Goal: Task Accomplishment & Management: Complete application form

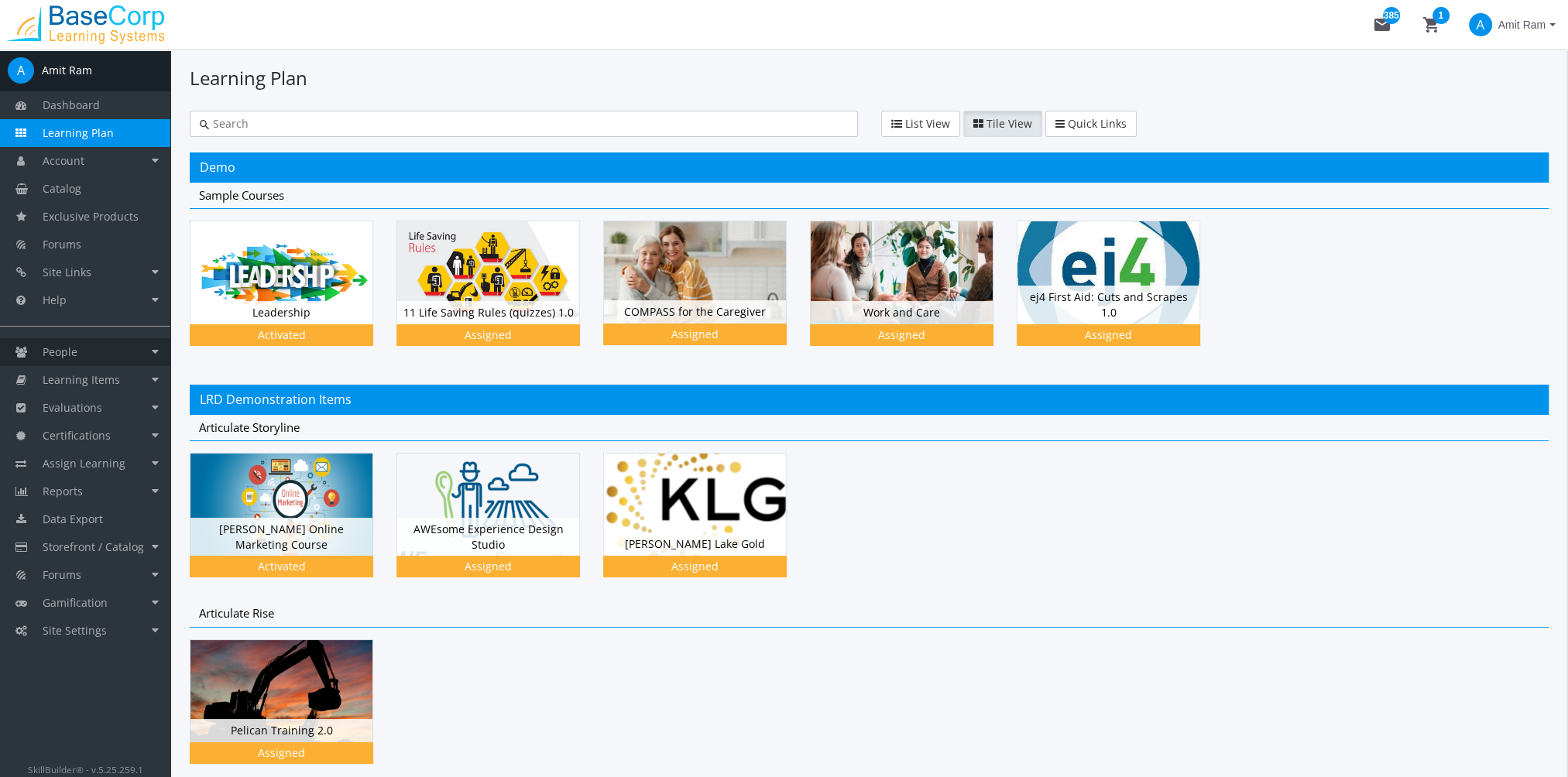
click at [68, 353] on span "People" at bounding box center [60, 352] width 35 height 15
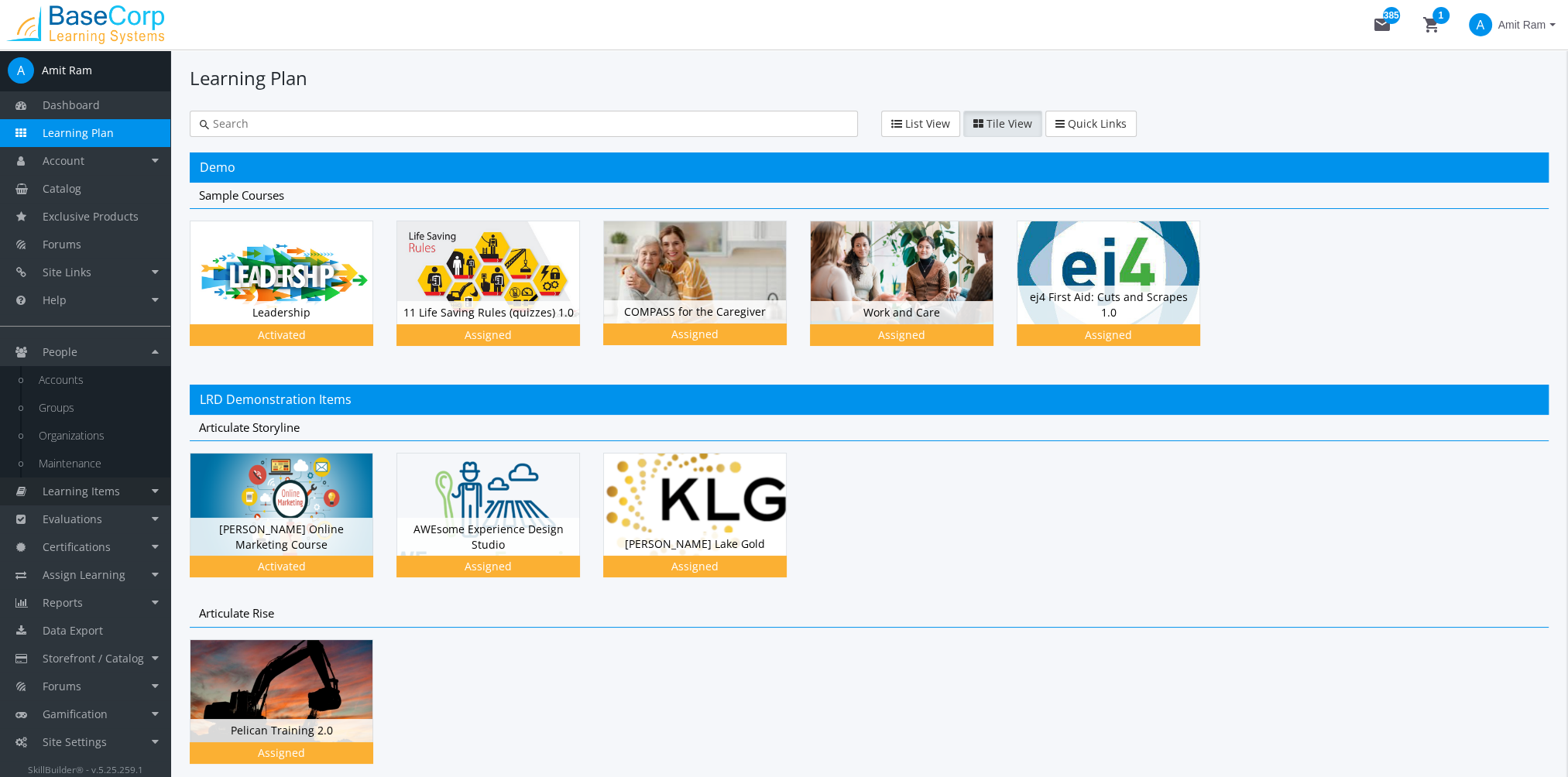
click at [107, 497] on link "Learning Items" at bounding box center [85, 491] width 171 height 28
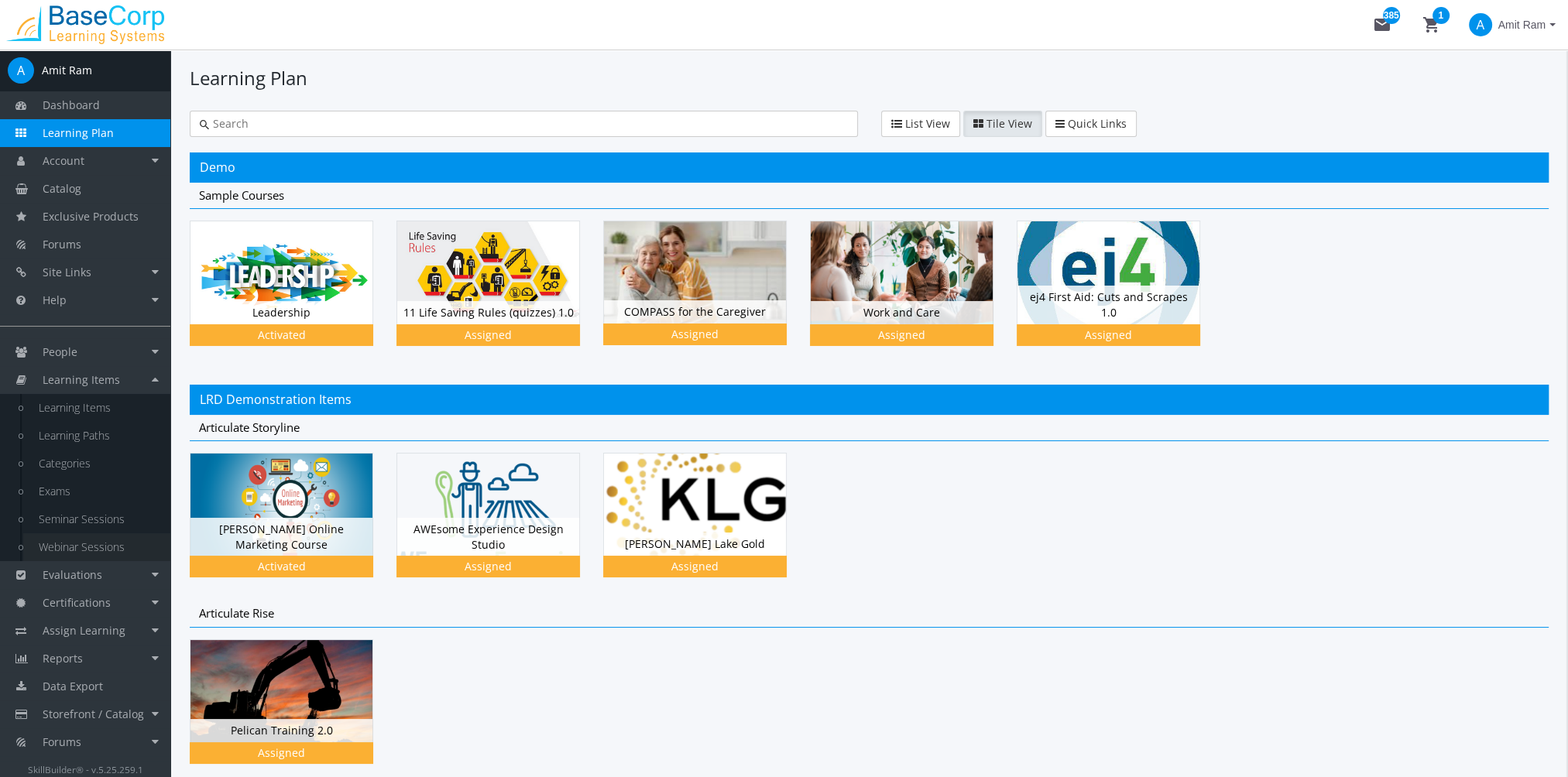
click at [109, 542] on link "Webinar Sessions" at bounding box center [97, 547] width 147 height 28
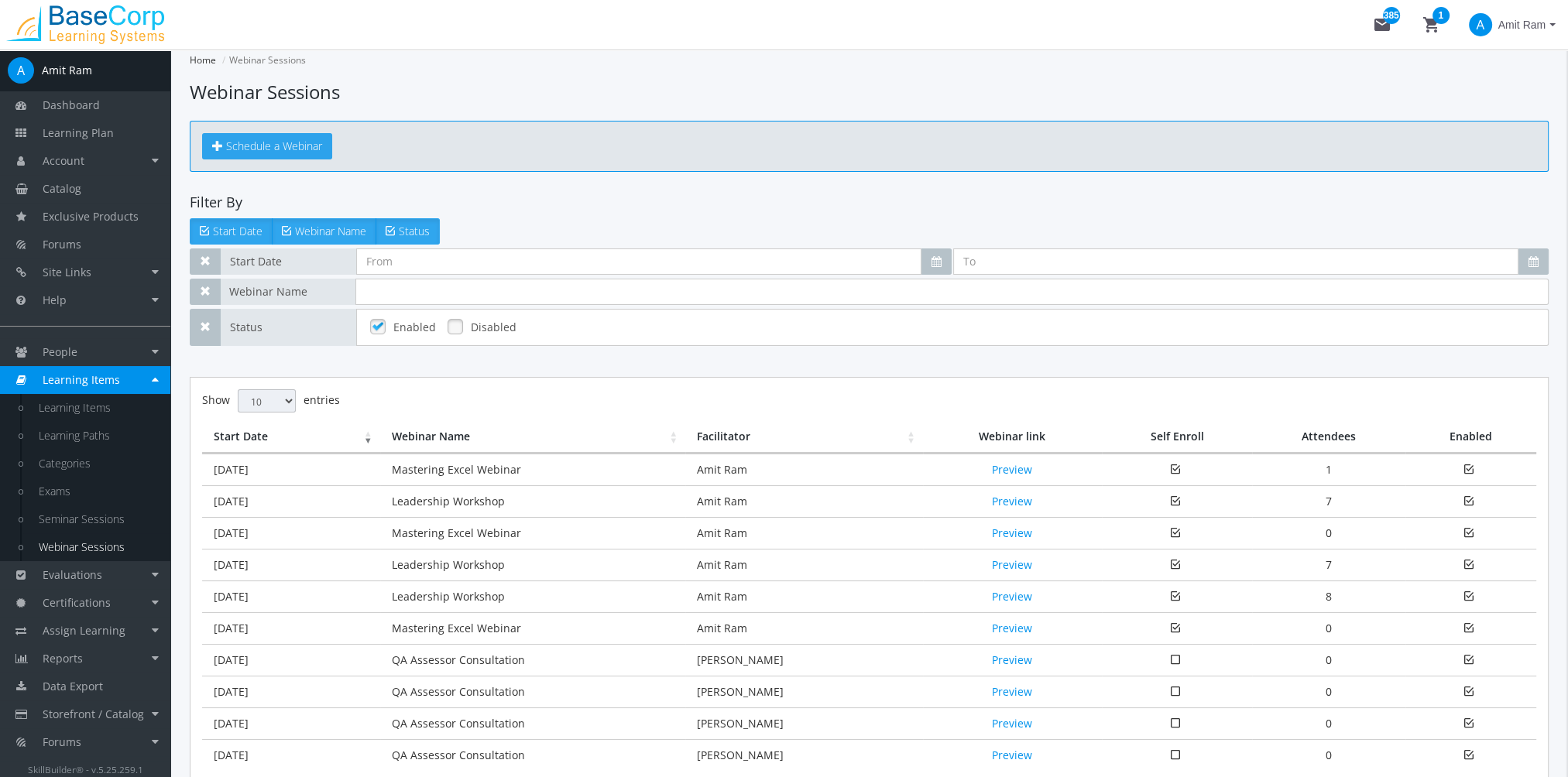
click at [291, 146] on span "Schedule a Webinar" at bounding box center [273, 145] width 96 height 15
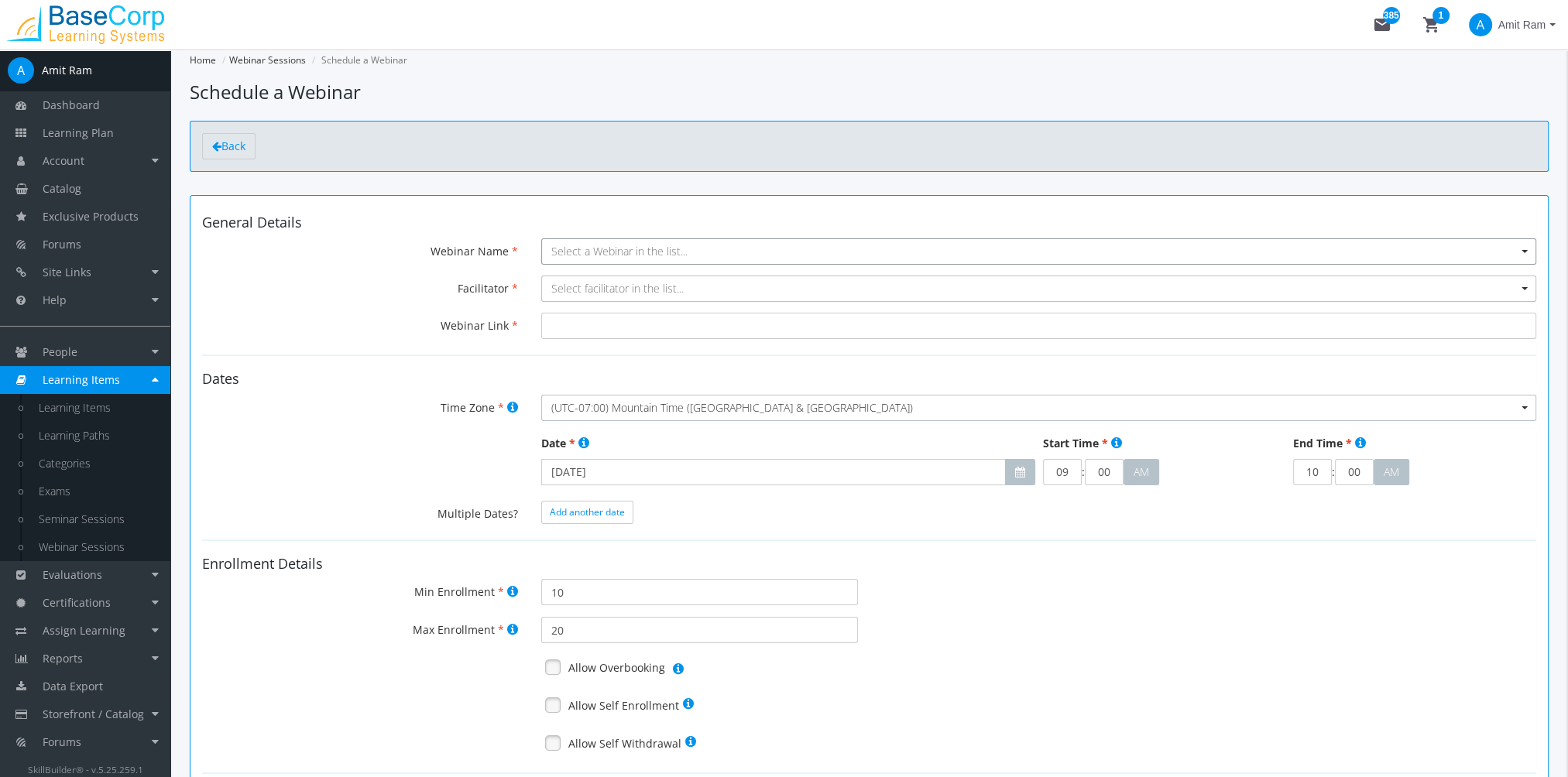
click at [575, 245] on span "Select a Webinar in the list..." at bounding box center [619, 251] width 137 height 15
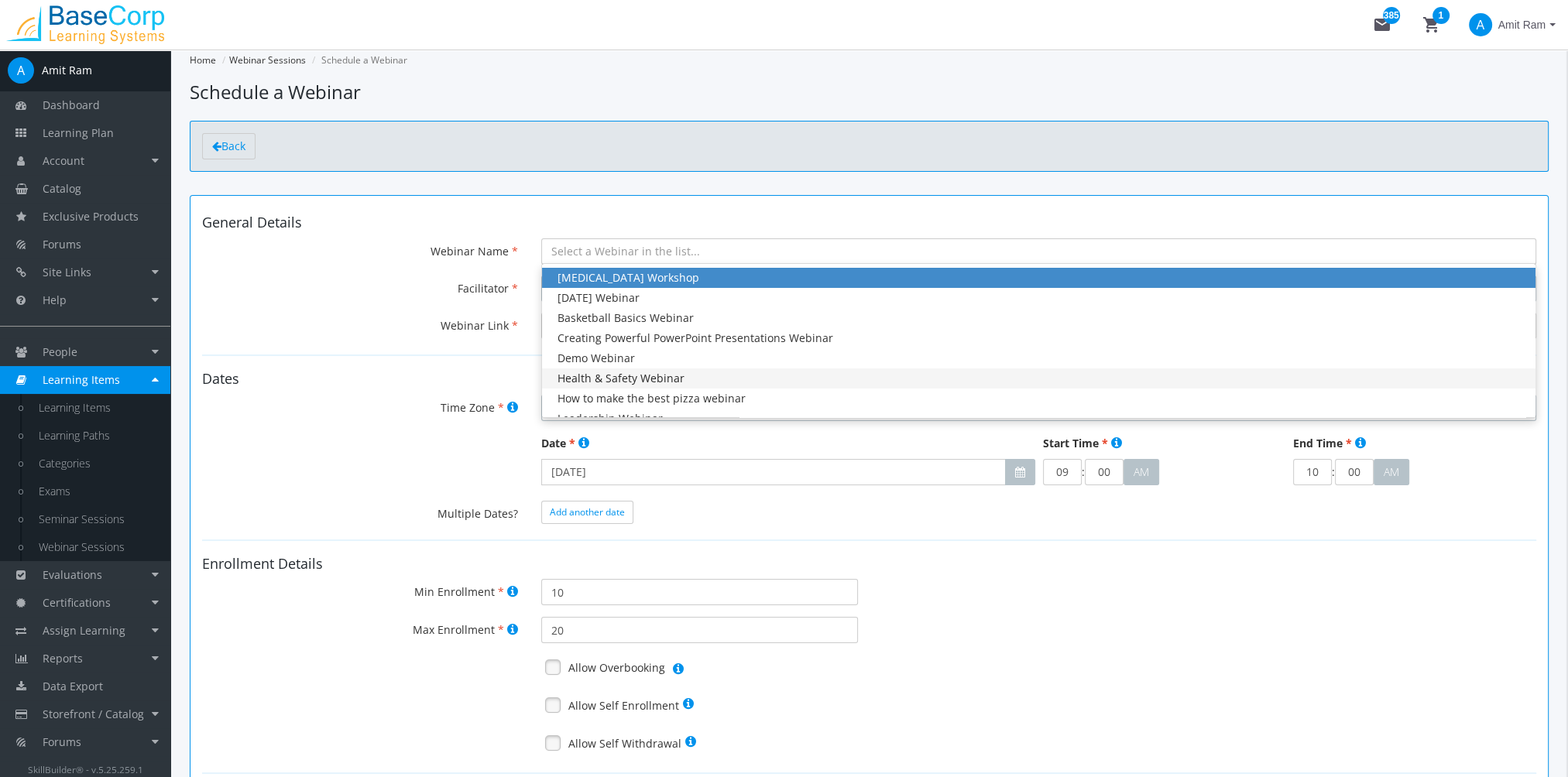
click at [623, 378] on div "Health & Safety Webinar" at bounding box center [1038, 379] width 962 height 16
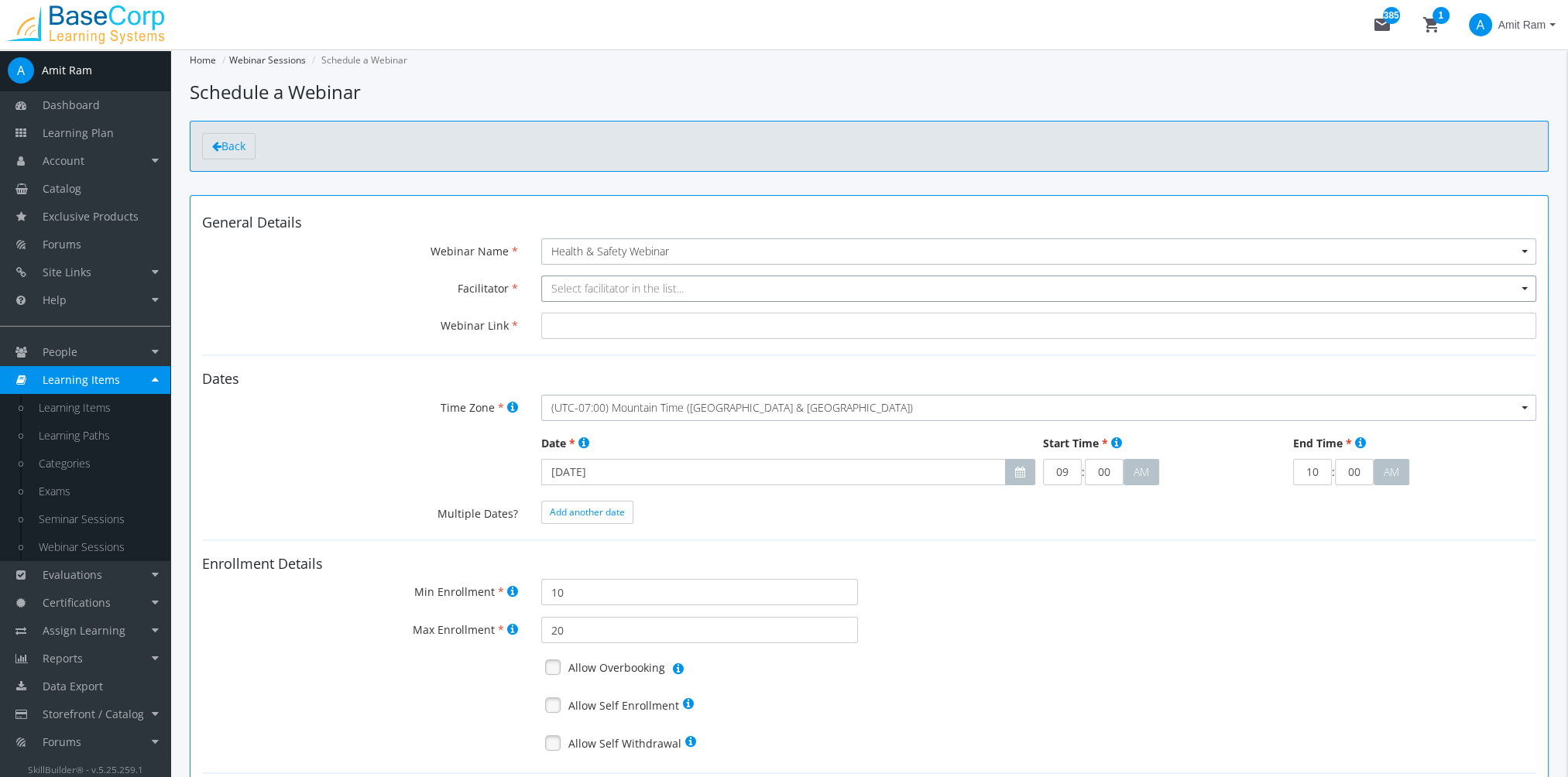
click at [574, 288] on span "Select facilitator in the list..." at bounding box center [617, 288] width 133 height 15
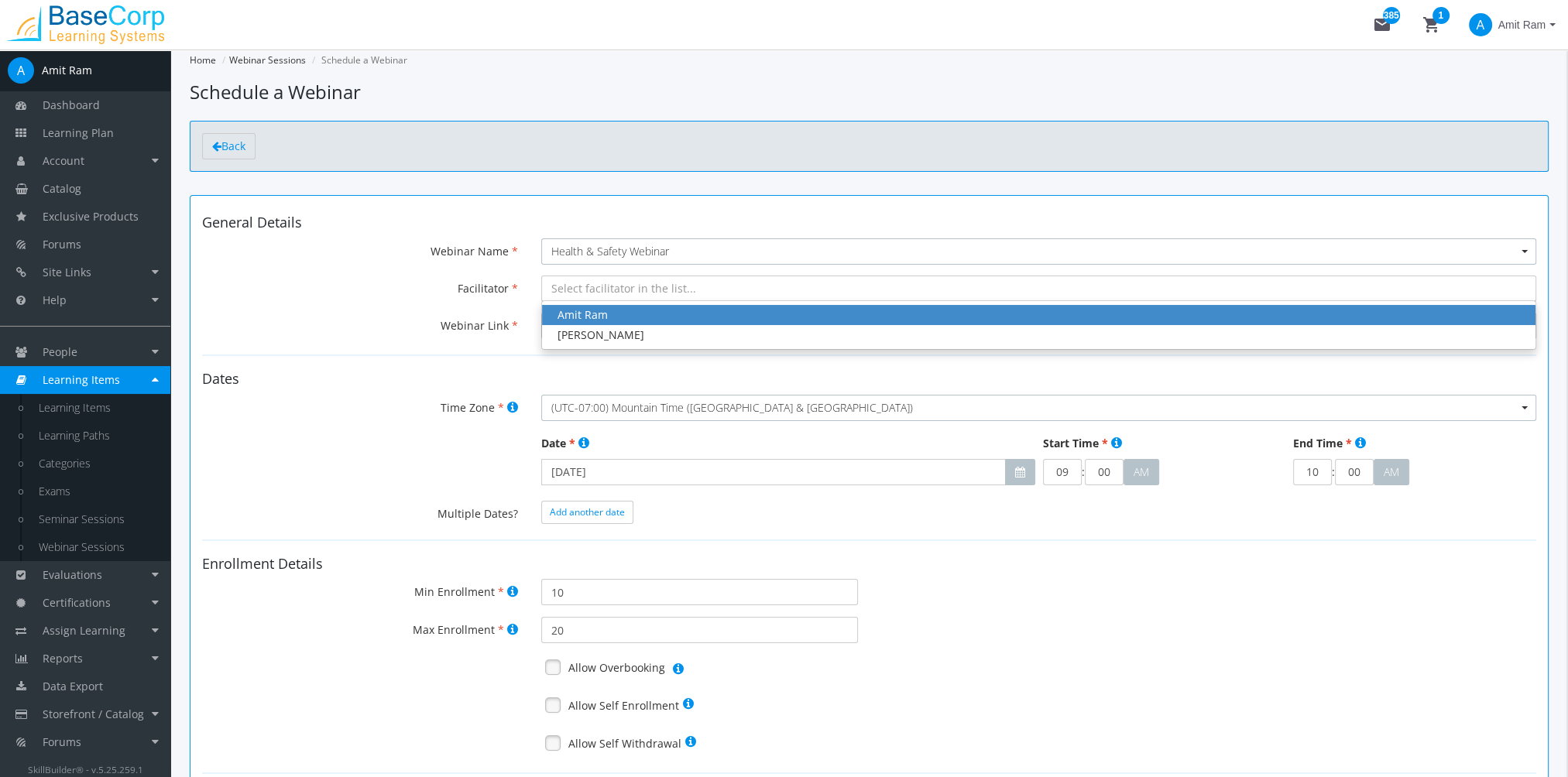
click at [592, 317] on div "Amit Ram" at bounding box center [1038, 315] width 962 height 16
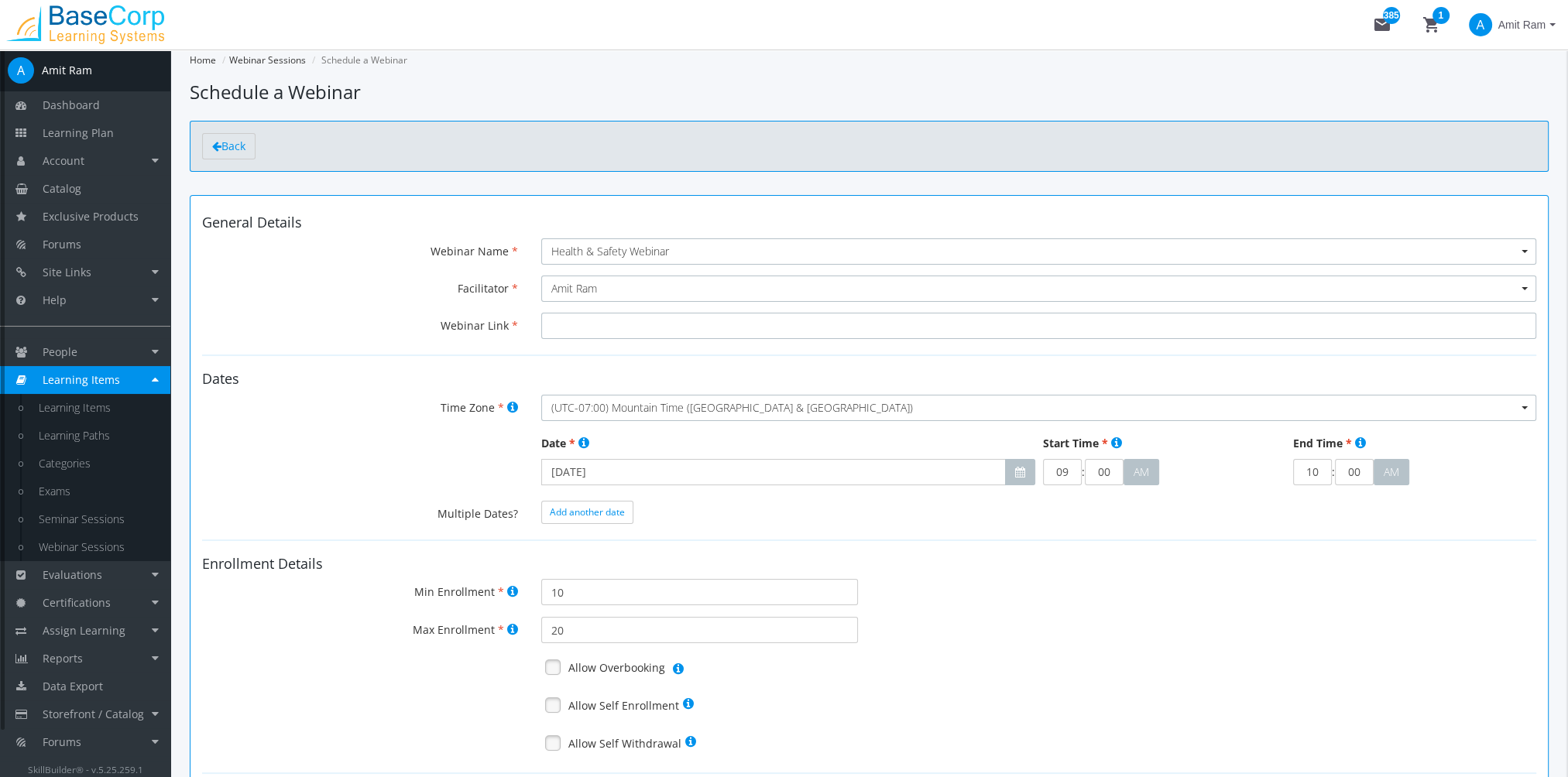
click at [606, 328] on input "Webinar Link" at bounding box center [1039, 326] width 995 height 26
paste input "[URL][DOMAIN_NAME][SECURITY_DATA]"
type input "[URL][DOMAIN_NAME][SECURITY_DATA]"
click at [1016, 471] on icon "button" at bounding box center [1020, 472] width 10 height 11
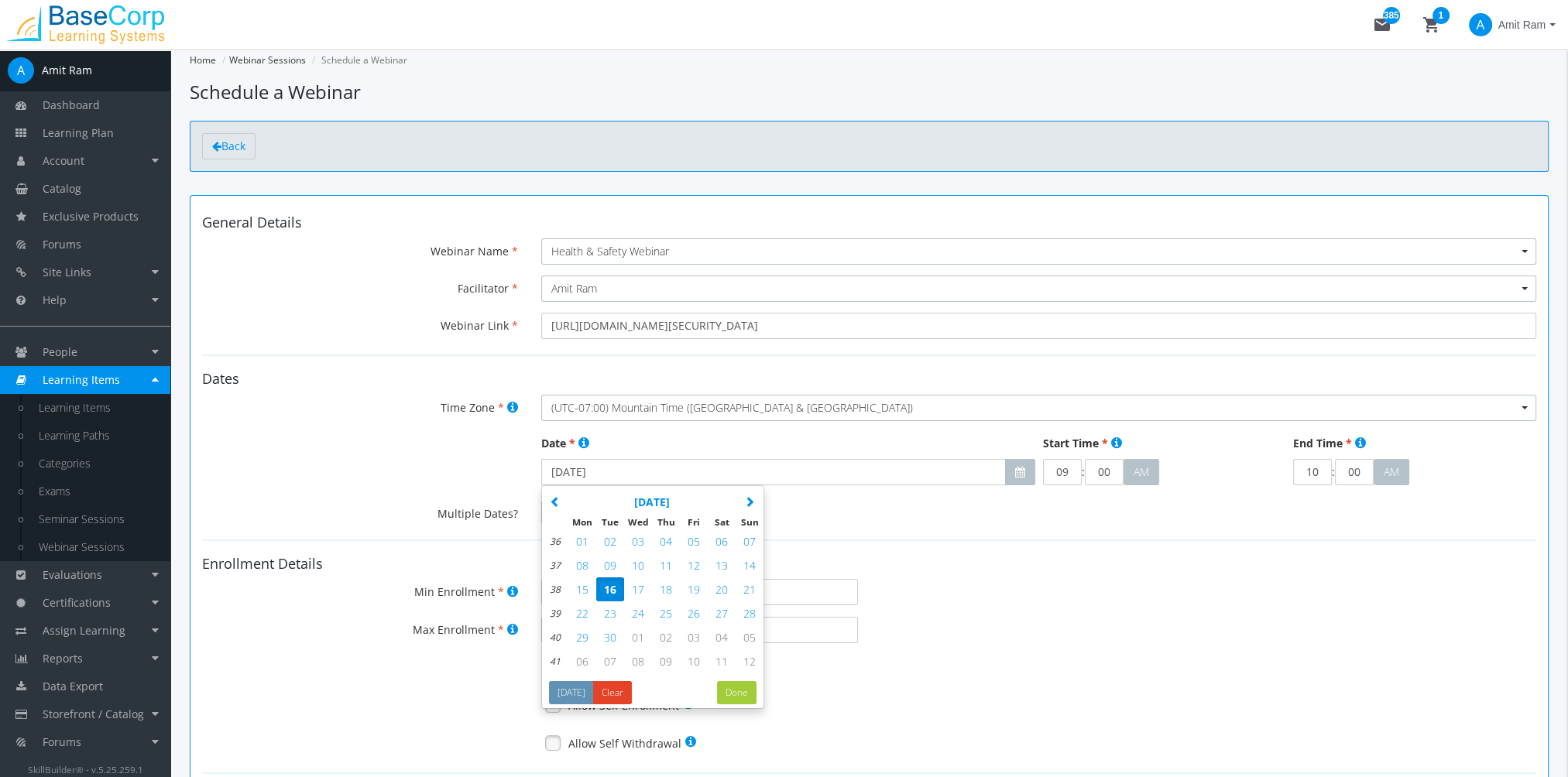
click at [613, 611] on span "23" at bounding box center [610, 613] width 13 height 15
type input "[DATE]"
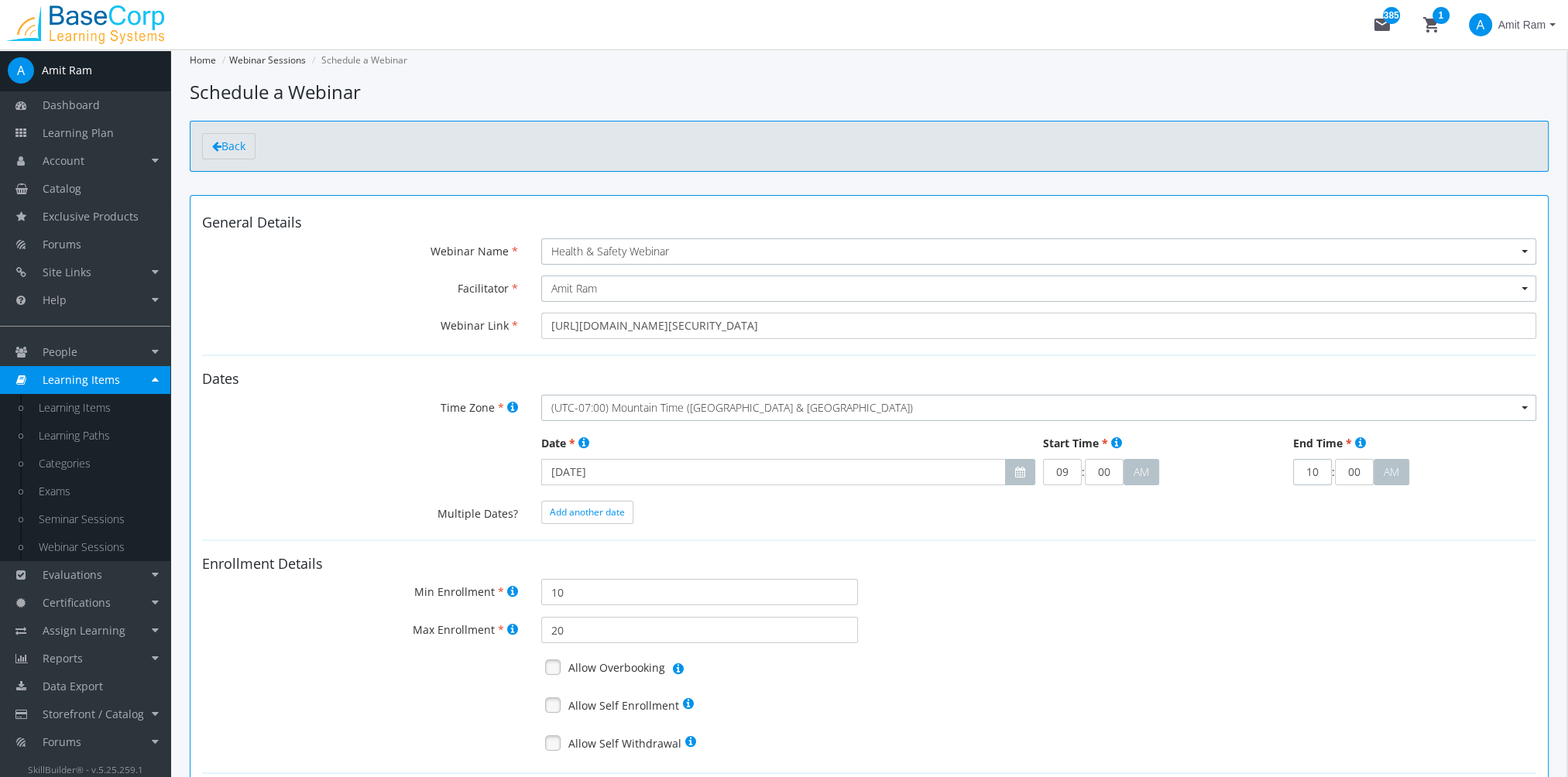
click at [1310, 474] on input "10" at bounding box center [1313, 472] width 39 height 26
drag, startPoint x: 1307, startPoint y: 474, endPoint x: 1321, endPoint y: 474, distance: 14.0
click at [1319, 474] on input "10" at bounding box center [1313, 472] width 39 height 26
type input "11"
click at [576, 515] on span "Add another date" at bounding box center [587, 513] width 76 height 14
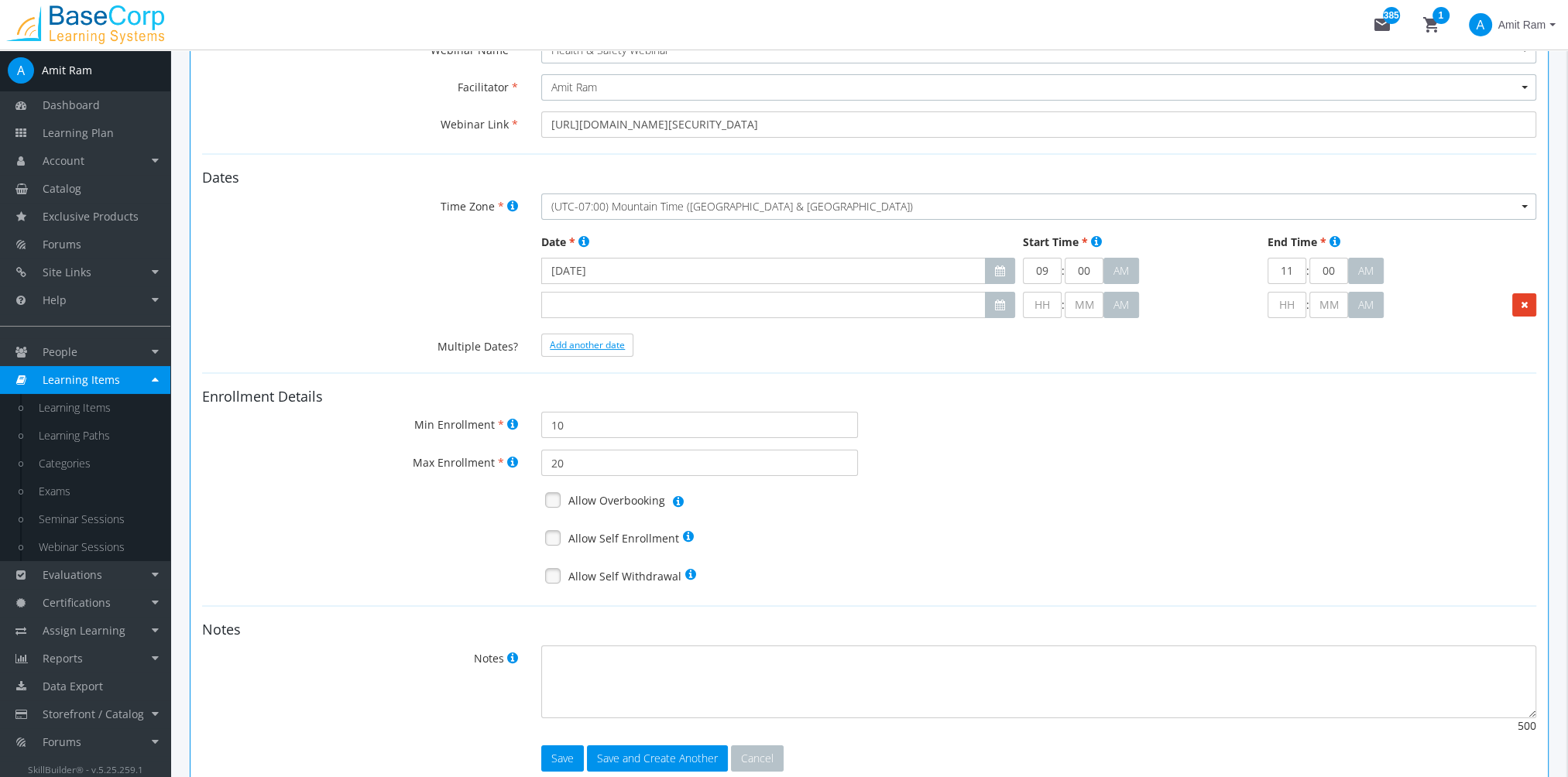
scroll to position [233, 0]
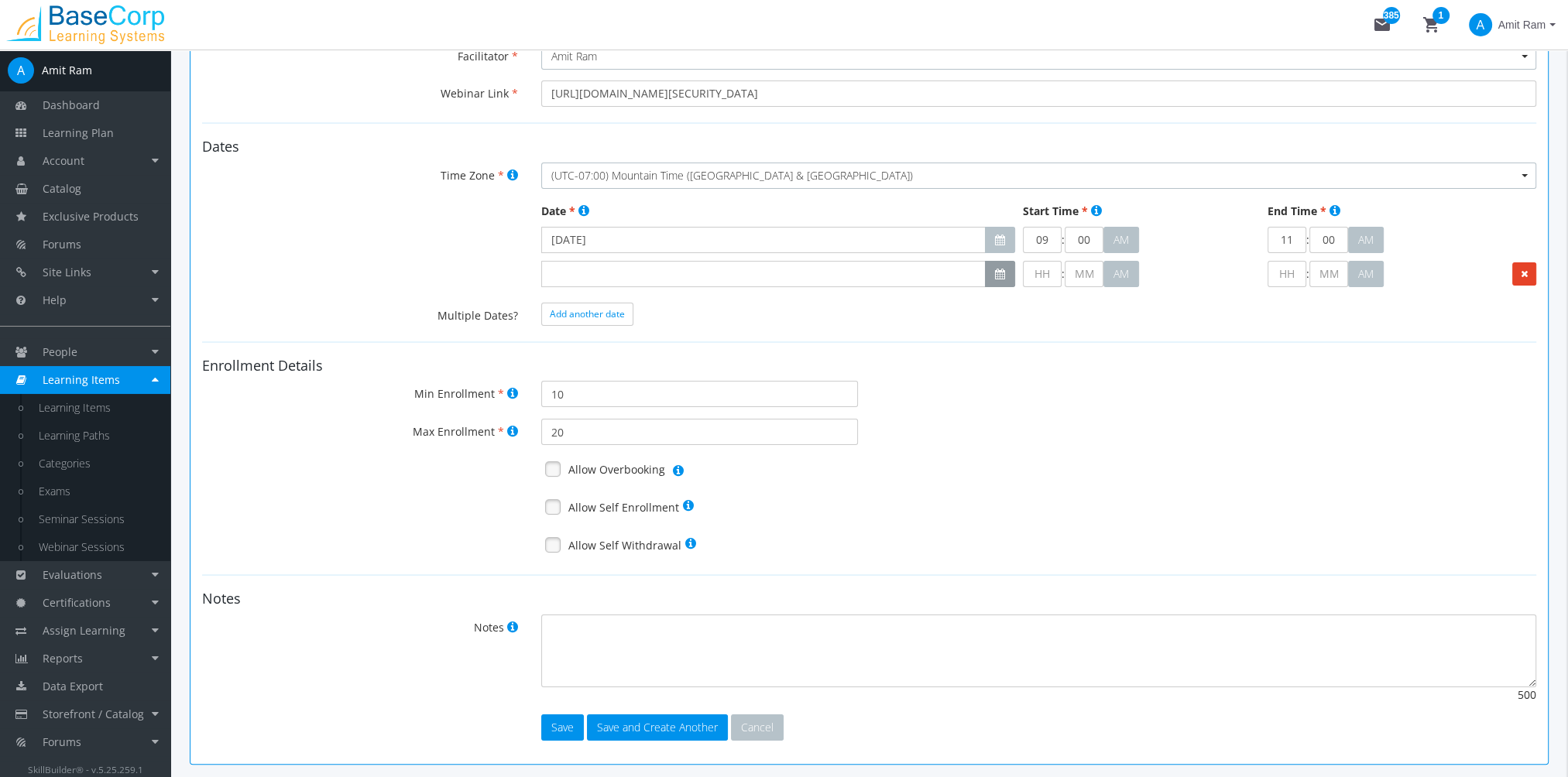
click at [988, 265] on button "button" at bounding box center [999, 273] width 30 height 26
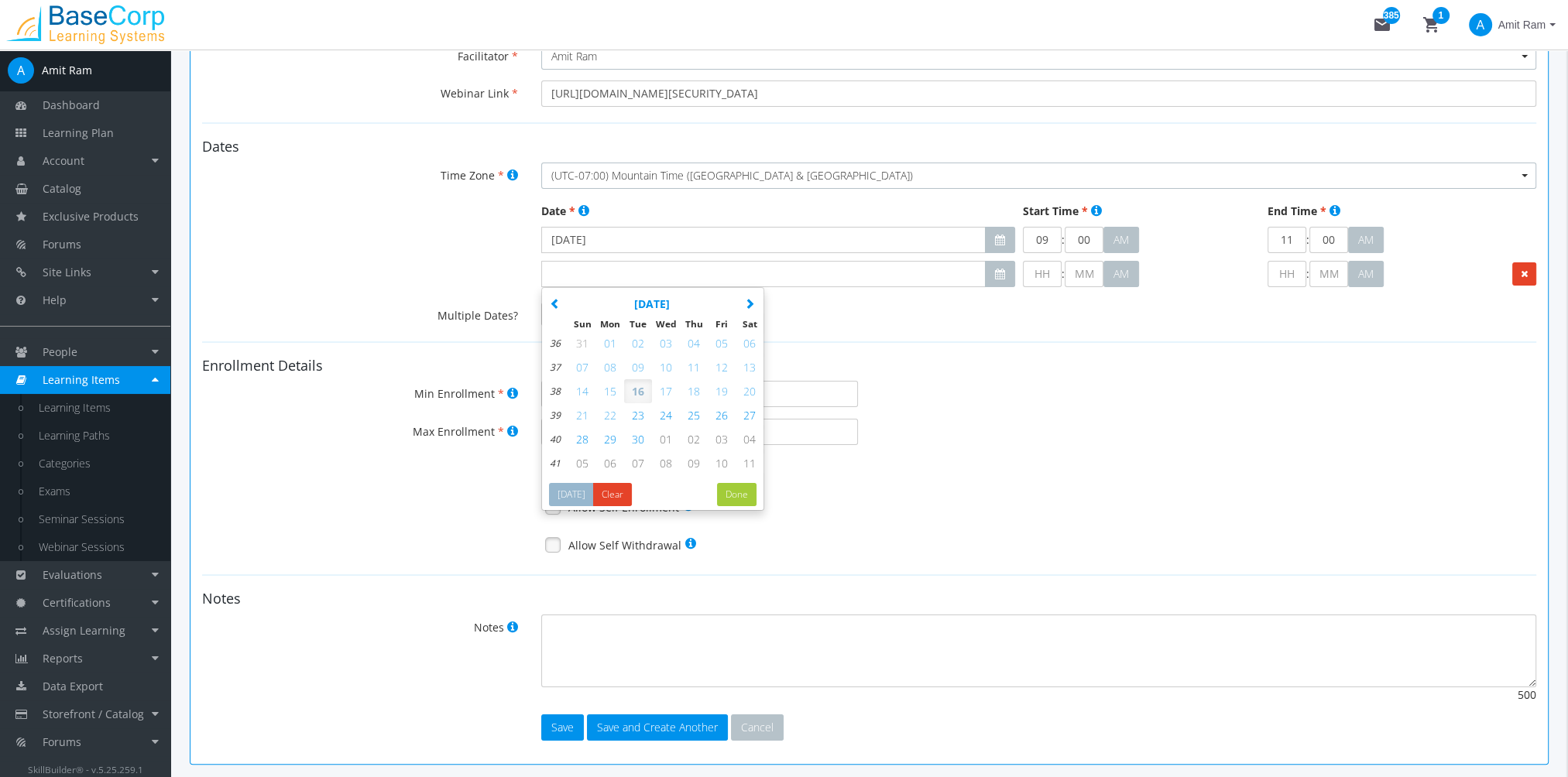
click at [638, 434] on span "30" at bounding box center [638, 439] width 13 height 15
type input "[DATE]"
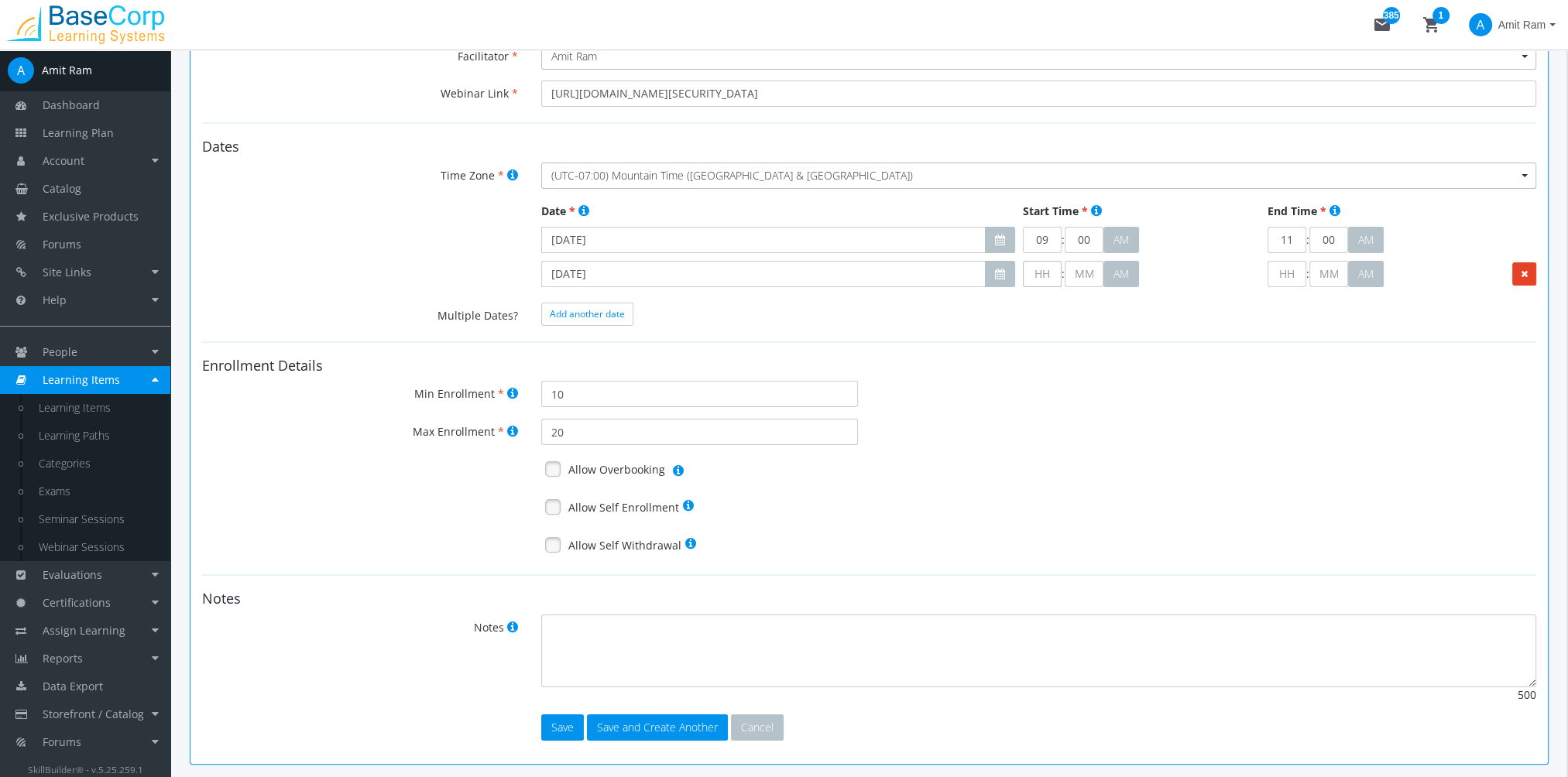
click at [1043, 277] on input "text" at bounding box center [1043, 273] width 39 height 26
type input "9"
type input "00"
type input "09"
click at [1287, 273] on input "text" at bounding box center [1287, 273] width 39 height 26
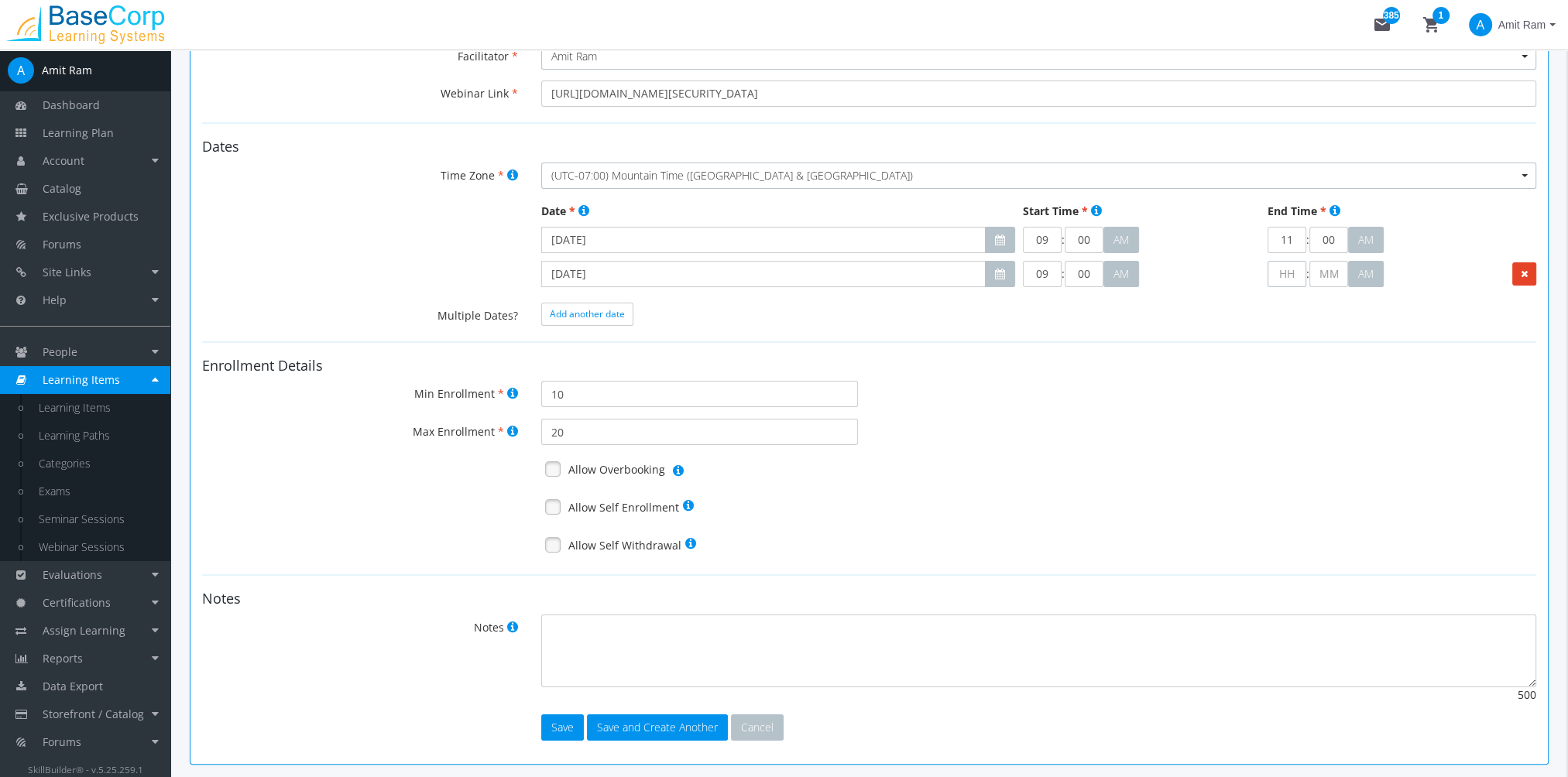
type input "1"
type input "00"
type input "11"
click at [599, 315] on span "Add another date" at bounding box center [587, 314] width 76 height 14
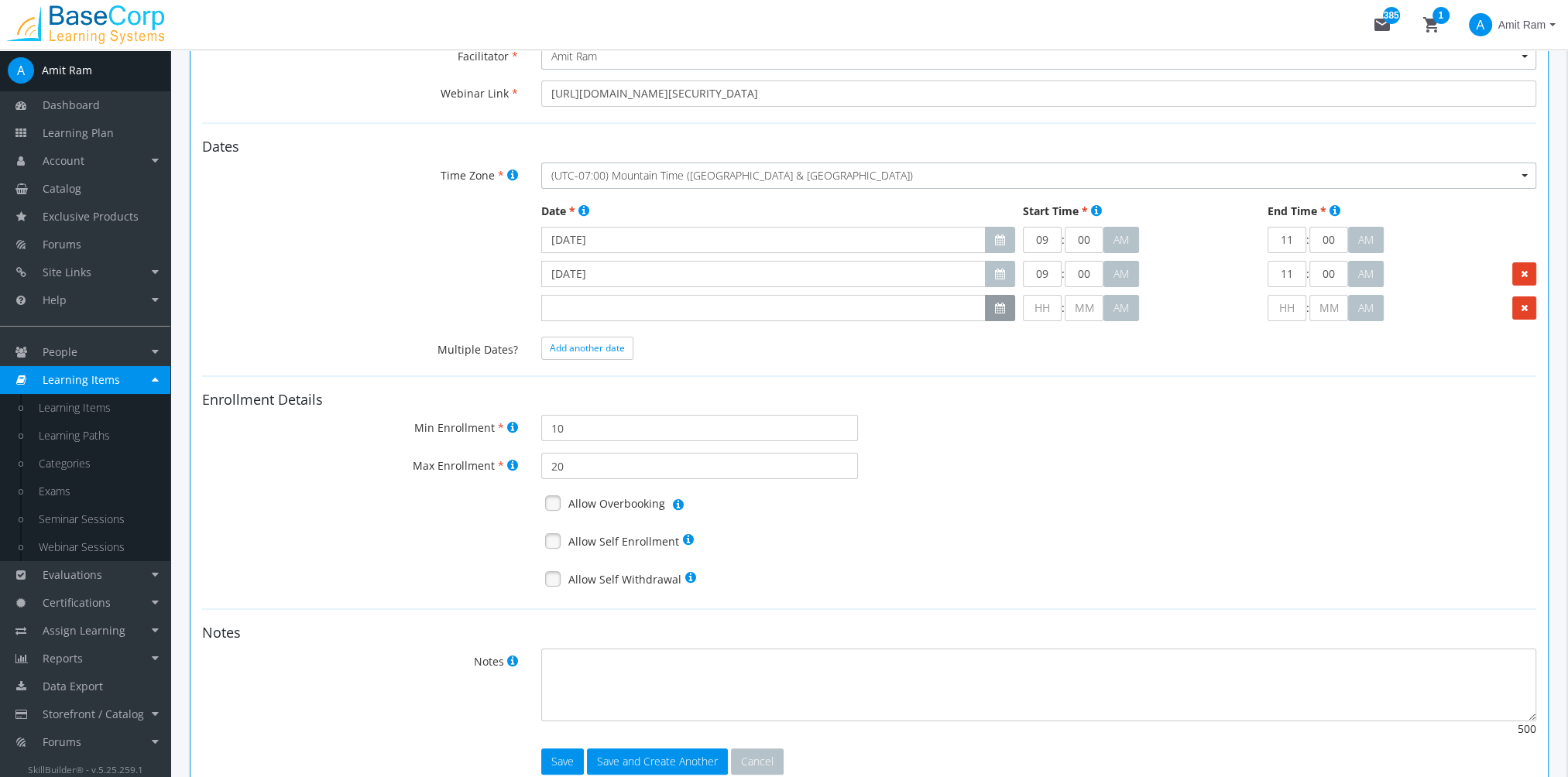
drag, startPoint x: 1002, startPoint y: 309, endPoint x: 985, endPoint y: 309, distance: 17.0
click at [1003, 309] on icon "button" at bounding box center [1000, 307] width 10 height 11
click at [753, 339] on icon "button" at bounding box center [749, 337] width 11 height 11
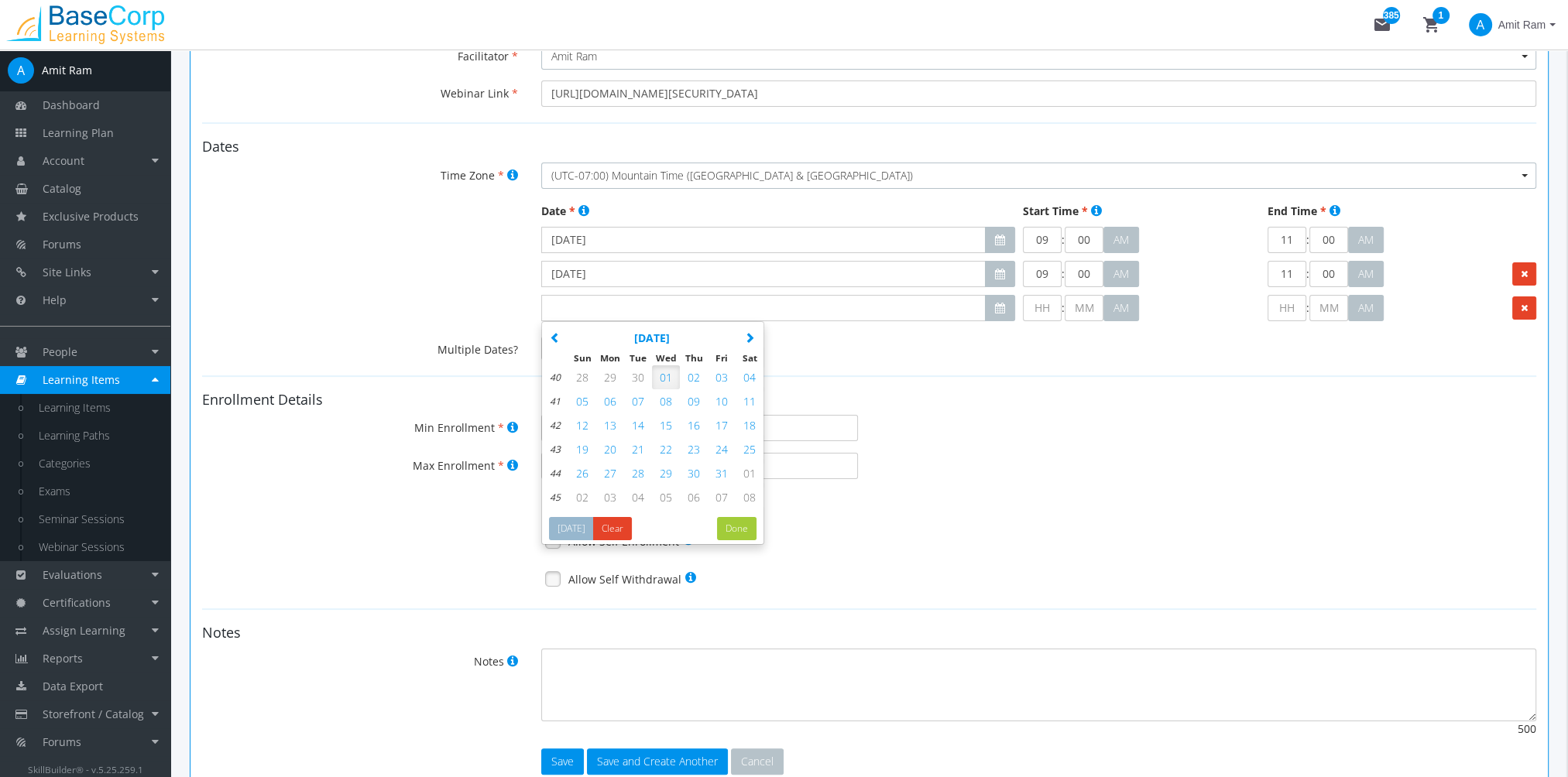
click at [612, 401] on span "06" at bounding box center [610, 401] width 13 height 15
type input "[DATE]"
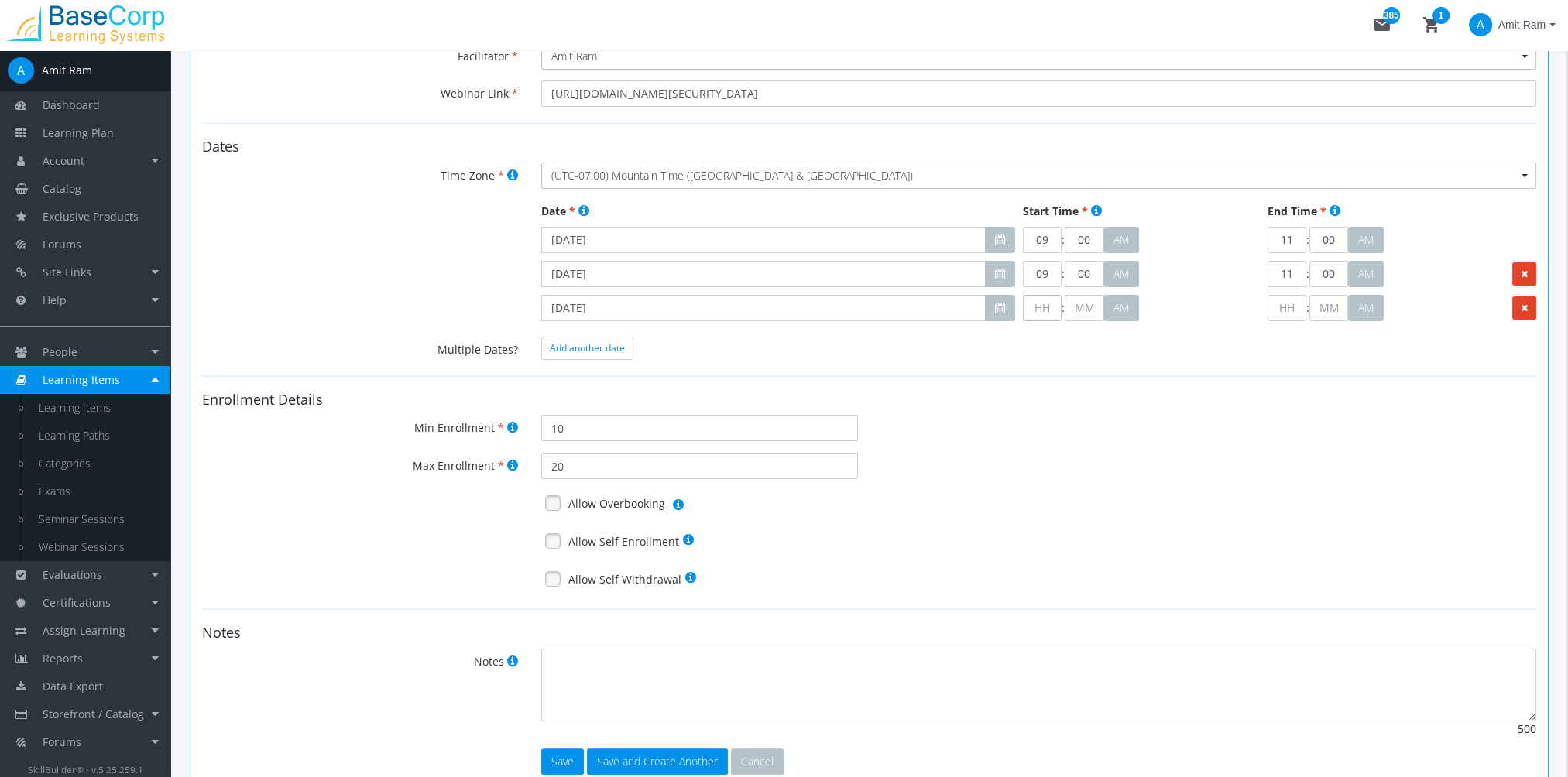
click at [1051, 312] on input "text" at bounding box center [1043, 307] width 39 height 26
type input "9"
type input "00"
type input "09"
click at [1292, 303] on input "text" at bounding box center [1287, 307] width 39 height 26
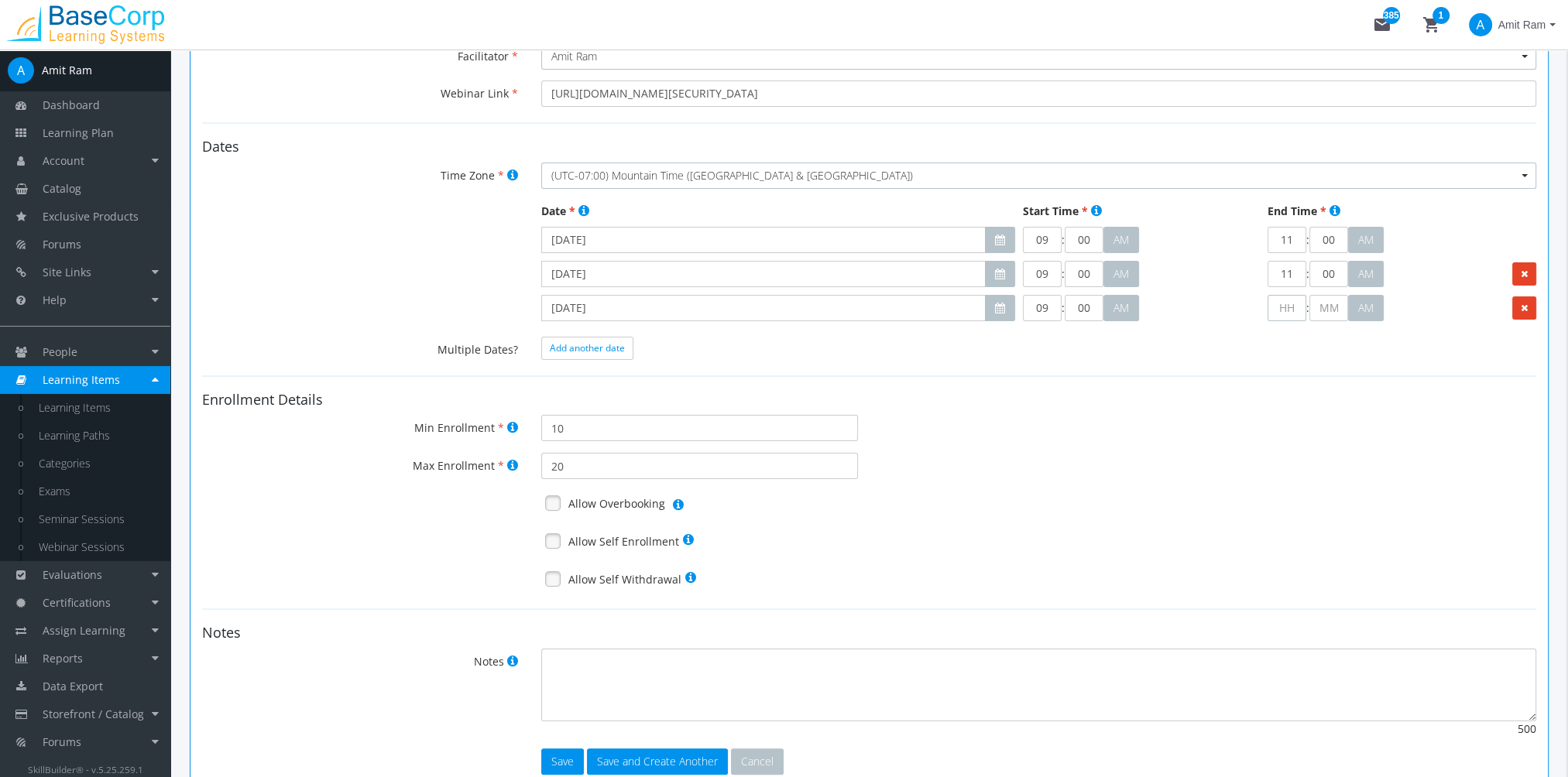
type input "1"
type input "00"
type input "11"
click at [574, 352] on span "Add another date" at bounding box center [587, 348] width 76 height 14
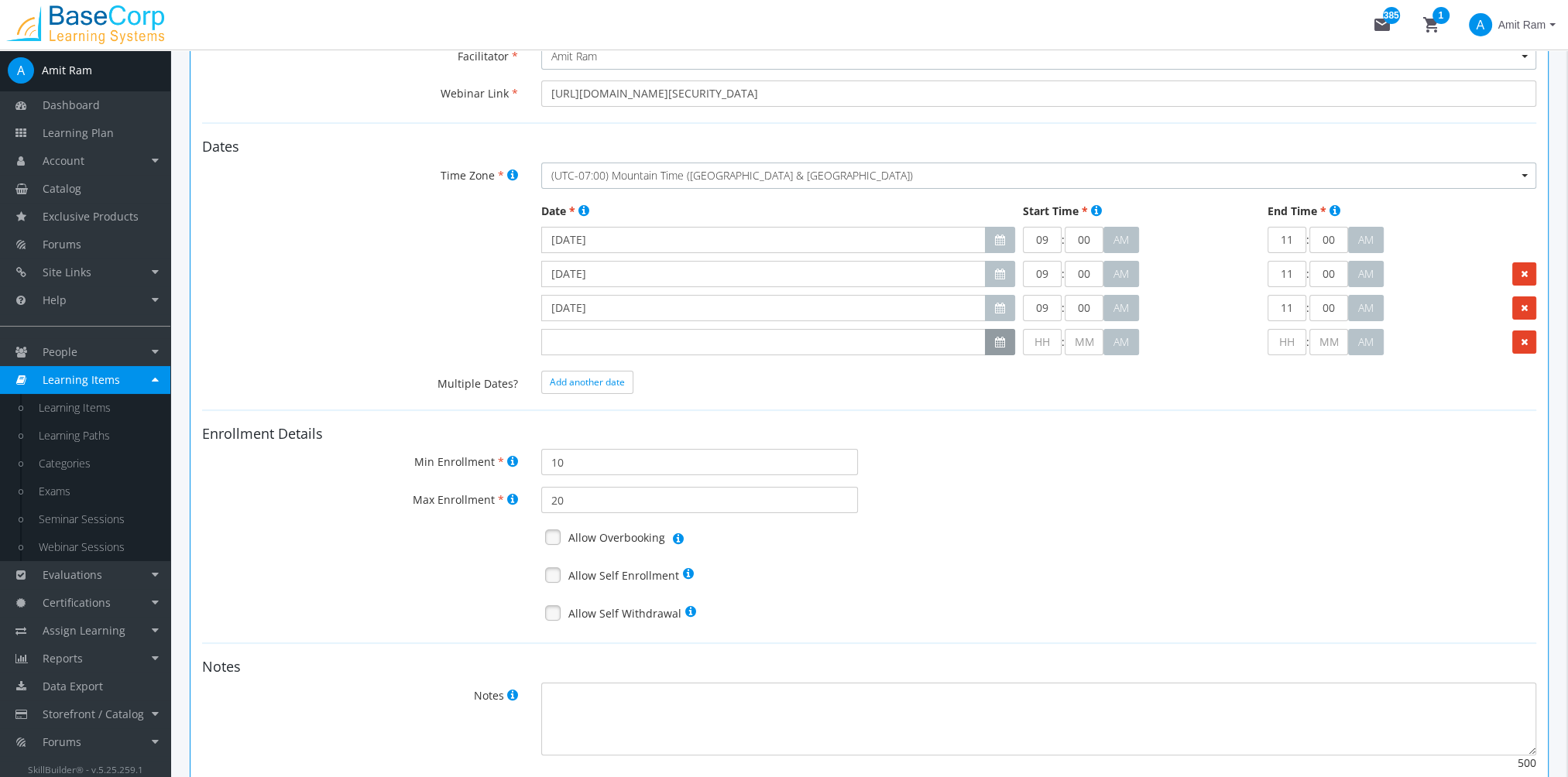
click at [995, 344] on icon "button" at bounding box center [1000, 342] width 10 height 11
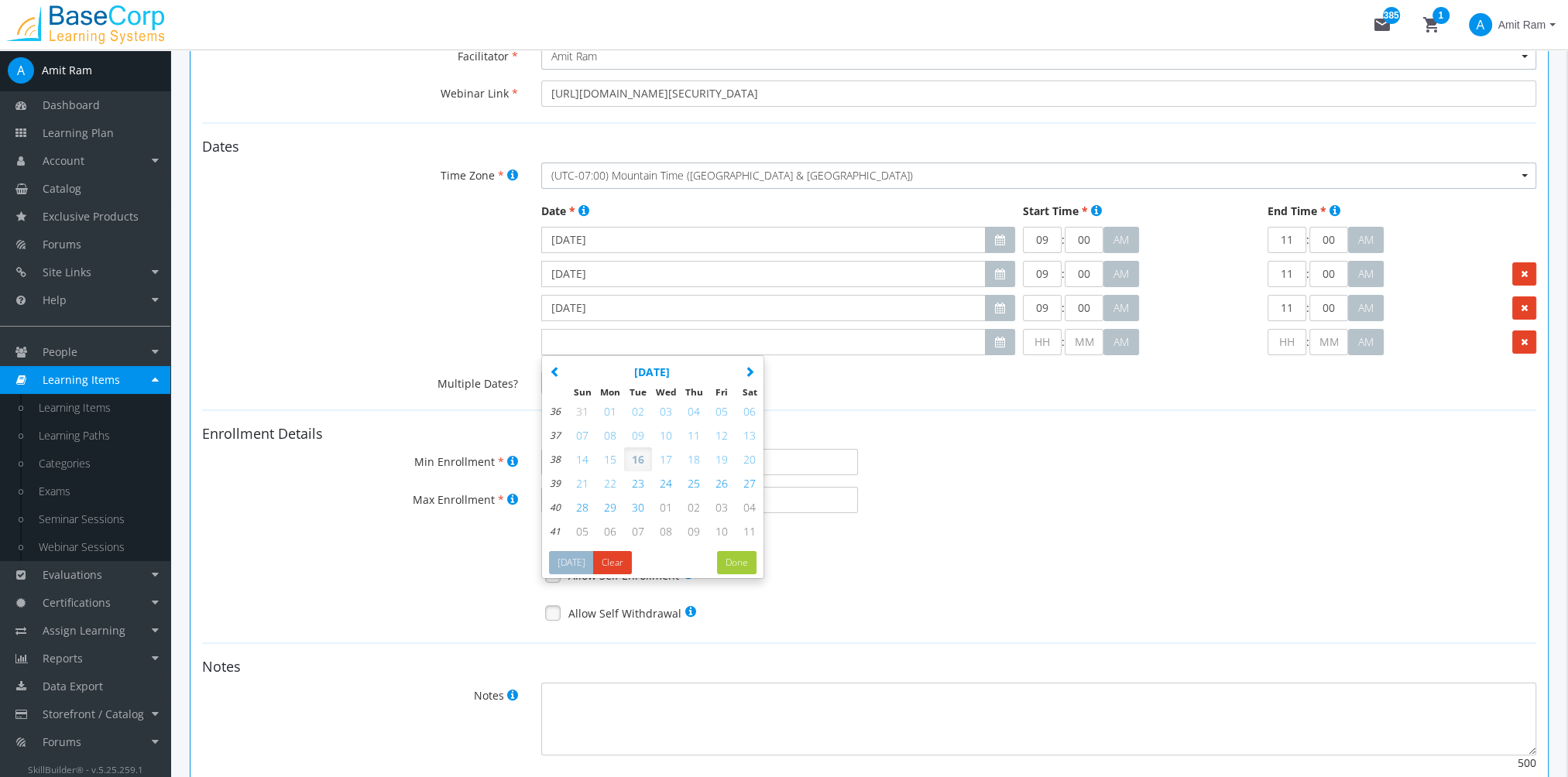
click at [750, 370] on icon "button" at bounding box center [749, 371] width 11 height 11
click at [612, 455] on span "13" at bounding box center [610, 459] width 13 height 15
type input "[DATE]"
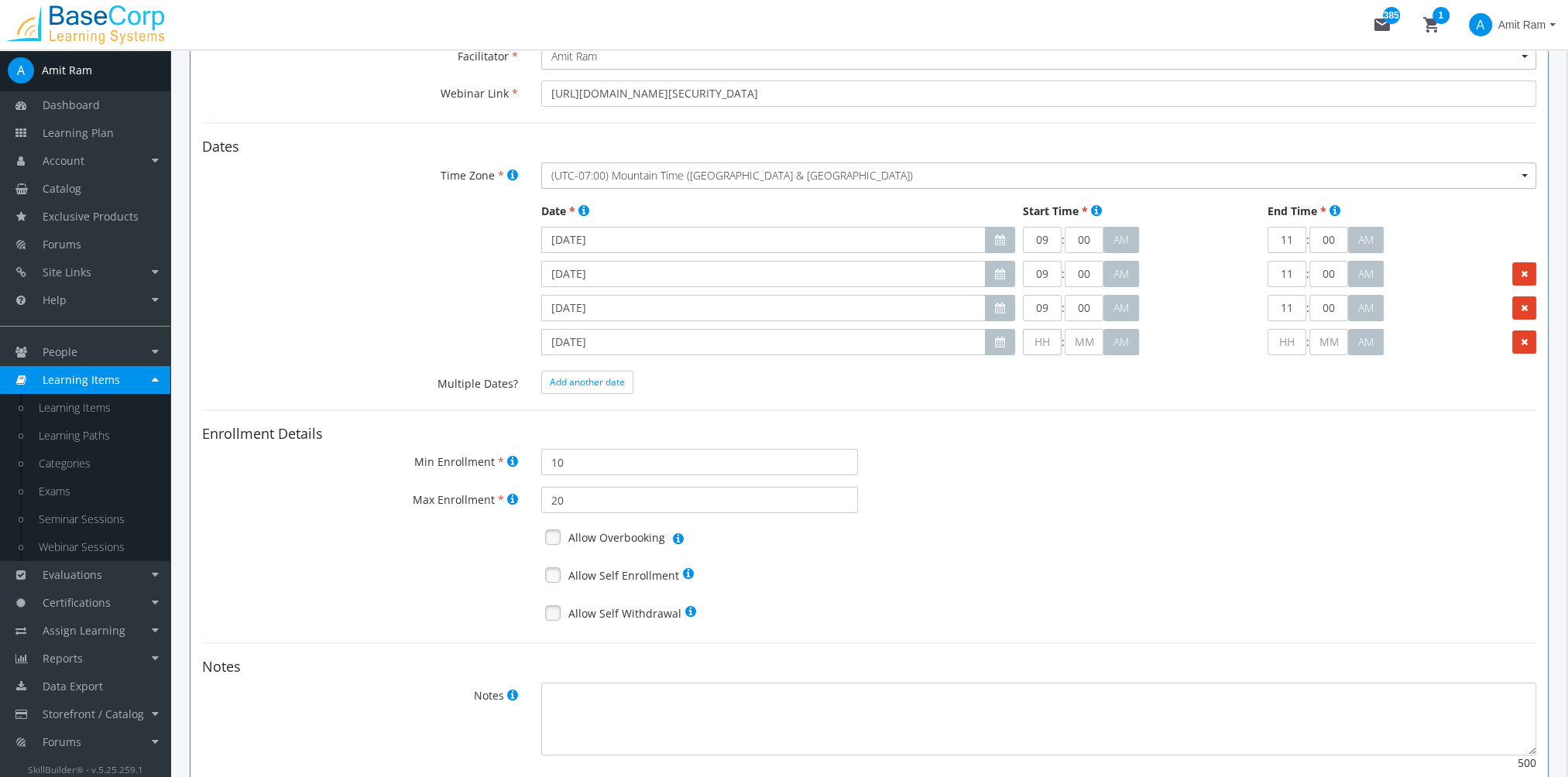
click at [1045, 344] on input "text" at bounding box center [1043, 342] width 39 height 26
type input "9"
type input "00"
type input "09"
click at [1286, 332] on input "text" at bounding box center [1287, 342] width 39 height 26
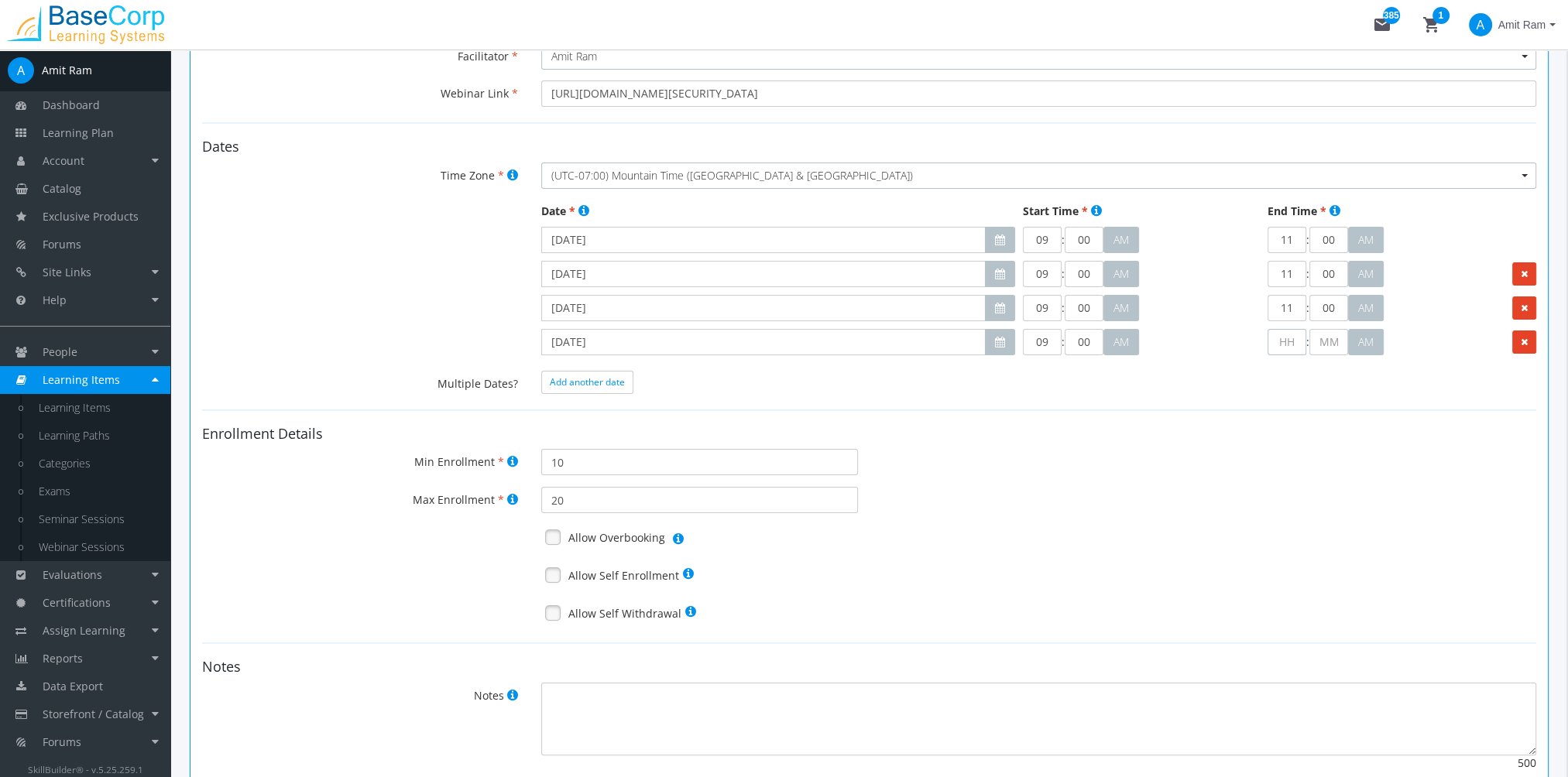
type input "1"
type input "00"
type input "11"
click at [549, 544] on link at bounding box center [553, 538] width 23 height 23
click at [551, 575] on link at bounding box center [553, 575] width 23 height 23
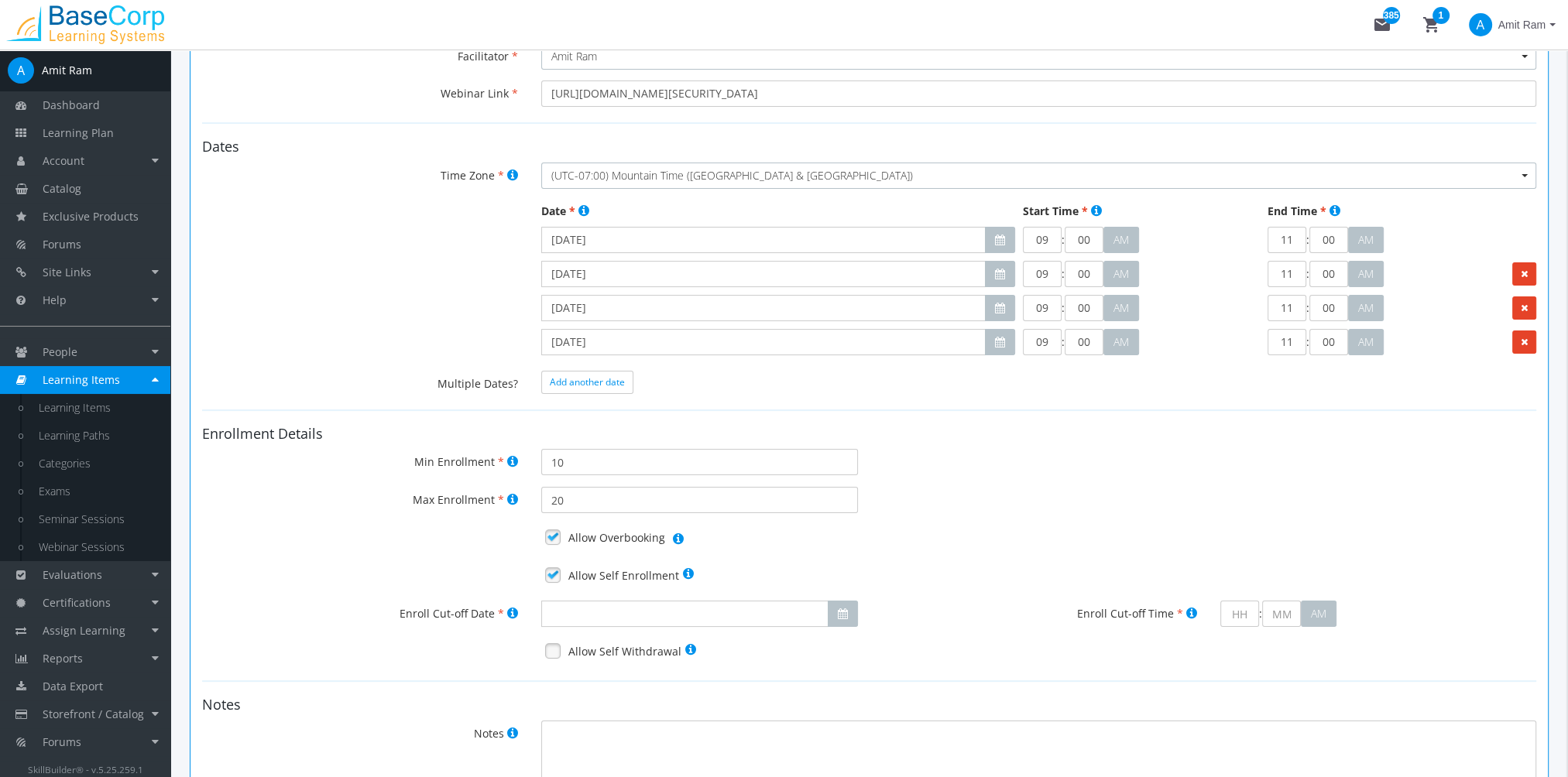
click at [549, 652] on link at bounding box center [553, 651] width 23 height 23
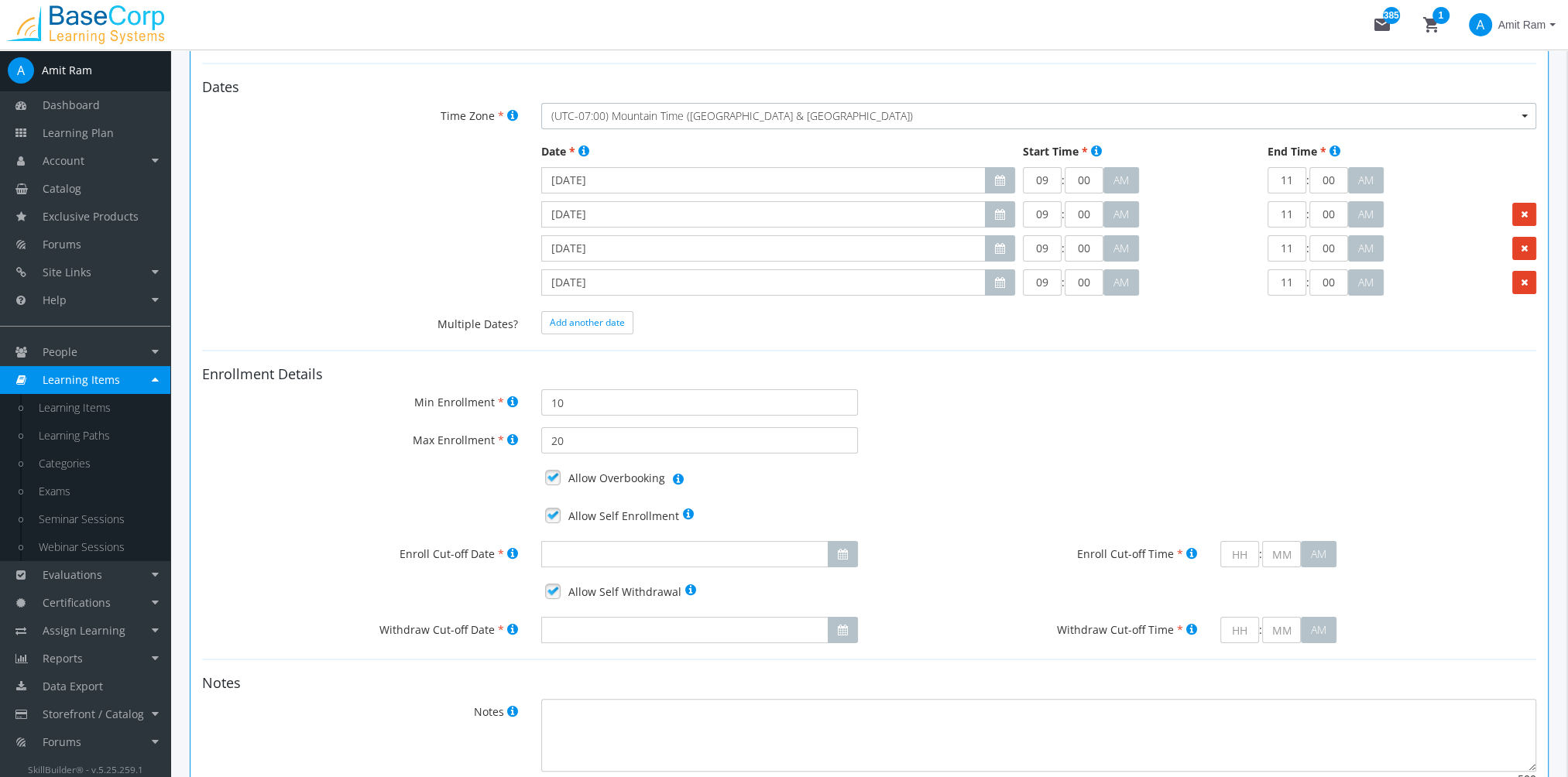
scroll to position [388, 0]
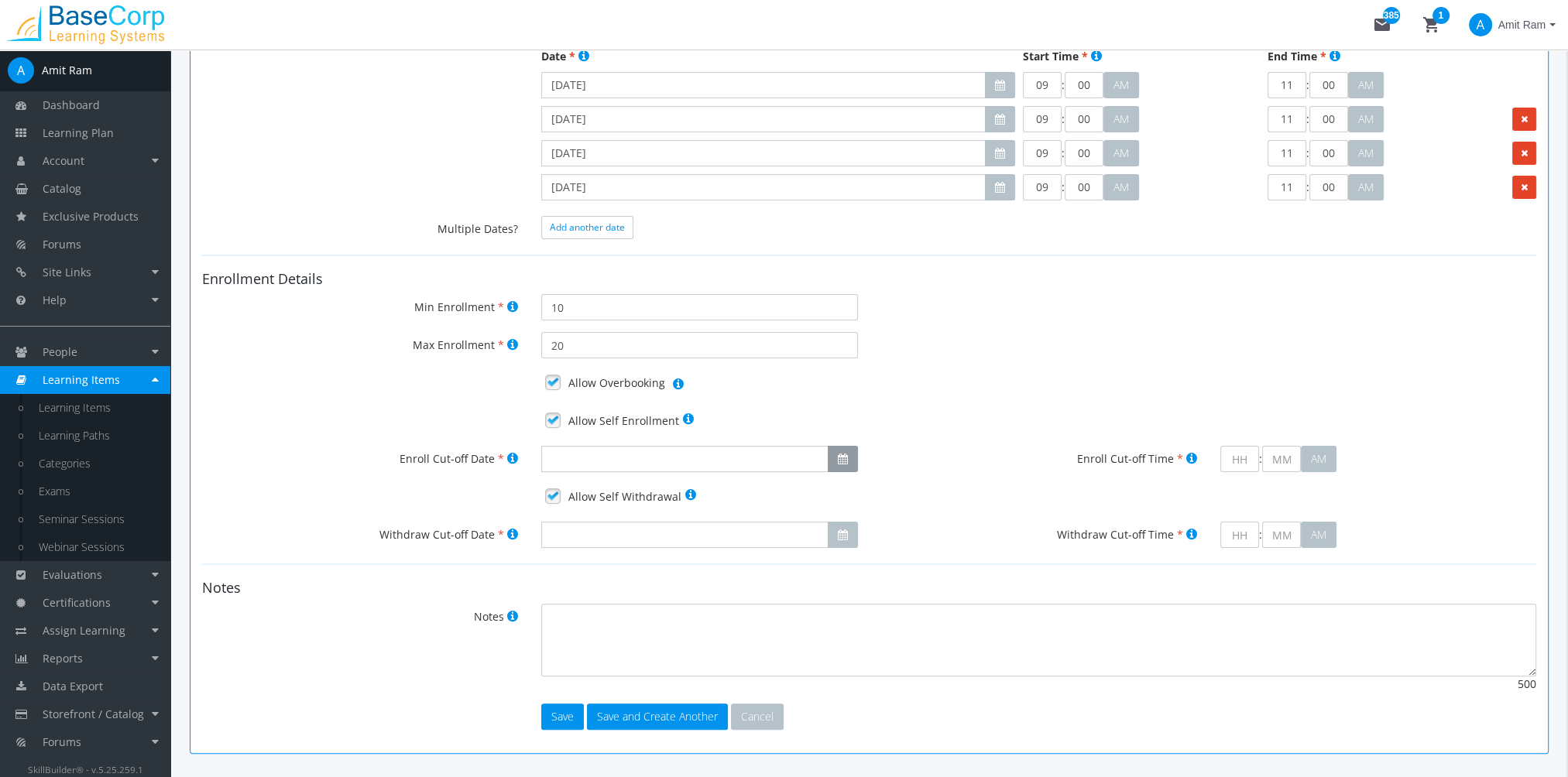
click at [846, 459] on icon "button" at bounding box center [843, 458] width 10 height 11
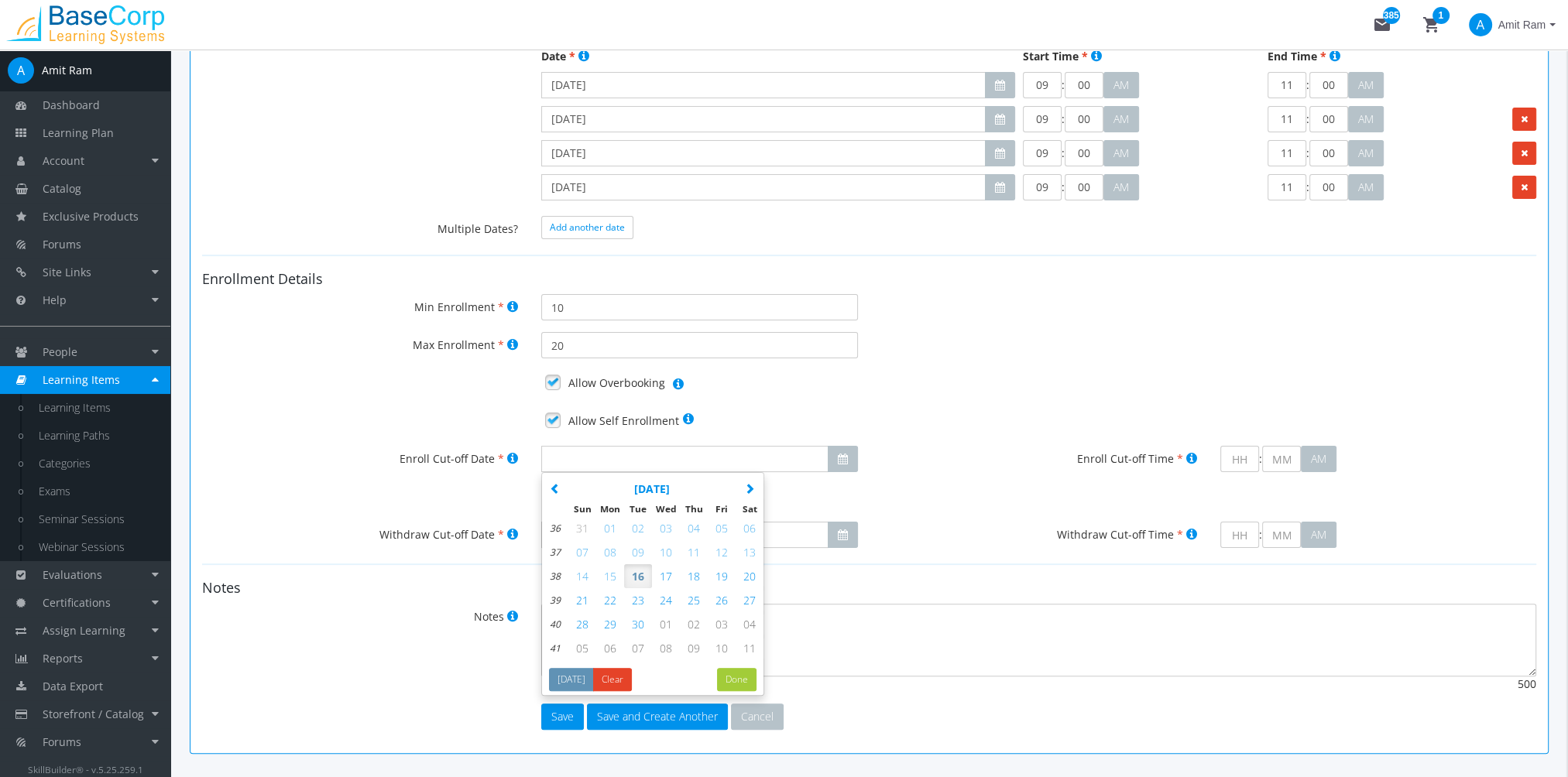
click at [611, 599] on span "22" at bounding box center [610, 600] width 13 height 15
type input "[DATE]"
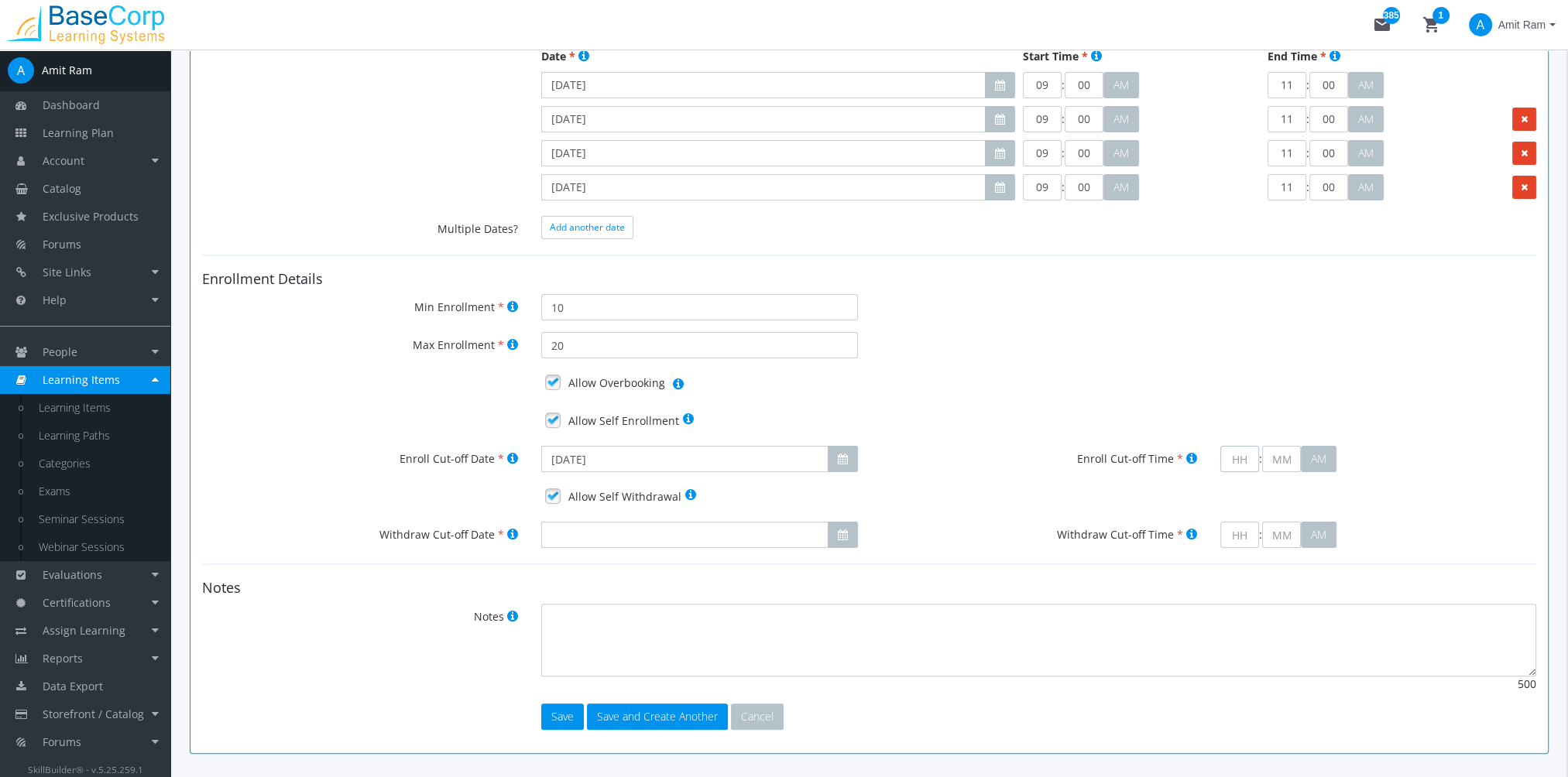
click at [1242, 456] on input "text" at bounding box center [1239, 458] width 39 height 26
type input "9"
type input "00"
type input "09"
click at [840, 545] on button "button" at bounding box center [842, 535] width 30 height 26
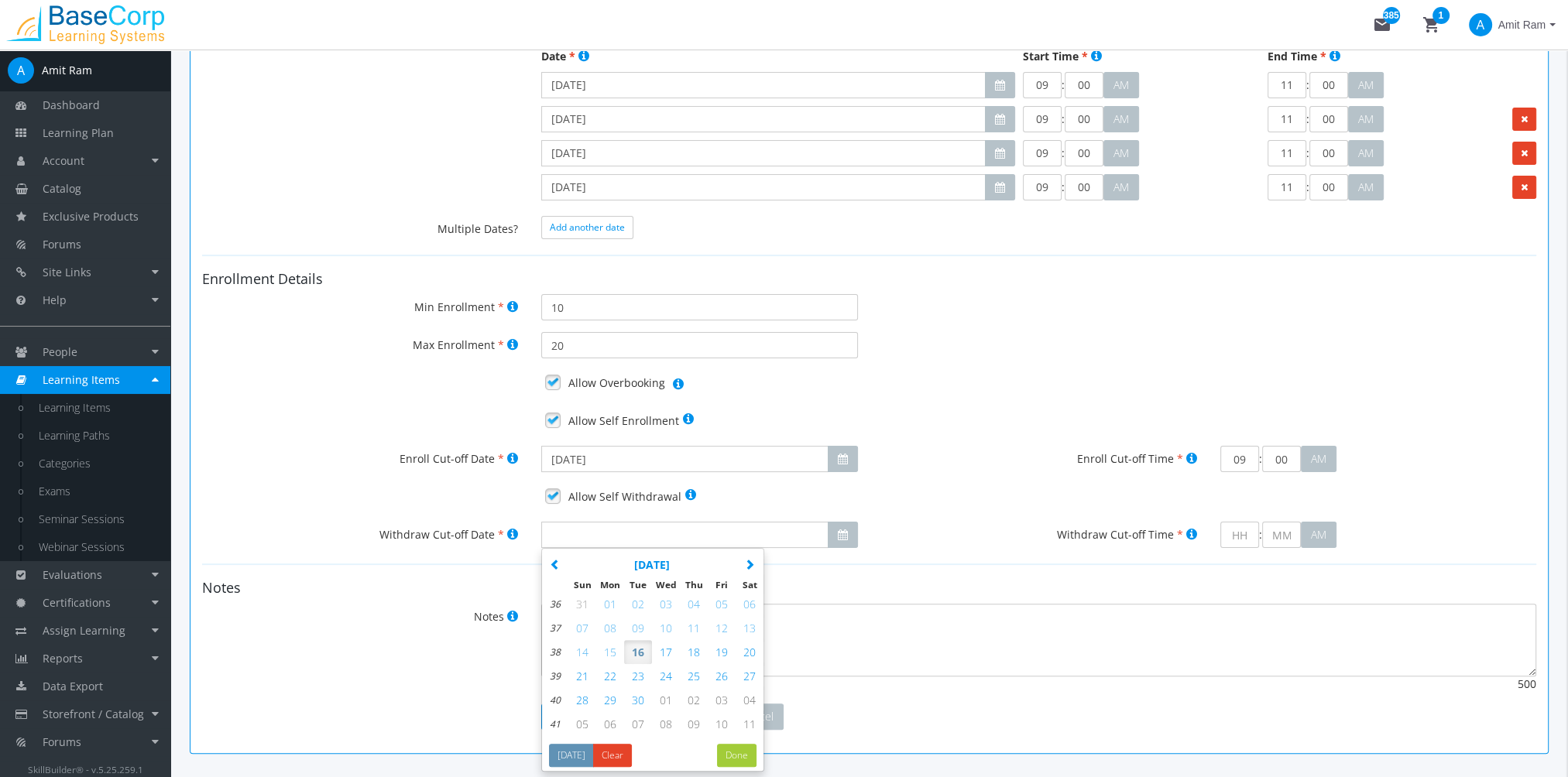
click at [612, 677] on span "22" at bounding box center [610, 675] width 13 height 15
type input "[DATE]"
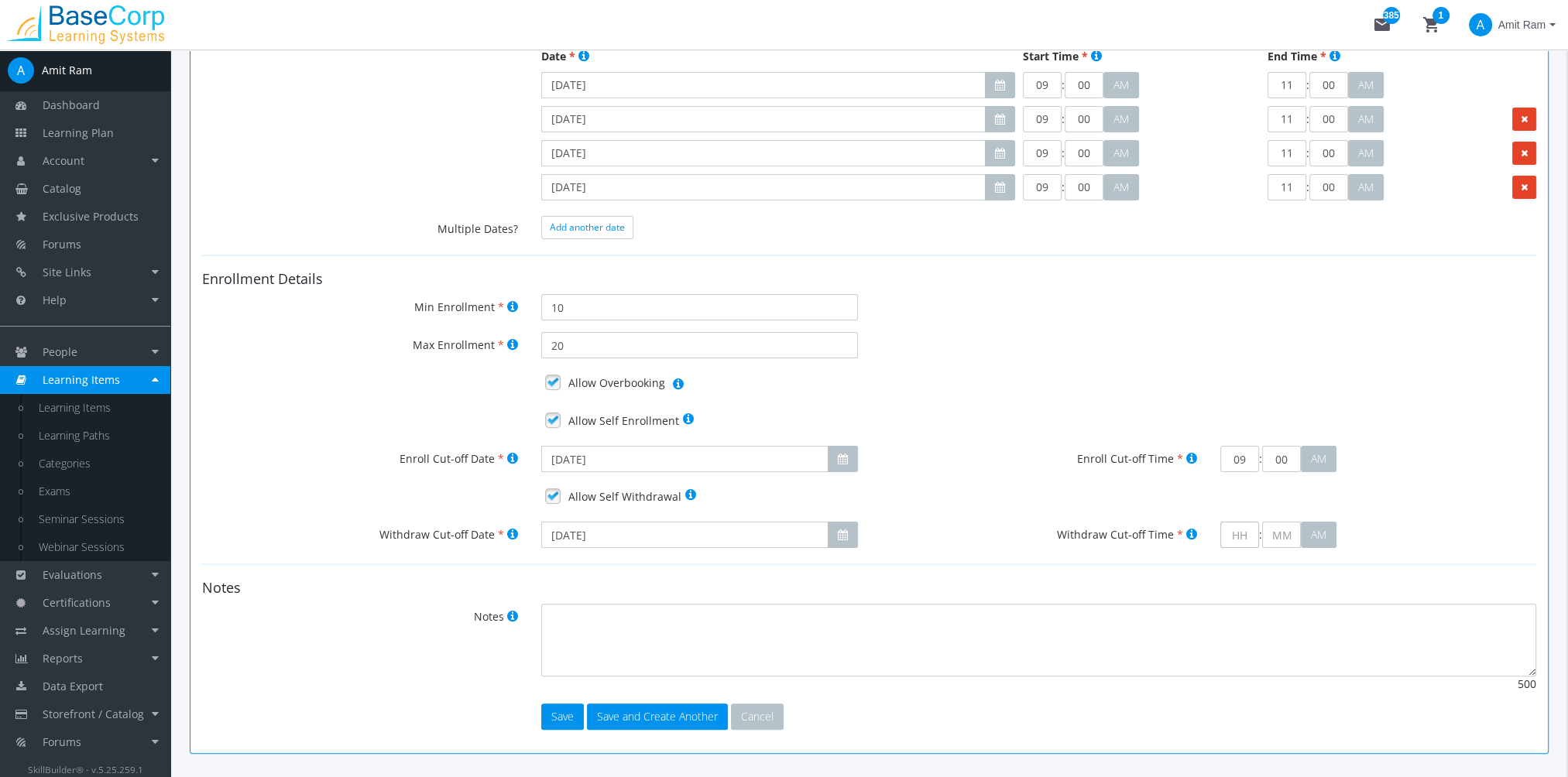
drag, startPoint x: 1220, startPoint y: 539, endPoint x: 1231, endPoint y: 539, distance: 11.0
click at [1220, 539] on input "text" at bounding box center [1239, 535] width 39 height 26
type input "9"
type input "00"
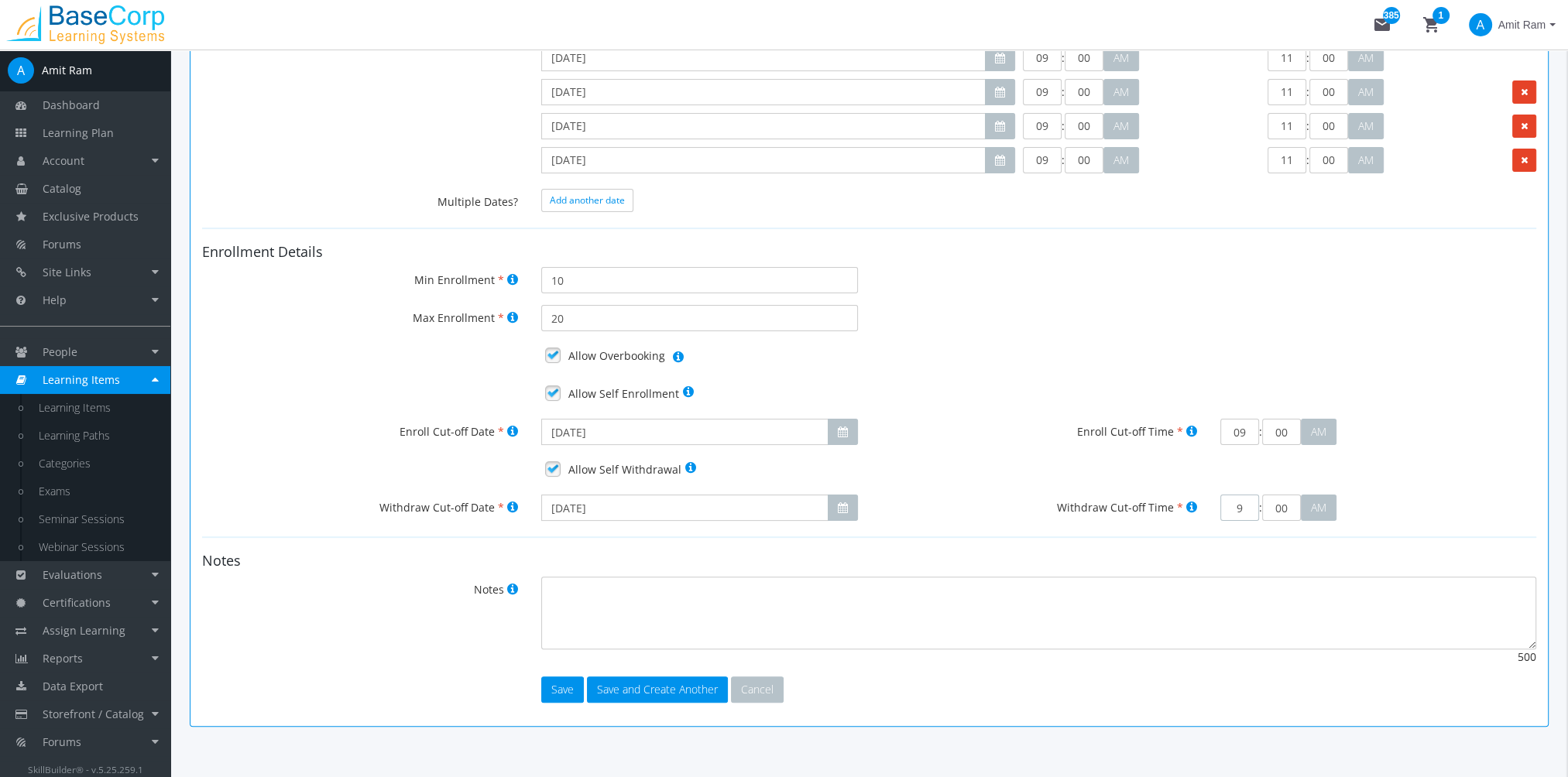
scroll to position [438, 0]
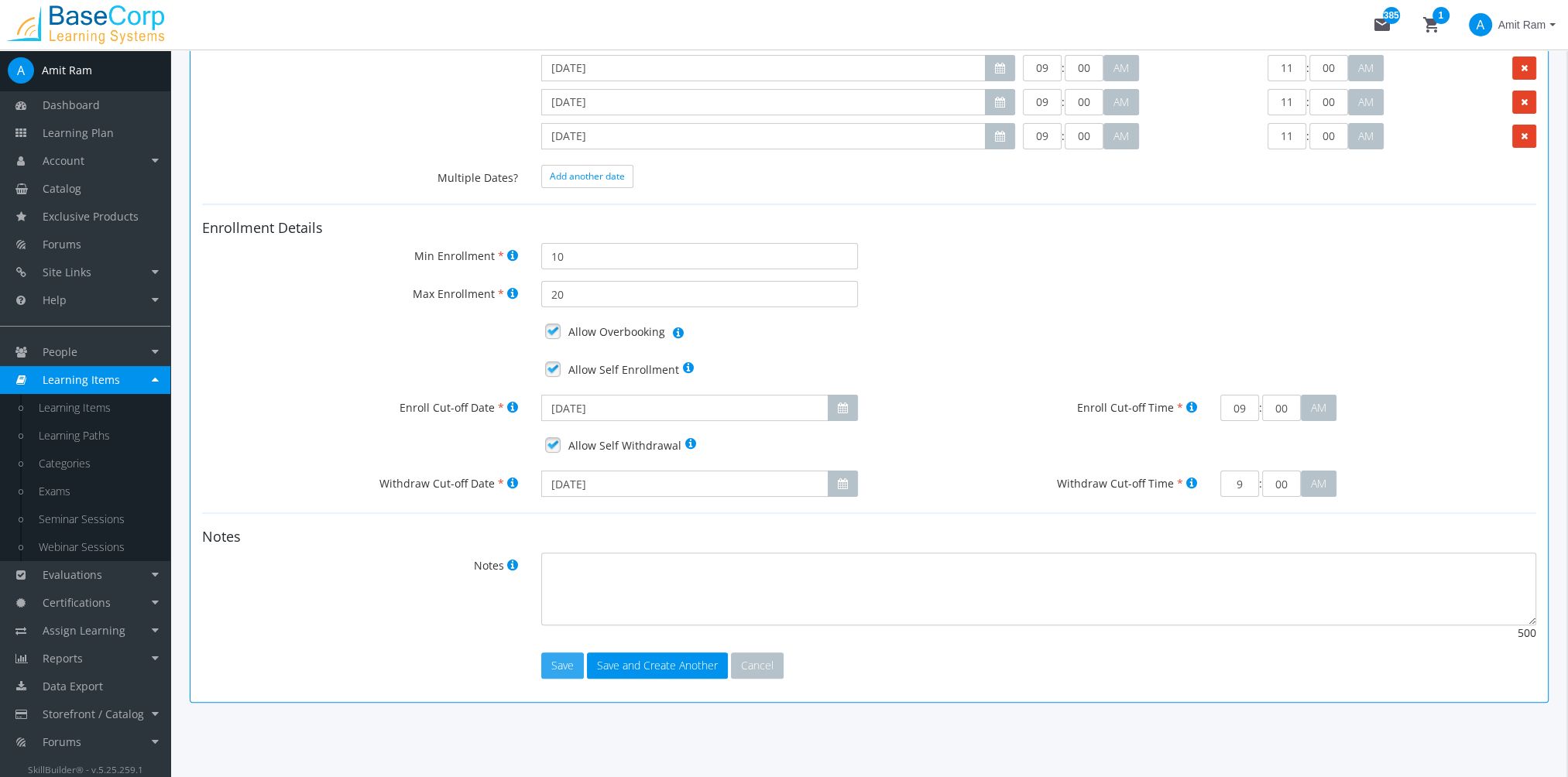
type input "09"
click at [573, 664] on button "Save" at bounding box center [563, 666] width 43 height 26
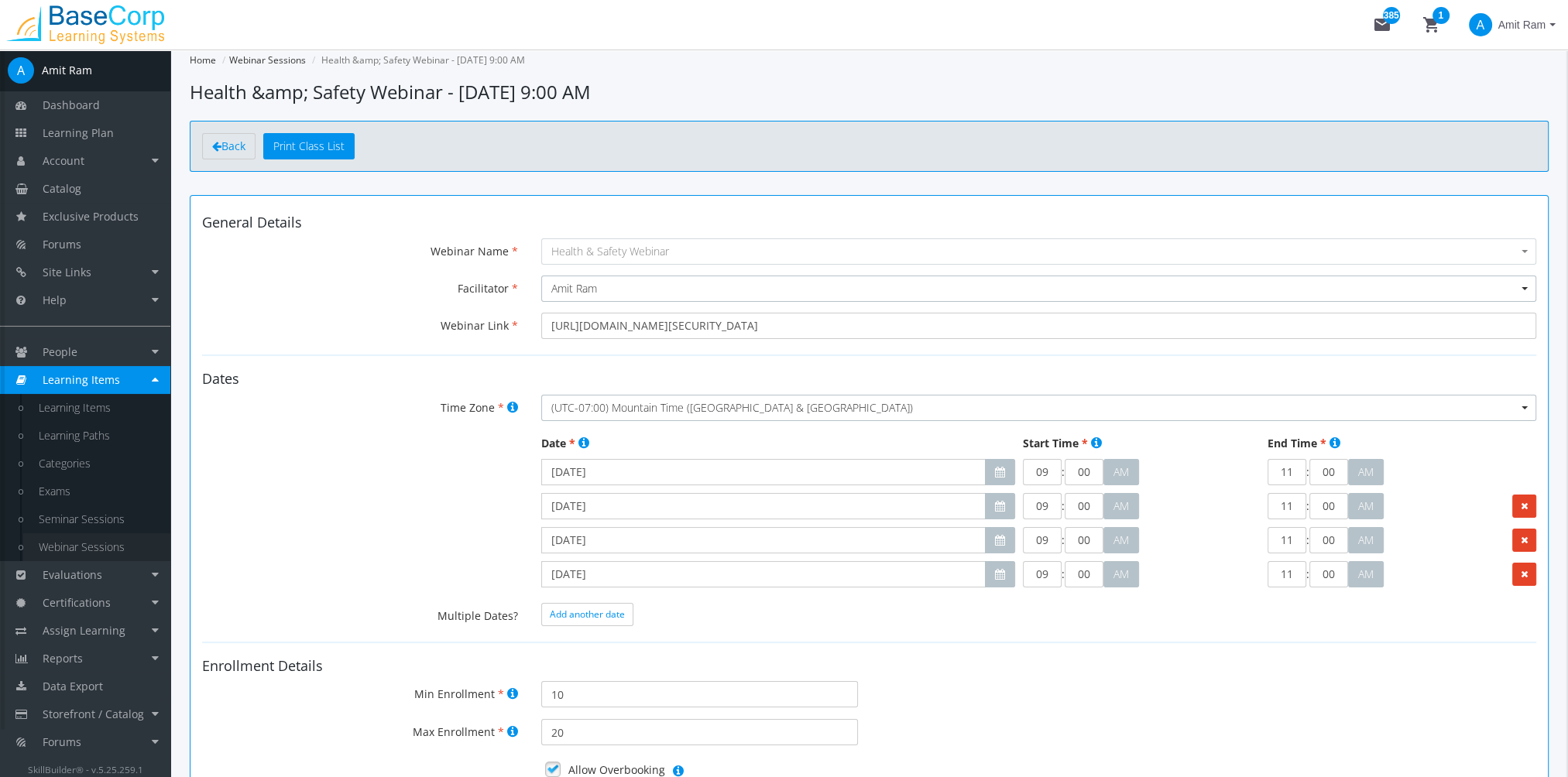
click at [96, 548] on link "Webinar Sessions" at bounding box center [97, 547] width 147 height 28
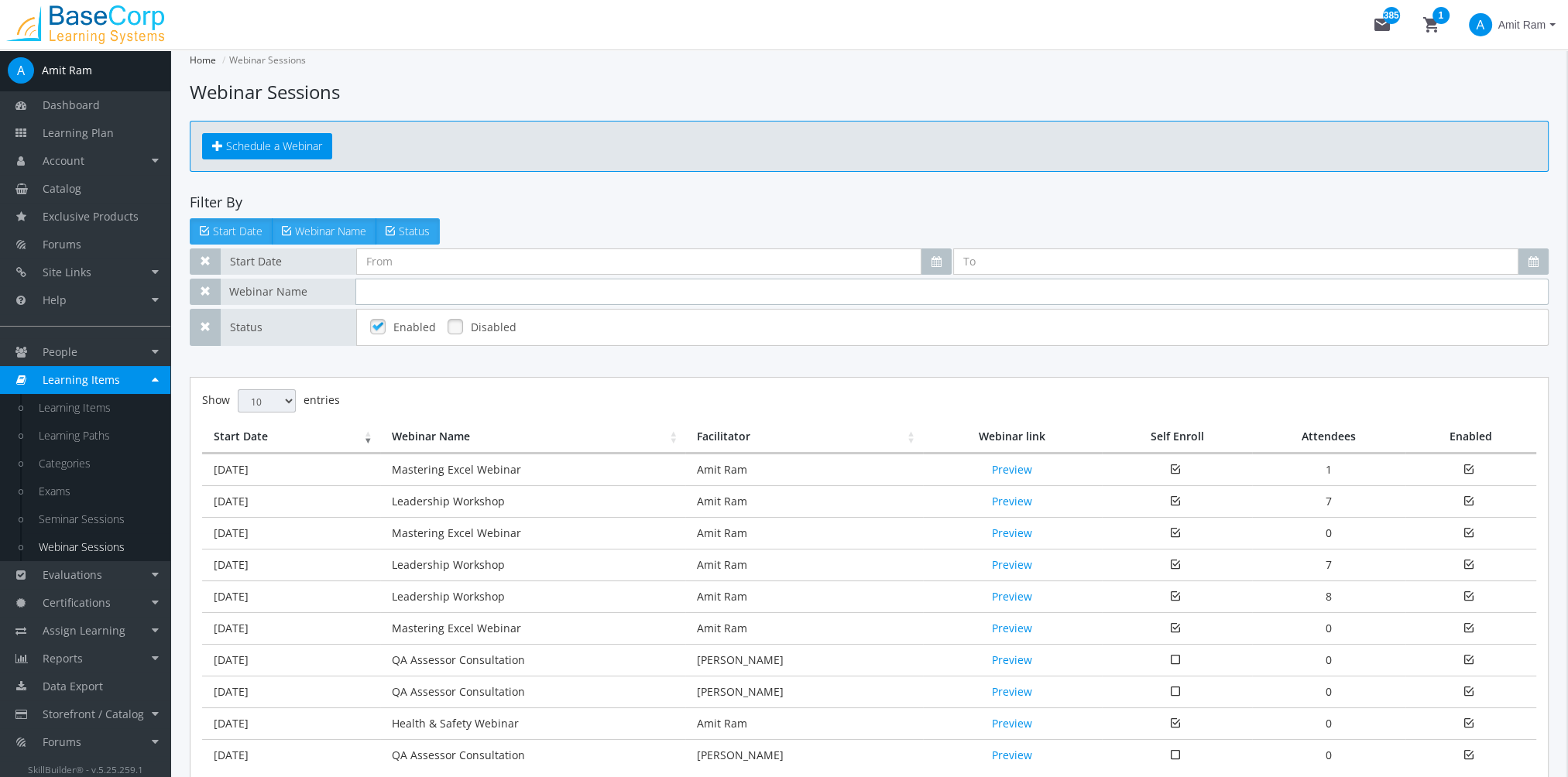
click at [410, 302] on input "text" at bounding box center [952, 292] width 1193 height 26
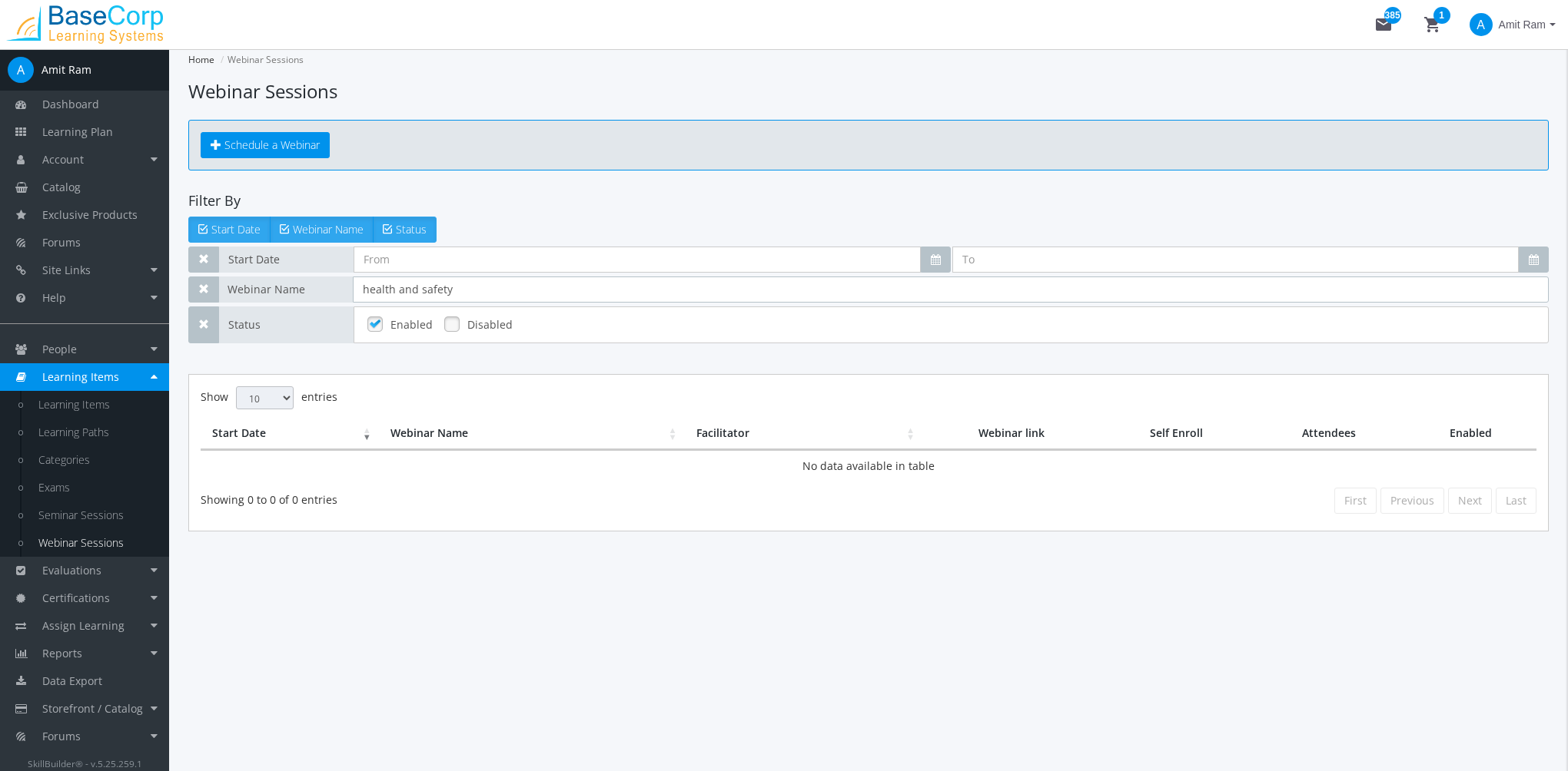
type input "health and safety"
click at [443, 322] on link at bounding box center [452, 324] width 23 height 23
click at [457, 296] on input "health and safety" at bounding box center [950, 289] width 1196 height 26
click at [74, 538] on link "Webinar Sessions" at bounding box center [96, 543] width 146 height 28
drag, startPoint x: 467, startPoint y: 276, endPoint x: 285, endPoint y: 253, distance: 183.4
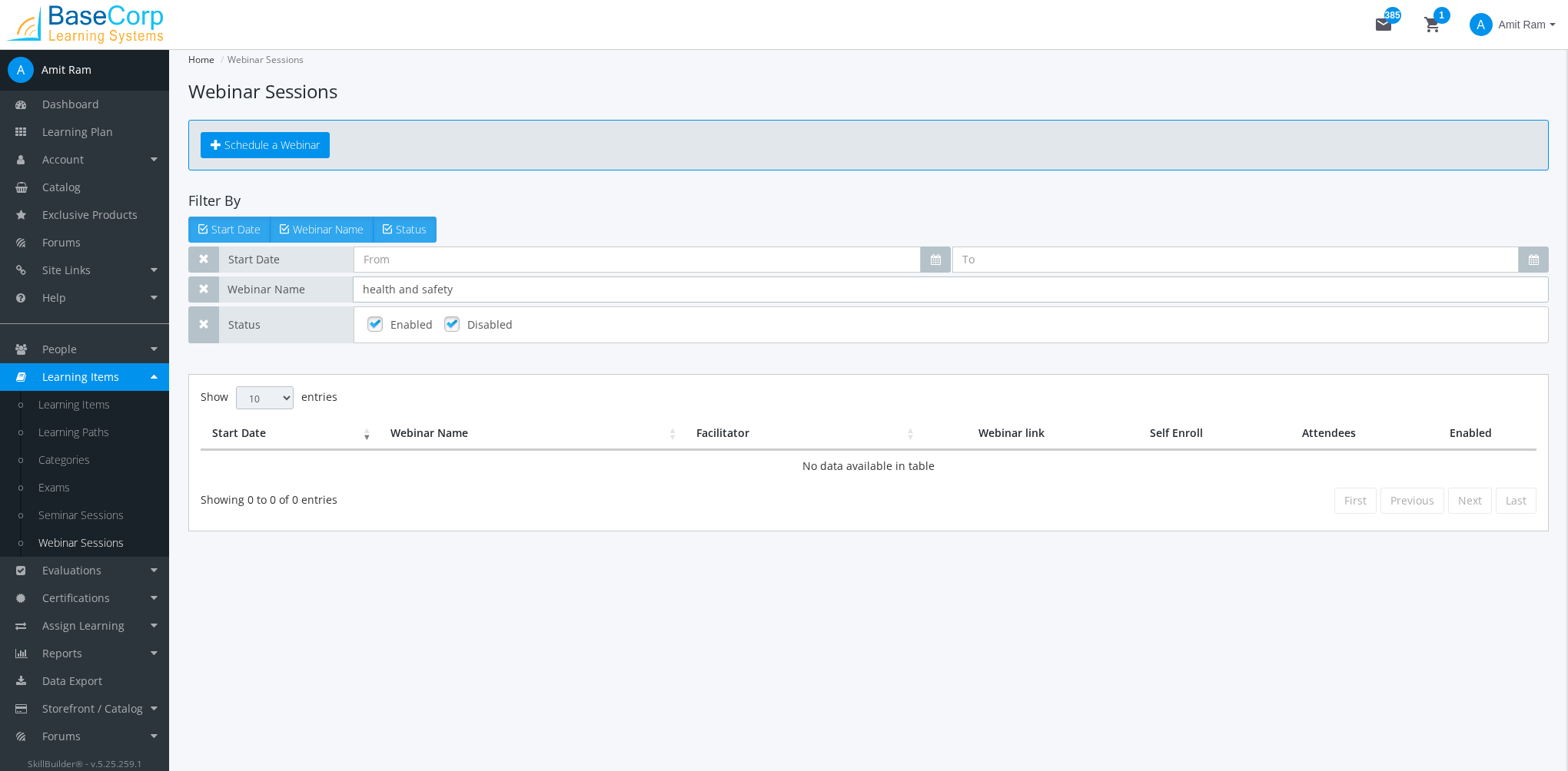
click at [285, 253] on div "Start Date Webinar Name health and safety Delivery Language English Status Enab…" at bounding box center [869, 295] width 1360 height 97
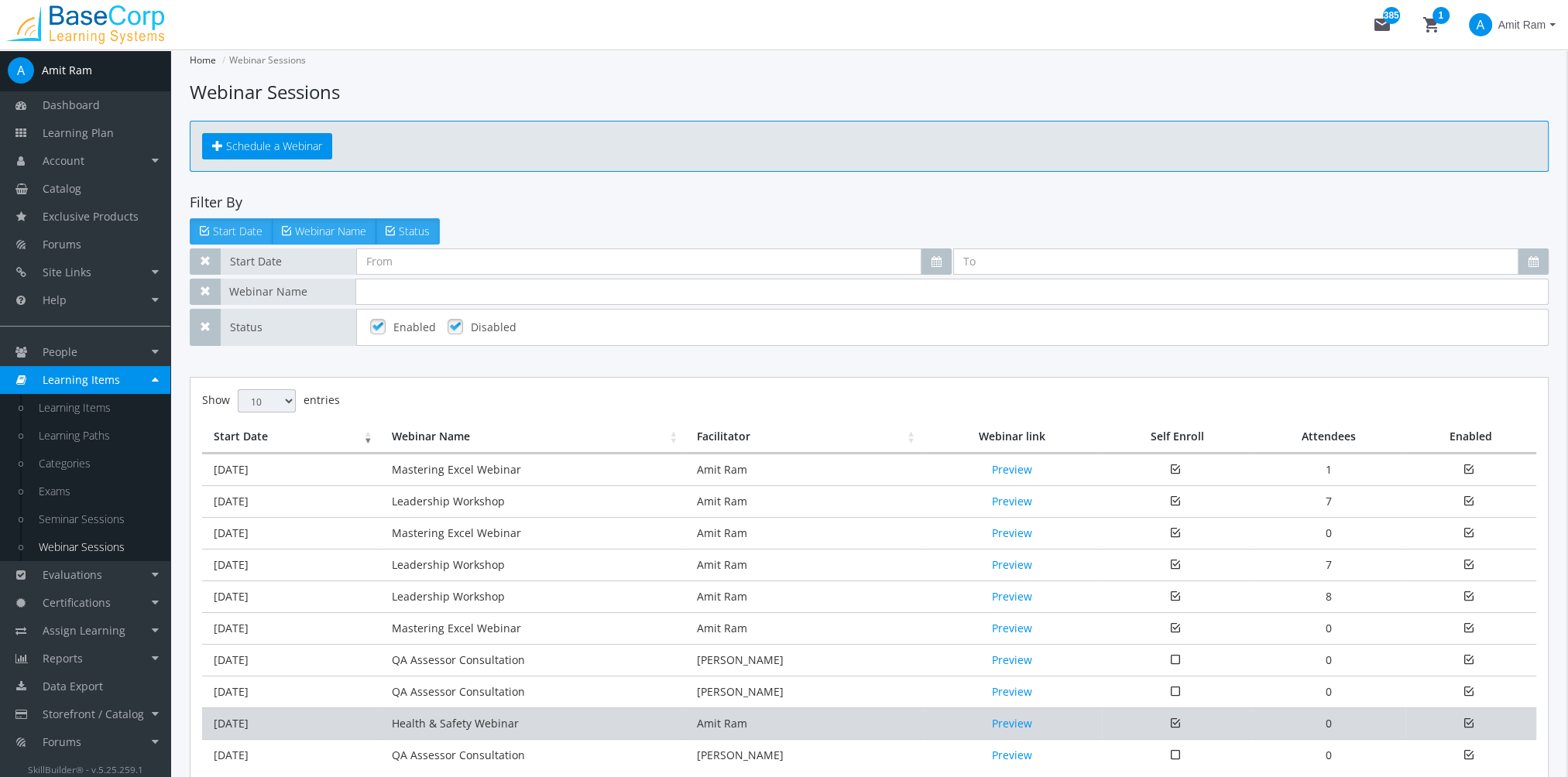
click at [489, 715] on td "Health & Safety Webinar" at bounding box center [532, 723] width 305 height 32
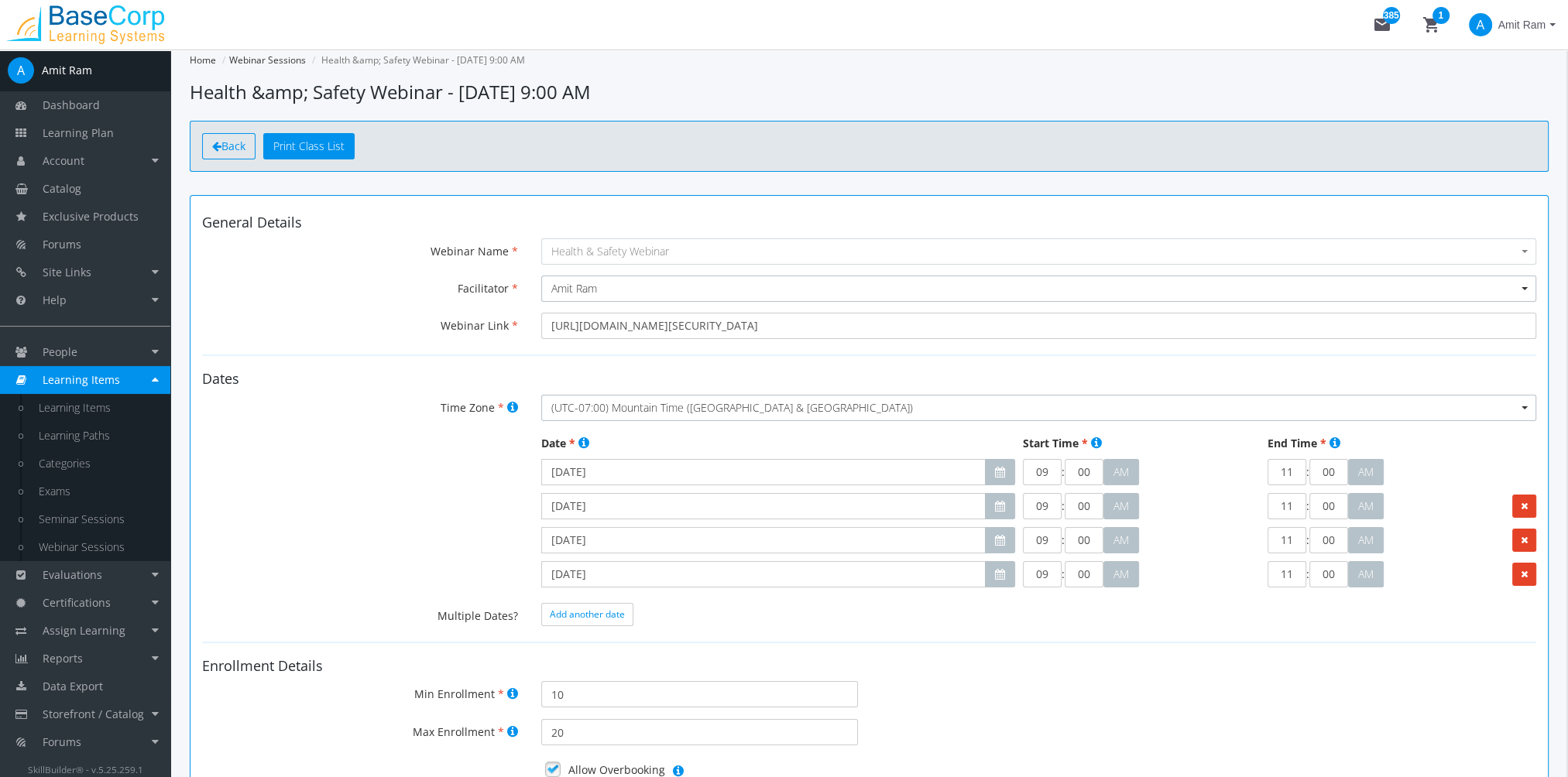
click at [220, 150] on icon at bounding box center [217, 145] width 10 height 11
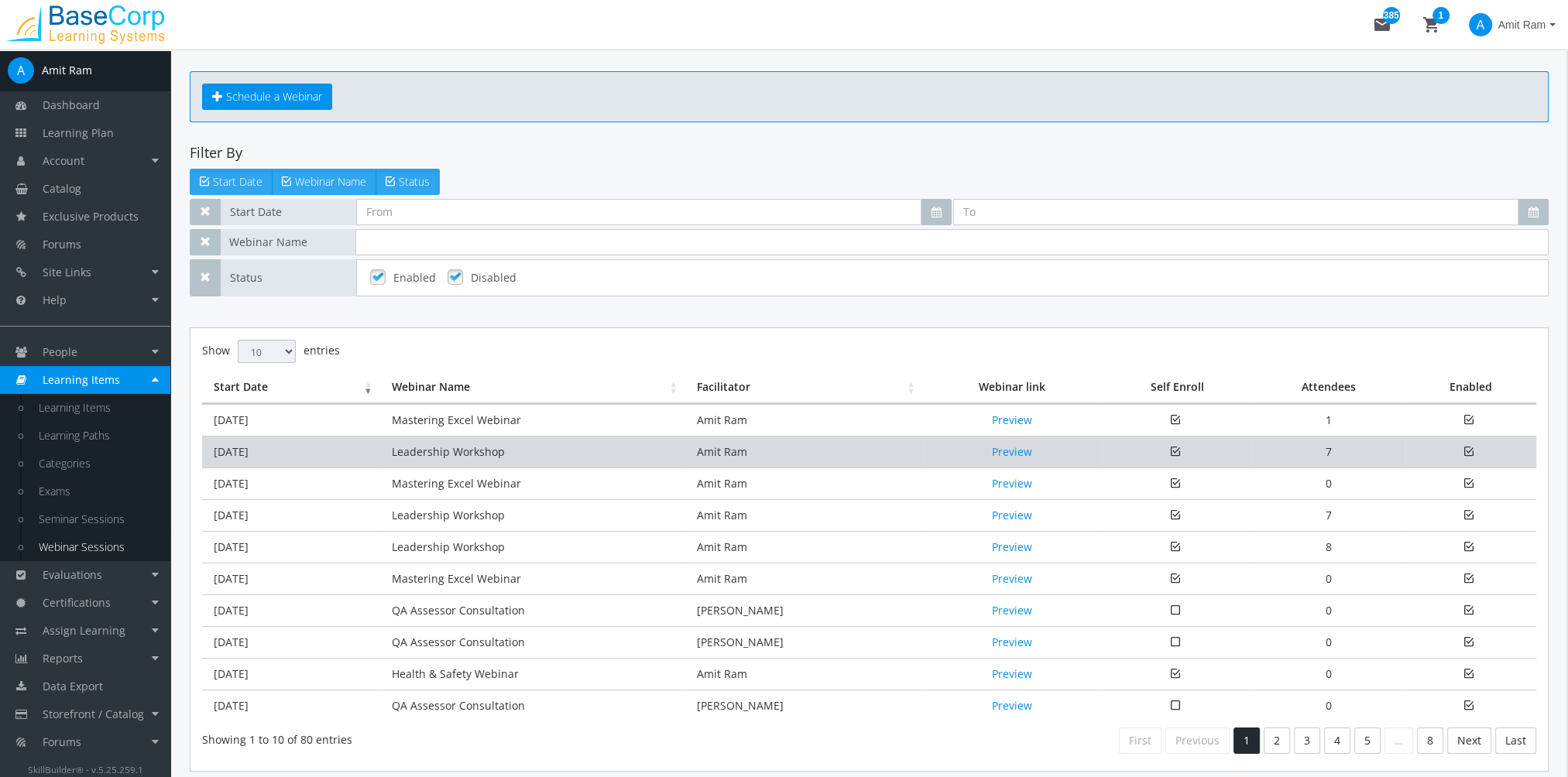
scroll to position [78, 0]
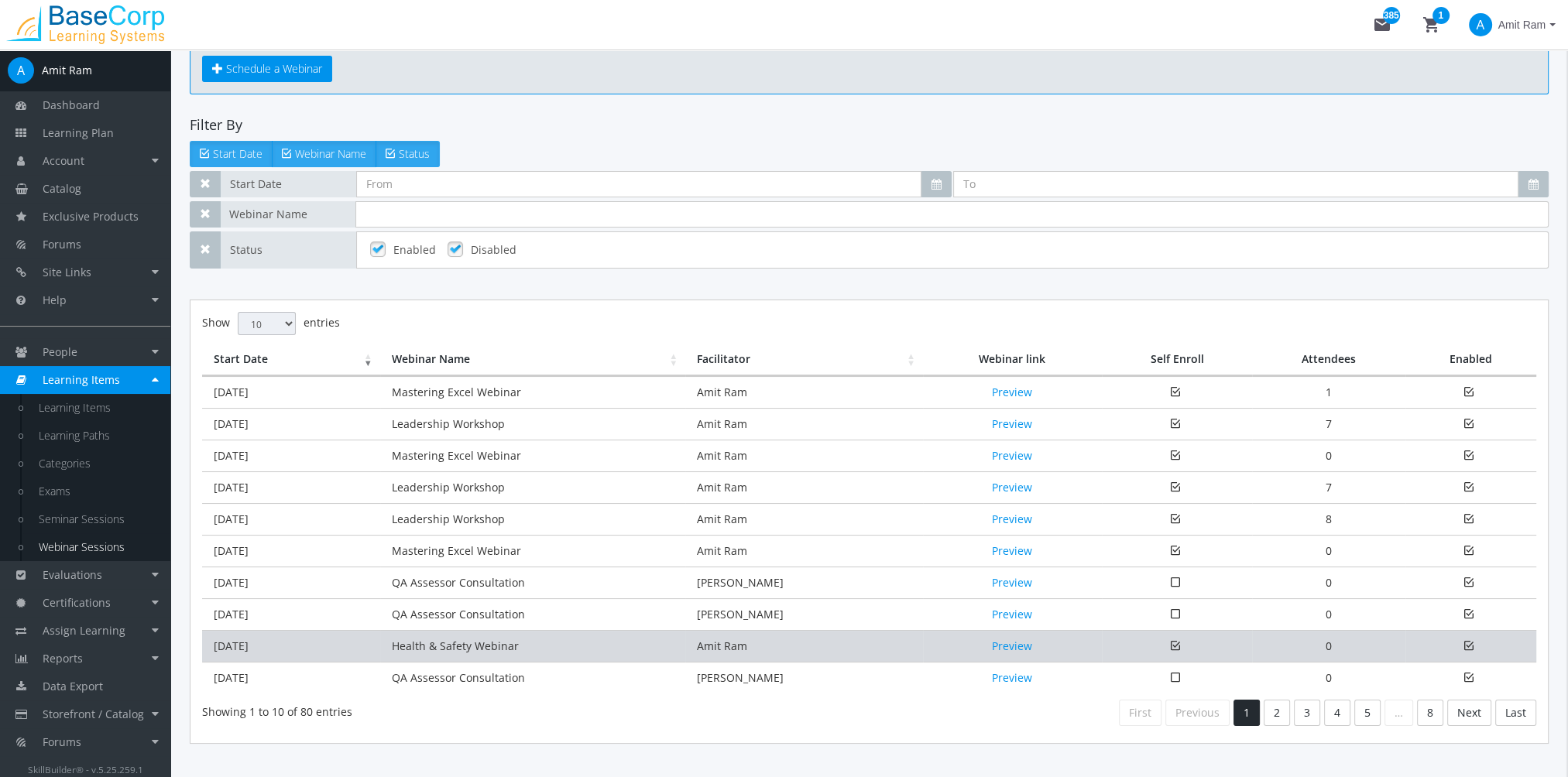
click at [455, 637] on td "Health & Safety Webinar" at bounding box center [532, 645] width 305 height 32
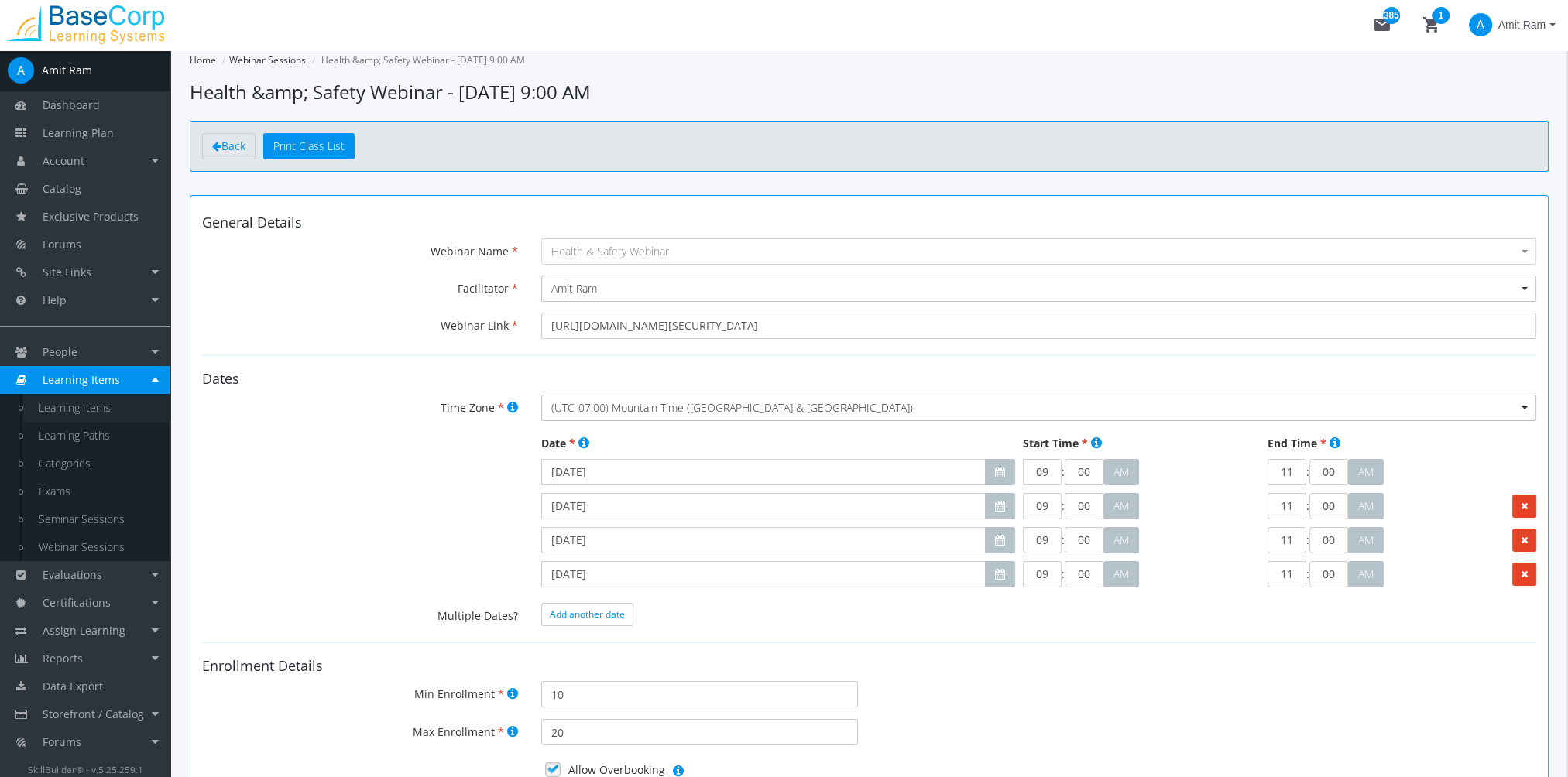
click at [124, 413] on link "Learning Items" at bounding box center [97, 408] width 147 height 28
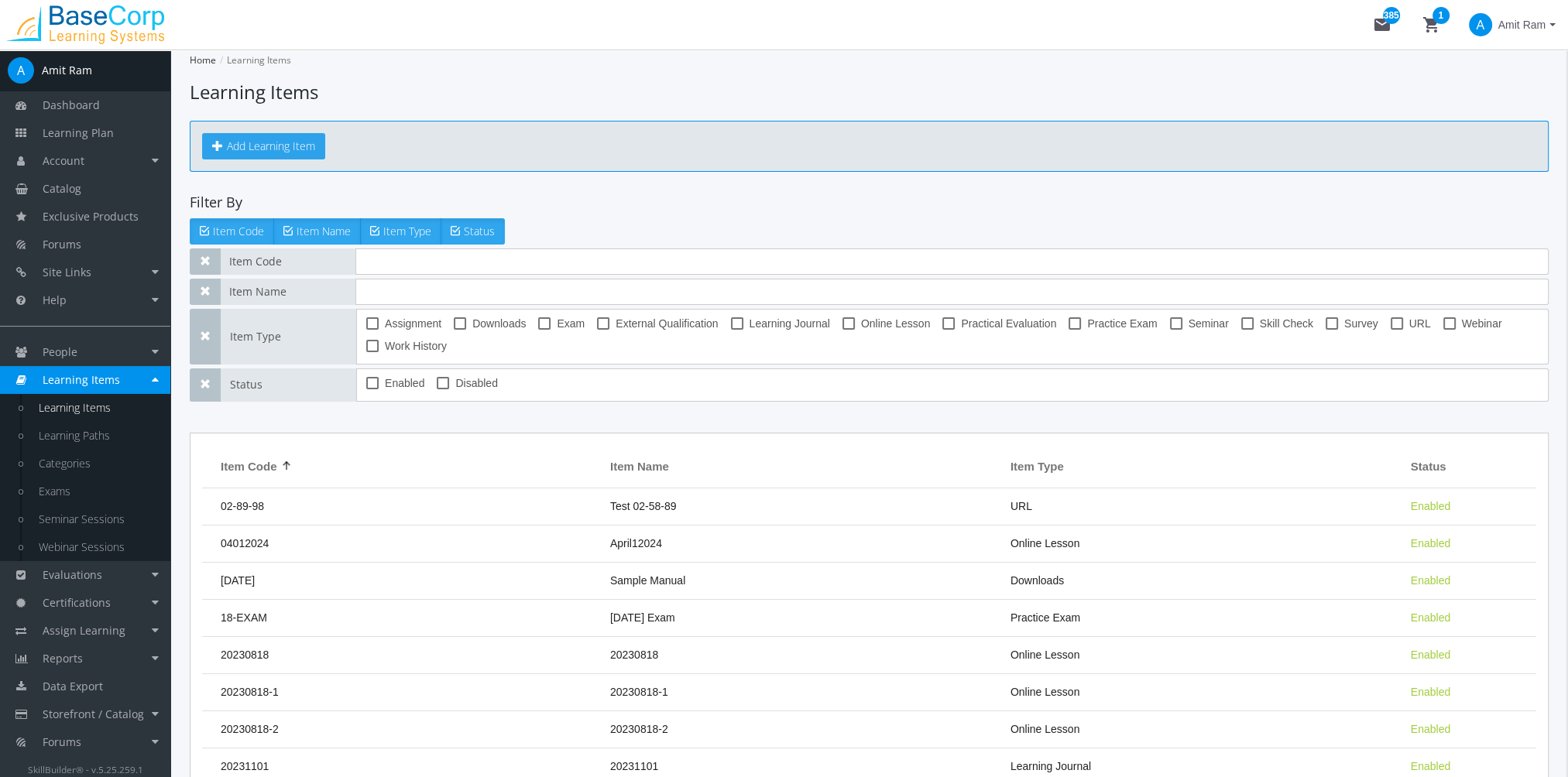
click at [271, 145] on button "Add Learning Item" at bounding box center [264, 145] width 123 height 26
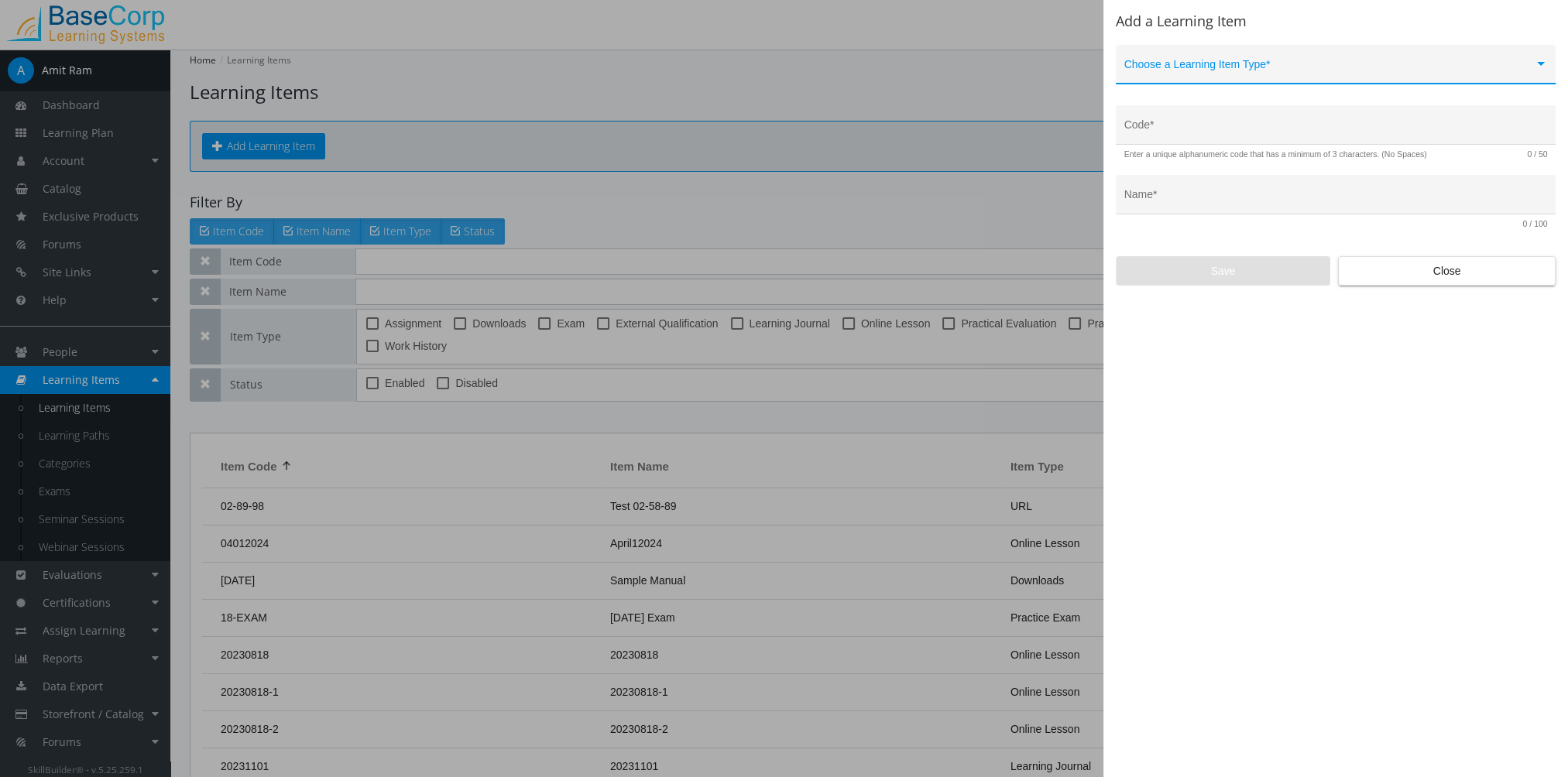
click at [1227, 65] on span at bounding box center [1329, 70] width 410 height 13
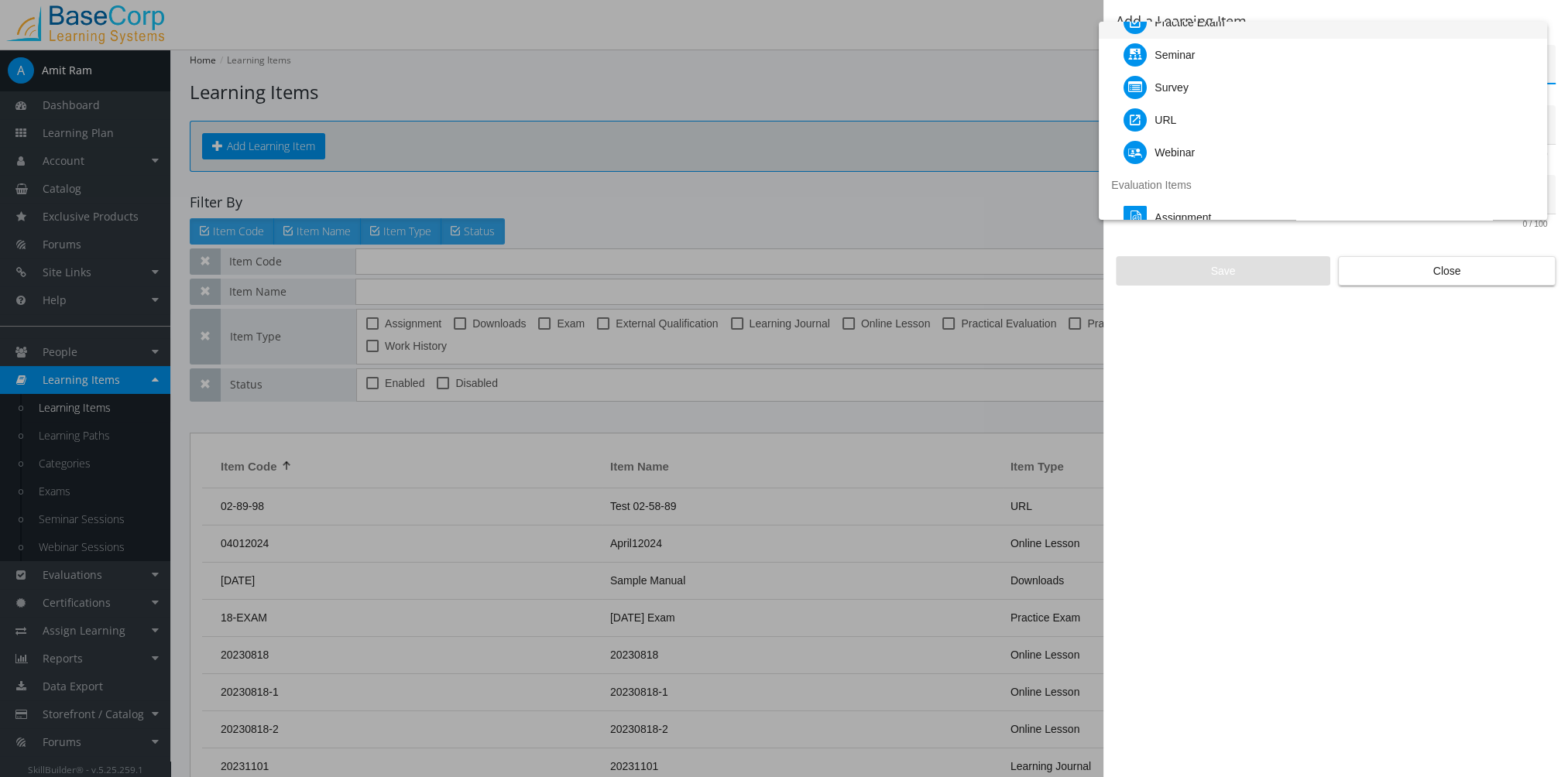
scroll to position [155, 0]
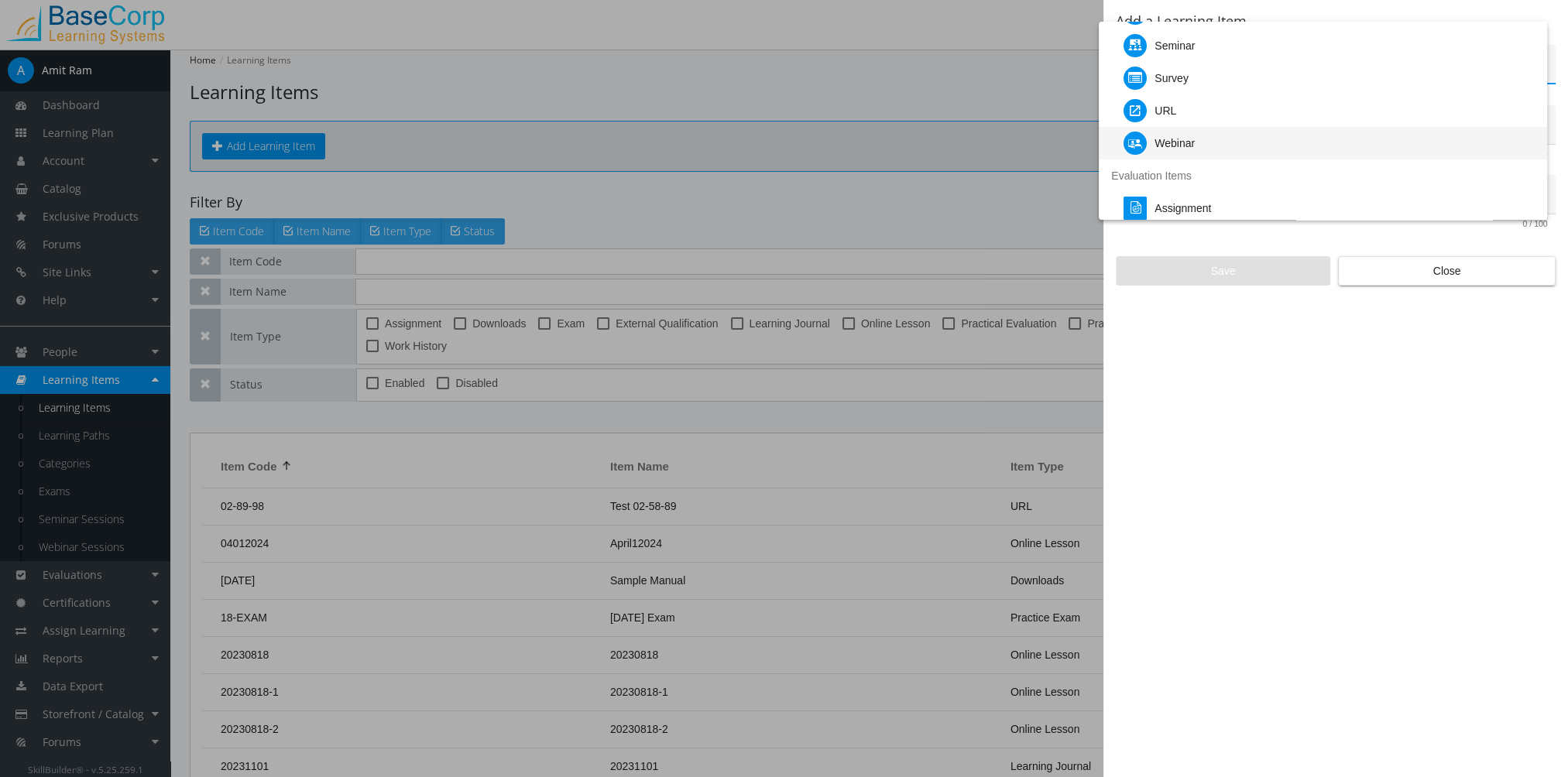
click at [1196, 143] on div "Webinar" at bounding box center [1330, 143] width 411 height 33
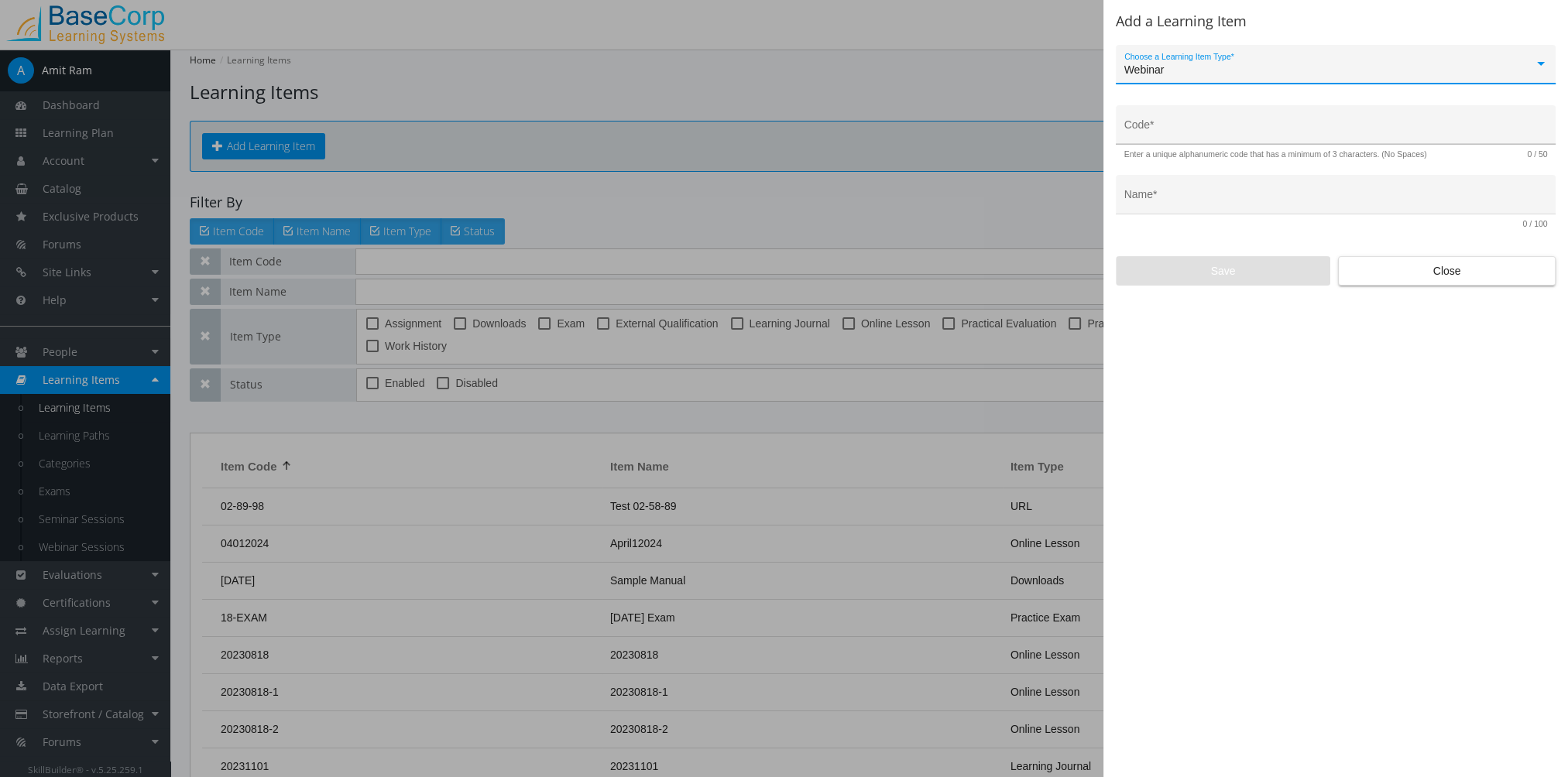
click at [1180, 127] on input "Code *" at bounding box center [1335, 131] width 423 height 13
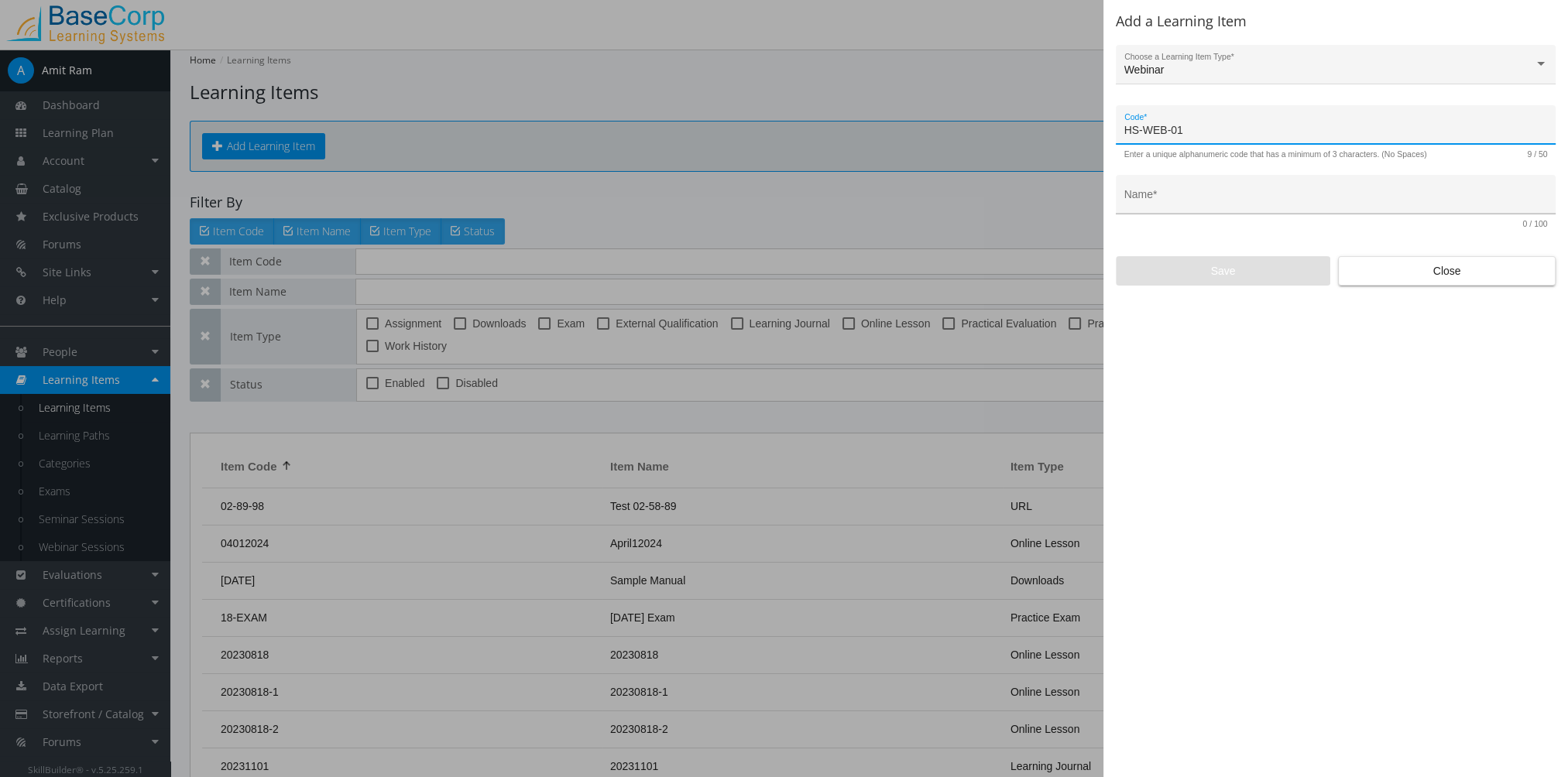
type input "HS-WEB-01"
click at [1164, 210] on div "Name *" at bounding box center [1335, 199] width 423 height 32
type input "H"
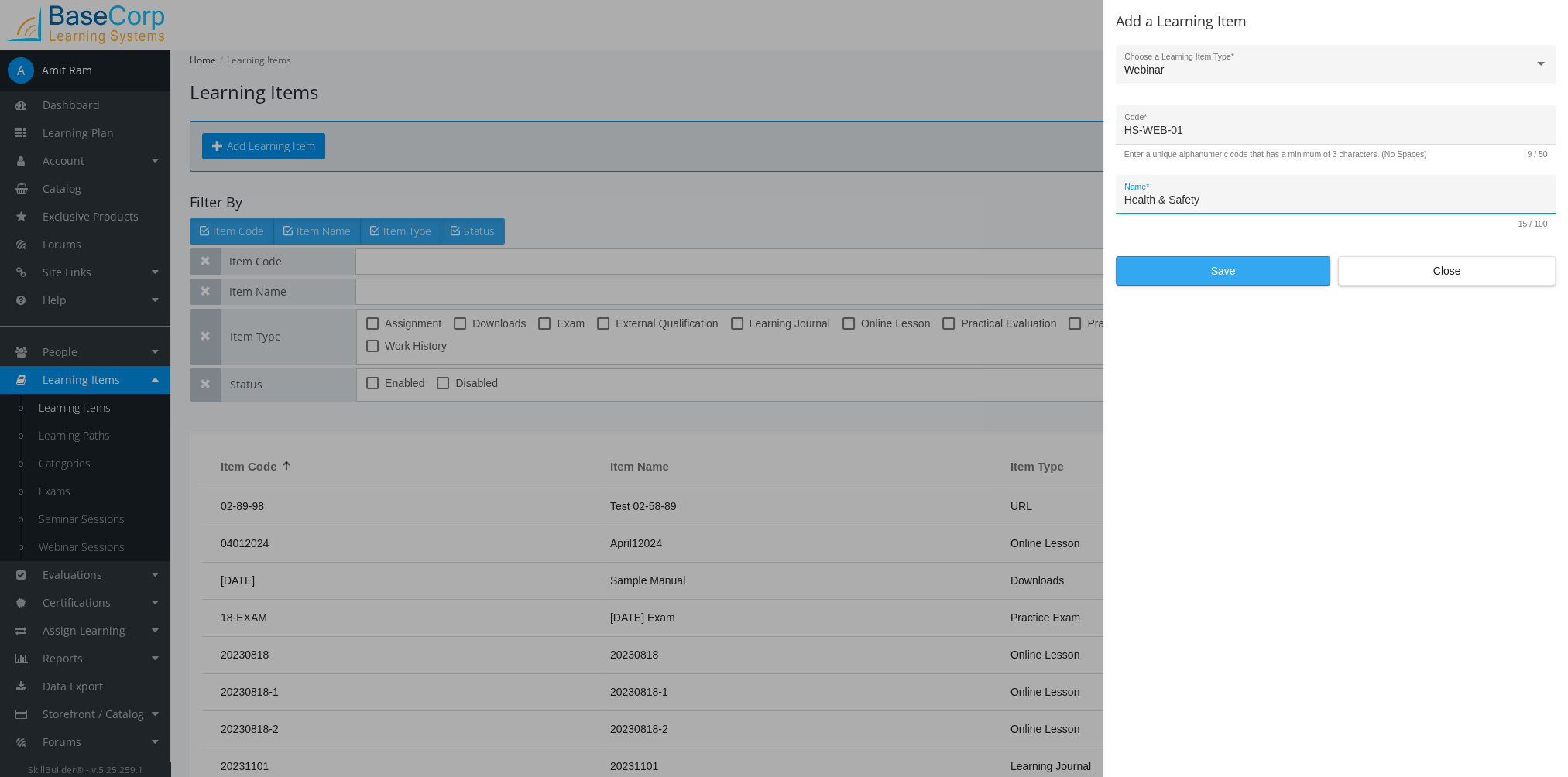
type input "Health & Safety"
click at [1202, 269] on span "Save" at bounding box center [1223, 270] width 188 height 28
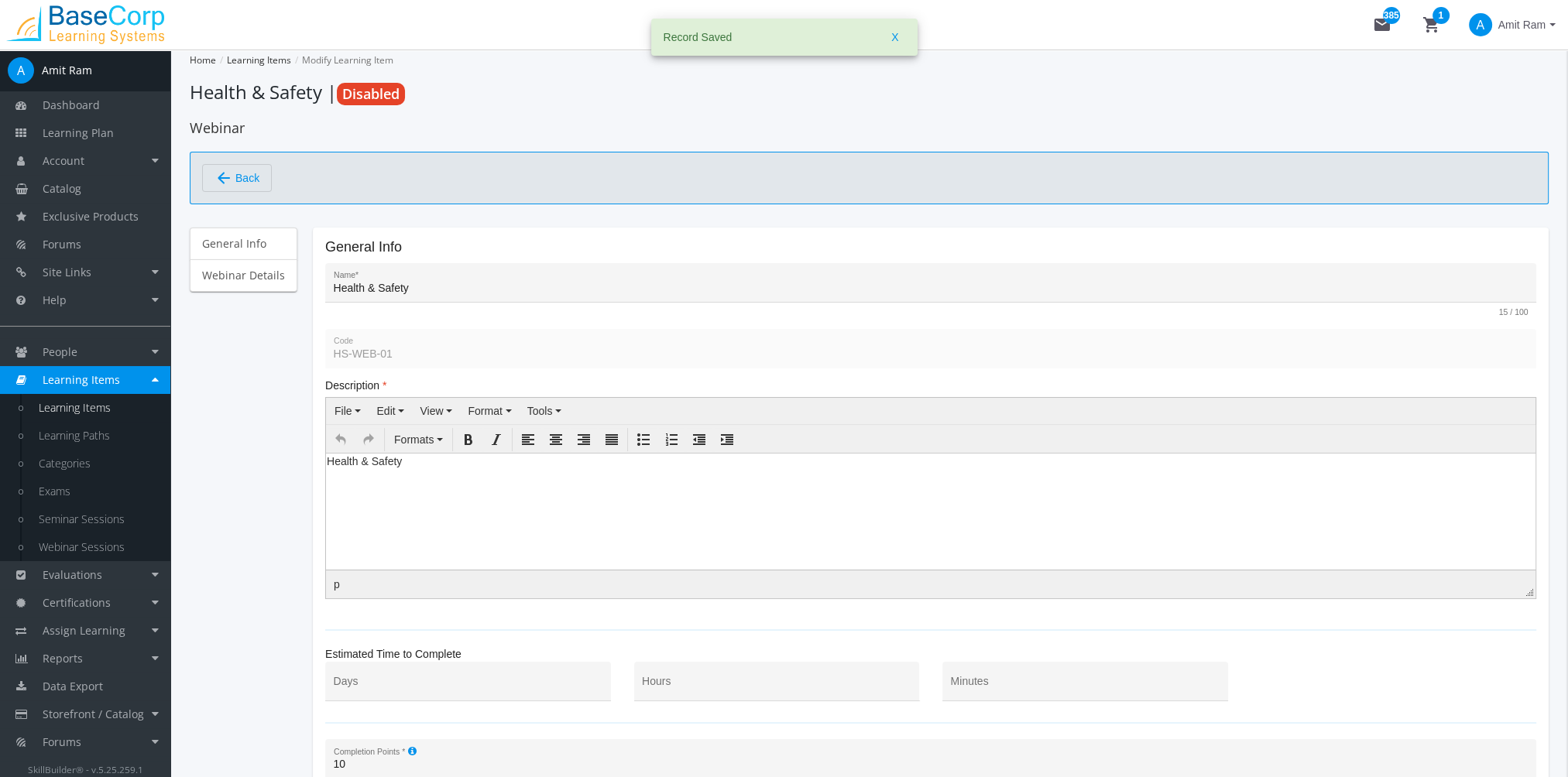
click at [329, 461] on p "Health & Safety" at bounding box center [930, 460] width 1208 height 16
click at [712, 689] on input "Hours" at bounding box center [776, 687] width 269 height 13
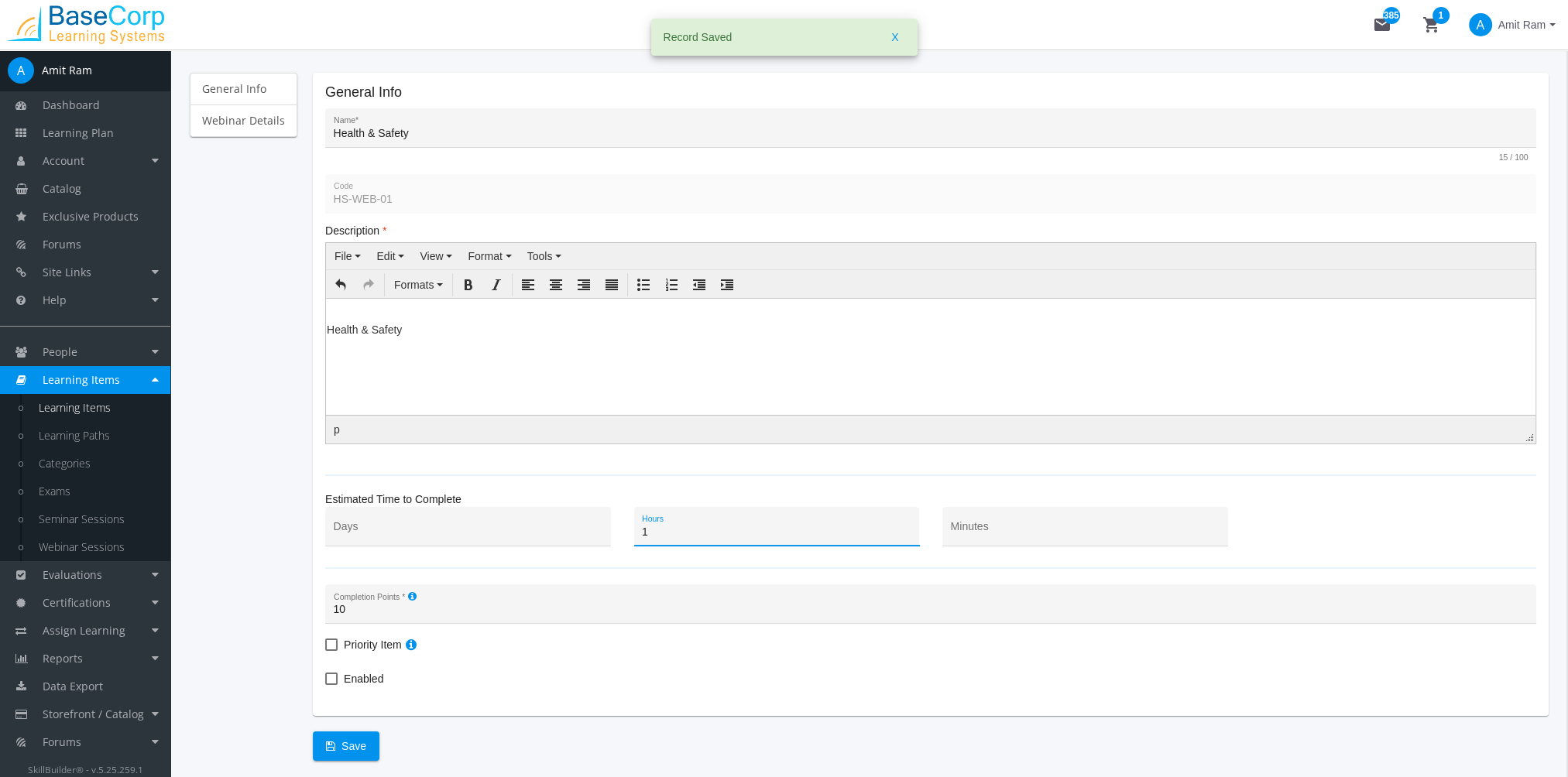
scroll to position [214, 0]
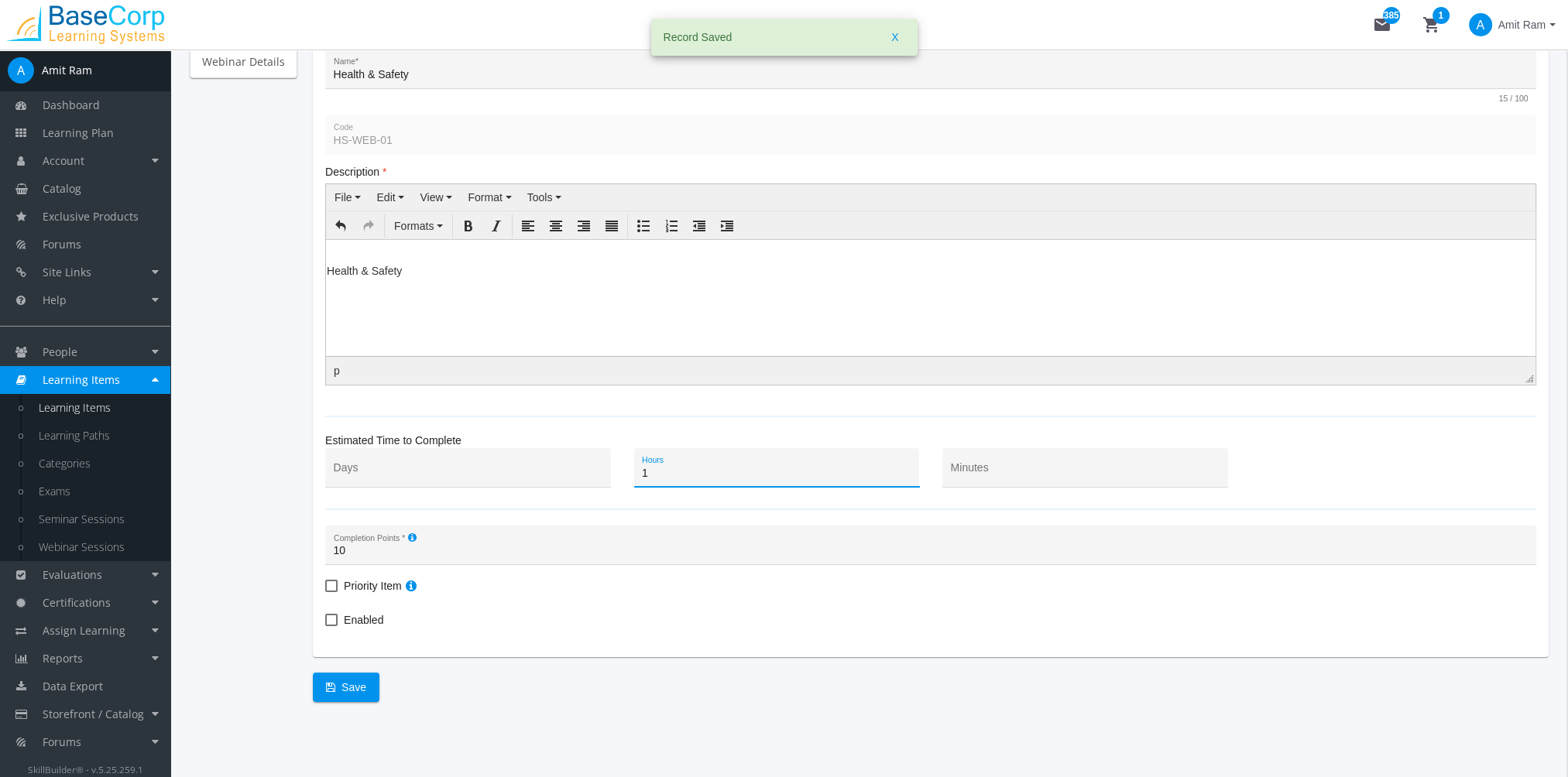
type input "1"
click at [345, 621] on span "Enabled" at bounding box center [363, 620] width 40 height 18
click at [326, 626] on input "Enabled" at bounding box center [326, 626] width 1 height 1
checkbox input "true"
click at [350, 689] on span "Save" at bounding box center [346, 687] width 41 height 28
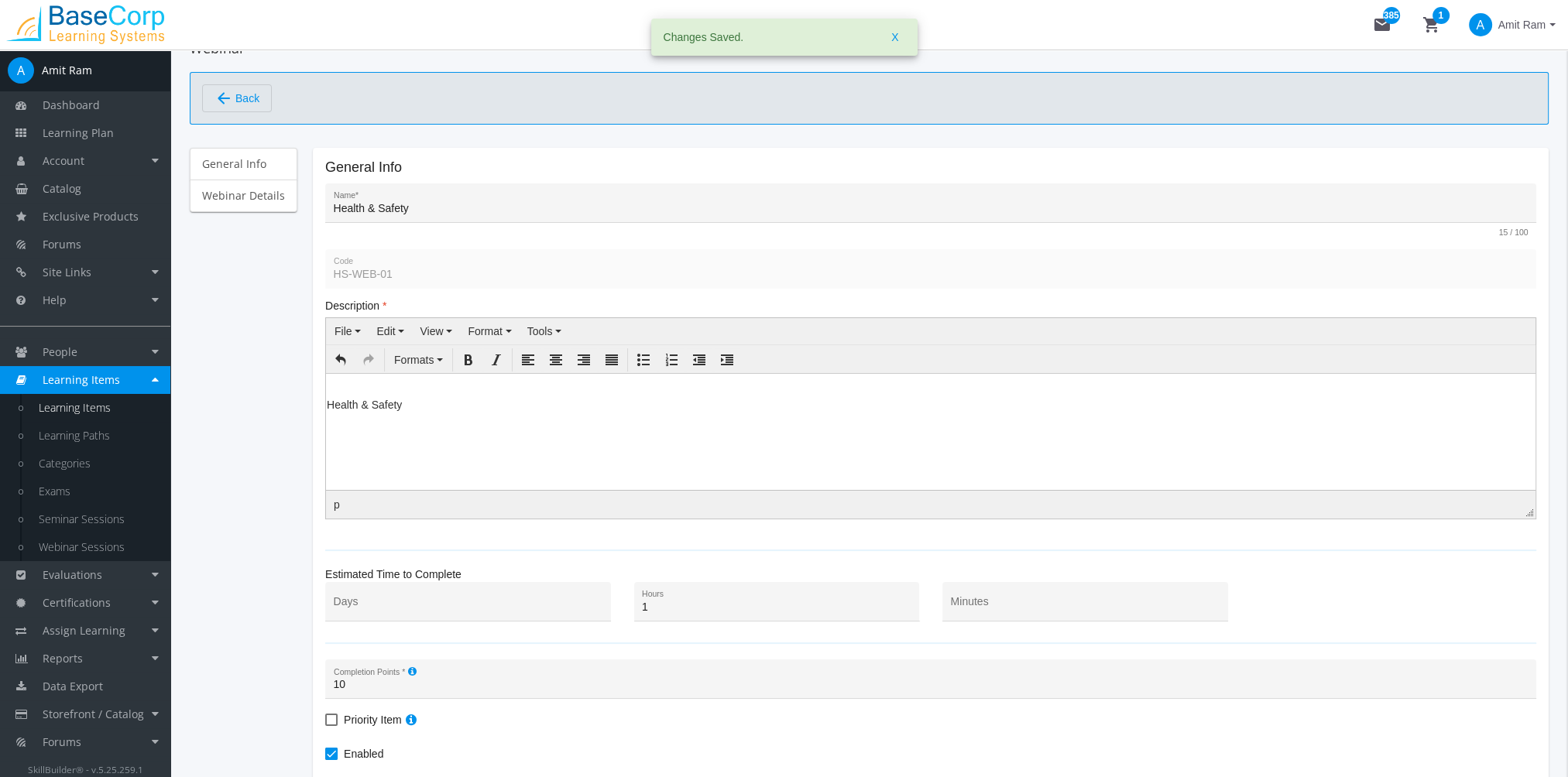
scroll to position [0, 0]
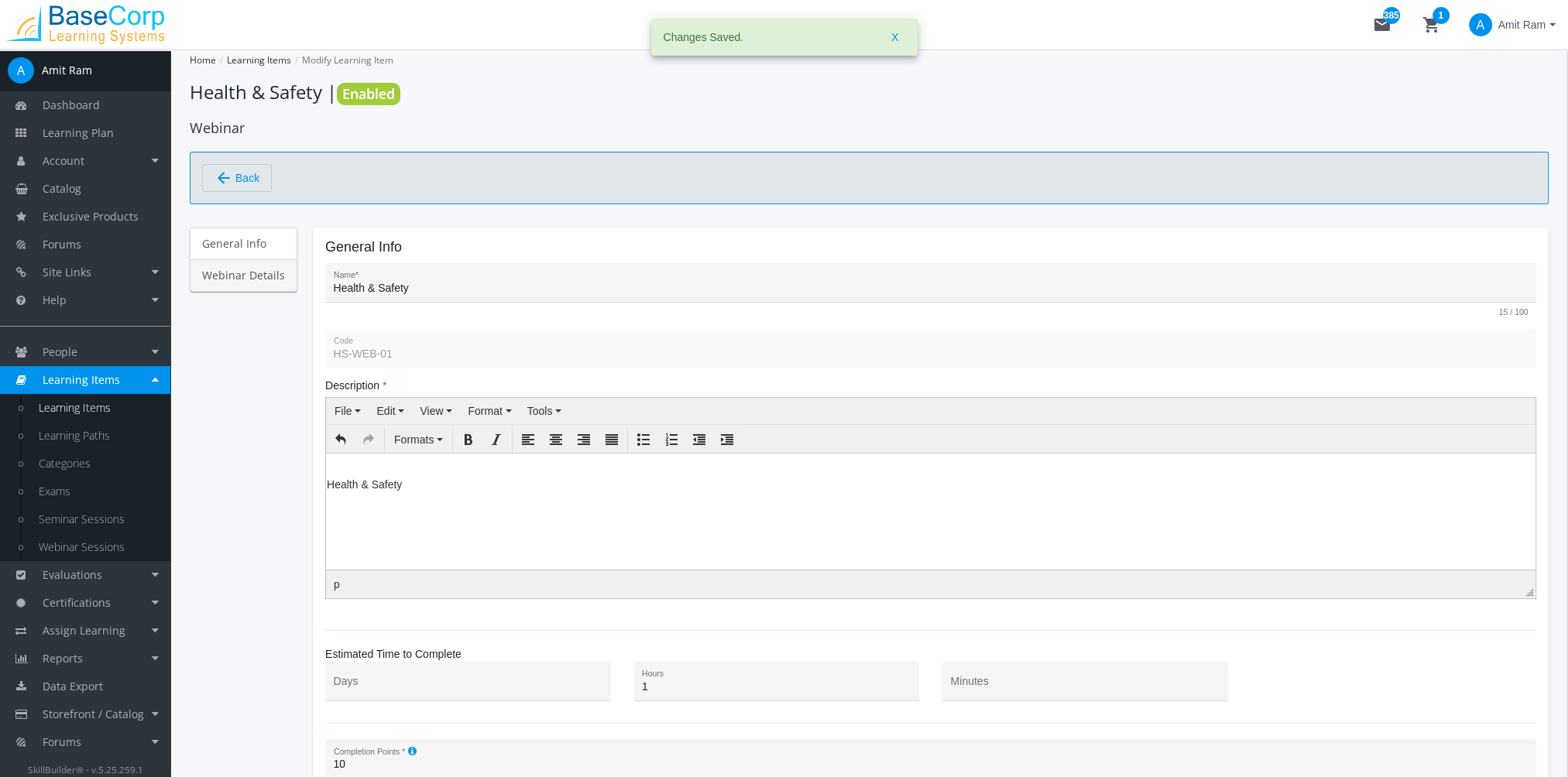
click at [237, 268] on link "Webinar Details" at bounding box center [243, 276] width 108 height 33
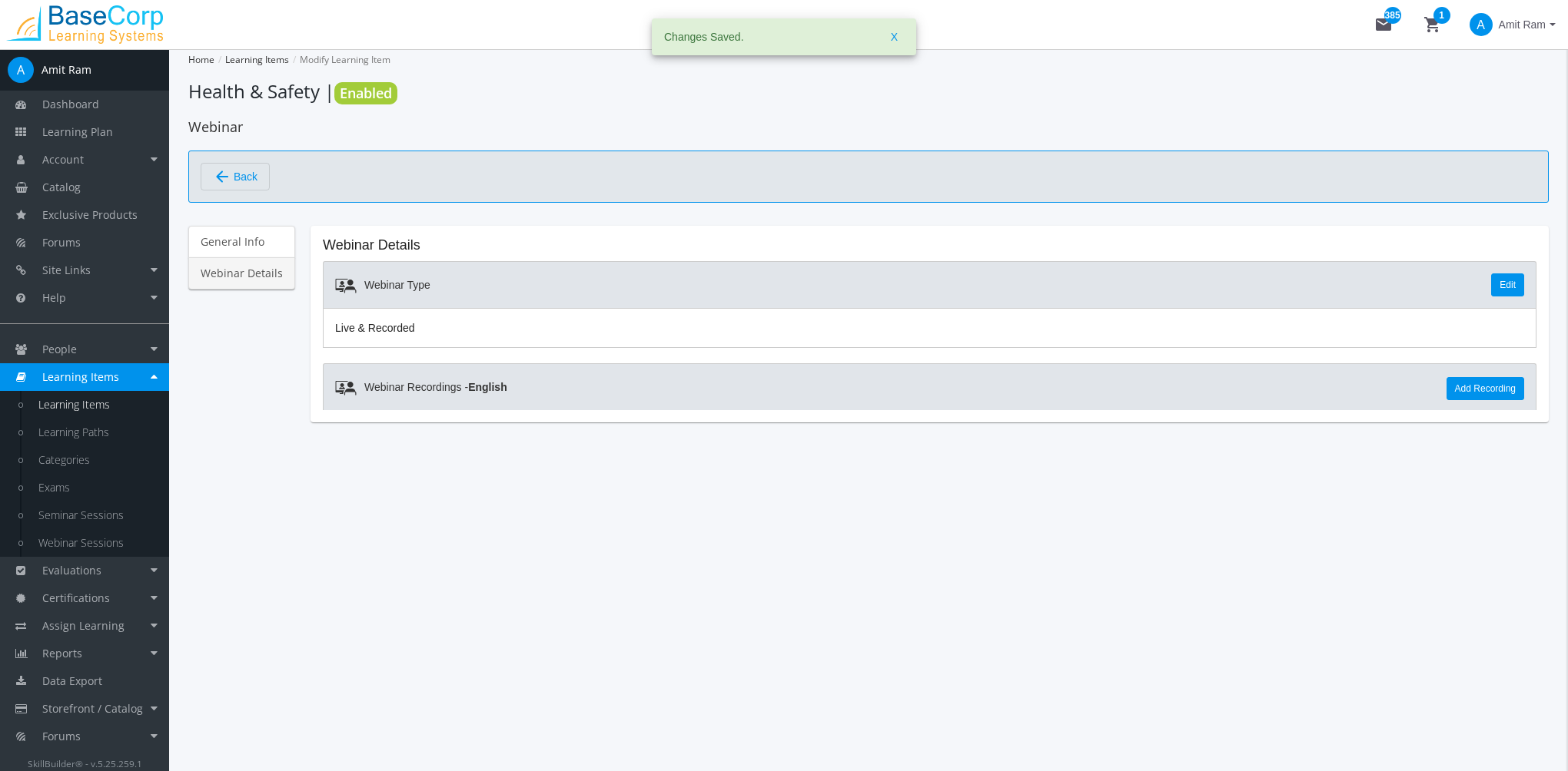
click at [257, 271] on link "Webinar Details" at bounding box center [241, 274] width 107 height 33
click at [94, 540] on link "Webinar Sessions" at bounding box center [96, 543] width 146 height 28
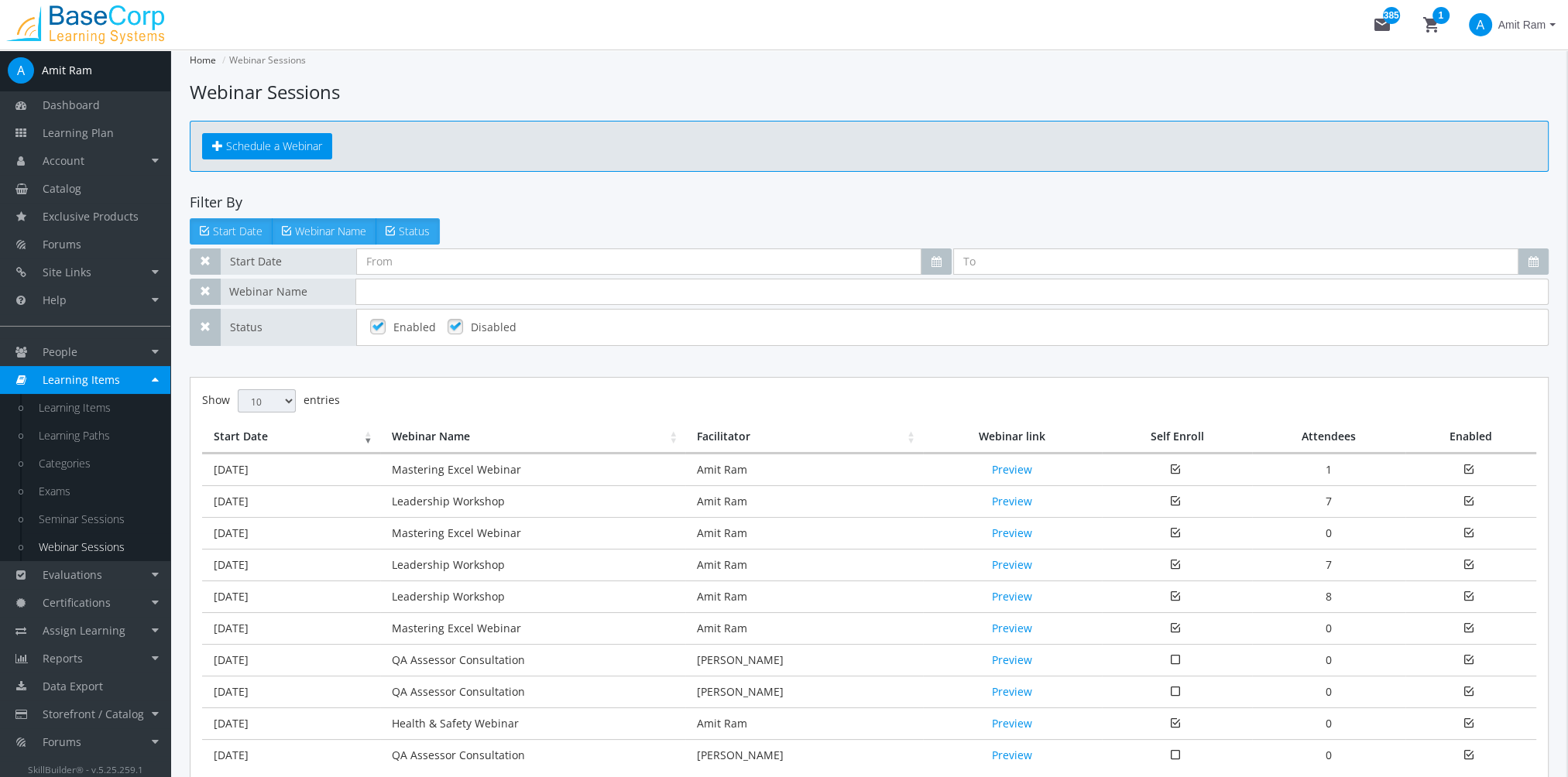
click at [350, 720] on td "[DATE]" at bounding box center [292, 723] width 178 height 32
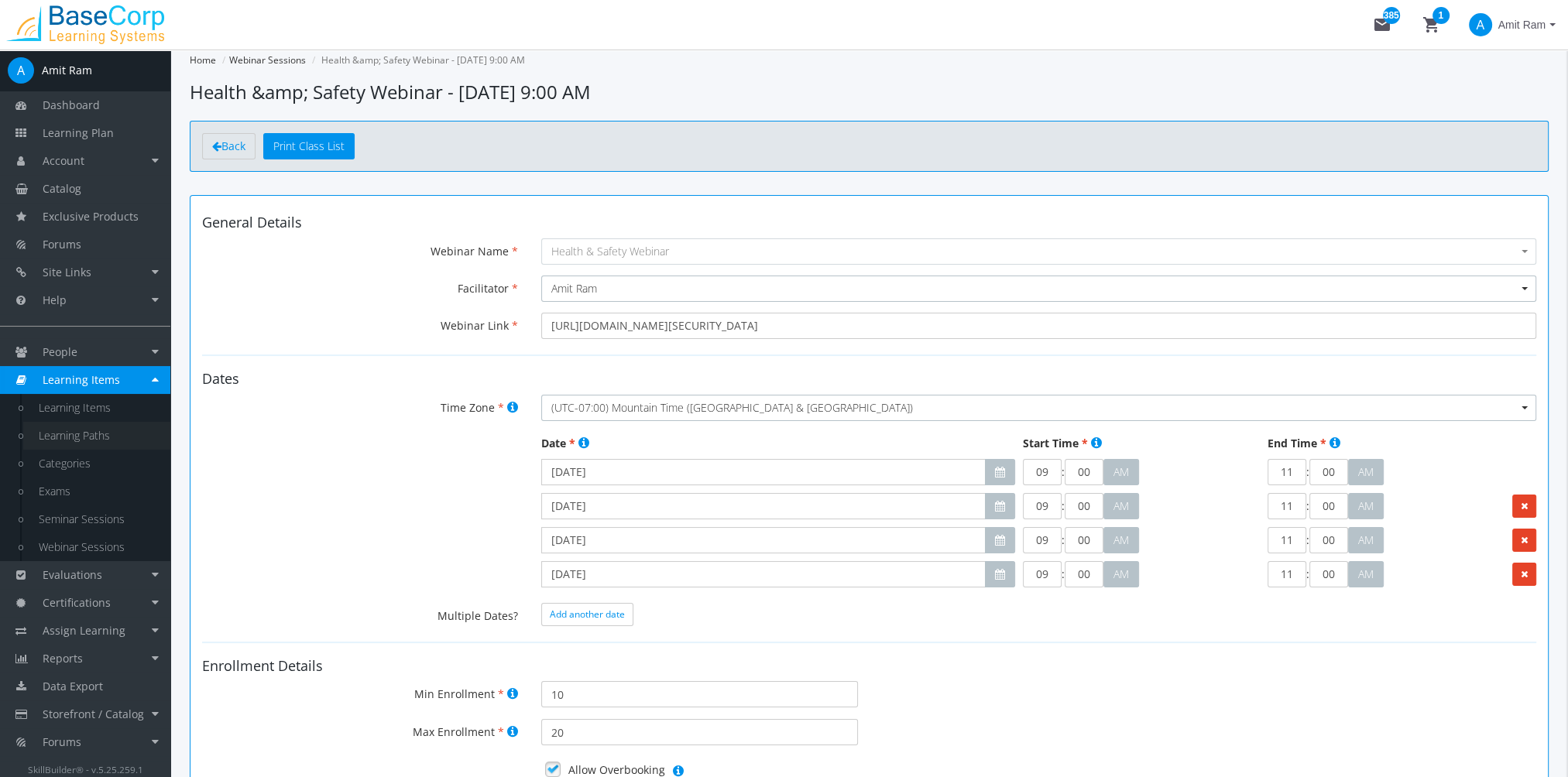
click at [117, 435] on link "Learning Paths" at bounding box center [97, 436] width 147 height 28
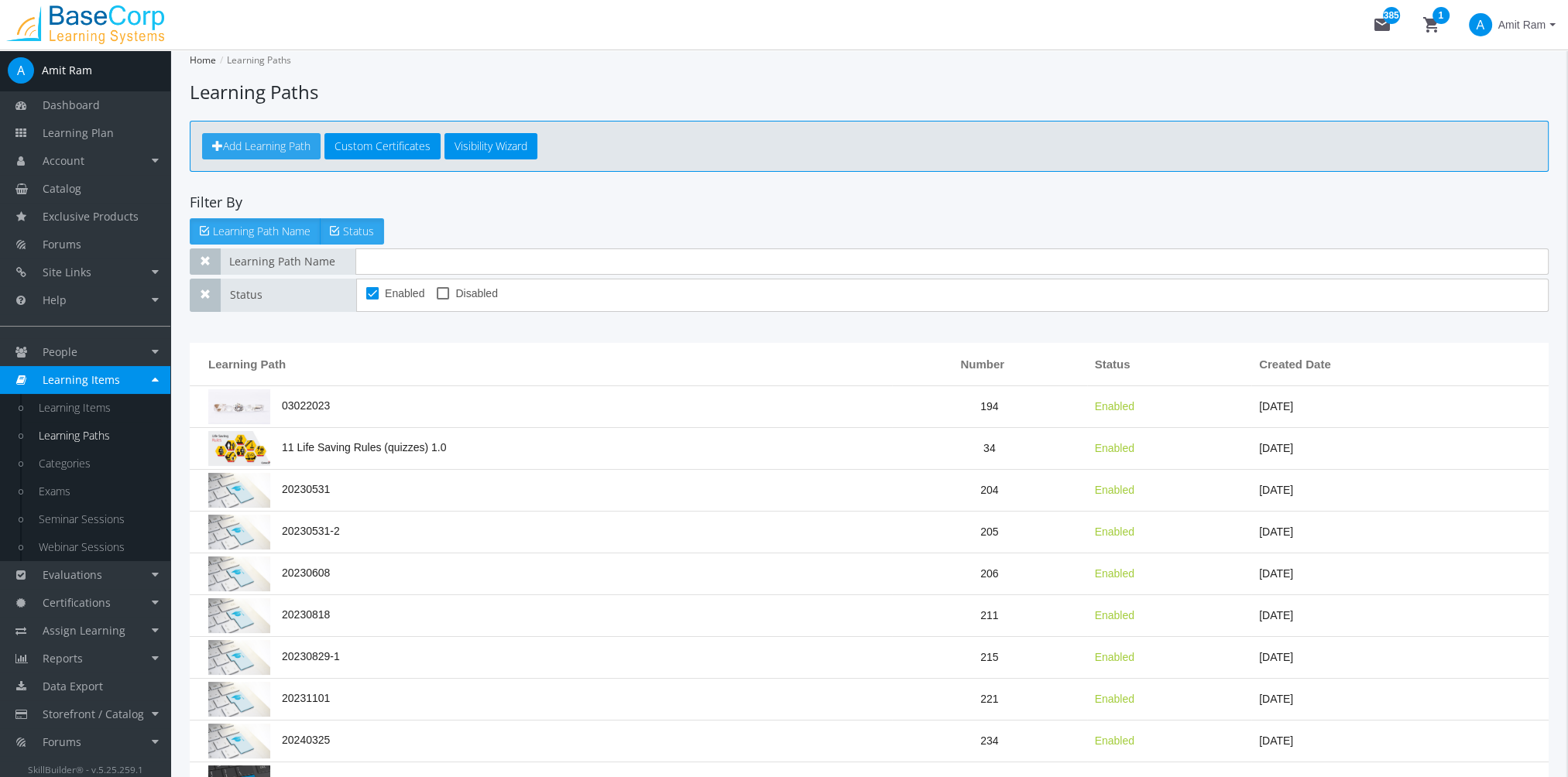
click at [295, 140] on span "Add Learning Path" at bounding box center [267, 145] width 87 height 15
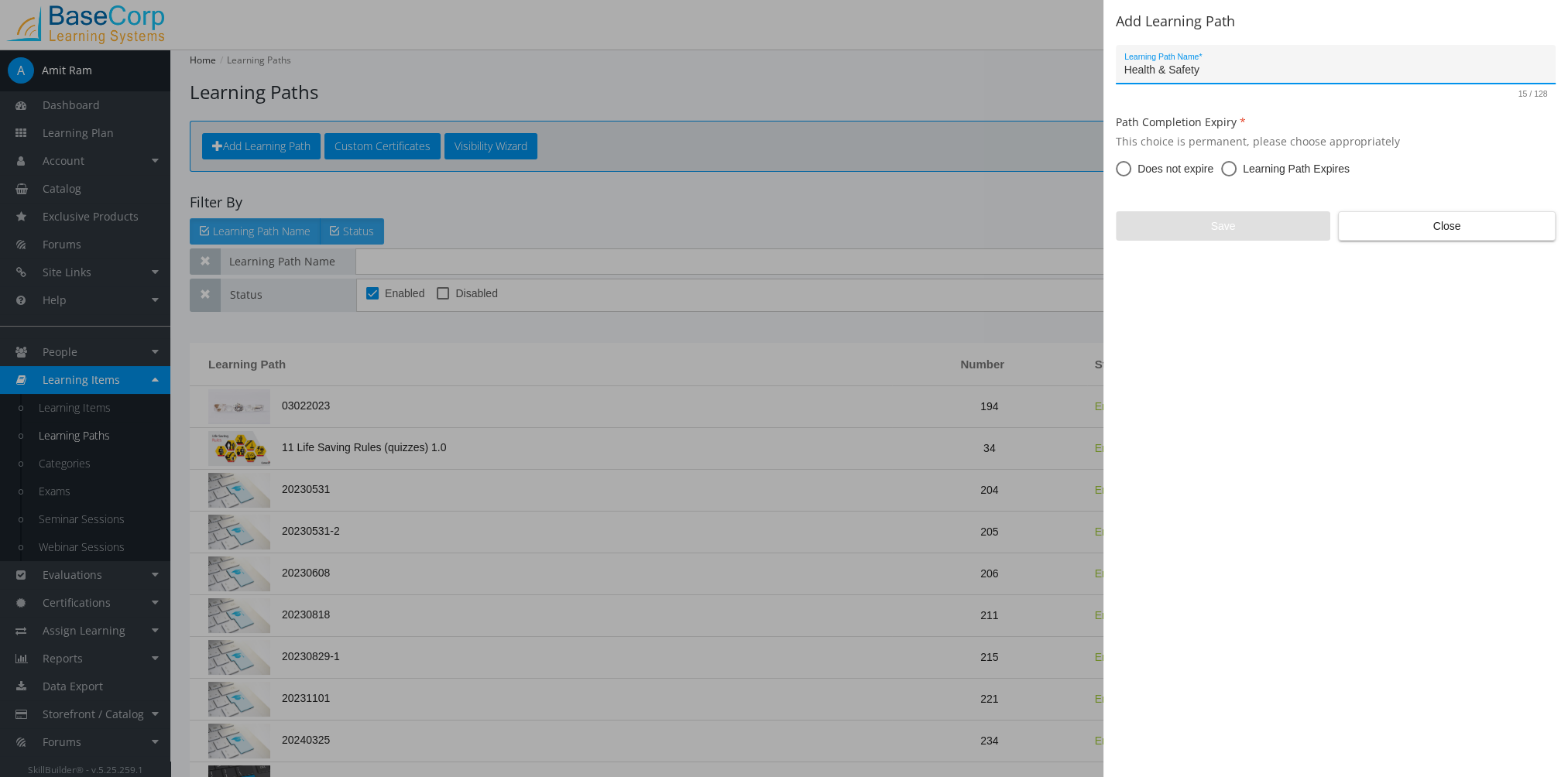
type input "Health & Safety"
click at [1180, 170] on span "Does not expire" at bounding box center [1173, 169] width 82 height 16
click at [1132, 170] on input "Does not expire" at bounding box center [1124, 171] width 16 height 16
radio input "true"
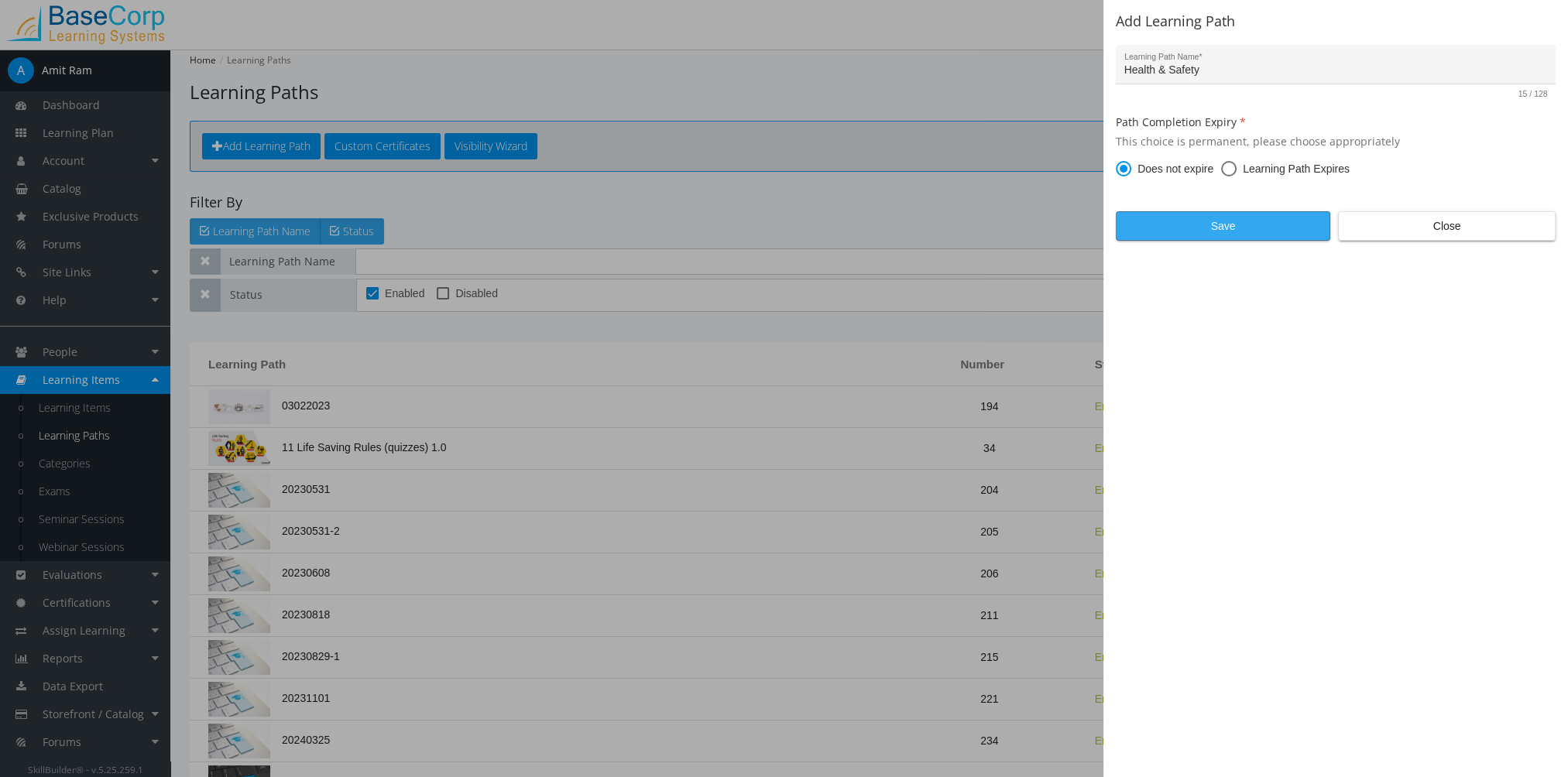
click at [1277, 233] on span "Save" at bounding box center [1223, 226] width 188 height 28
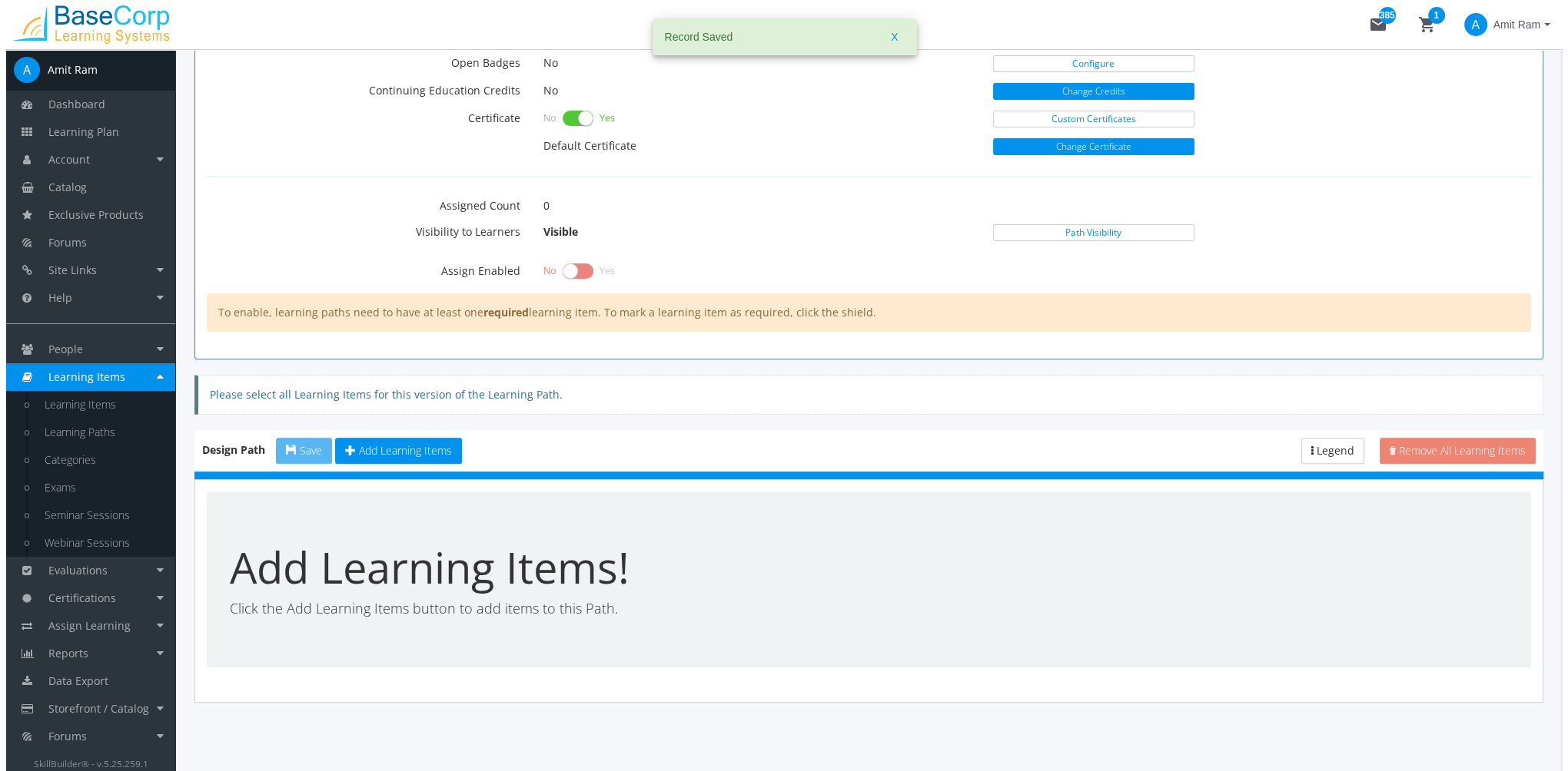
scroll to position [629, 0]
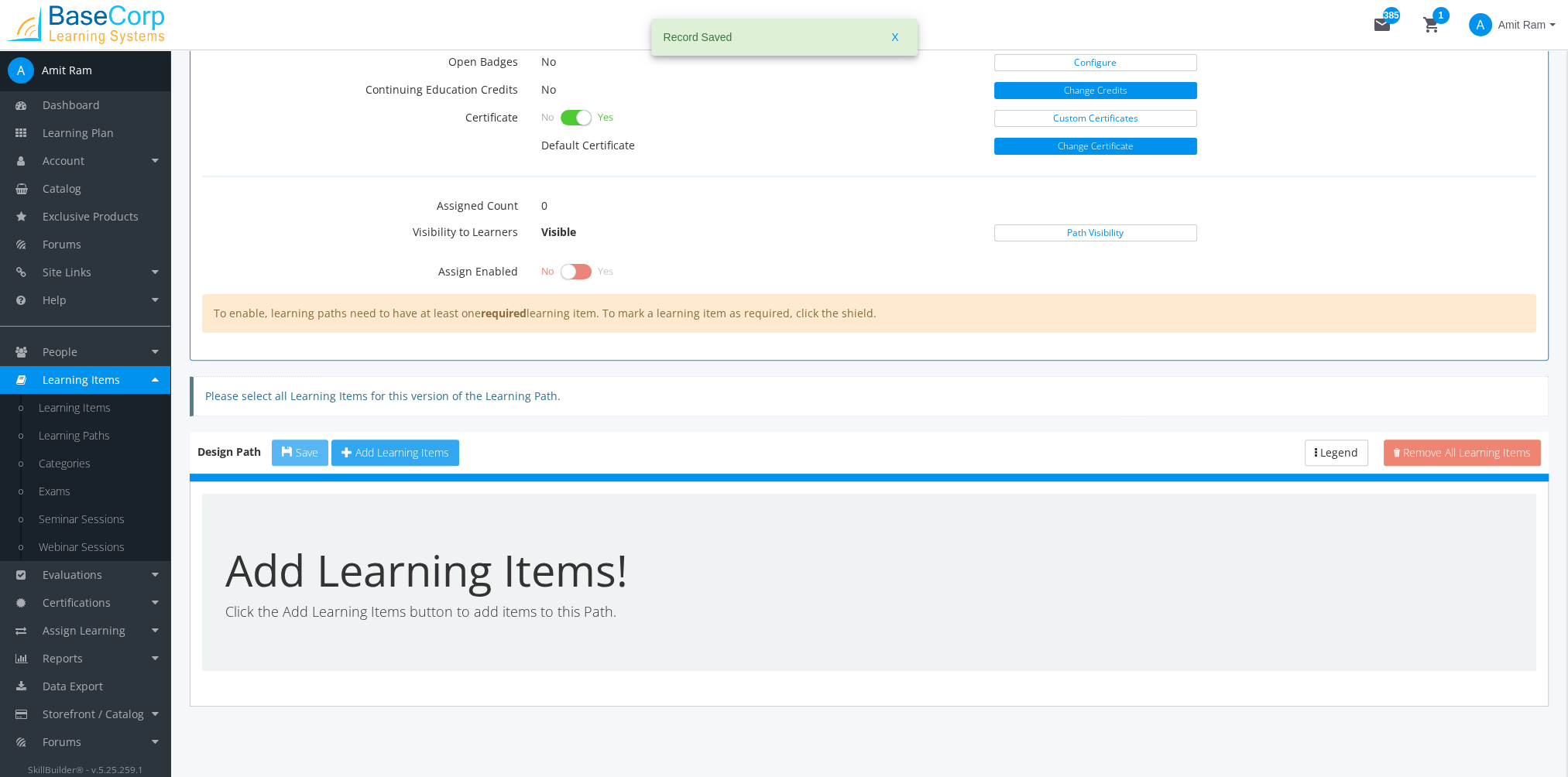
click at [415, 446] on span "Add Learning Items" at bounding box center [402, 452] width 94 height 15
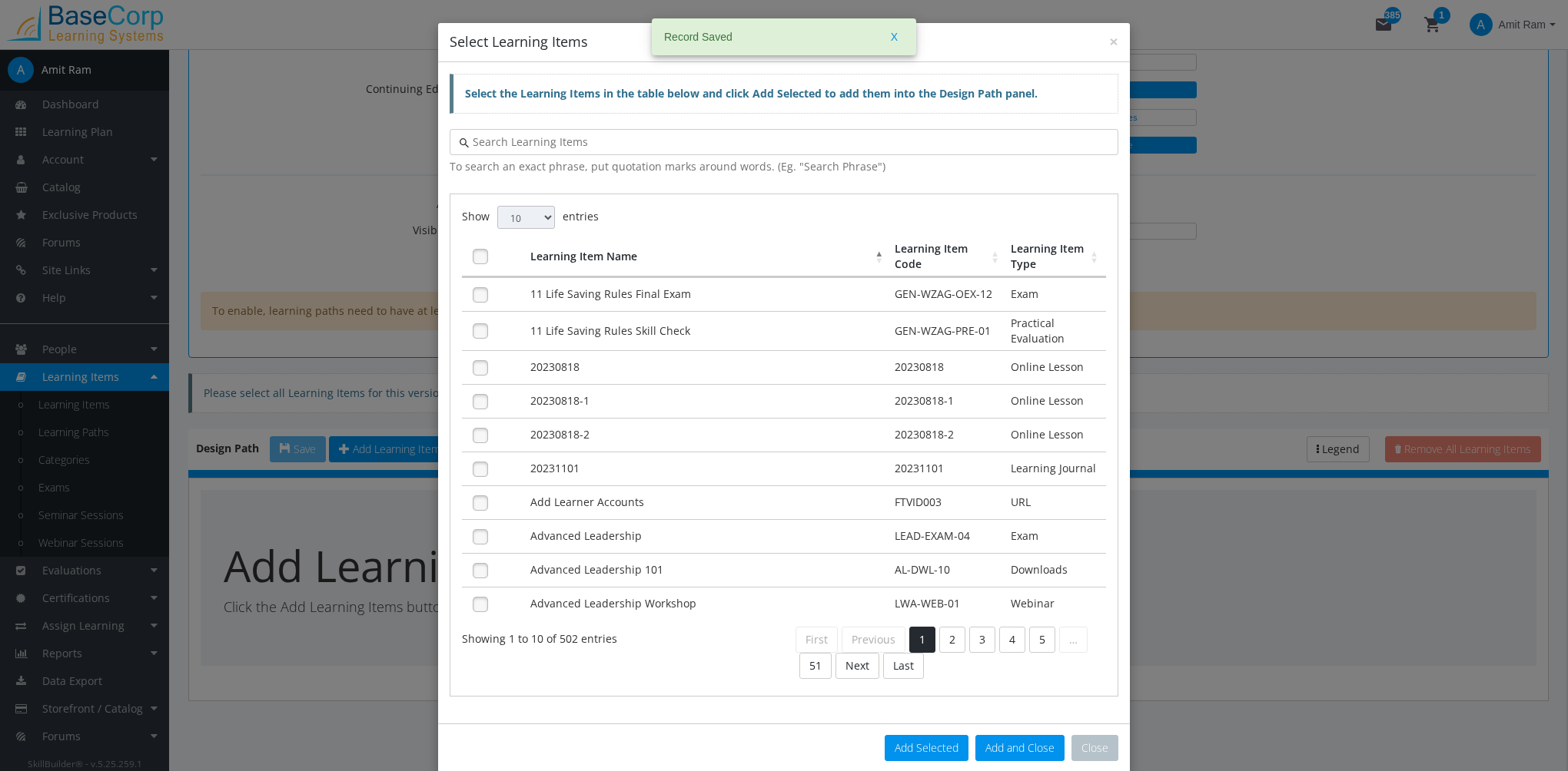
click at [561, 144] on input "text" at bounding box center [788, 142] width 640 height 15
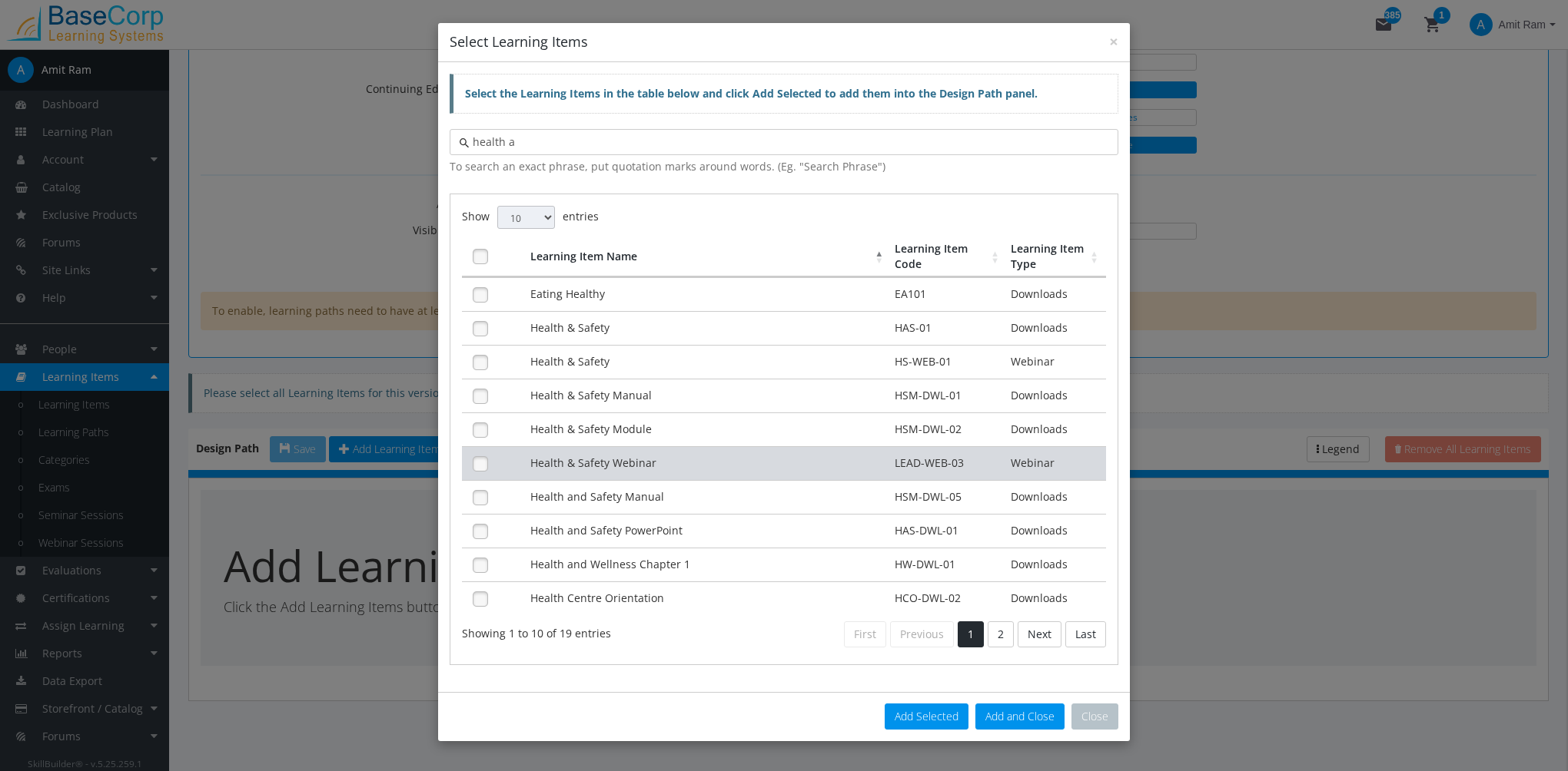
type input "health a"
click at [673, 458] on td "Health & Safety Webinar" at bounding box center [709, 462] width 366 height 34
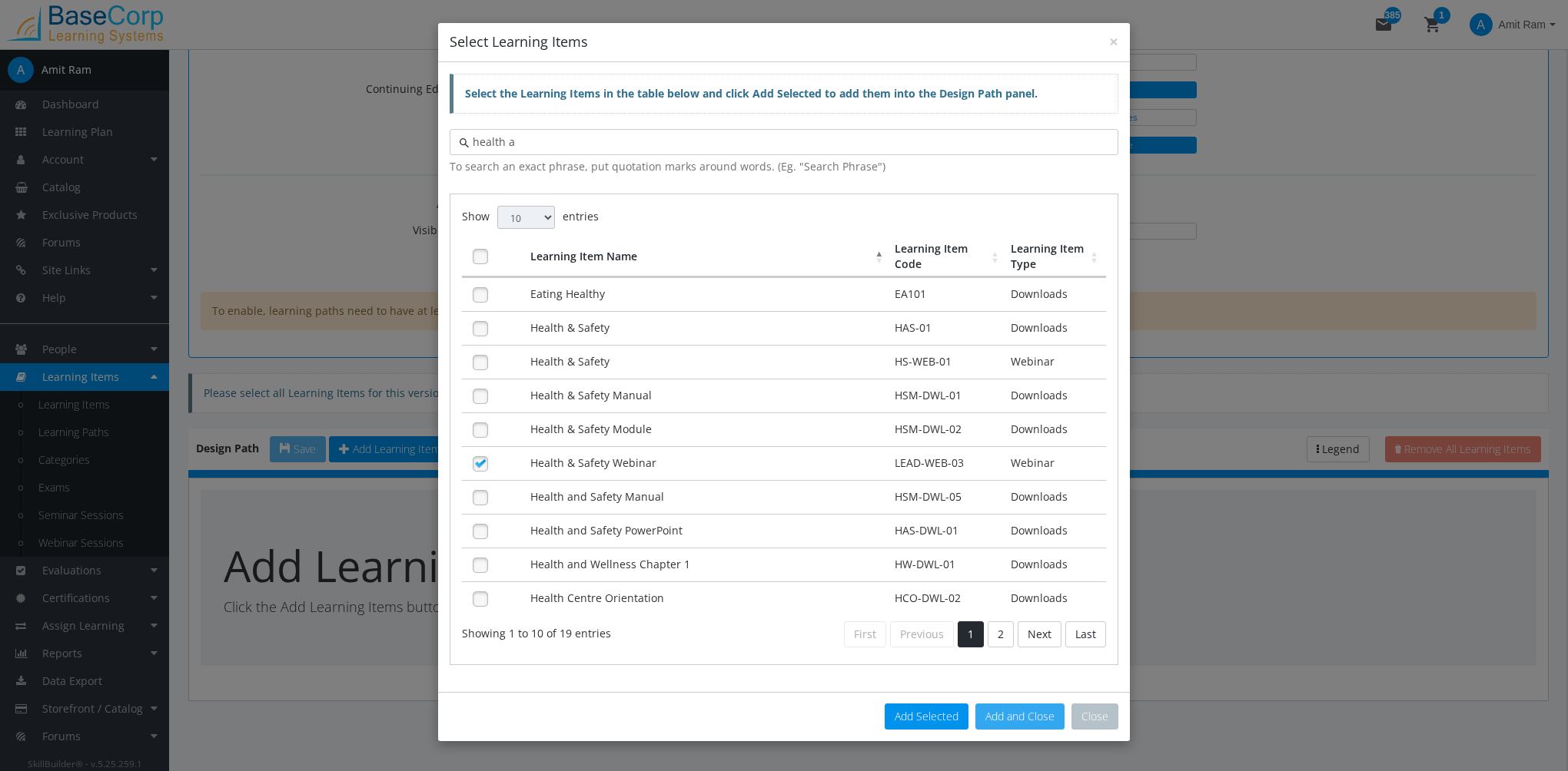
click at [1024, 712] on button "Add and Close" at bounding box center [1020, 716] width 89 height 26
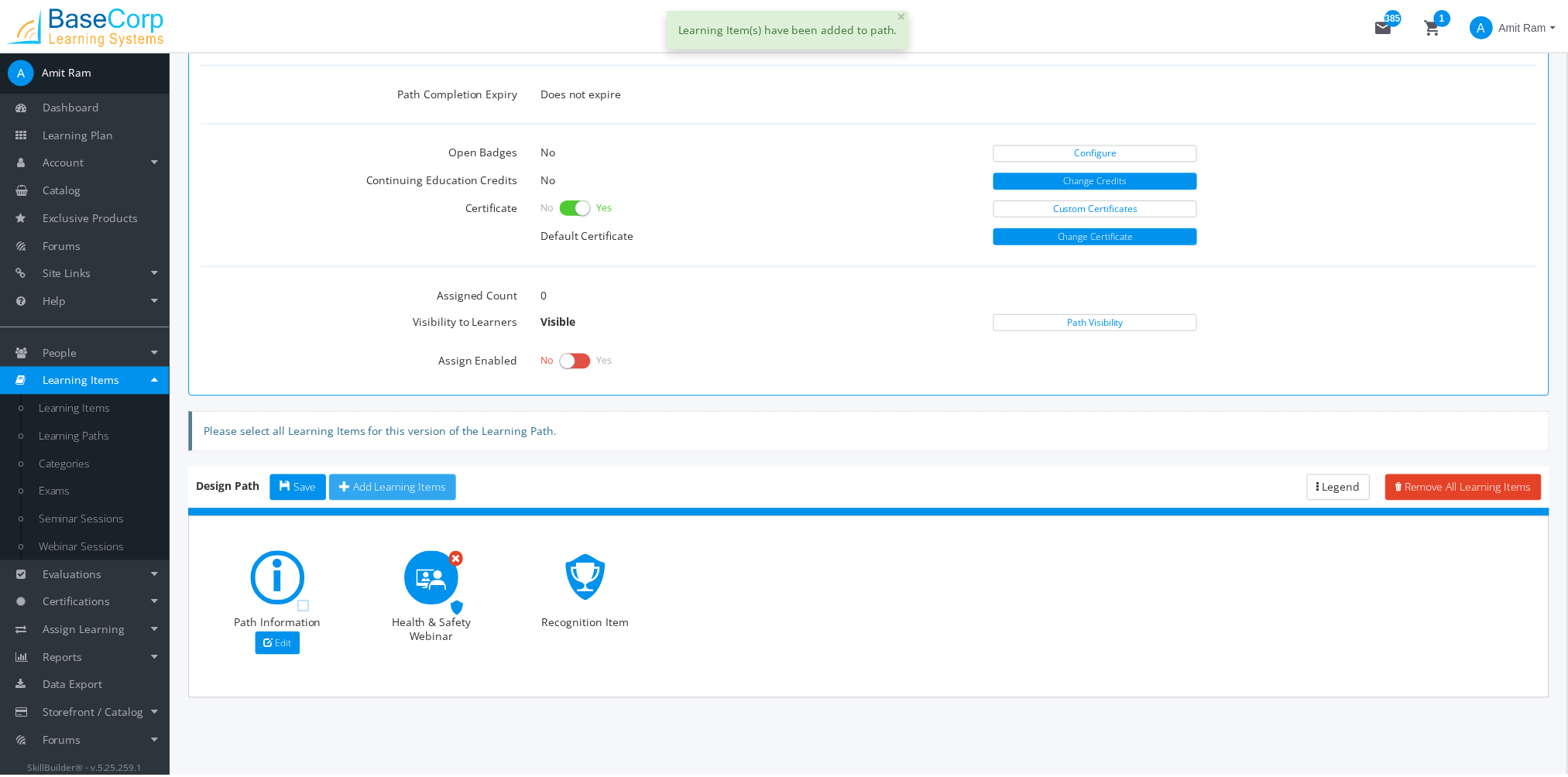
scroll to position [538, 0]
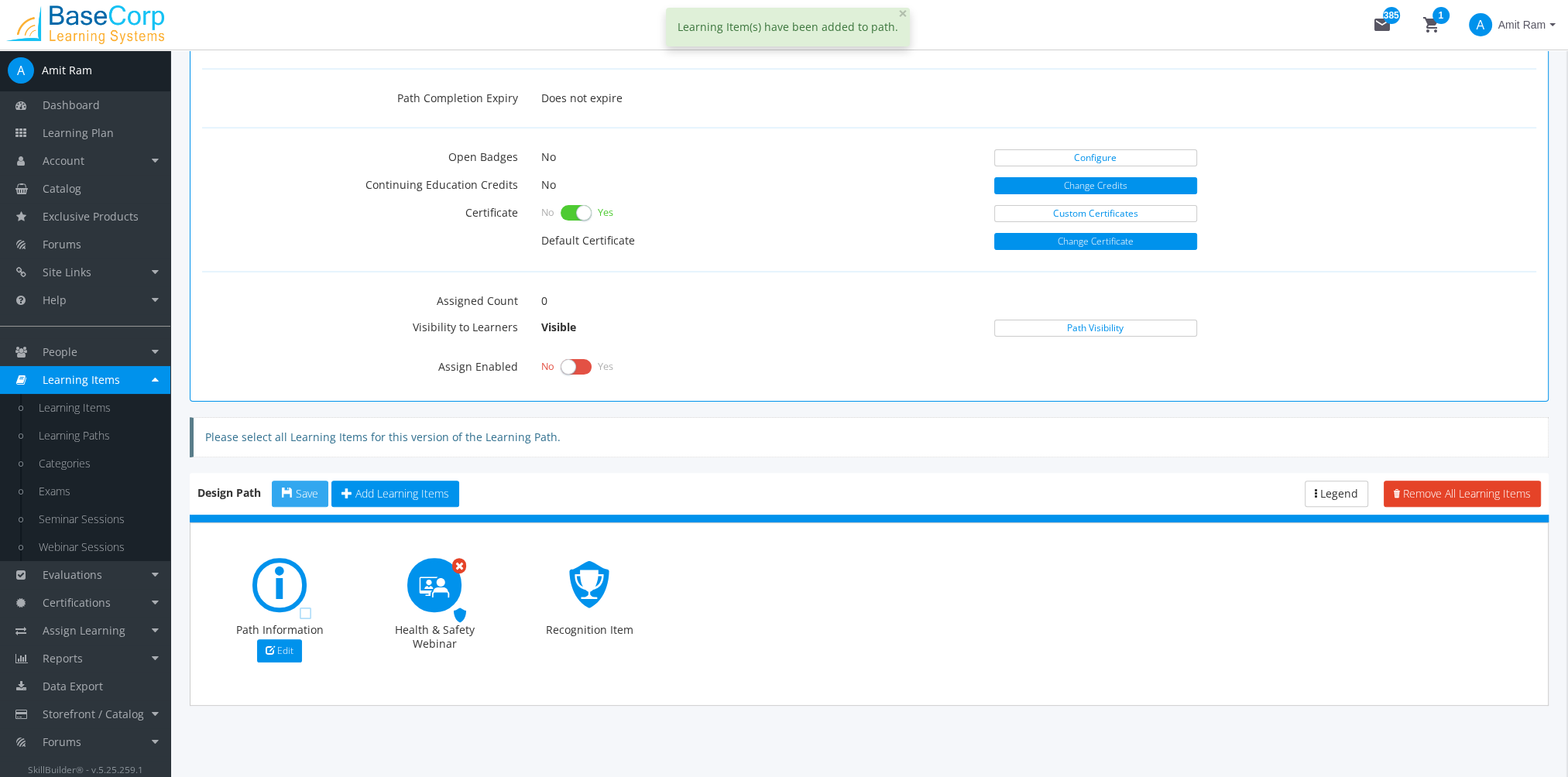
click at [295, 481] on button "Save" at bounding box center [299, 493] width 56 height 26
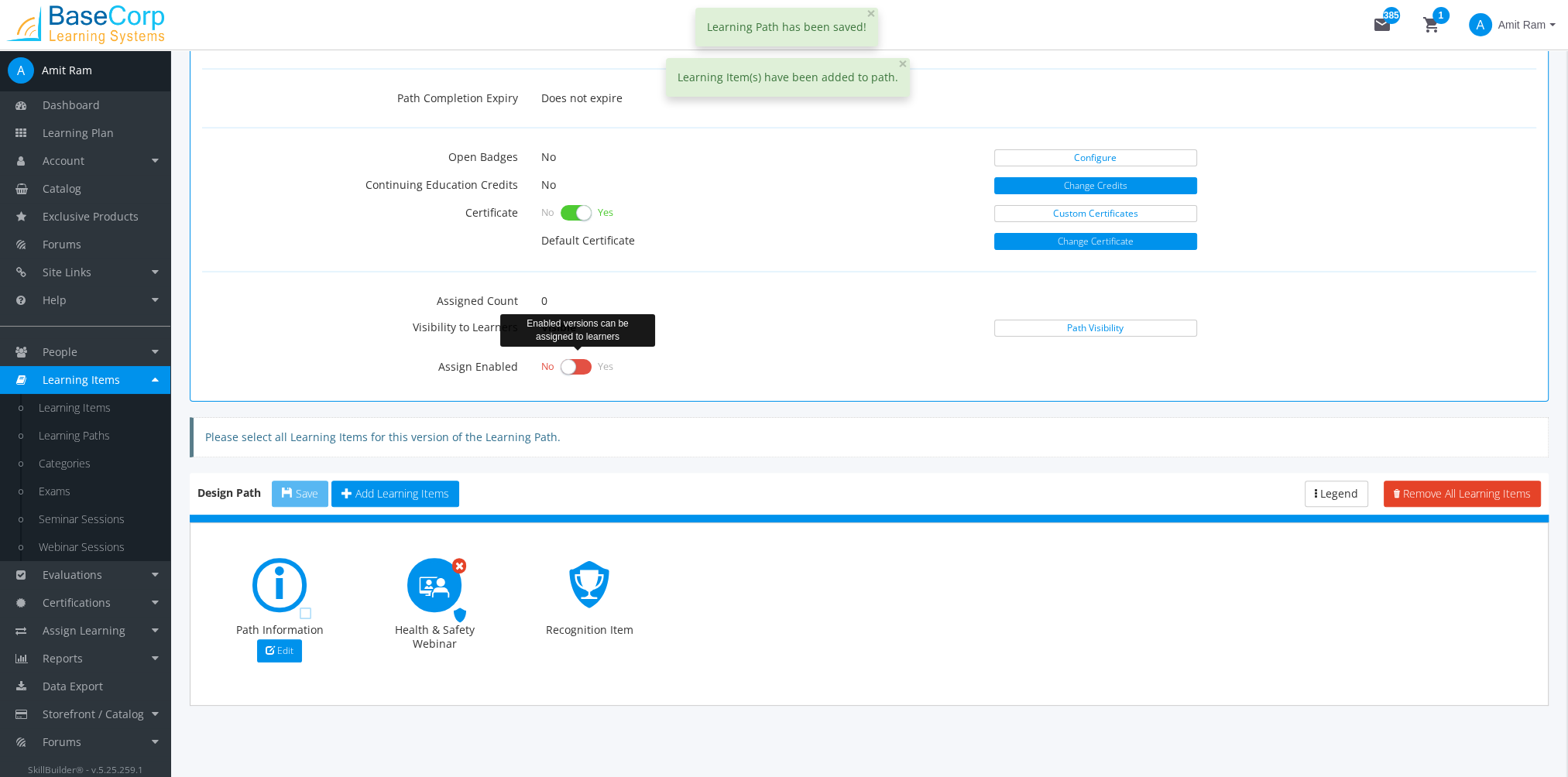
click at [573, 363] on label at bounding box center [577, 367] width 31 height 21
click at [0, 0] on input "checkbox" at bounding box center [0, 0] width 0 height 0
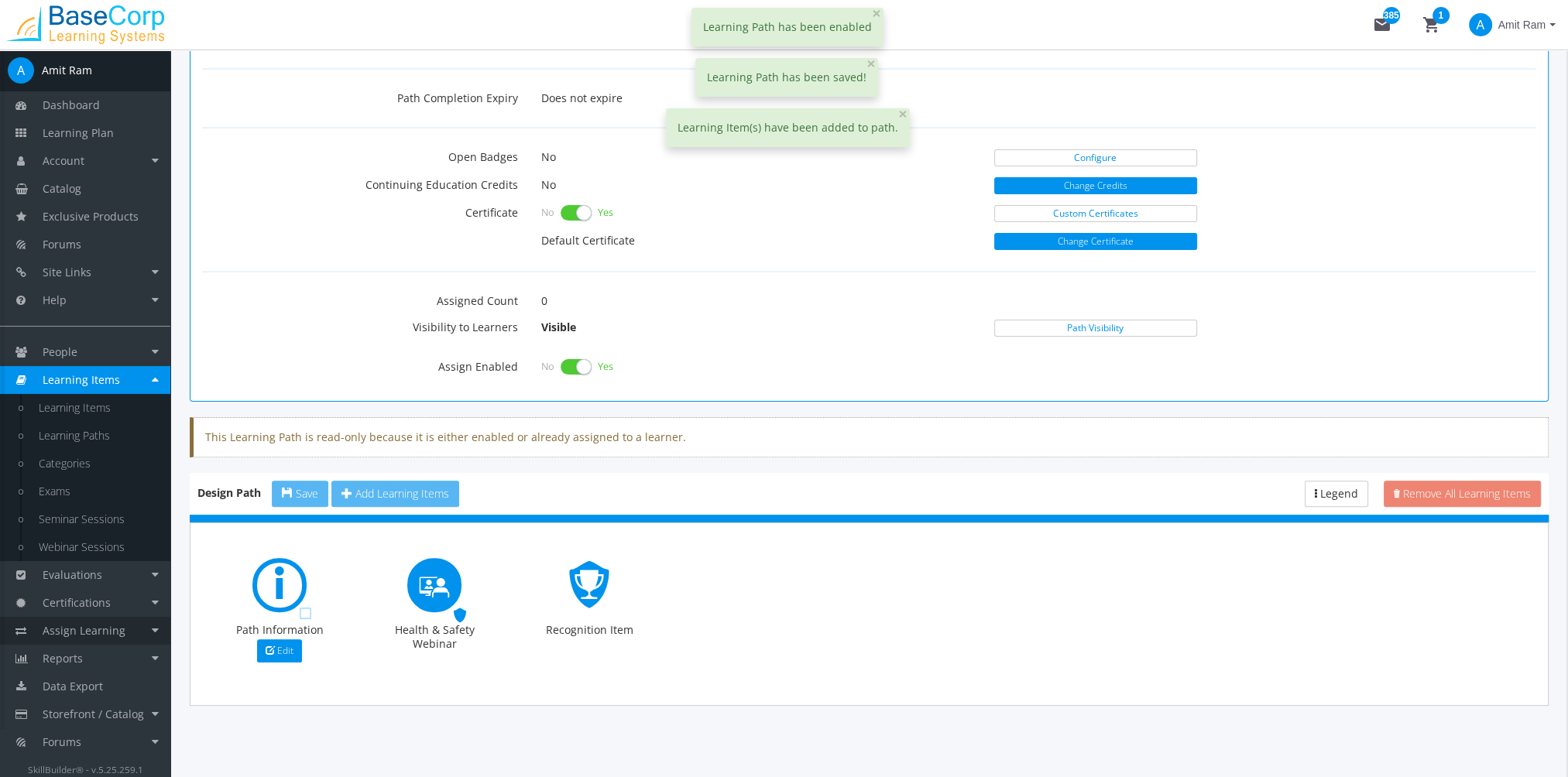
click at [106, 636] on span "Assign Learning" at bounding box center [84, 630] width 83 height 15
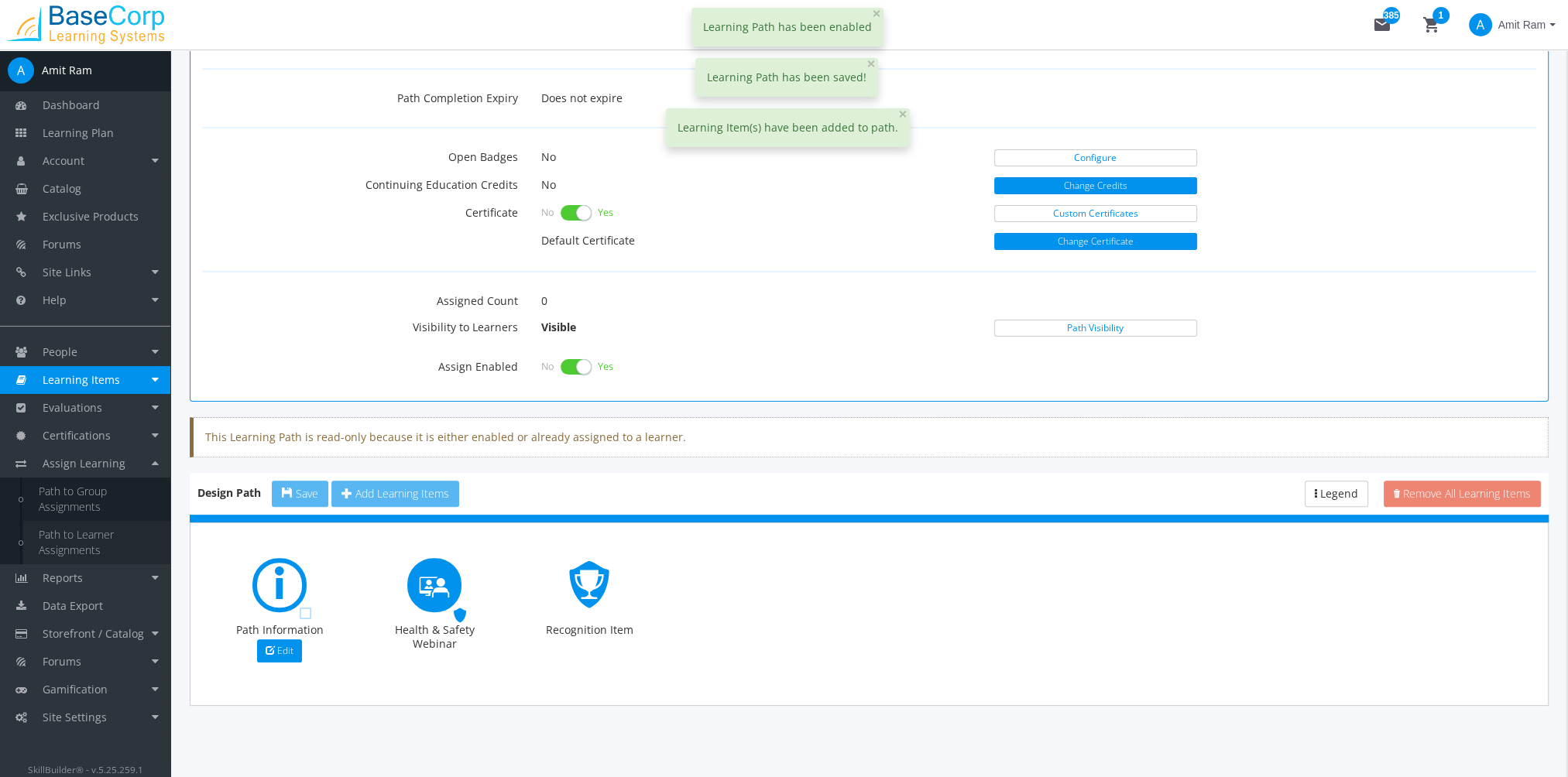
click at [78, 526] on link "Path to Learner Assignments" at bounding box center [97, 543] width 147 height 44
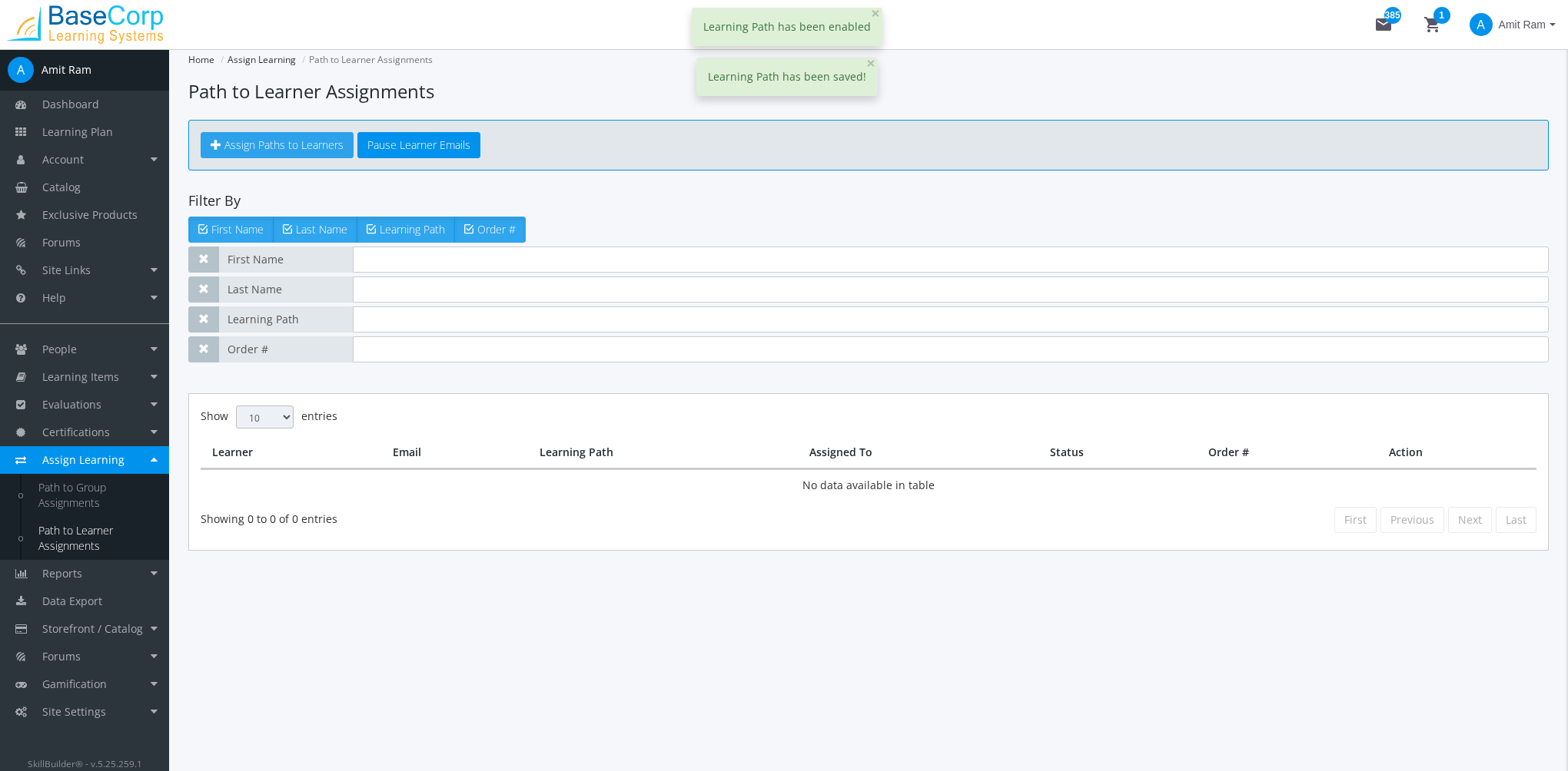
click at [308, 142] on span "Assign Paths to Learners" at bounding box center [284, 144] width 119 height 14
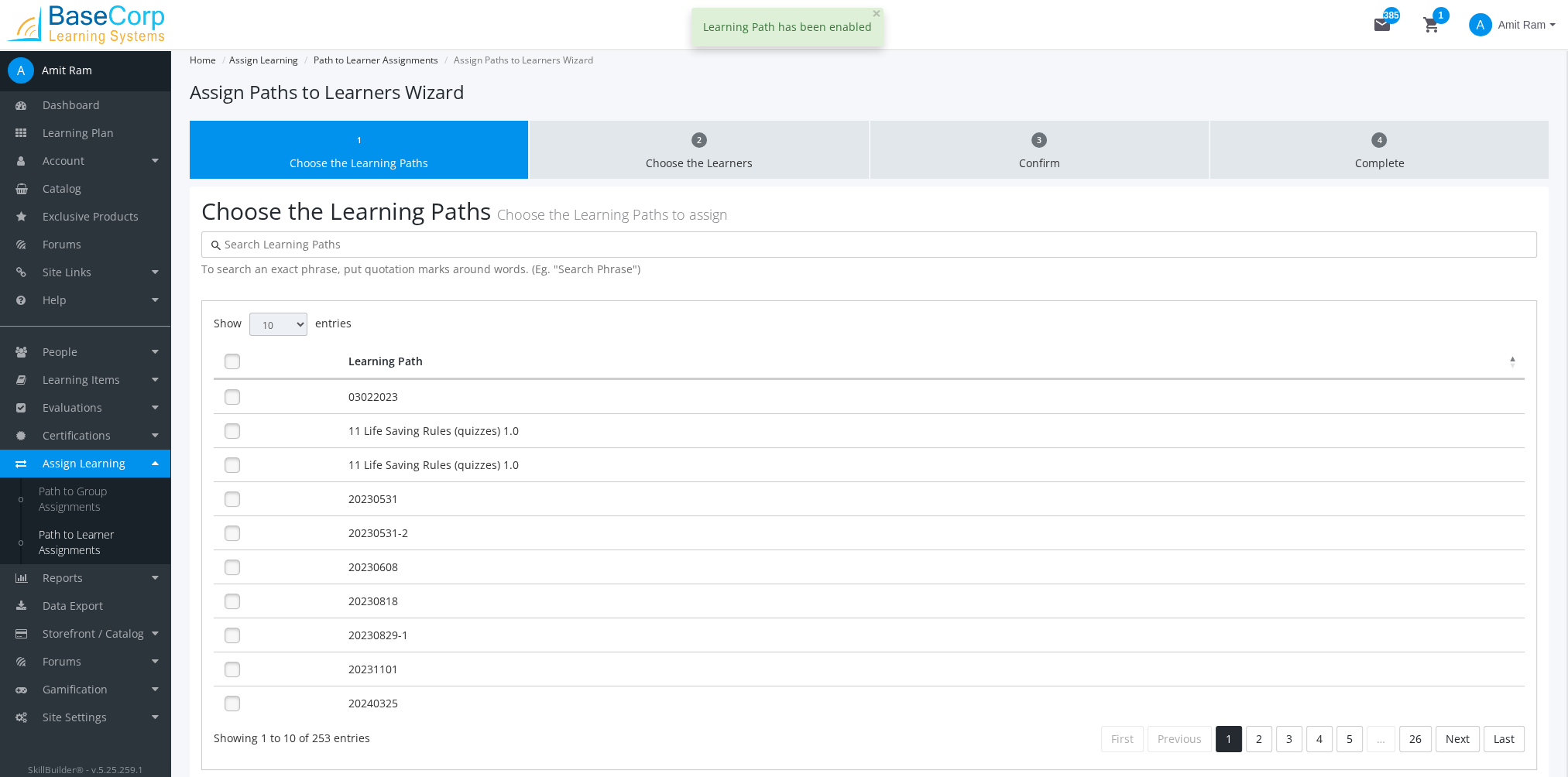
click at [347, 248] on input "text" at bounding box center [874, 245] width 1306 height 16
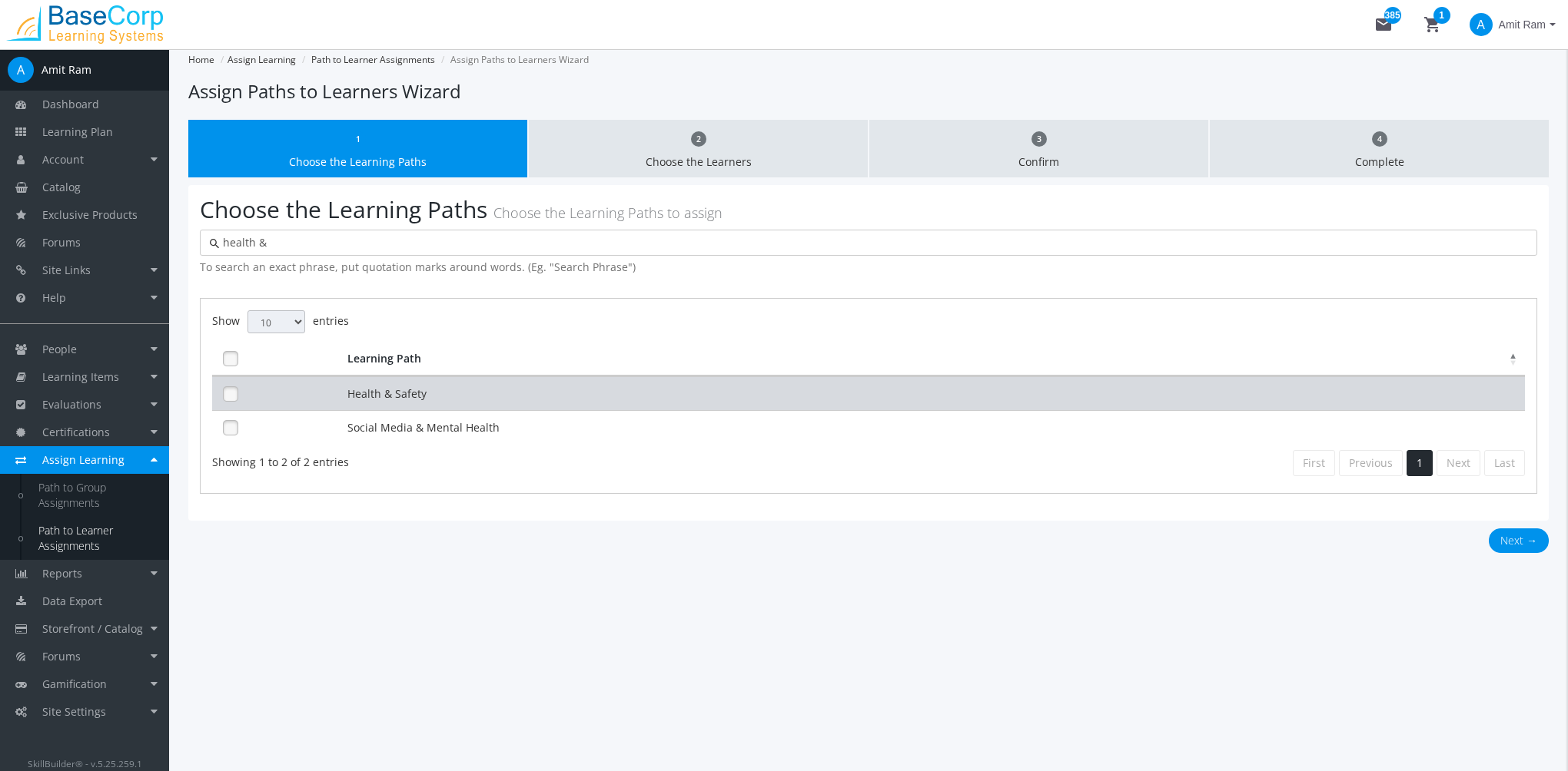
type input "health &"
drag, startPoint x: 457, startPoint y: 403, endPoint x: 494, endPoint y: 398, distance: 37.3
click at [458, 403] on td "Health & Safety" at bounding box center [934, 393] width 1181 height 34
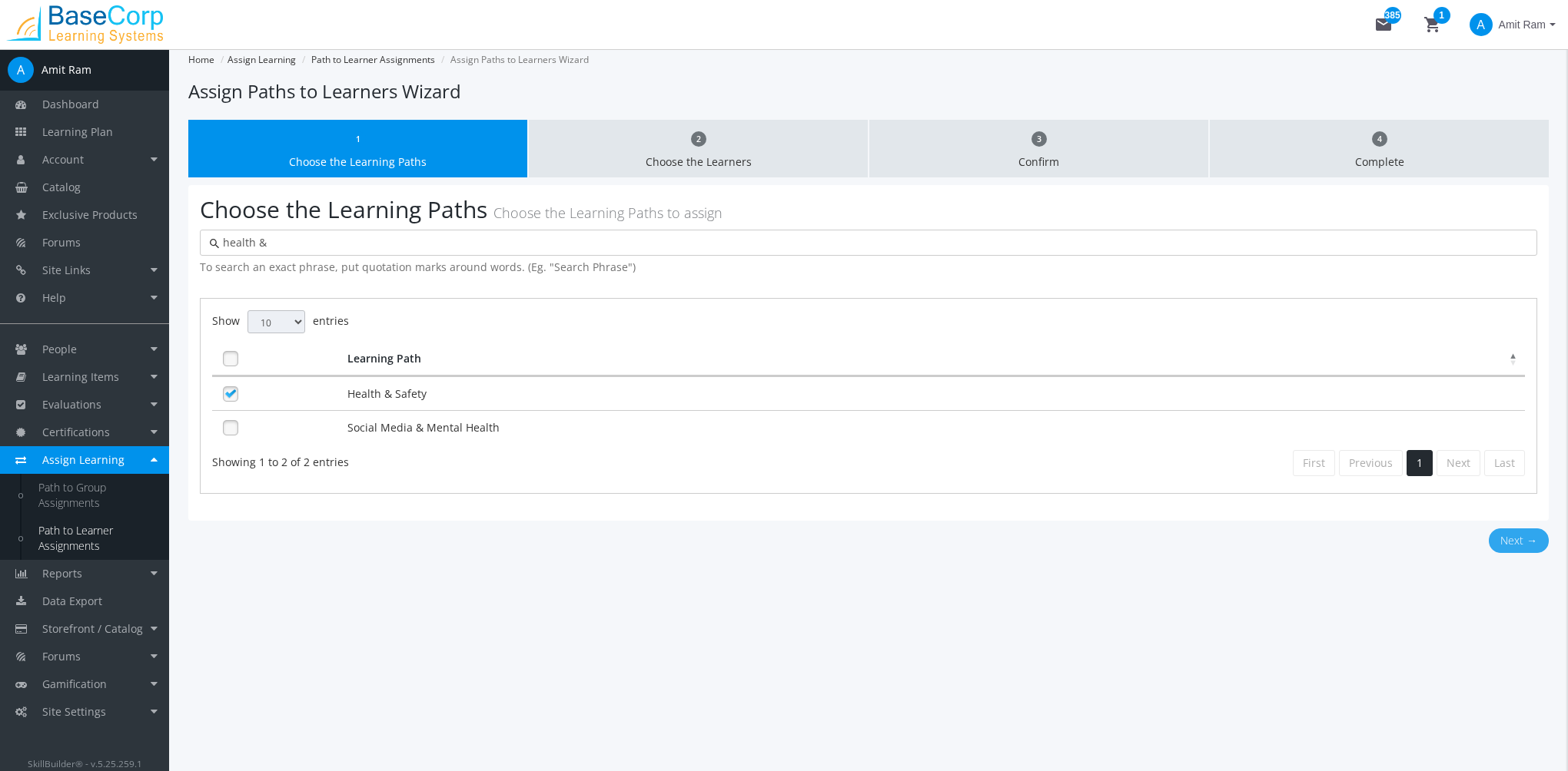
click at [1497, 537] on button "Next →" at bounding box center [1519, 541] width 60 height 25
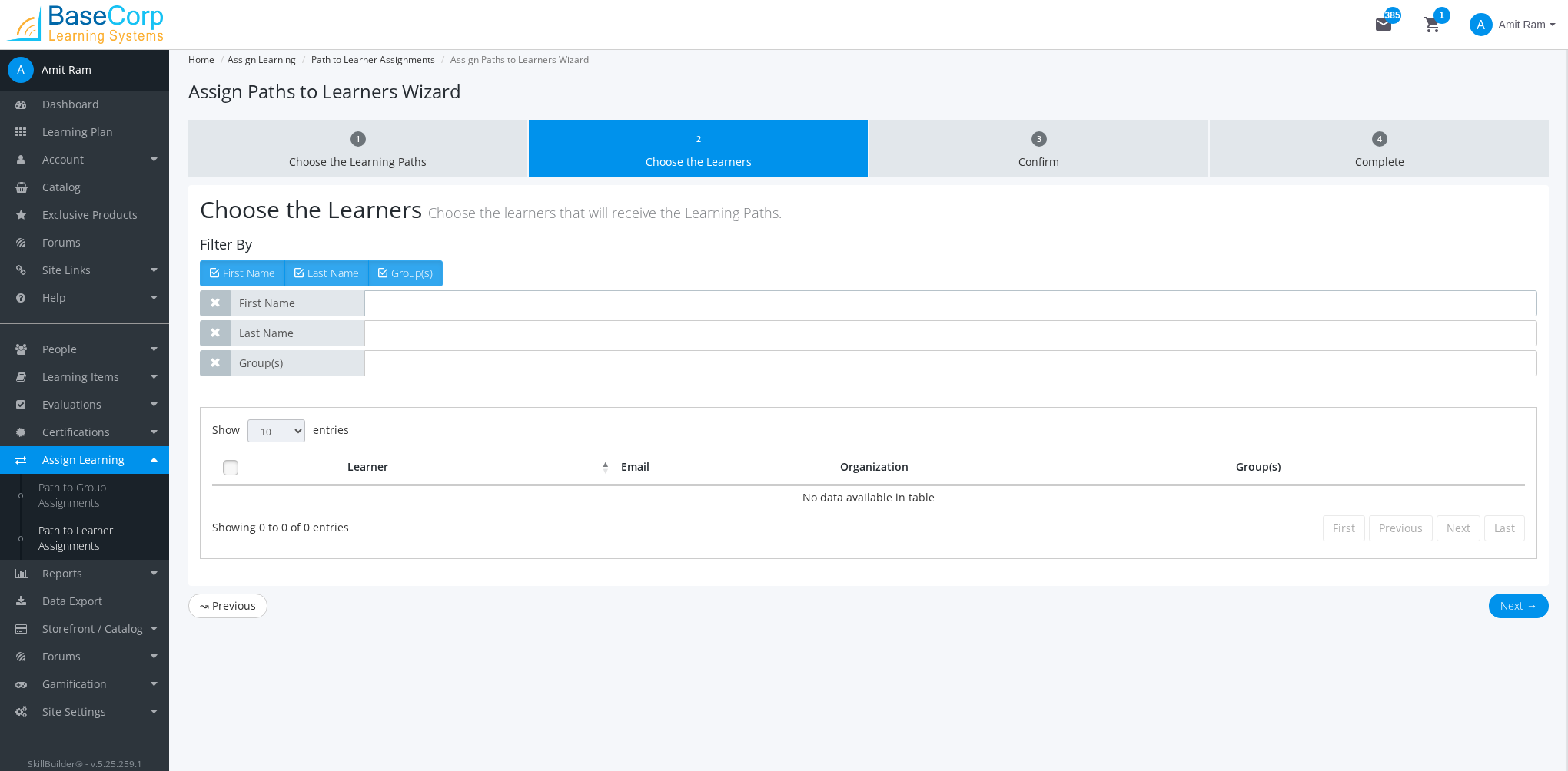
click at [418, 313] on input "text" at bounding box center [950, 303] width 1173 height 26
type input "[PERSON_NAME]"
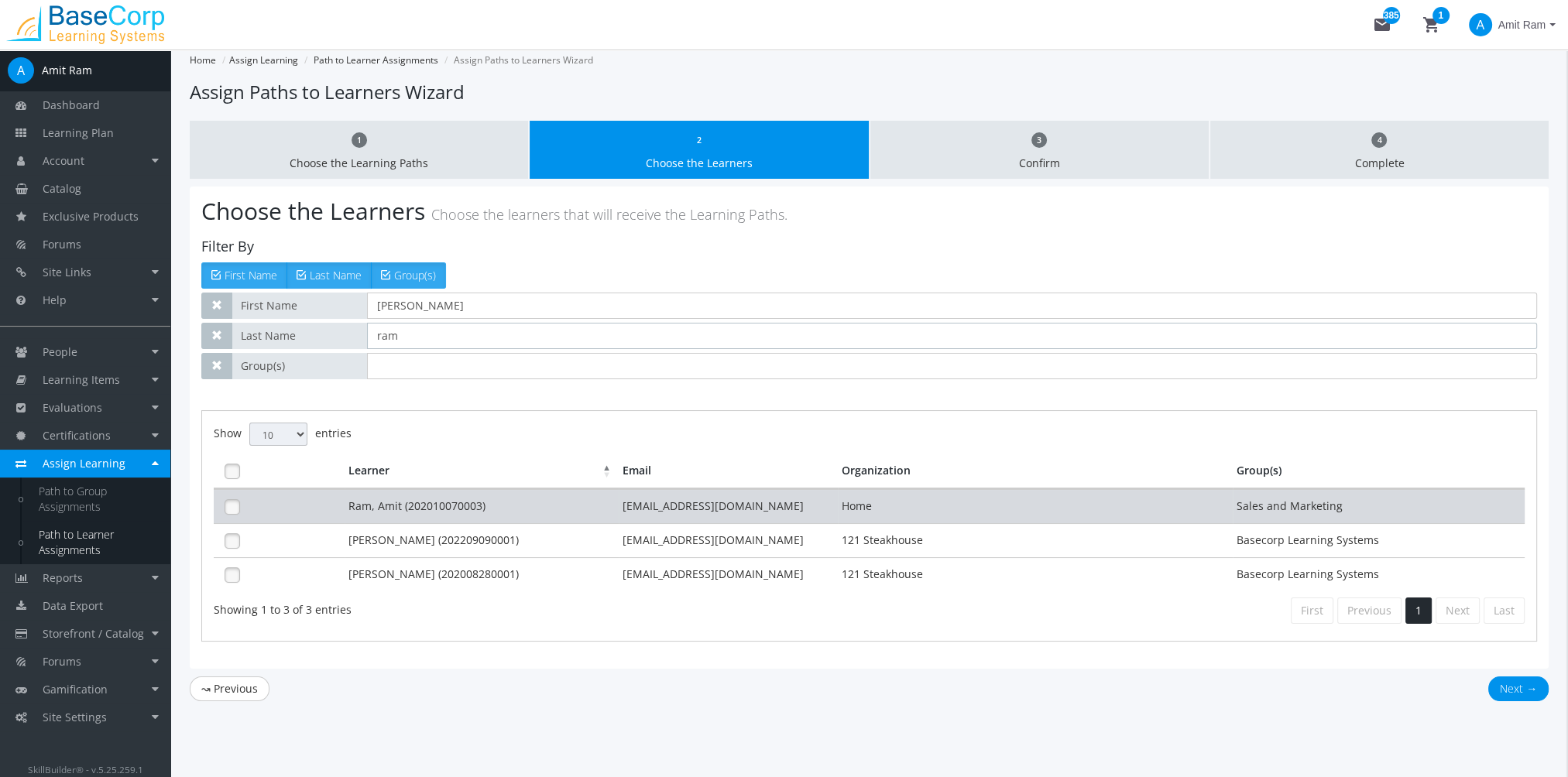
type input "ram"
drag, startPoint x: 416, startPoint y: 511, endPoint x: 1055, endPoint y: 509, distance: 639.0
click at [417, 510] on td "Ram, Amit (202010070003)" at bounding box center [482, 506] width 274 height 34
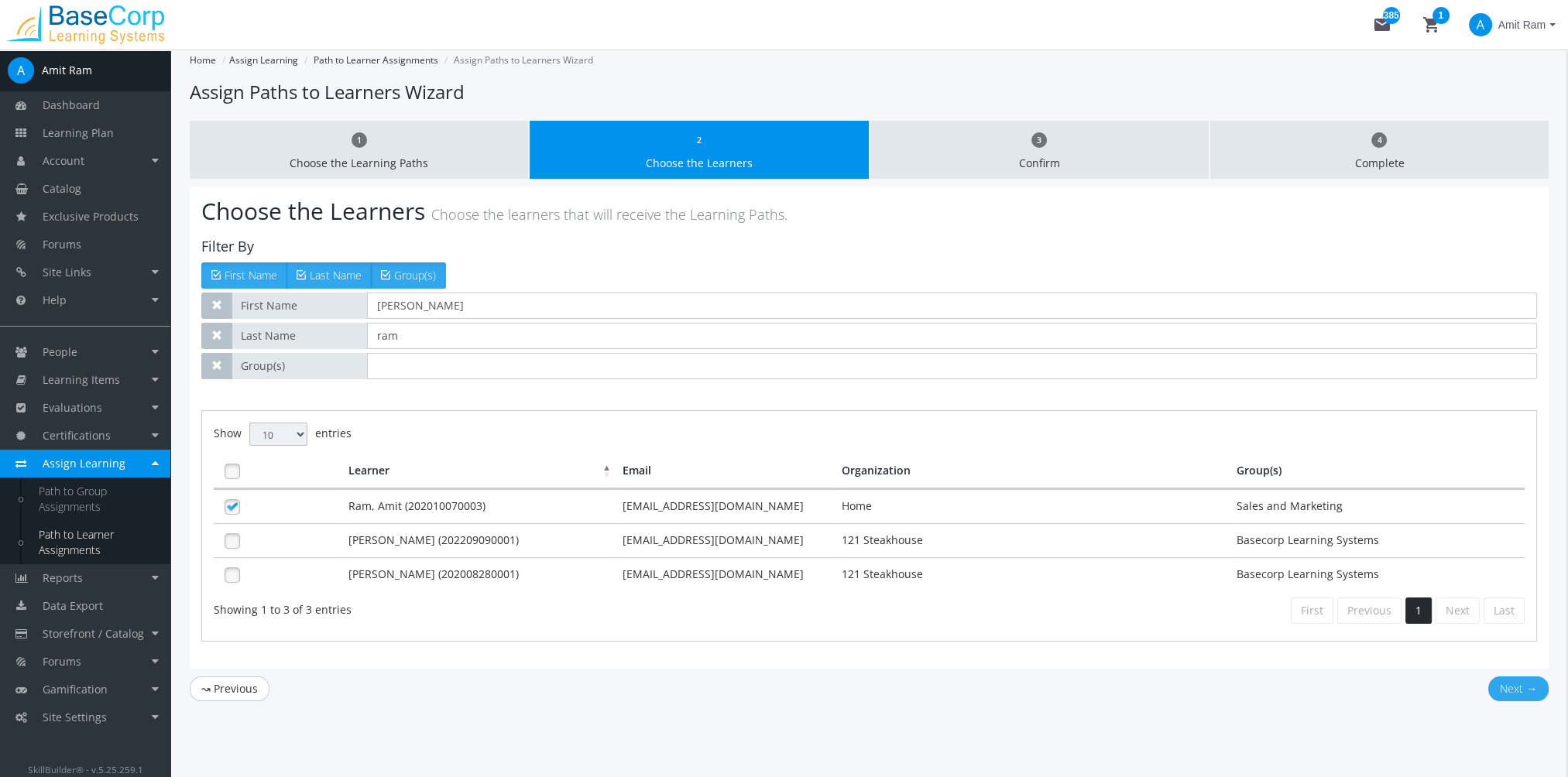
click at [1533, 684] on button "Next →" at bounding box center [1519, 689] width 60 height 25
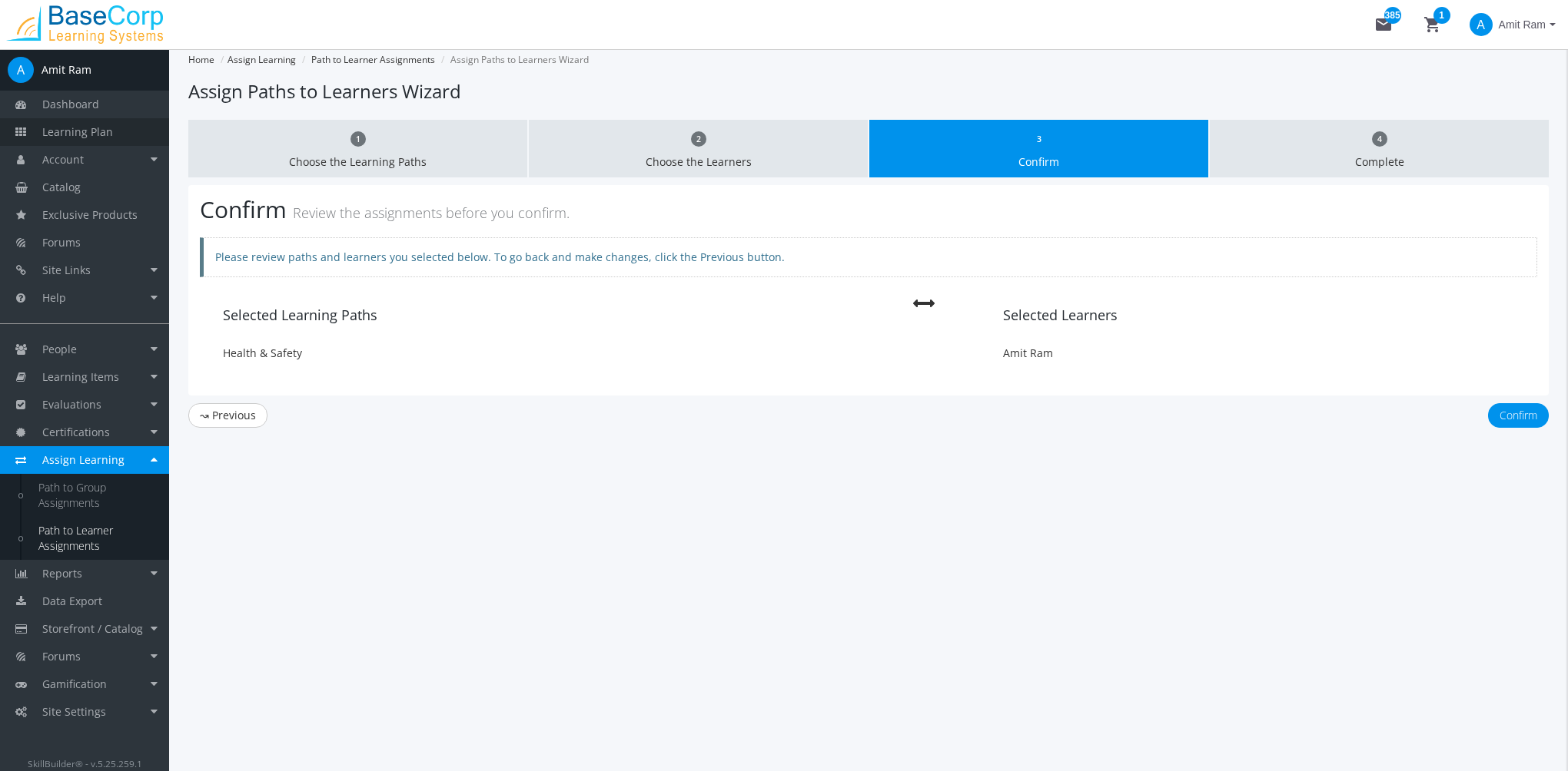
click at [114, 130] on link "Learning Plan" at bounding box center [85, 132] width 169 height 28
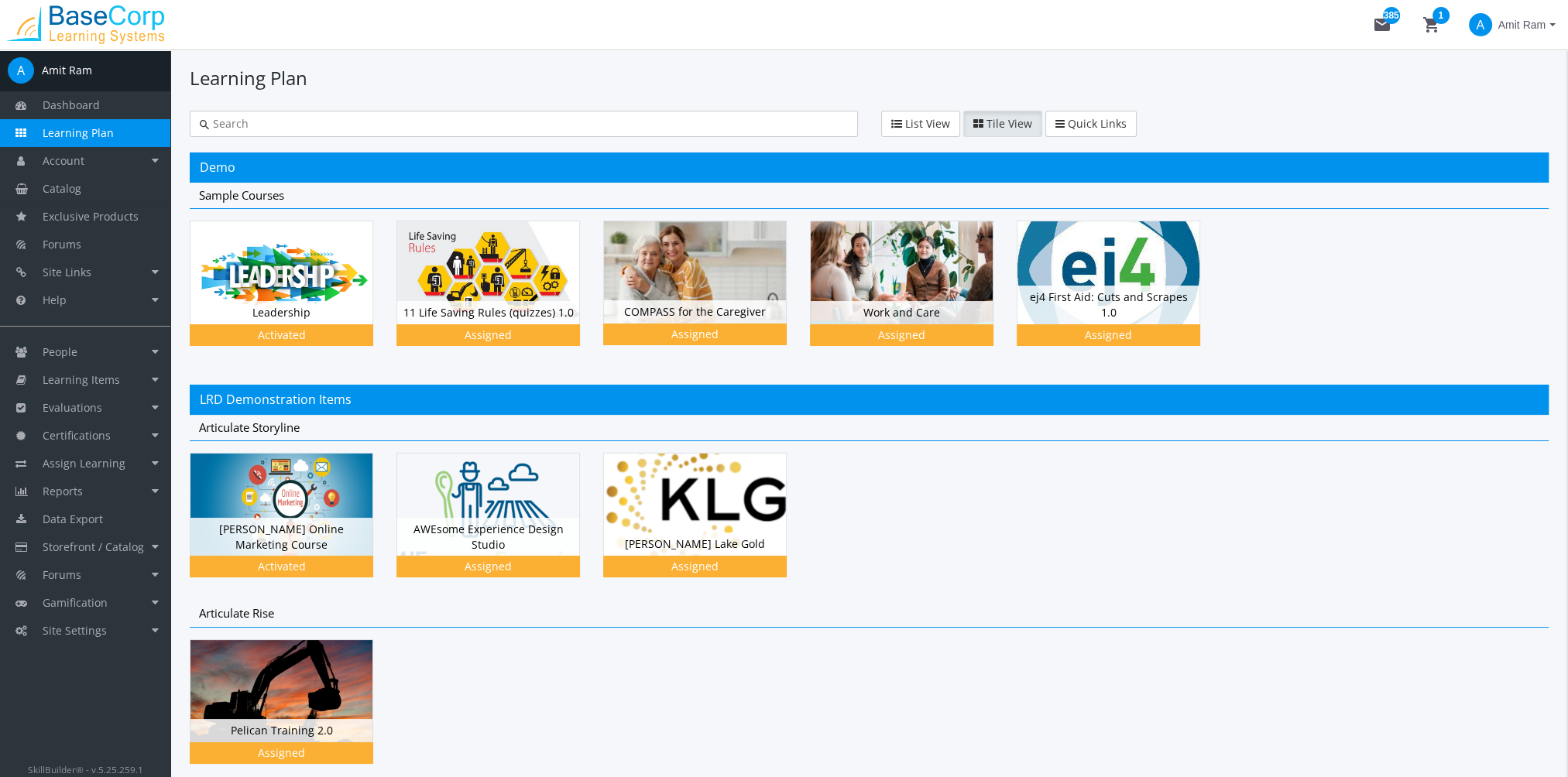
click at [282, 124] on input "text" at bounding box center [528, 124] width 639 height 16
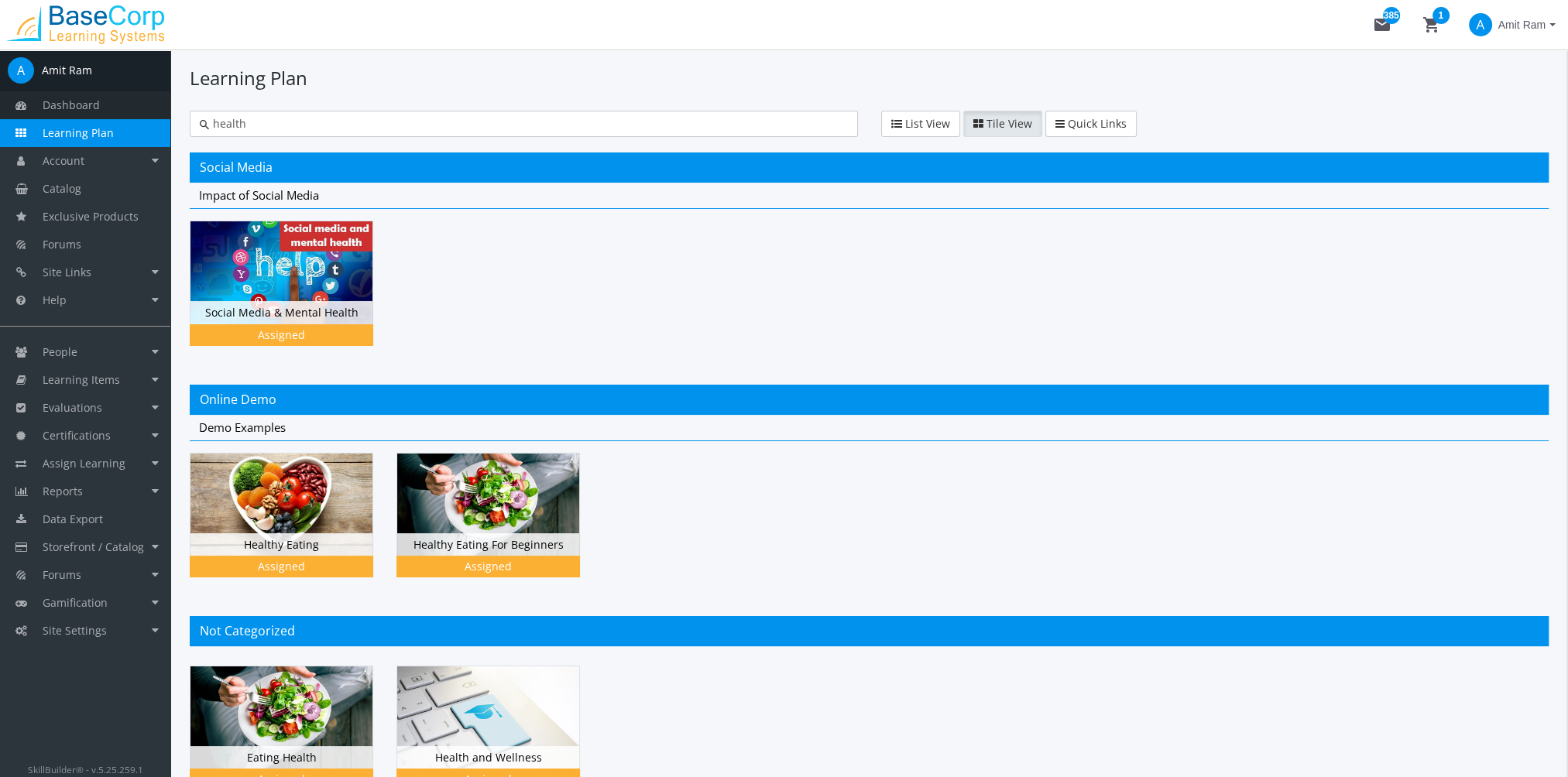
drag, startPoint x: 205, startPoint y: 117, endPoint x: 155, endPoint y: 115, distance: 50.0
click at [158, 115] on div "A Amit Ram Dashboard Learning Plan Account Account Badges Certificates and Tran…" at bounding box center [784, 470] width 1568 height 842
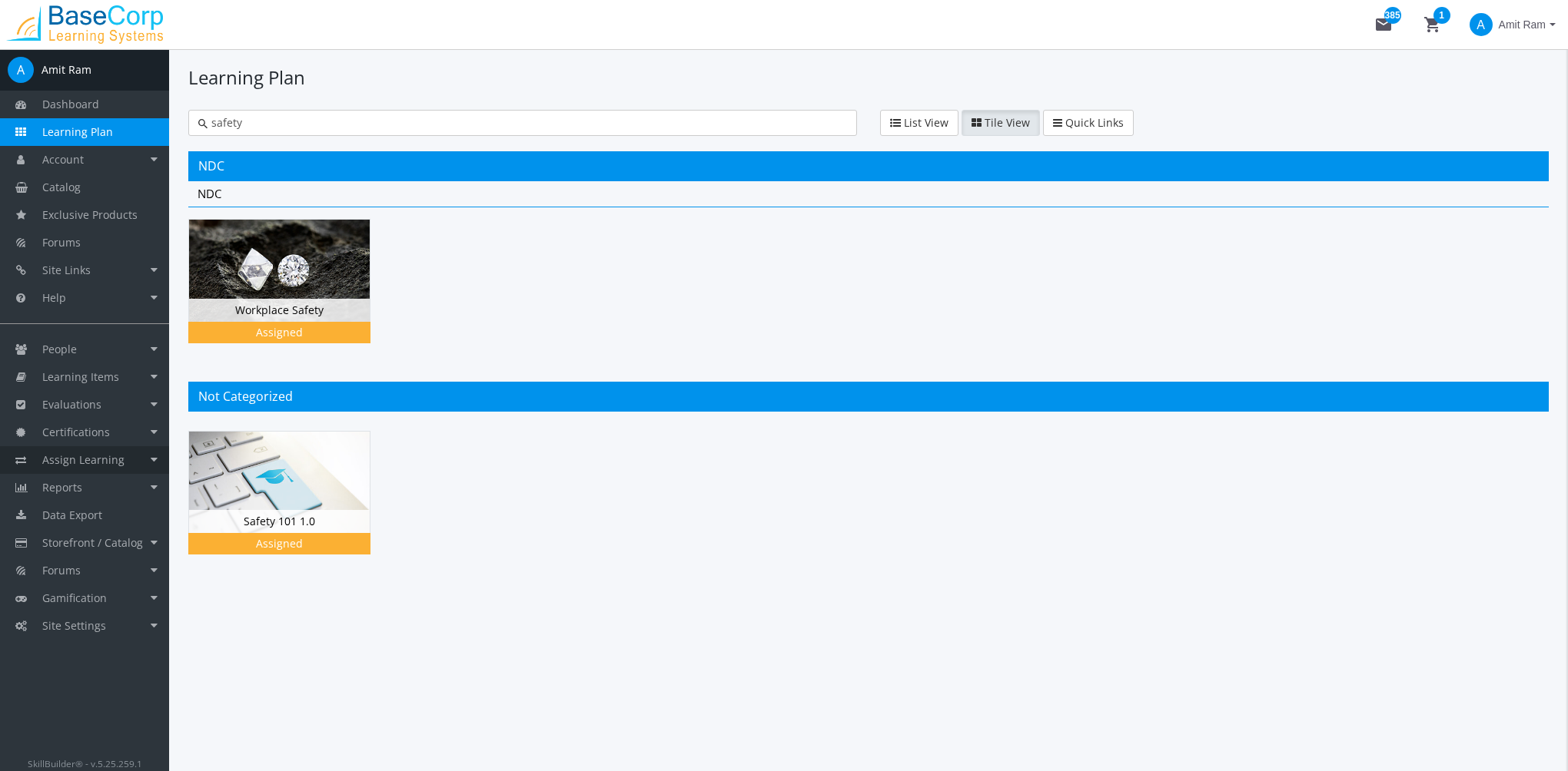
type input "safety"
click at [117, 450] on link "Assign Learning" at bounding box center [85, 460] width 169 height 28
click at [89, 537] on link "Path to Learner Assignments" at bounding box center [96, 538] width 146 height 43
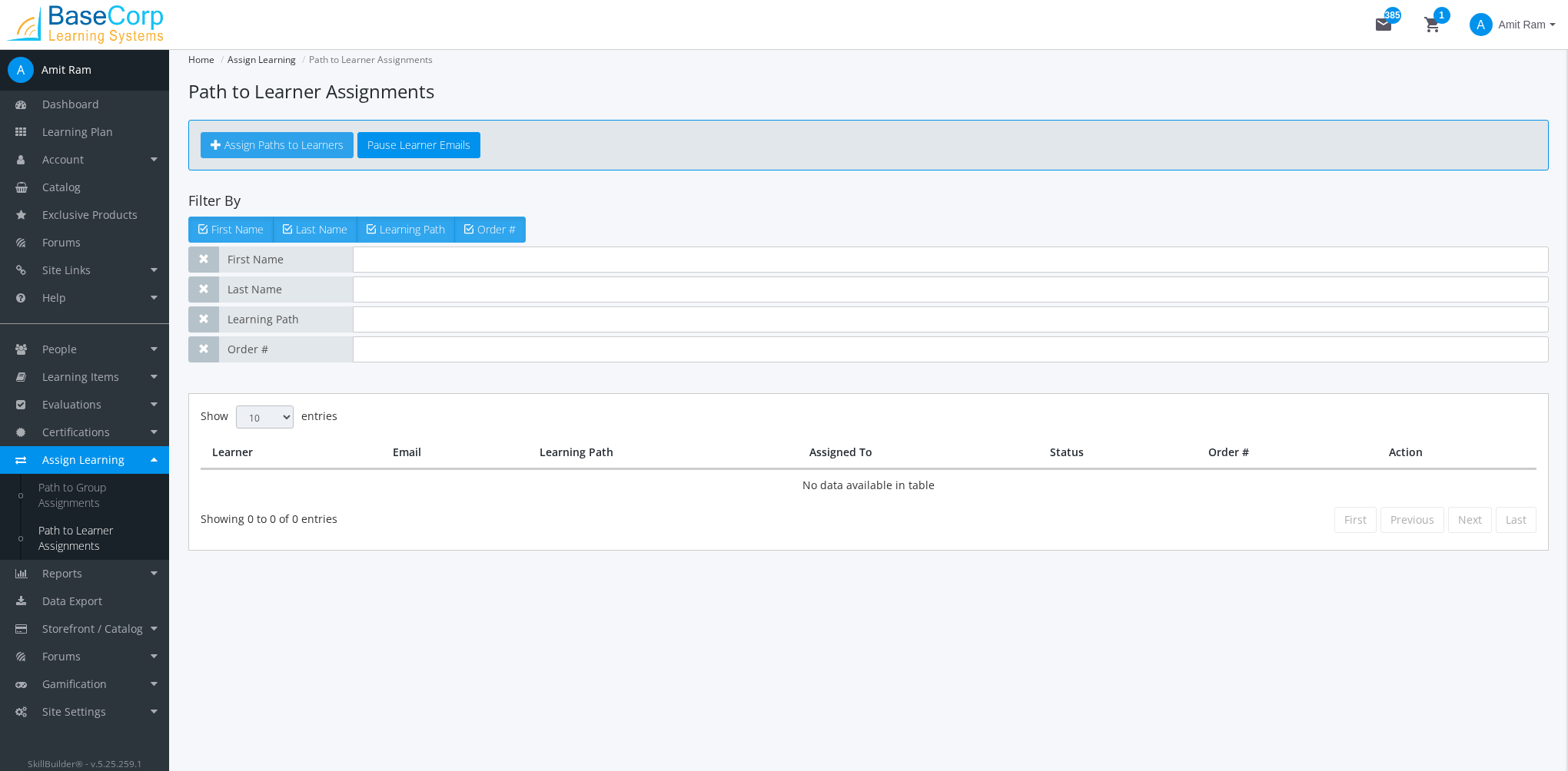
click at [268, 134] on link "Assign Paths to Learners" at bounding box center [277, 144] width 153 height 26
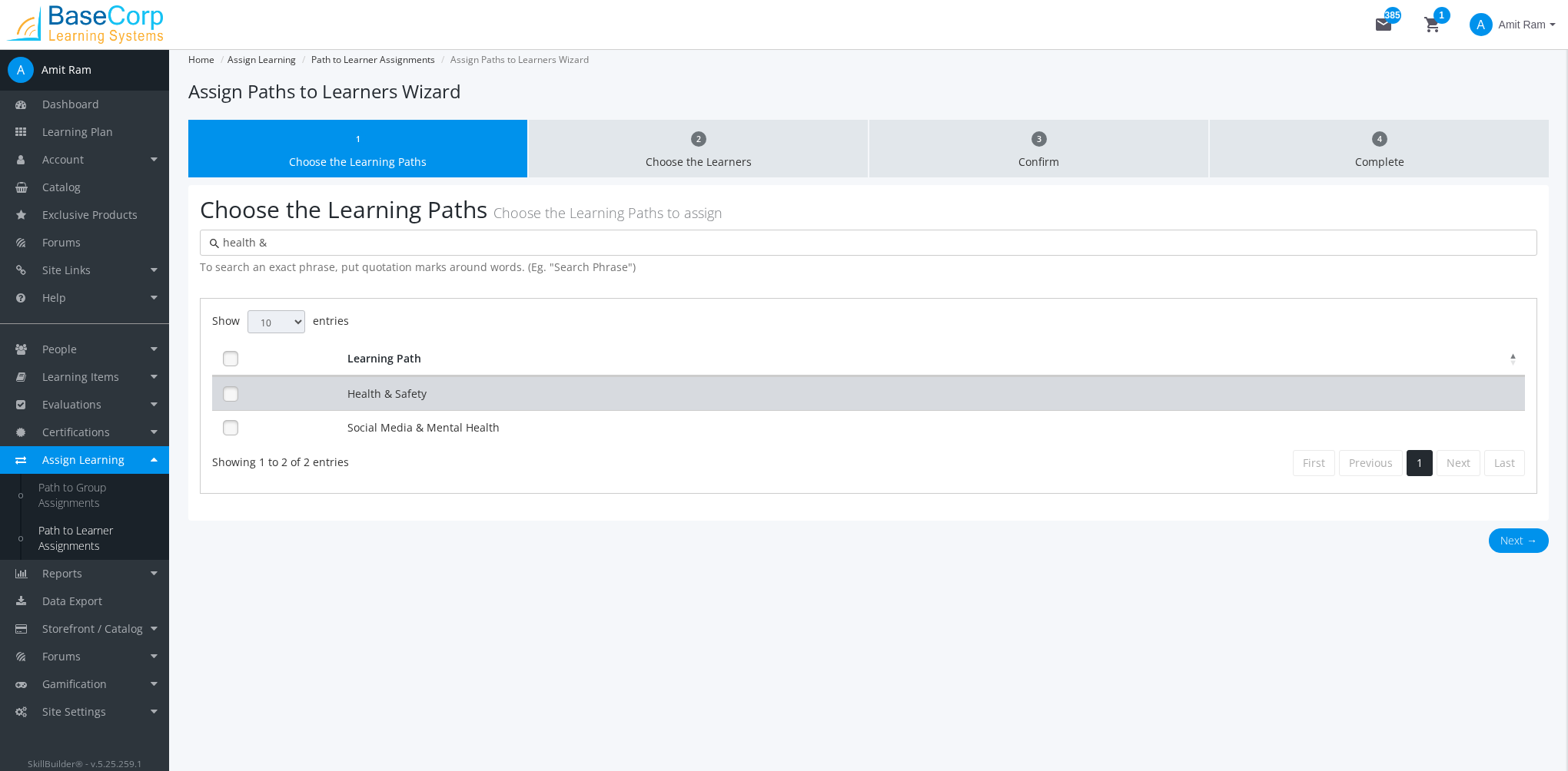
click at [413, 392] on td "Health & Safety" at bounding box center [934, 393] width 1181 height 34
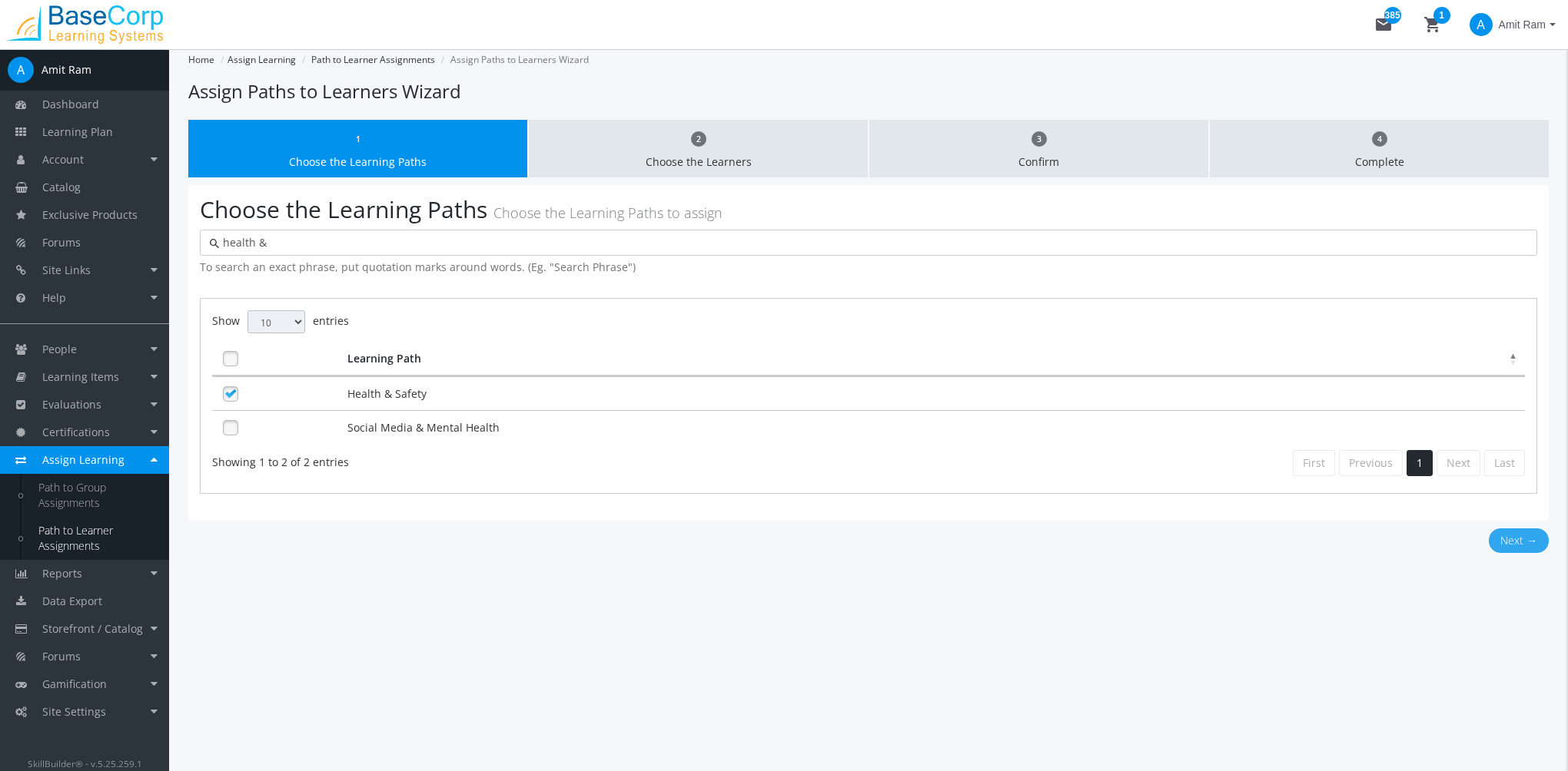
click at [1515, 535] on button "Next →" at bounding box center [1519, 541] width 60 height 25
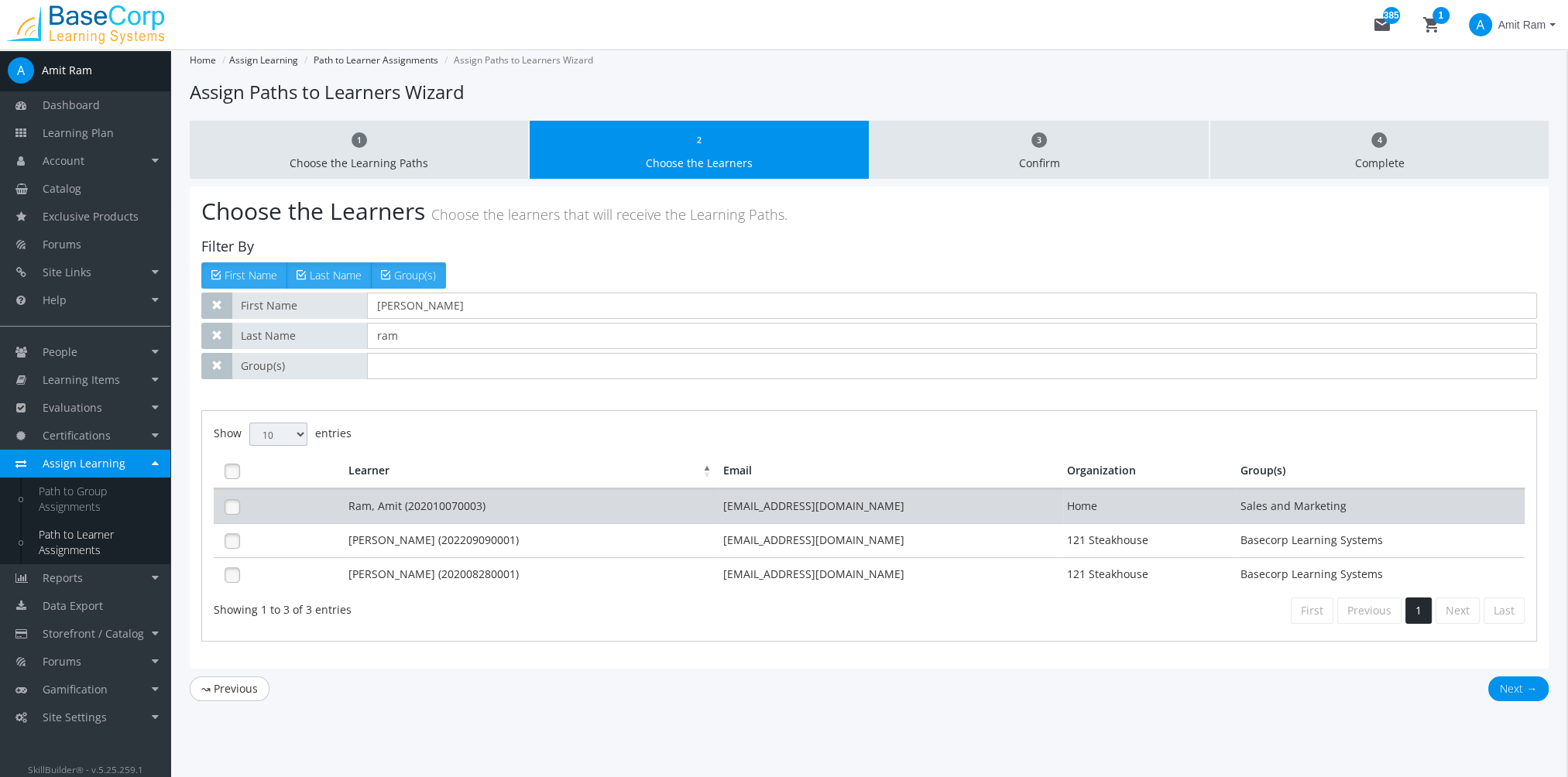
click at [480, 505] on td "Ram, Amit (202010070003)" at bounding box center [532, 506] width 374 height 34
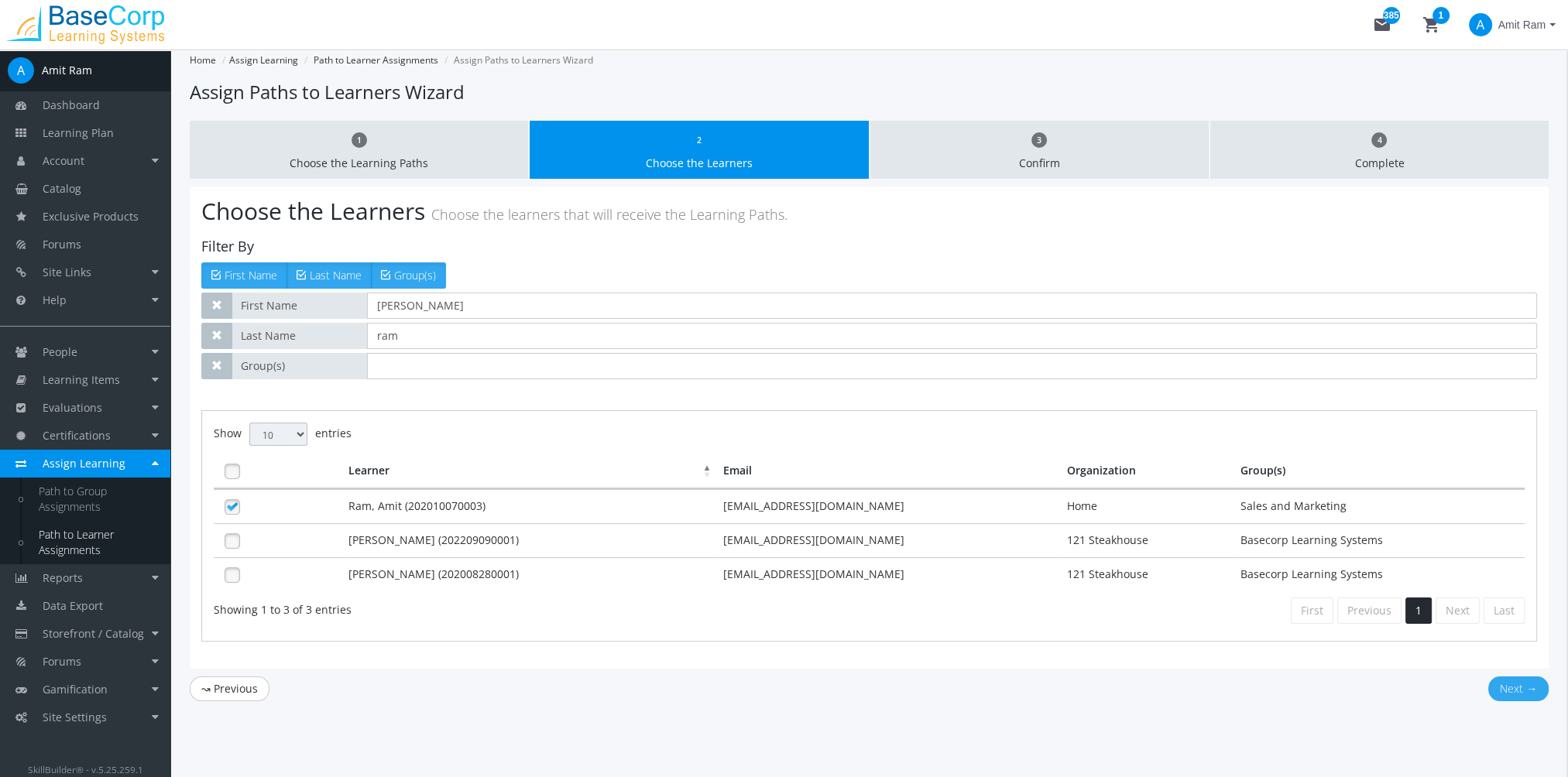
click at [1528, 690] on button "Next →" at bounding box center [1519, 689] width 60 height 25
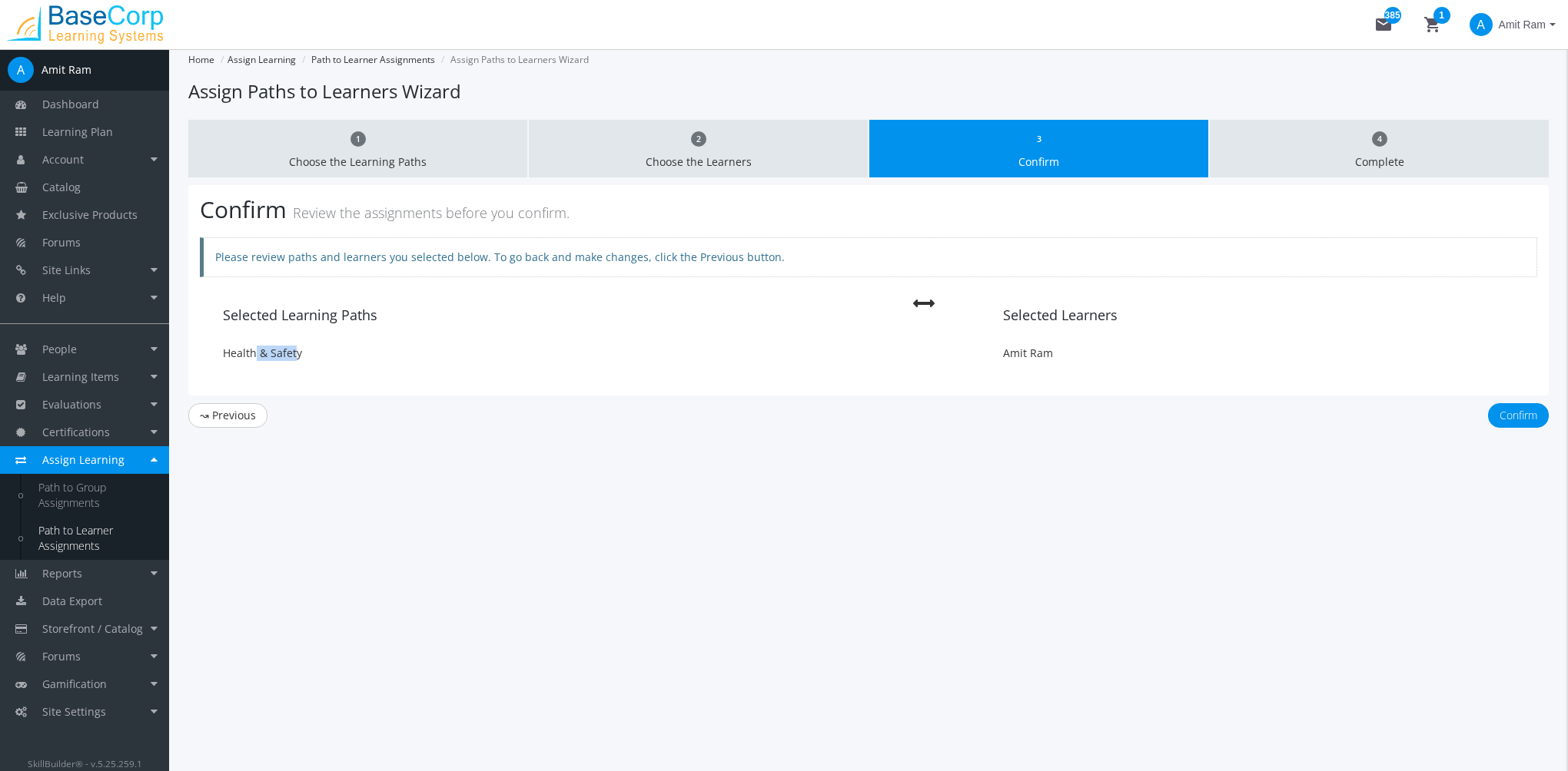
drag, startPoint x: 294, startPoint y: 350, endPoint x: 253, endPoint y: 347, distance: 41.1
click at [253, 347] on li "Health & Safety" at bounding box center [534, 354] width 645 height 31
drag, startPoint x: 308, startPoint y: 352, endPoint x: 215, endPoint y: 350, distance: 93.0
click at [215, 350] on li "Health & Safety" at bounding box center [534, 354] width 645 height 31
copy li "Health & Safety"
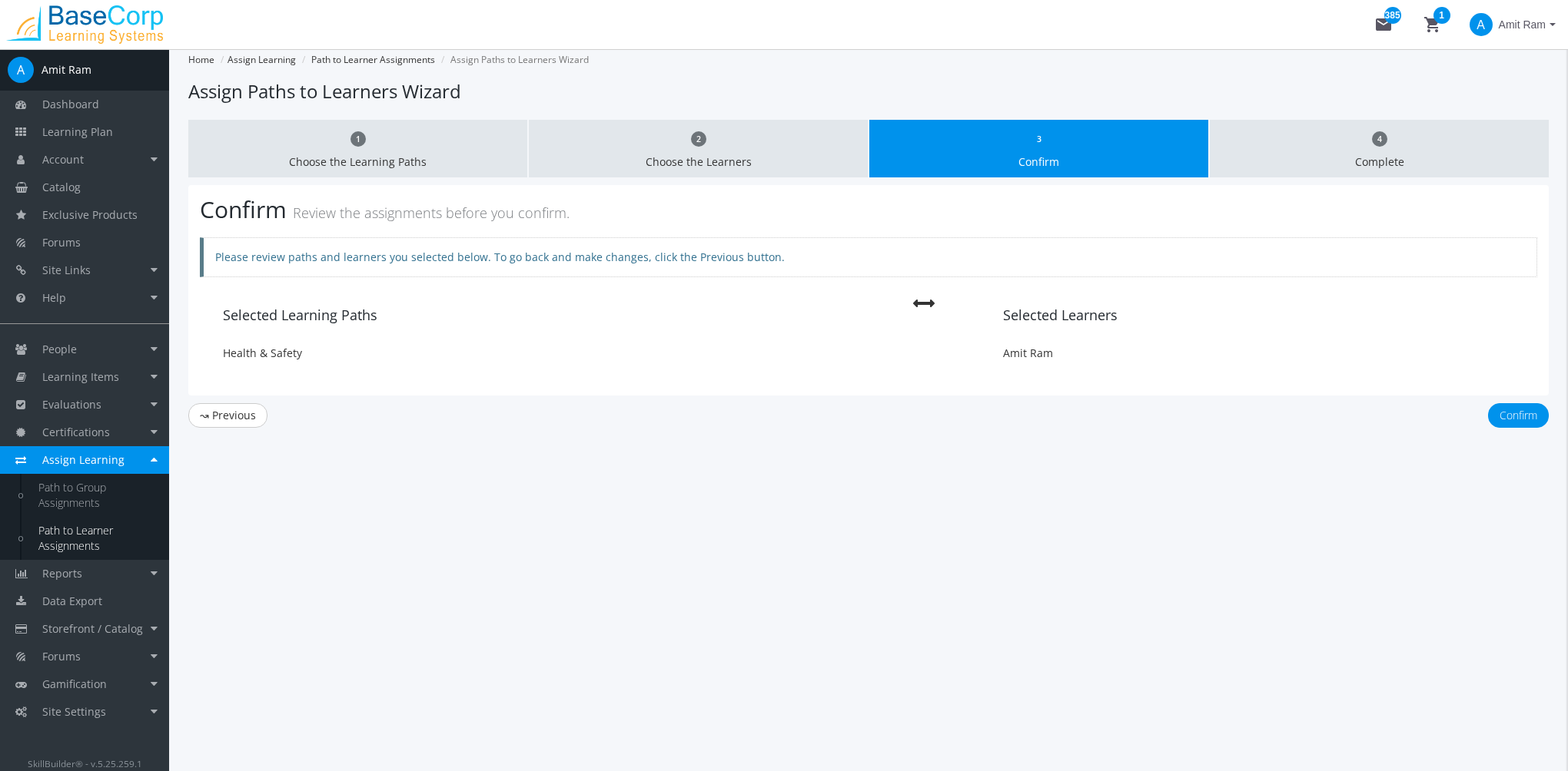
click at [1555, 425] on div "Home Assign Learning Path to Learner Assignments Assign Paths to Learners Wizar…" at bounding box center [869, 410] width 1399 height 722
click at [1513, 418] on button "Confirm" at bounding box center [1518, 416] width 61 height 25
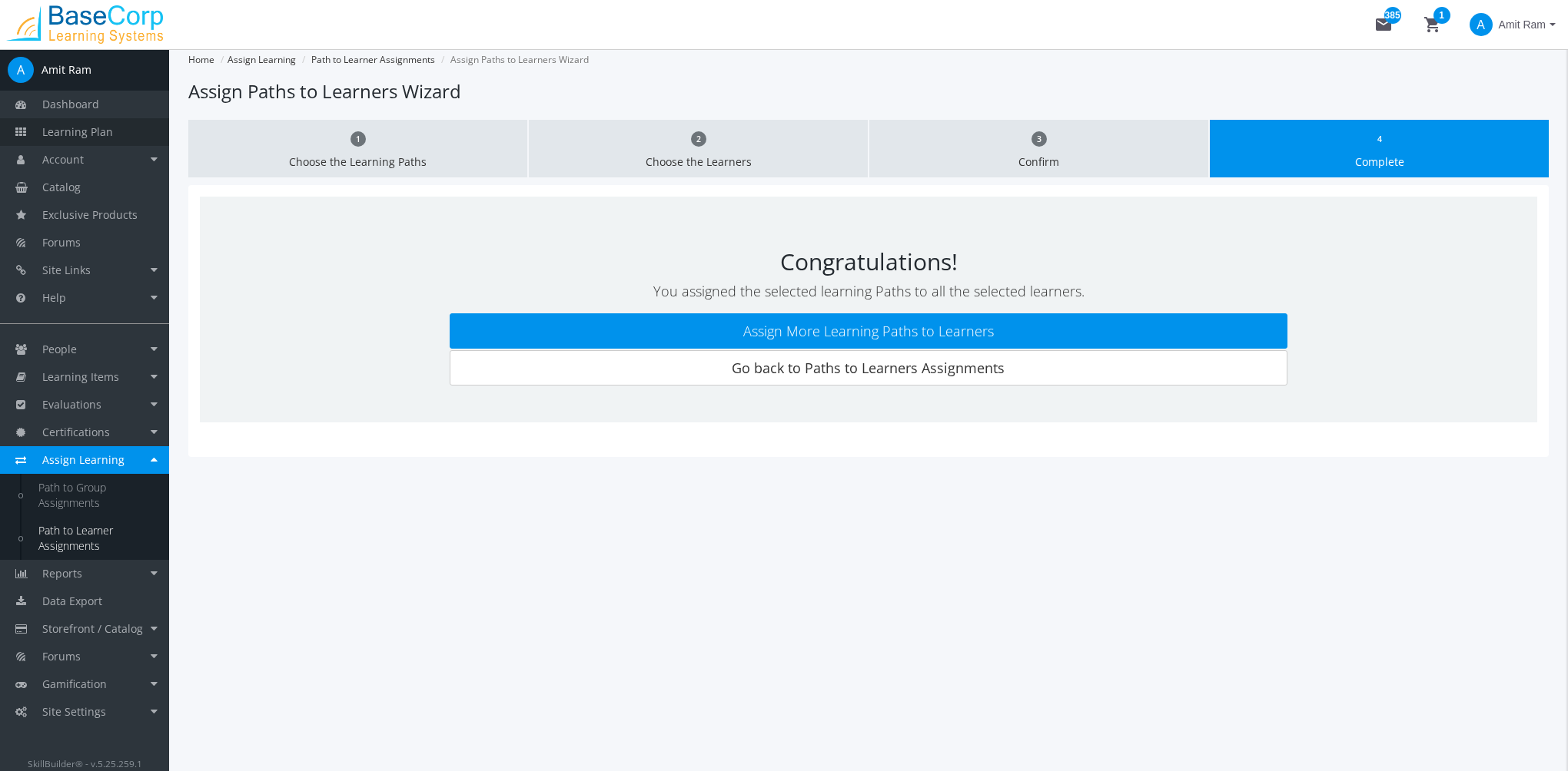
click at [79, 129] on span "Learning Plan" at bounding box center [78, 131] width 71 height 14
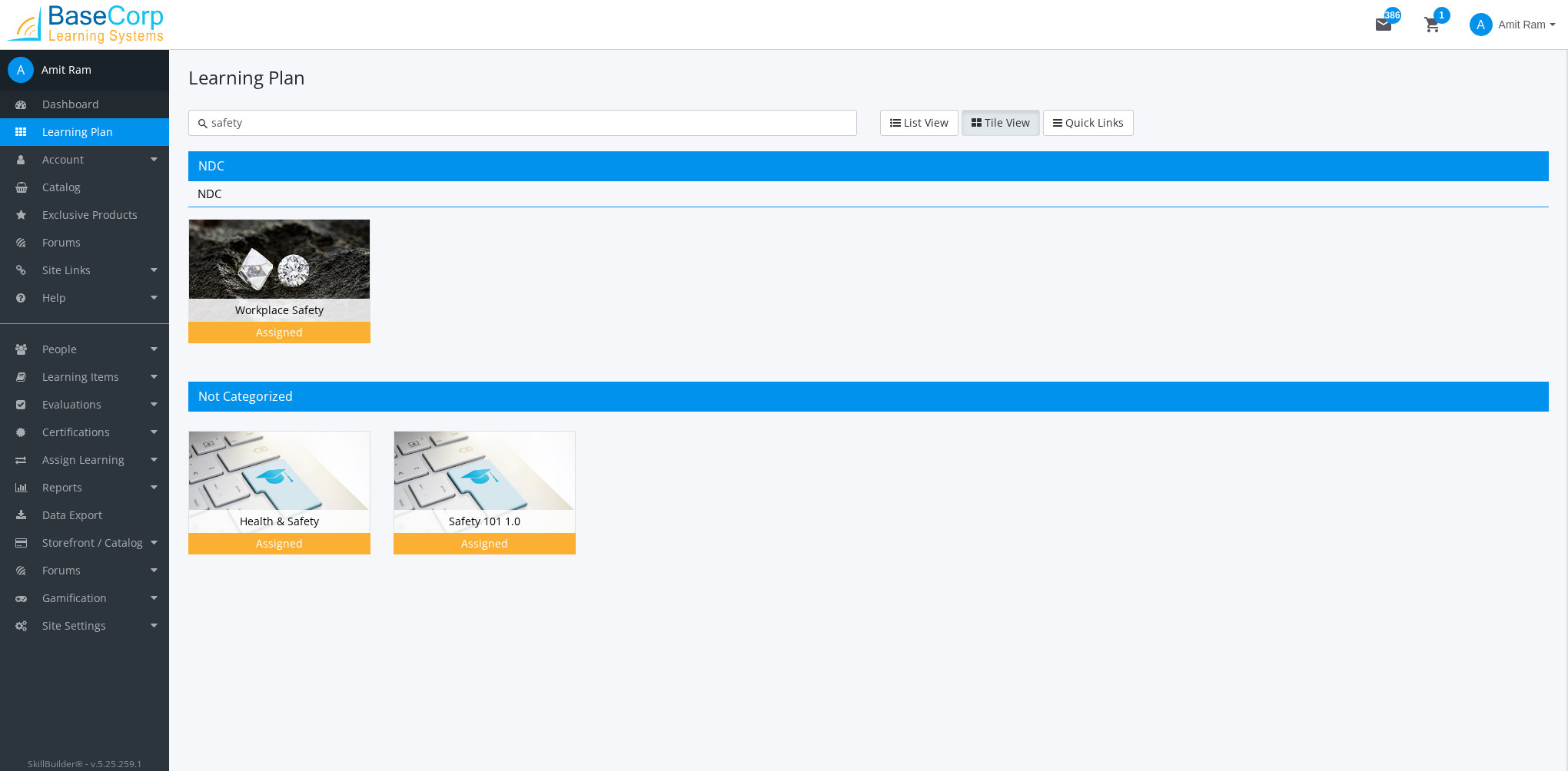
drag, startPoint x: 256, startPoint y: 116, endPoint x: 86, endPoint y: 97, distance: 171.1
click at [91, 97] on div "A Amit Ram Dashboard Learning Plan Account Account Badges Certificates and Tran…" at bounding box center [784, 410] width 1568 height 722
paste input "Health & S"
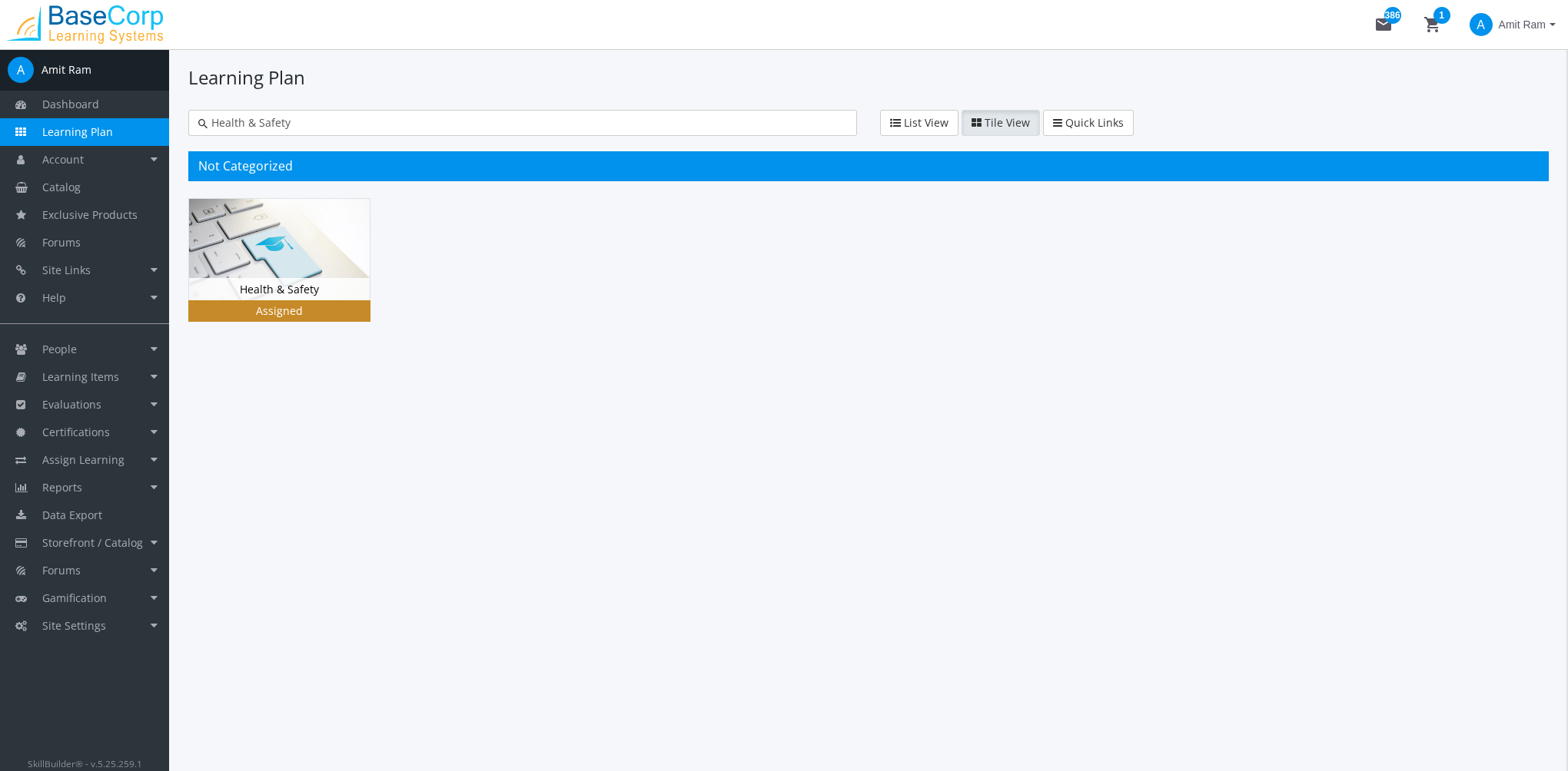
type input "Health & Safety"
click at [295, 224] on img at bounding box center [280, 249] width 181 height 101
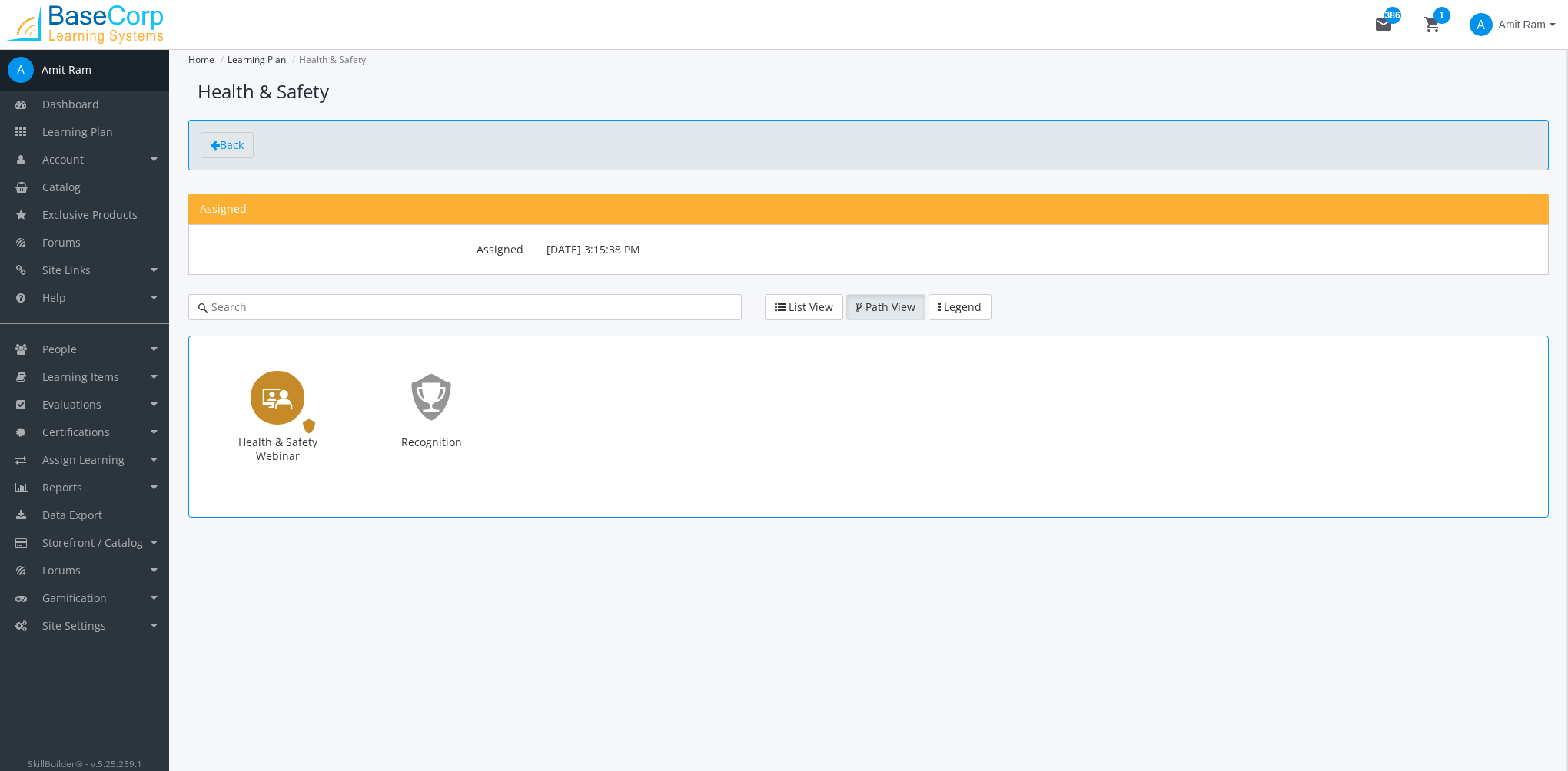
click at [305, 393] on div "Health & Safety Webinar Webinar. Status: Assigned." at bounding box center [278, 427] width 92 height 112
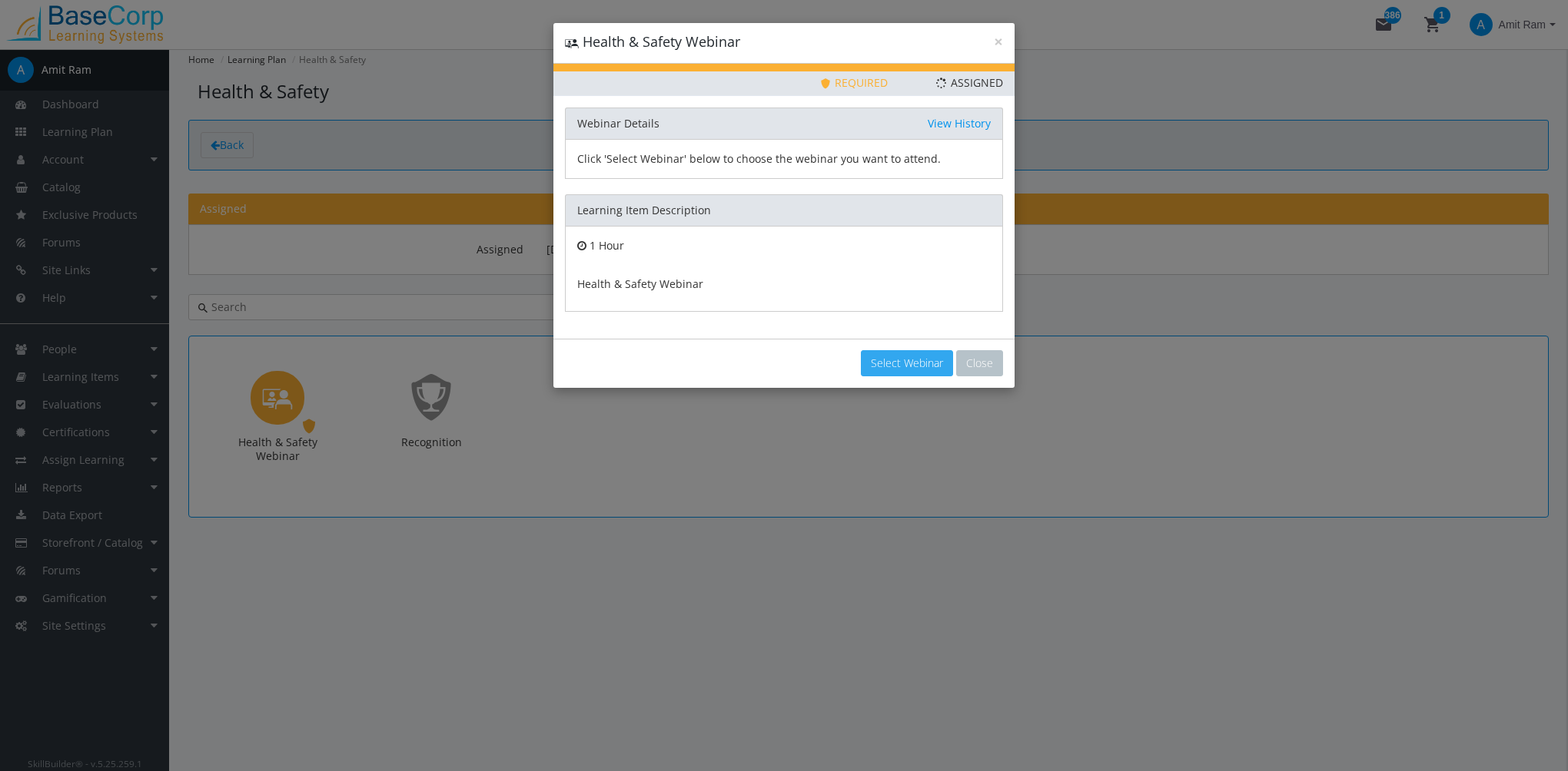
click at [898, 362] on button "Select Webinar" at bounding box center [907, 362] width 92 height 26
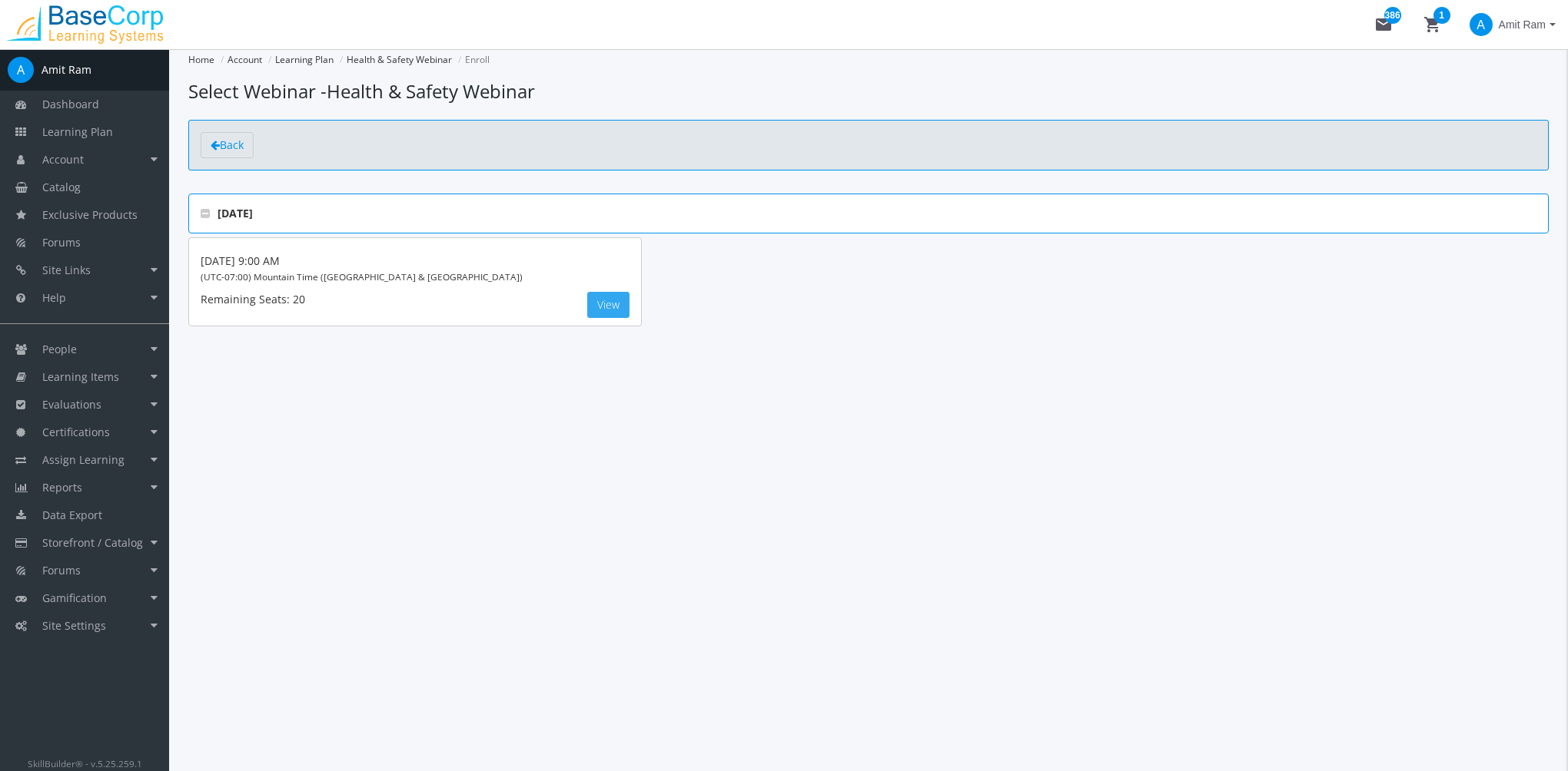
click at [601, 302] on button "View" at bounding box center [609, 305] width 42 height 26
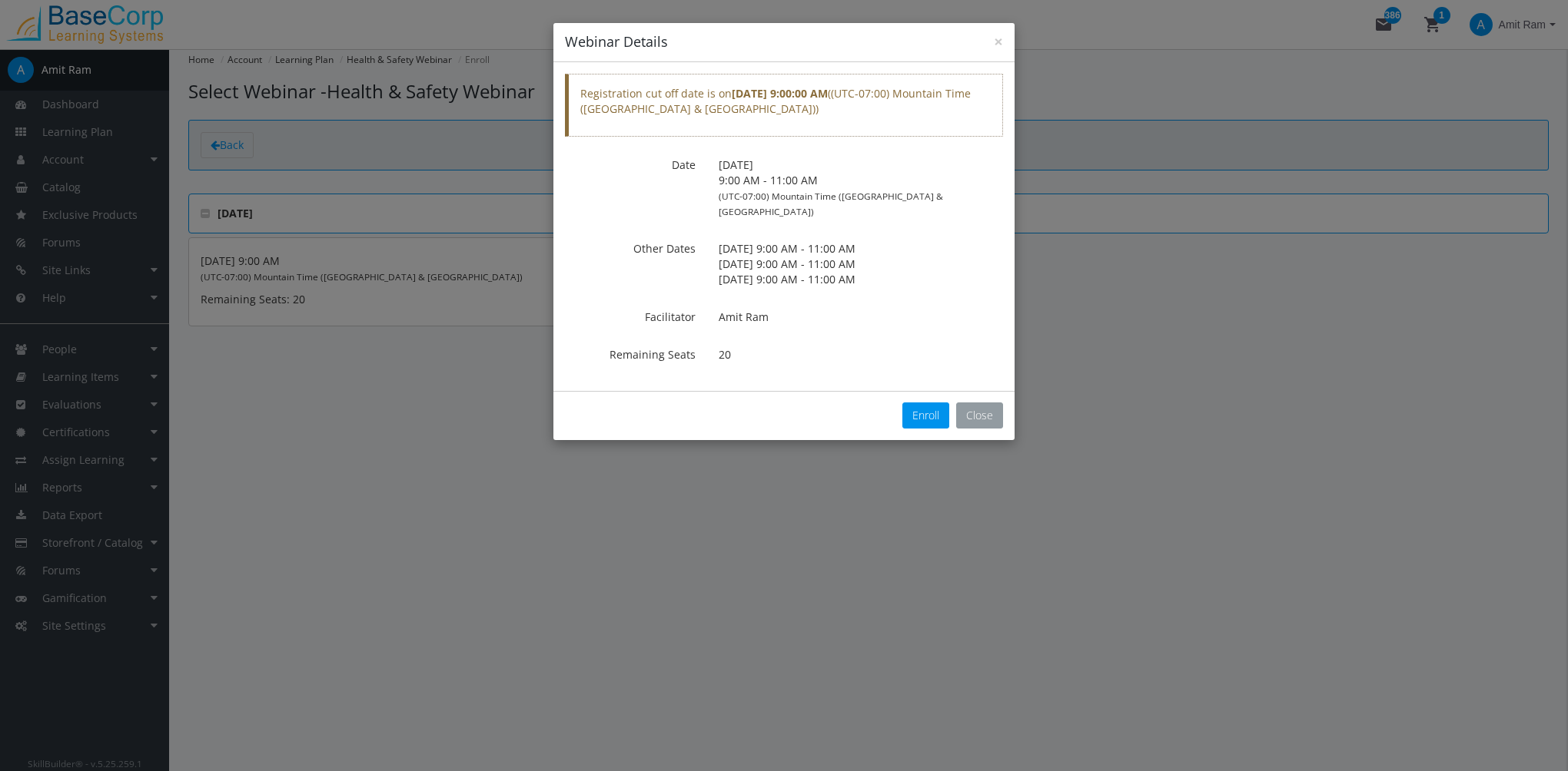
click at [976, 406] on button "Close" at bounding box center [979, 415] width 47 height 26
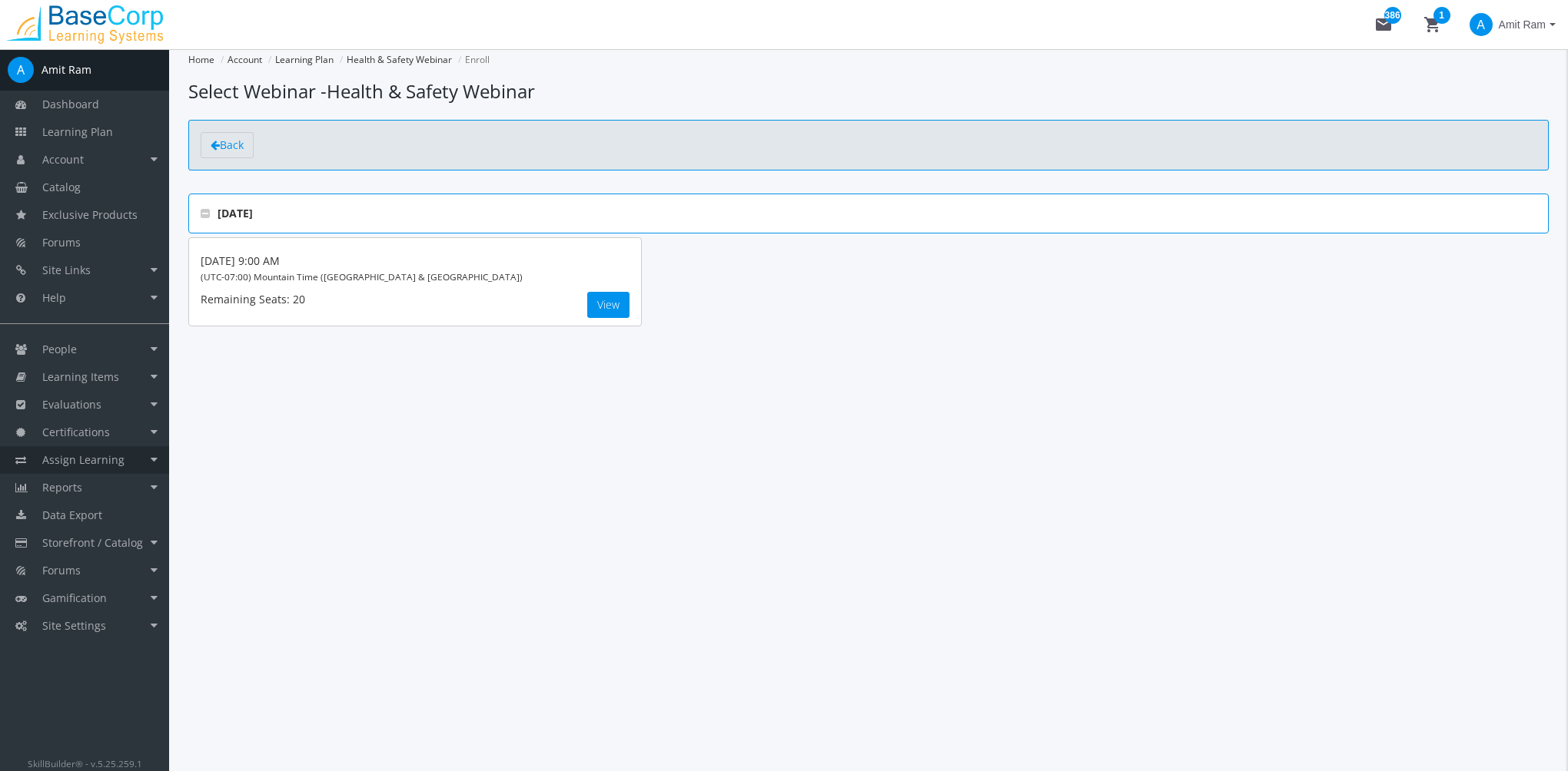
click at [113, 464] on span "Assign Learning" at bounding box center [84, 460] width 83 height 14
click at [100, 535] on link "Path to Learner Assignments" at bounding box center [96, 538] width 146 height 43
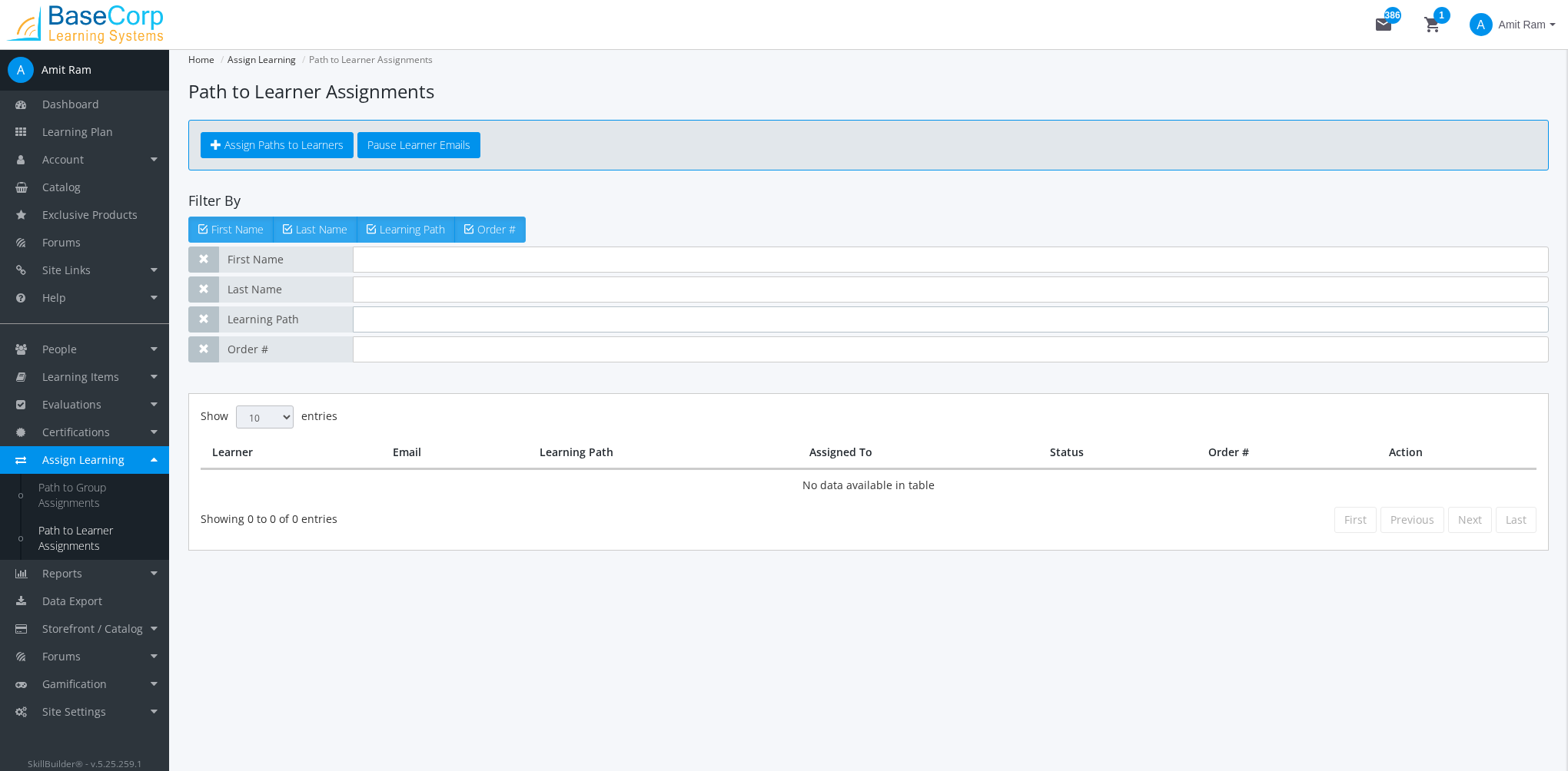
click at [399, 323] on input "text" at bounding box center [950, 319] width 1196 height 26
paste input "Health & Safety"
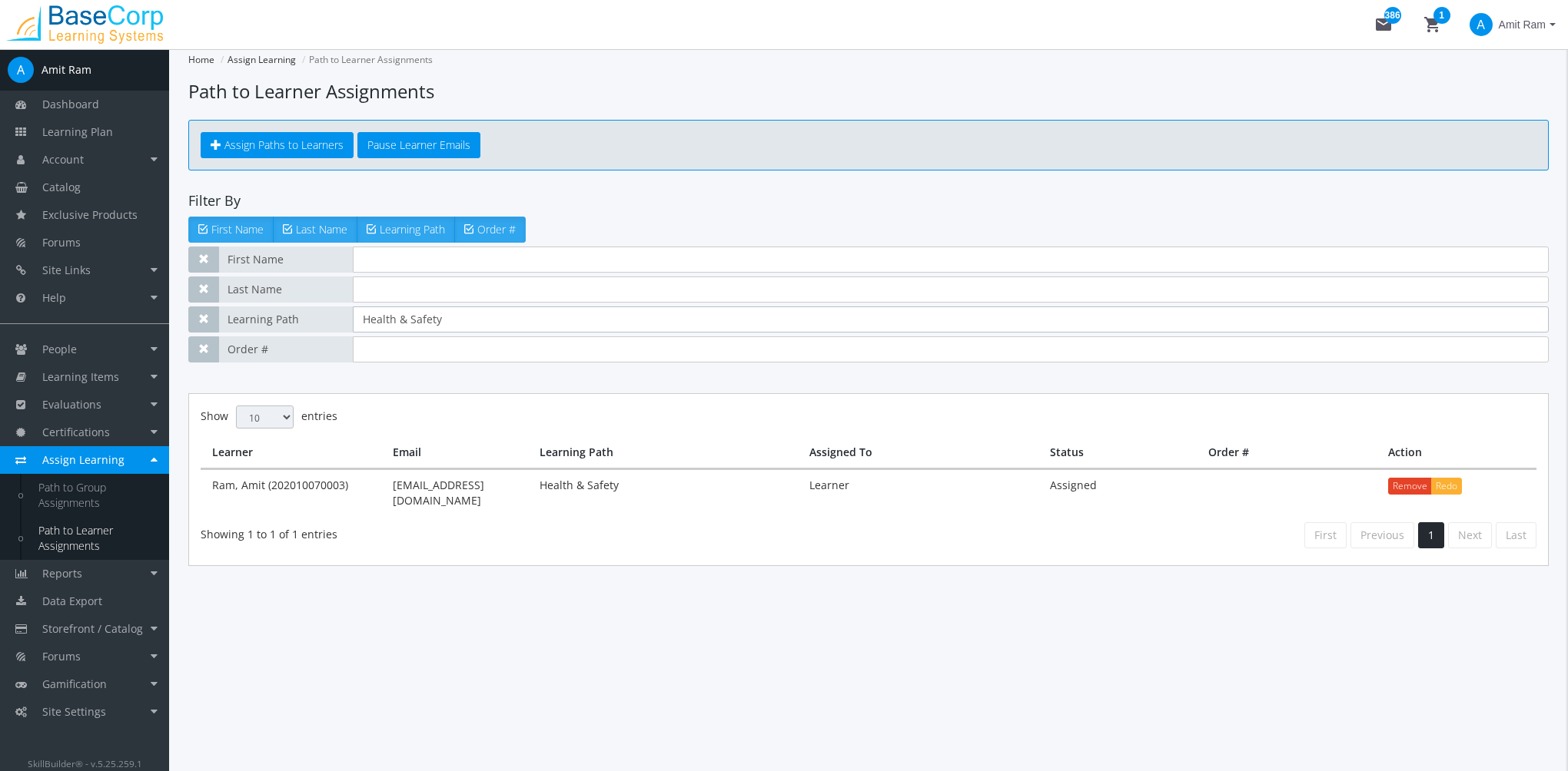
type input "Health & Safety"
click at [97, 385] on link "Learning Items" at bounding box center [85, 377] width 169 height 28
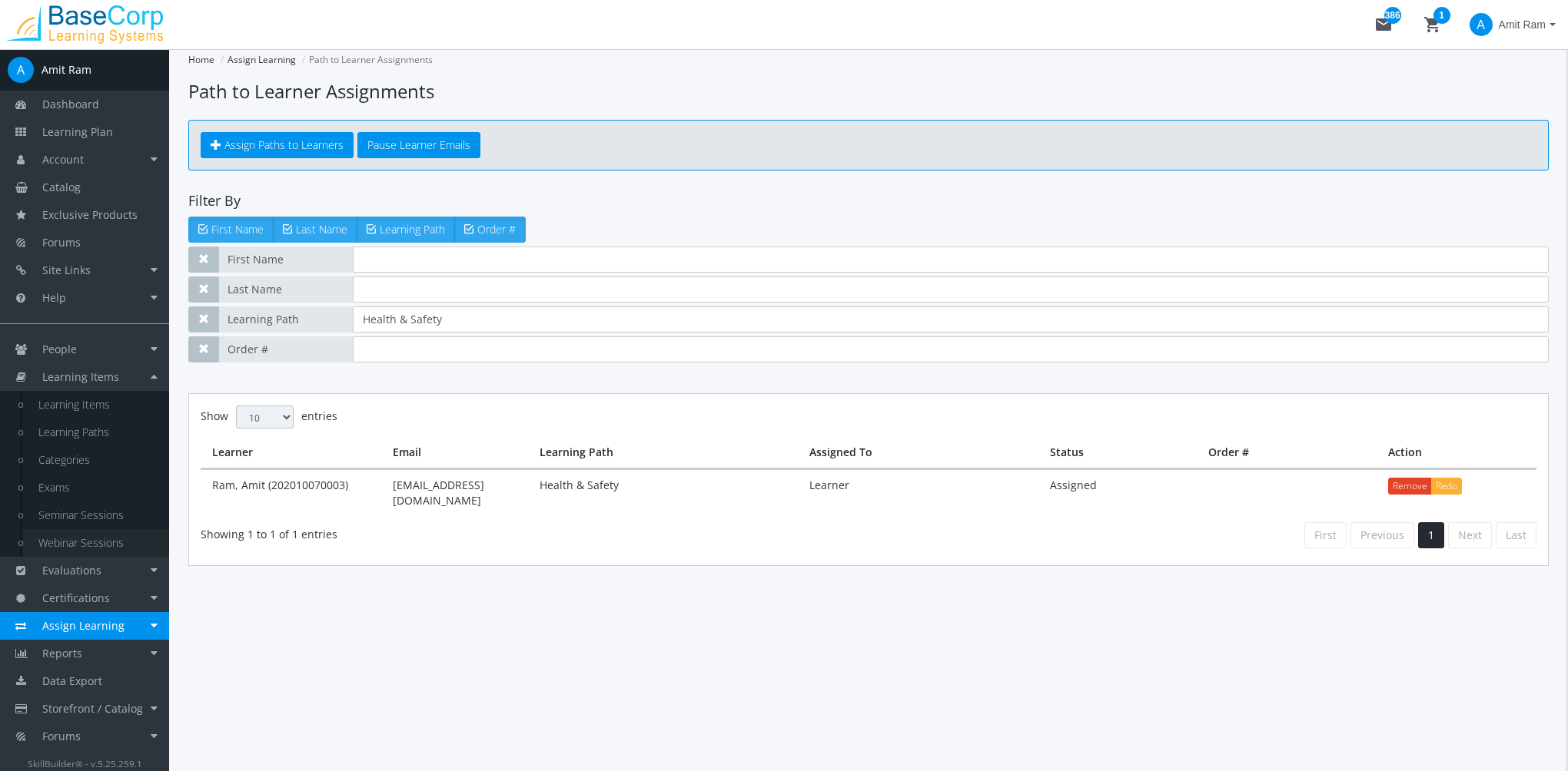
click at [95, 537] on link "Webinar Sessions" at bounding box center [96, 543] width 146 height 28
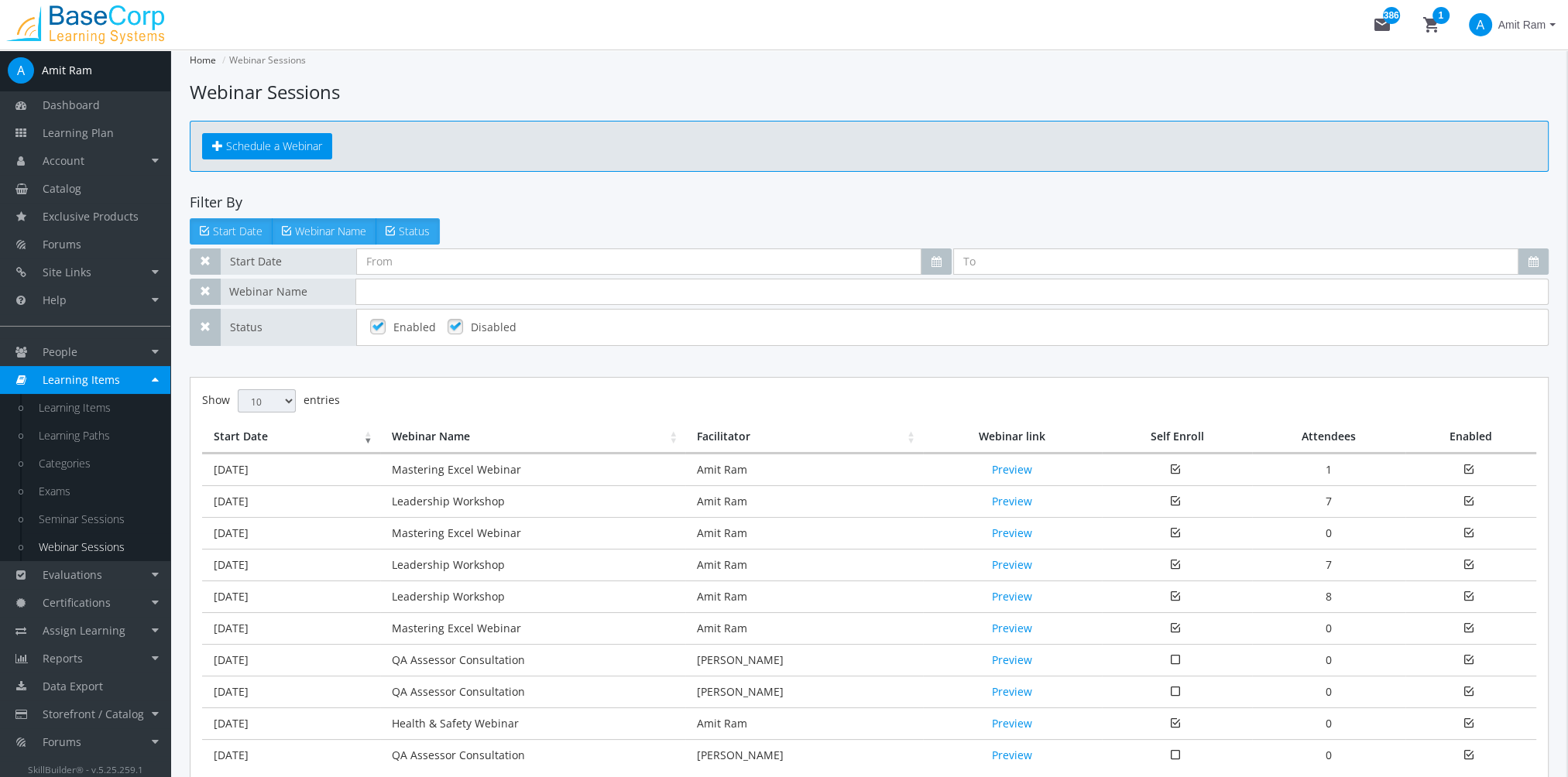
click at [323, 715] on td "[DATE]" at bounding box center [292, 723] width 178 height 32
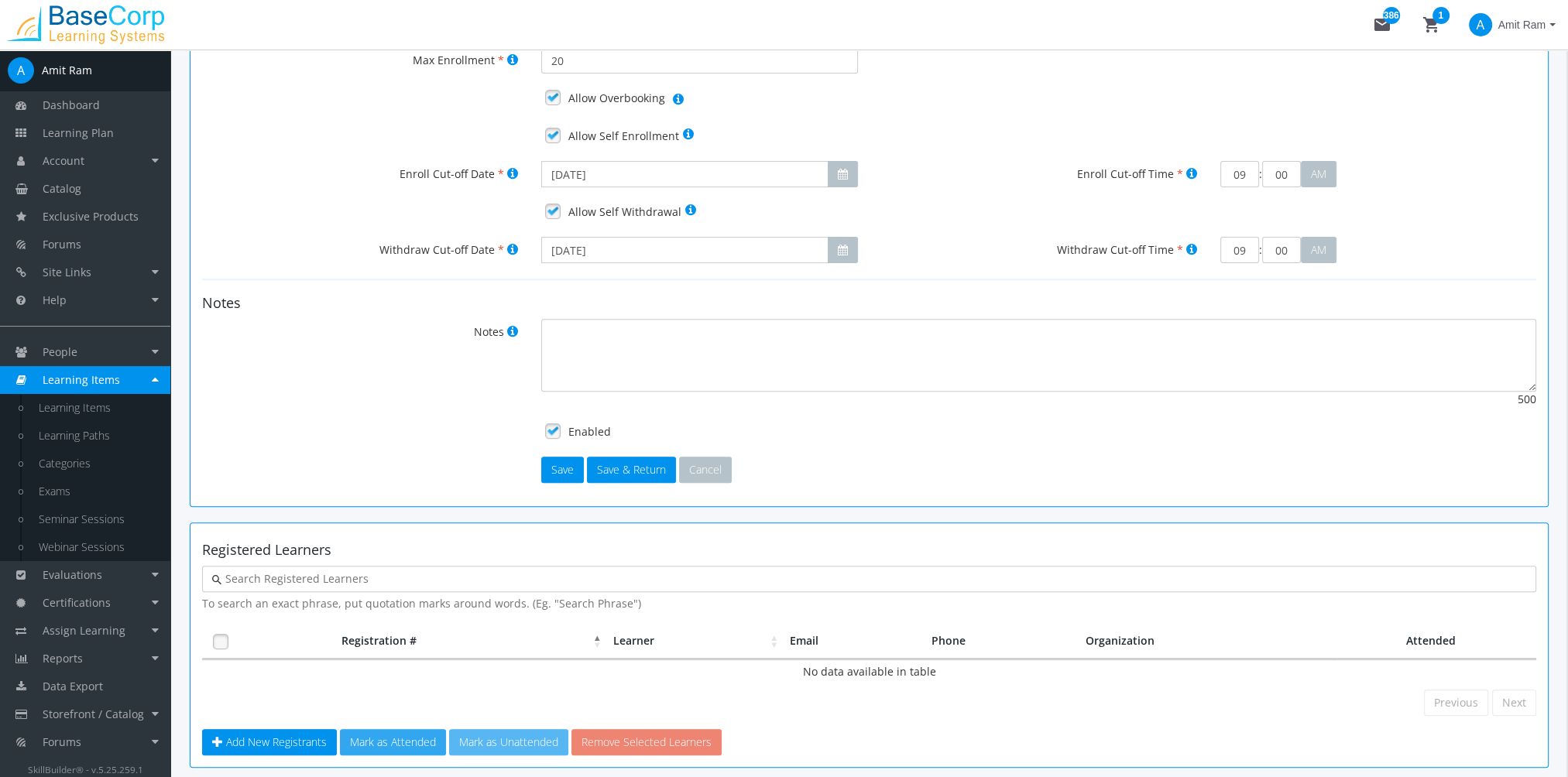
scroll to position [735, 0]
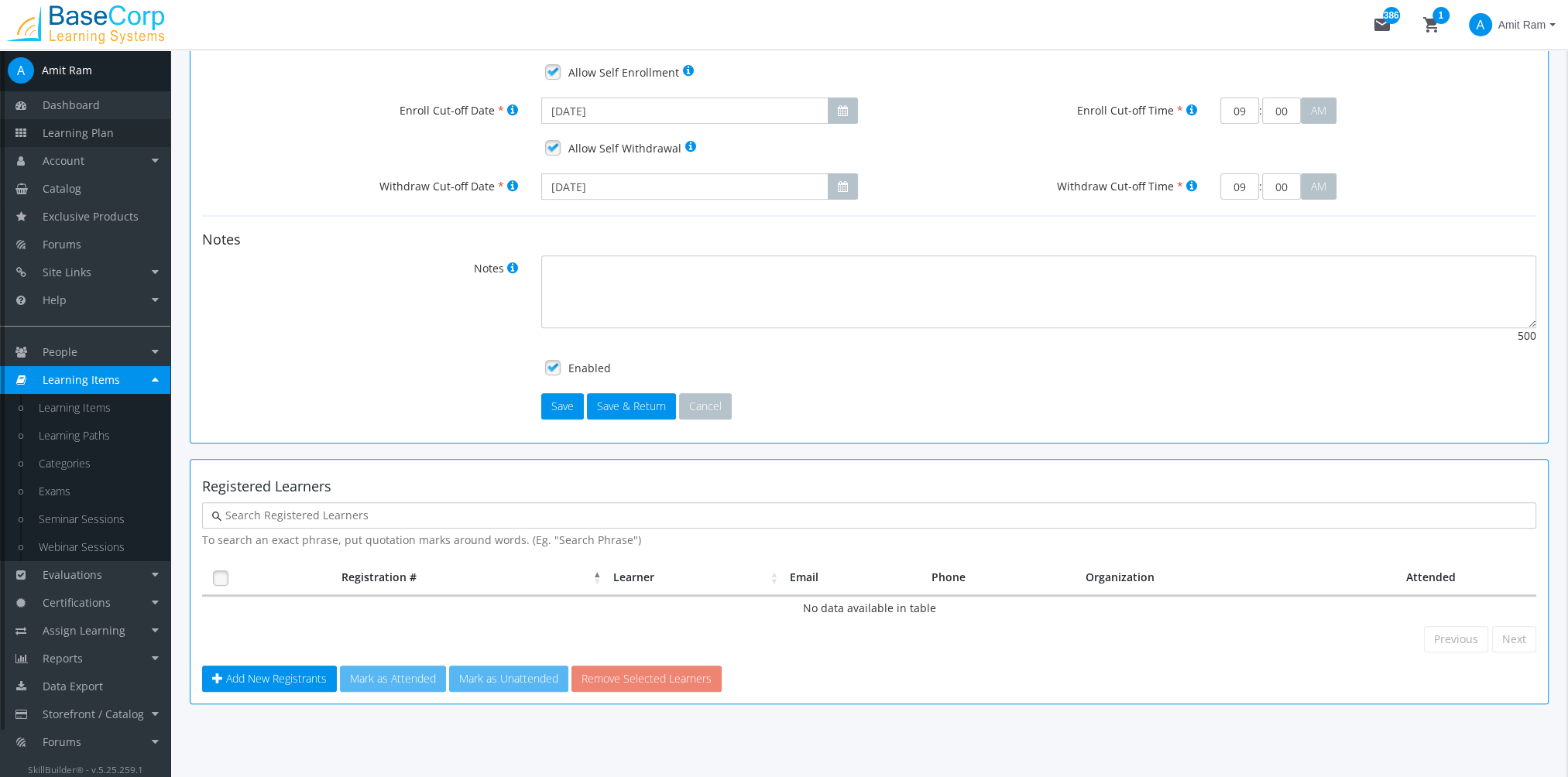
click at [93, 133] on span "Learning Plan" at bounding box center [78, 132] width 72 height 15
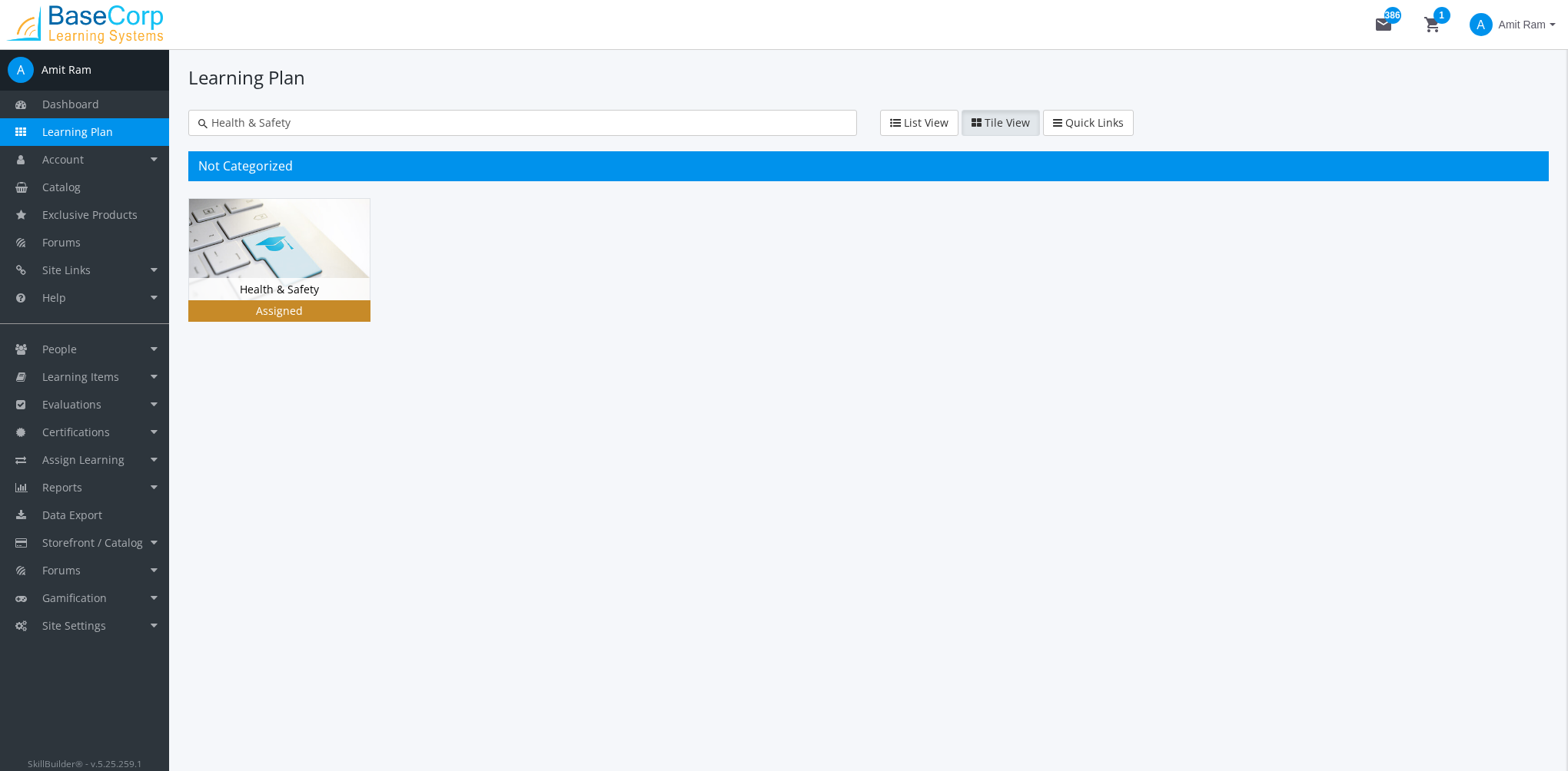
click at [266, 252] on img at bounding box center [280, 249] width 181 height 101
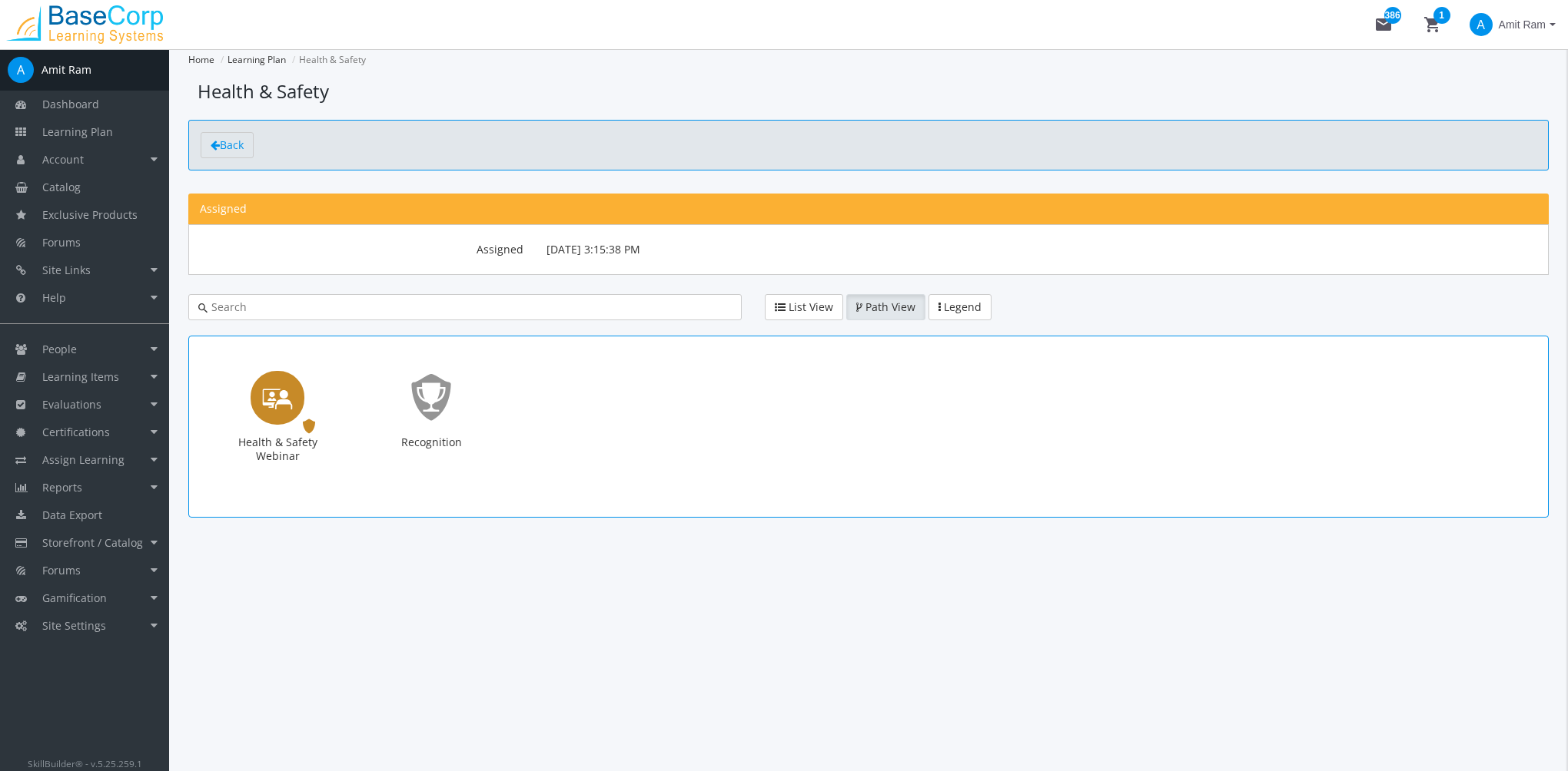
click at [266, 381] on icon "Health & Safety Webinar" at bounding box center [278, 398] width 31 height 44
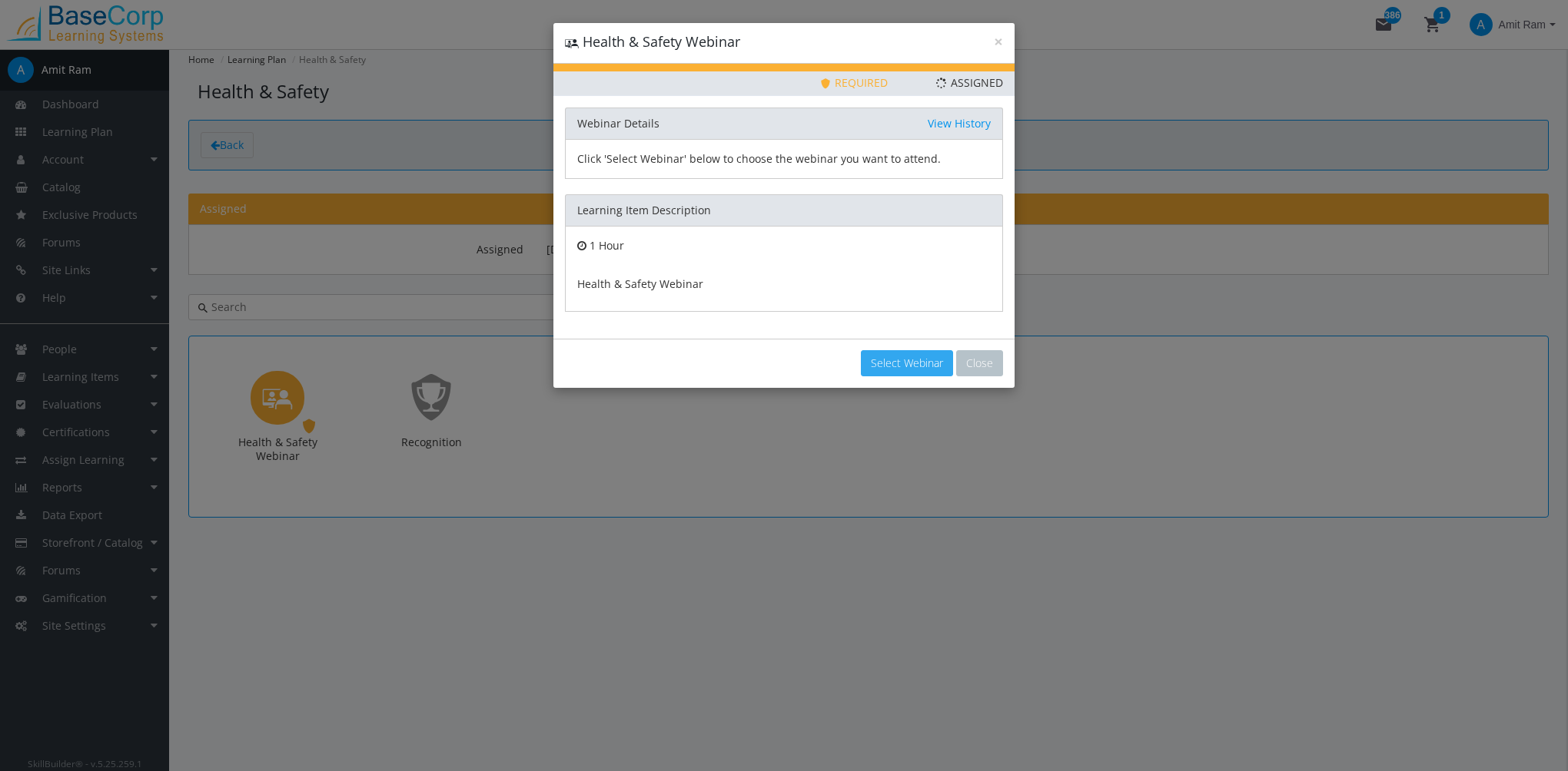
click at [929, 358] on button "Select Webinar" at bounding box center [907, 362] width 92 height 26
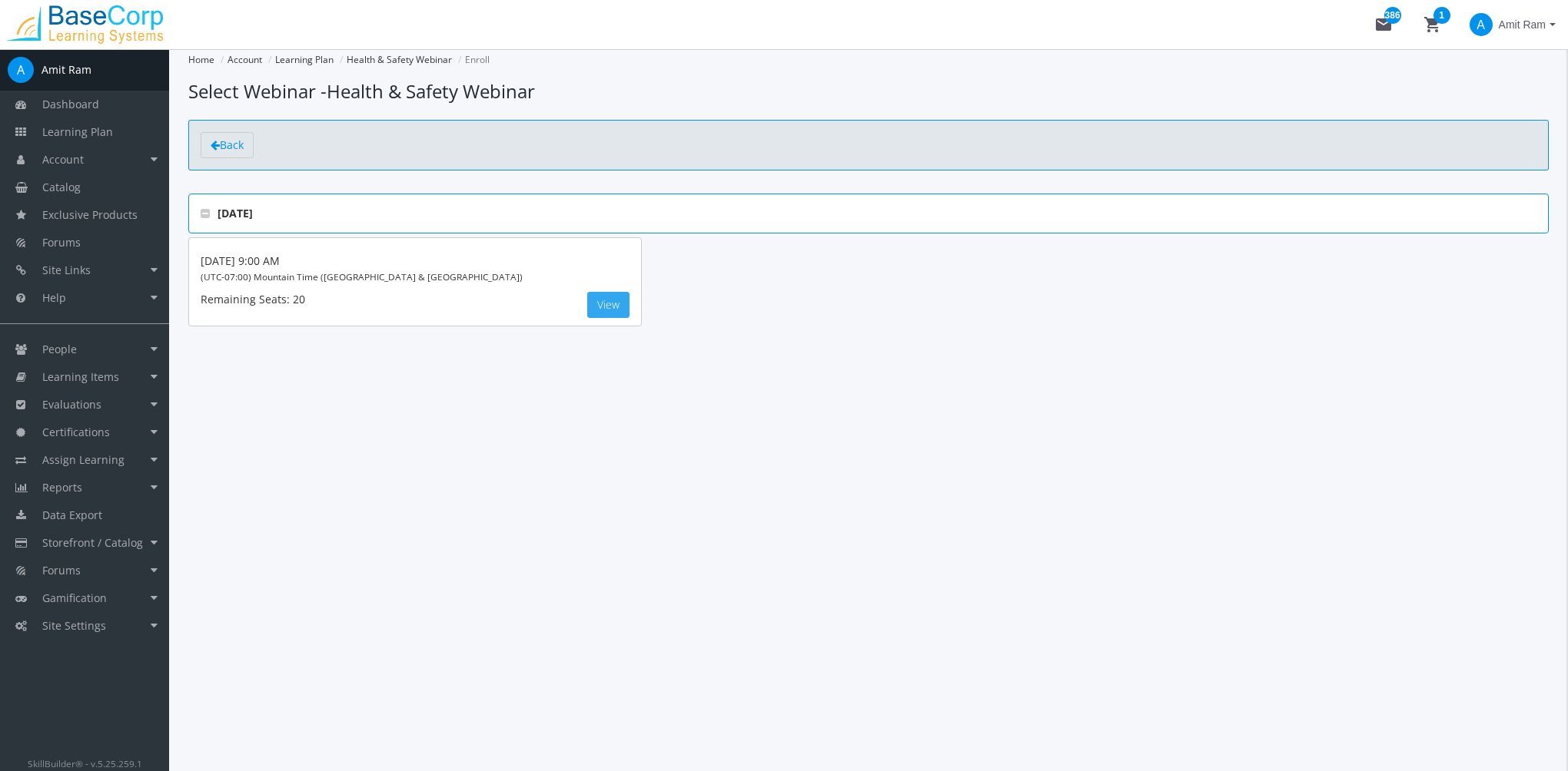
click at [601, 301] on button "View" at bounding box center [609, 305] width 42 height 26
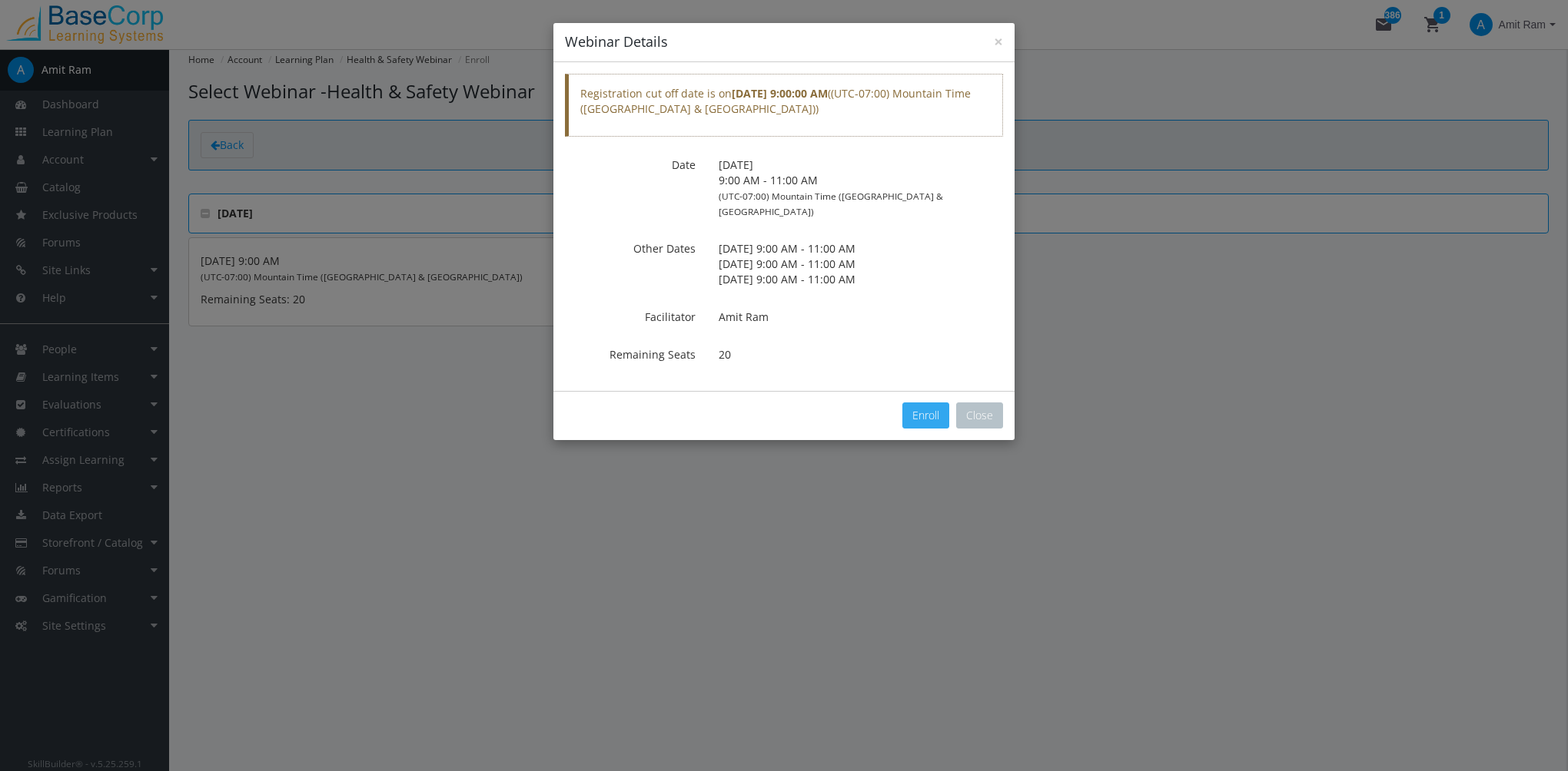
click at [936, 403] on button "Enroll" at bounding box center [925, 415] width 47 height 26
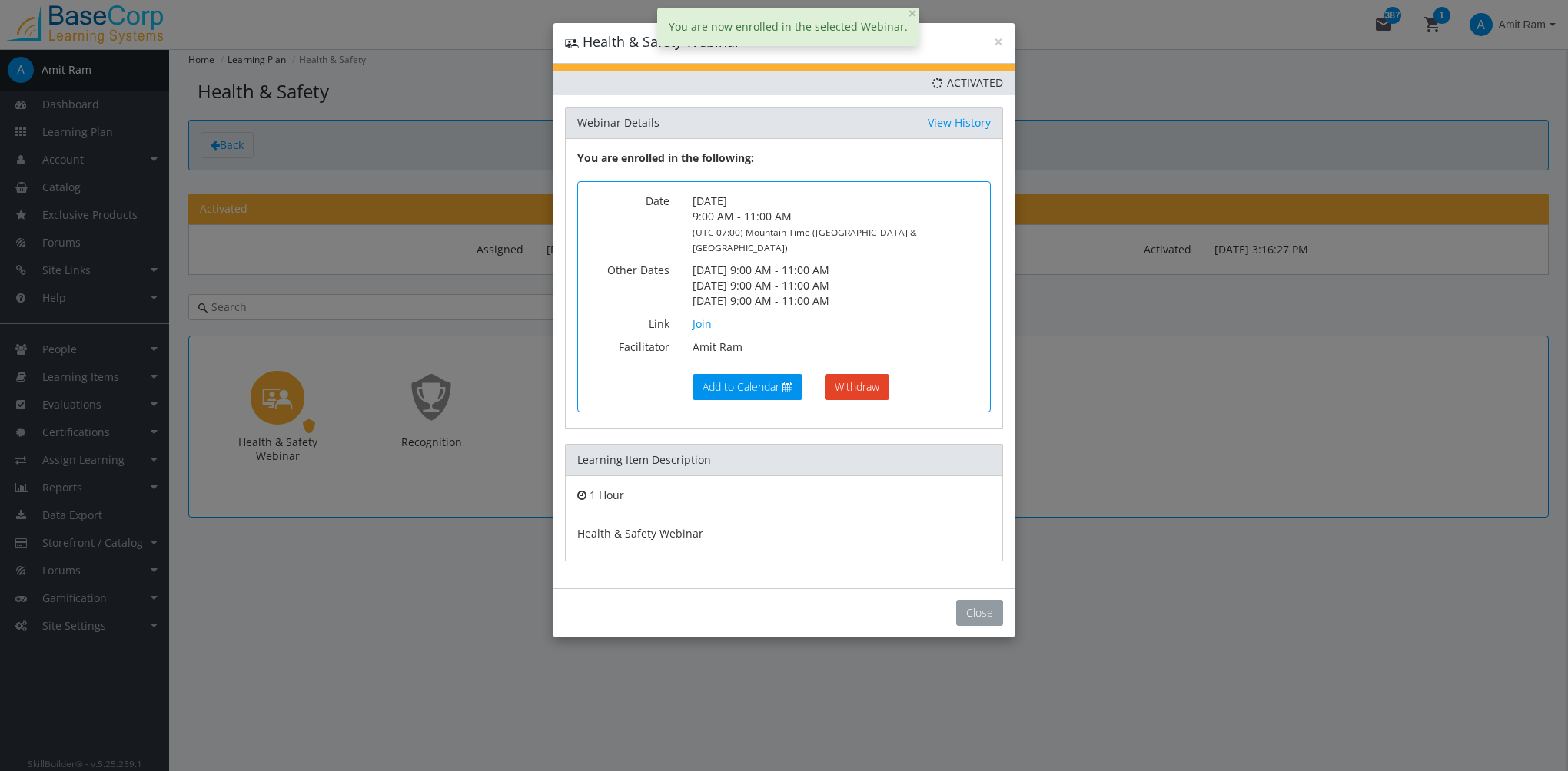
click at [989, 600] on button "Close" at bounding box center [979, 612] width 47 height 26
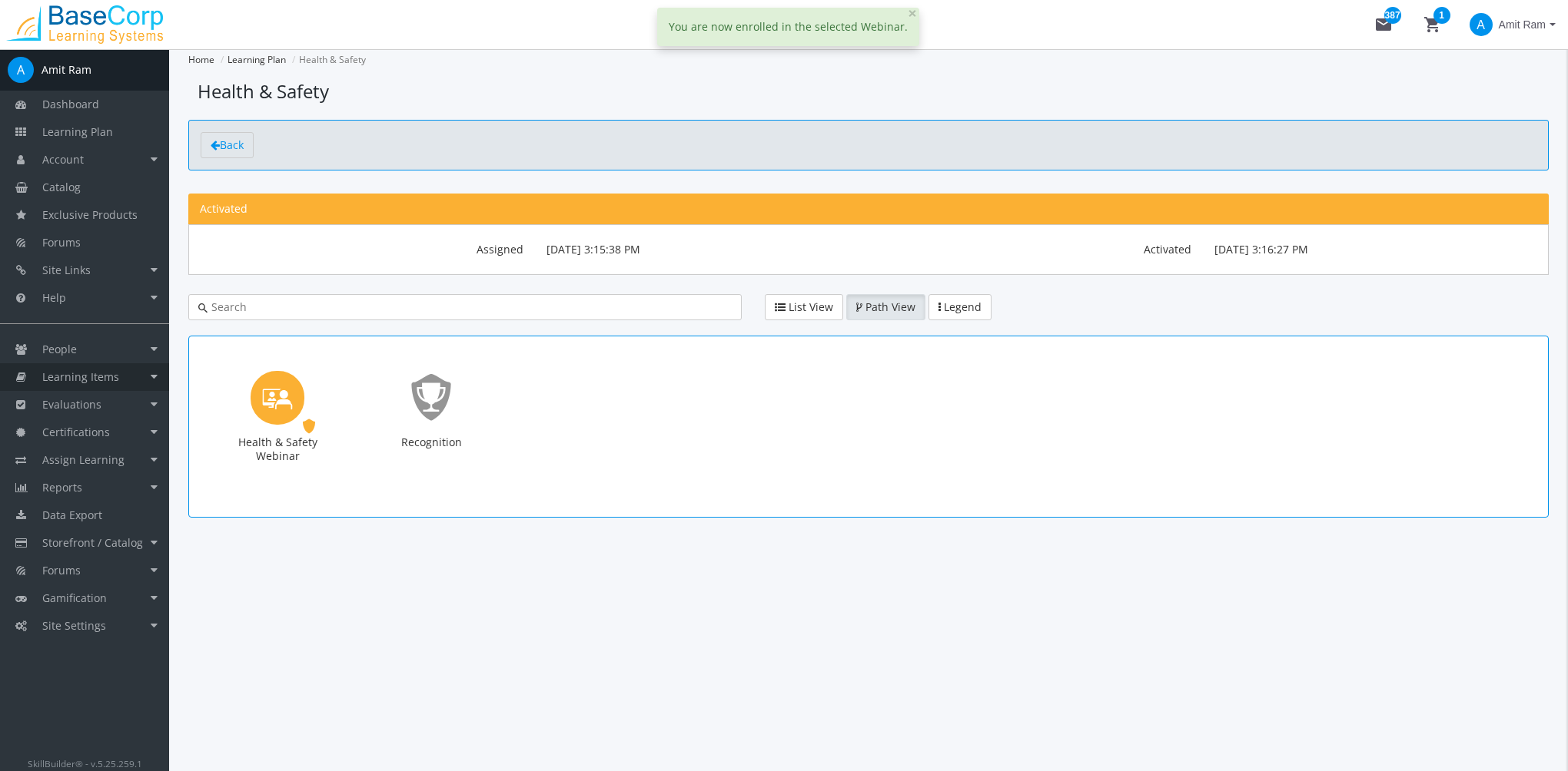
click at [97, 378] on span "Learning Items" at bounding box center [81, 376] width 77 height 14
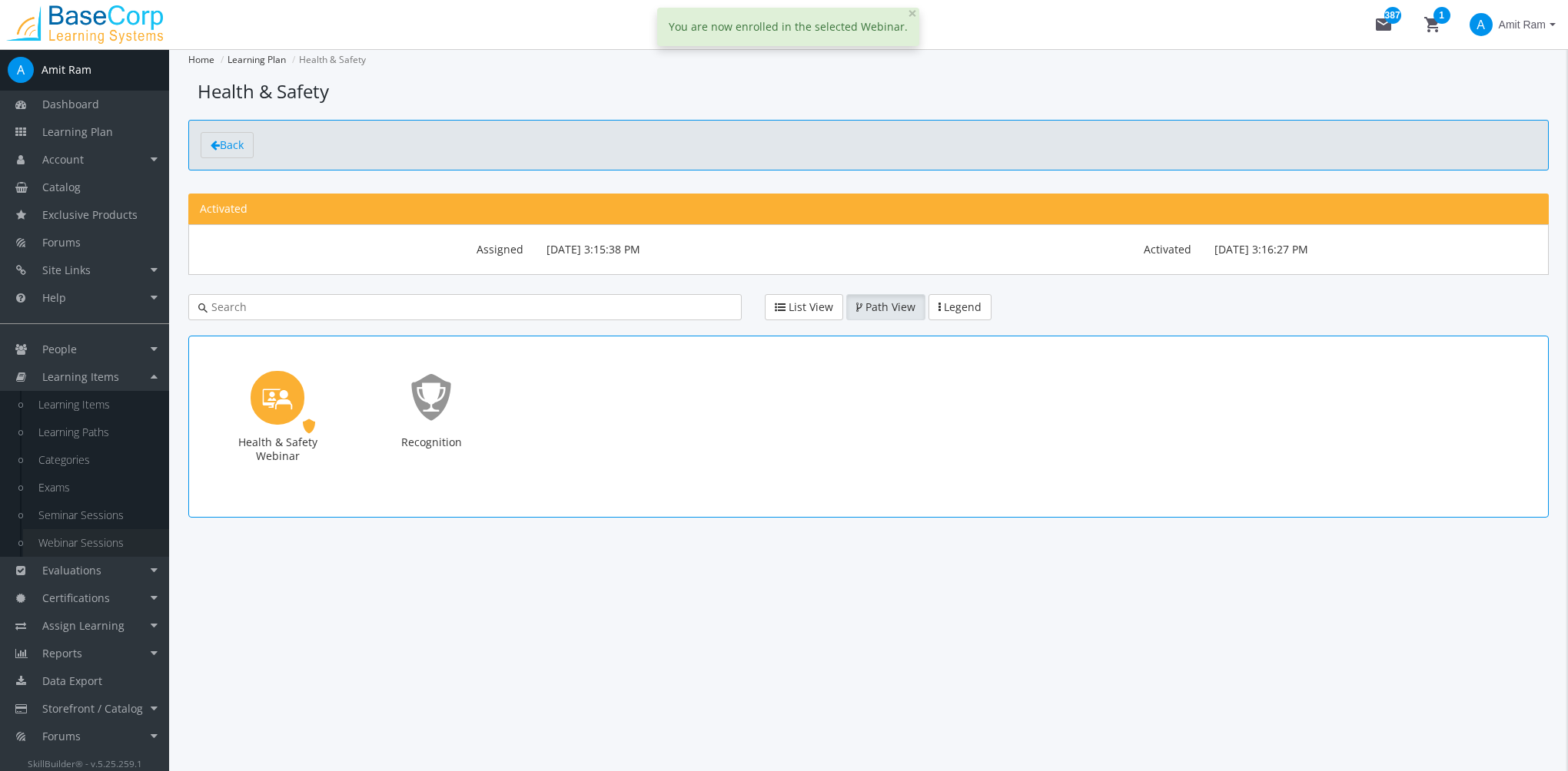
click at [96, 537] on link "Webinar Sessions" at bounding box center [96, 543] width 146 height 28
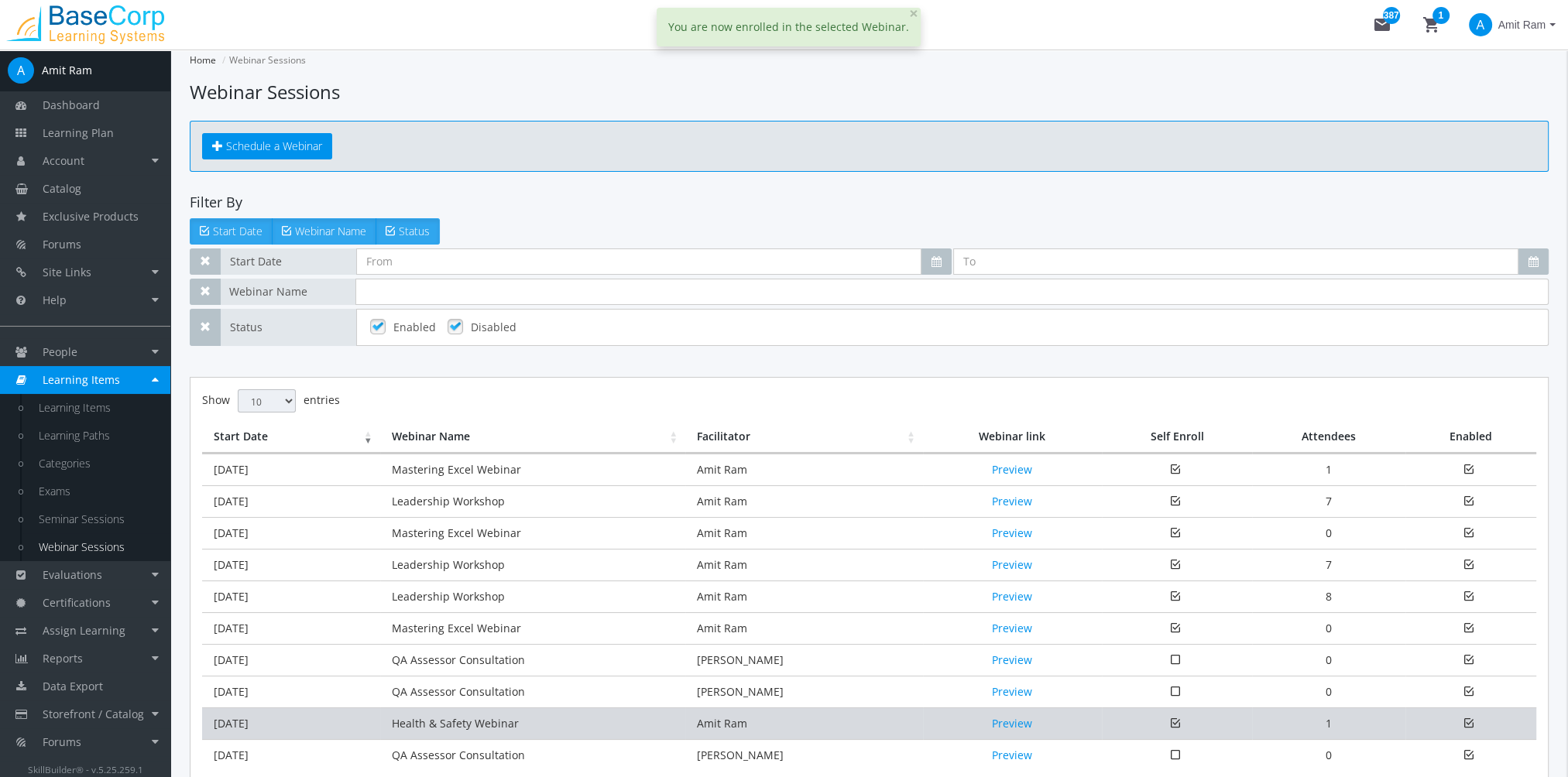
click at [310, 729] on td "[DATE]" at bounding box center [292, 723] width 178 height 32
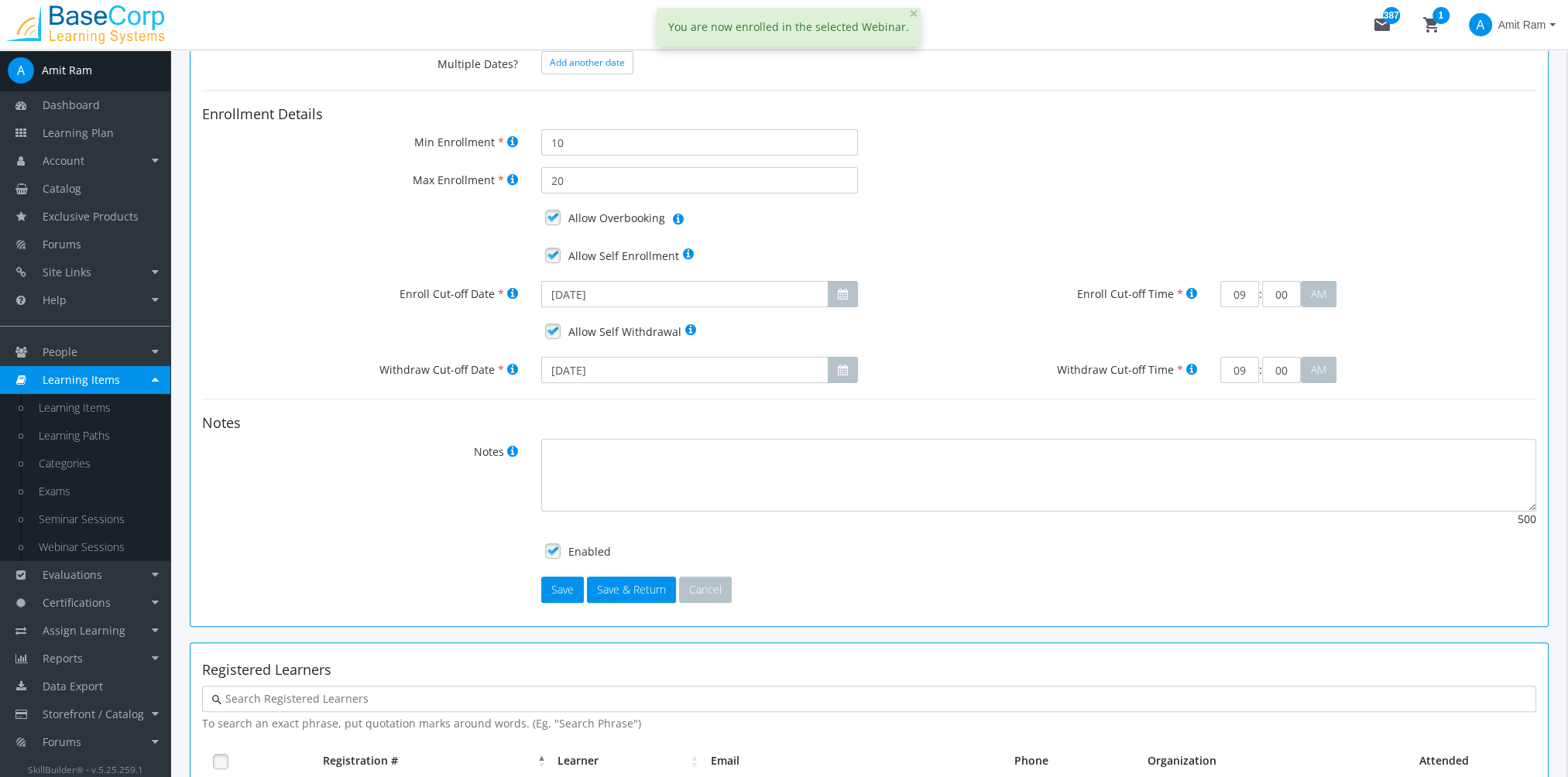
scroll to position [745, 0]
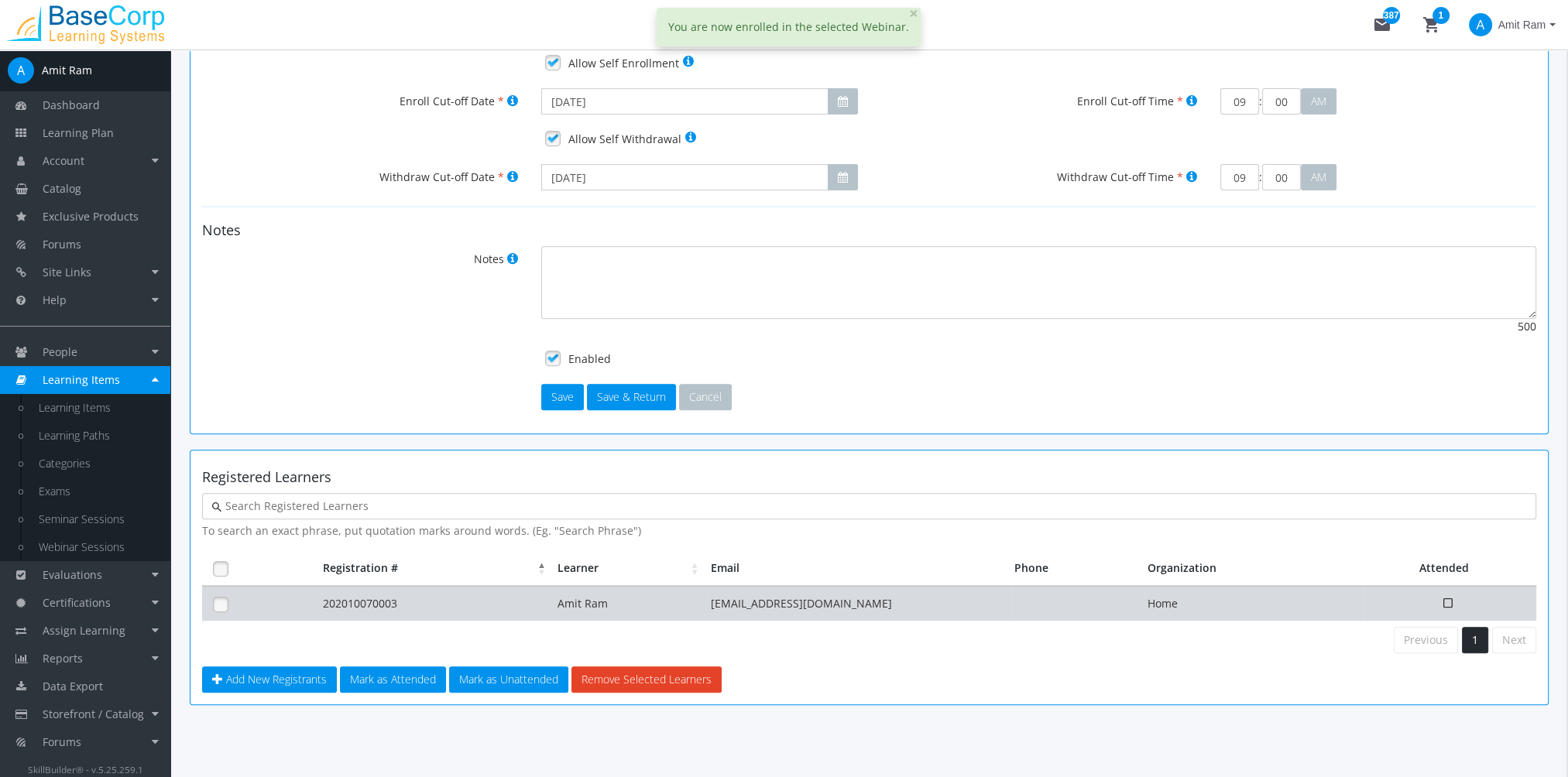
click at [494, 604] on td "202010070003" at bounding box center [436, 604] width 235 height 34
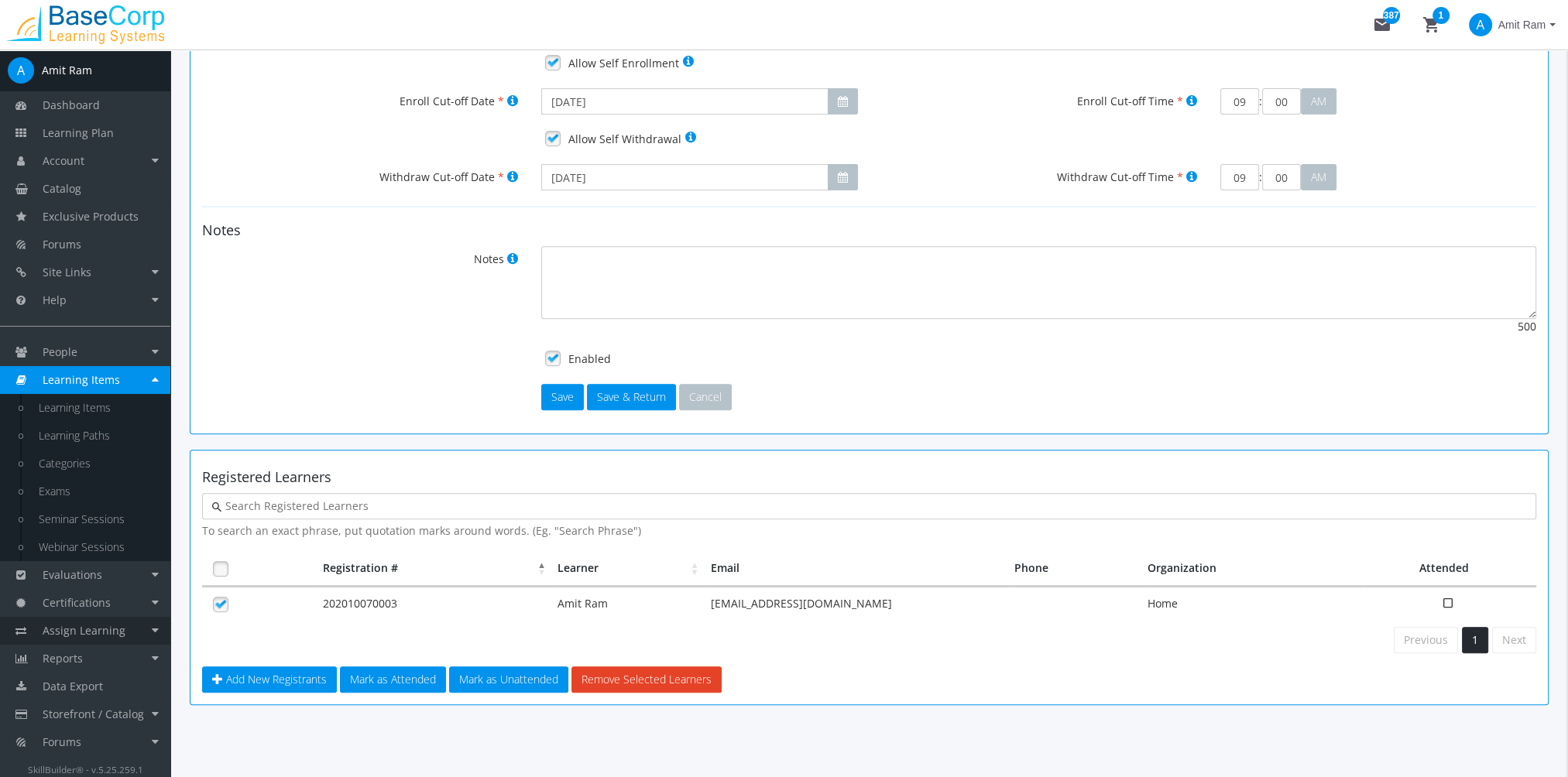
click at [103, 628] on span "Assign Learning" at bounding box center [84, 630] width 83 height 15
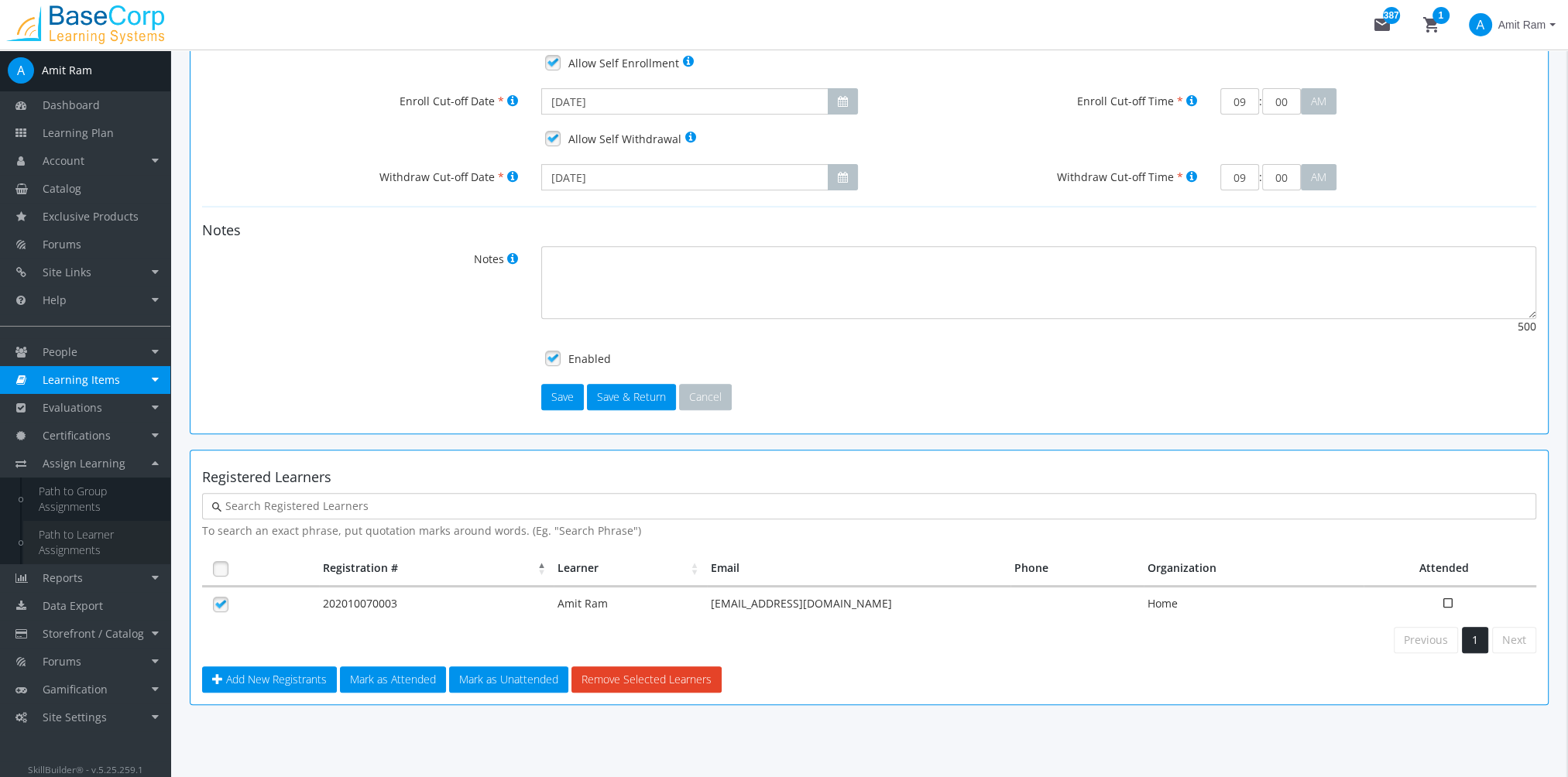
click at [88, 540] on link "Path to Learner Assignments" at bounding box center [97, 543] width 147 height 44
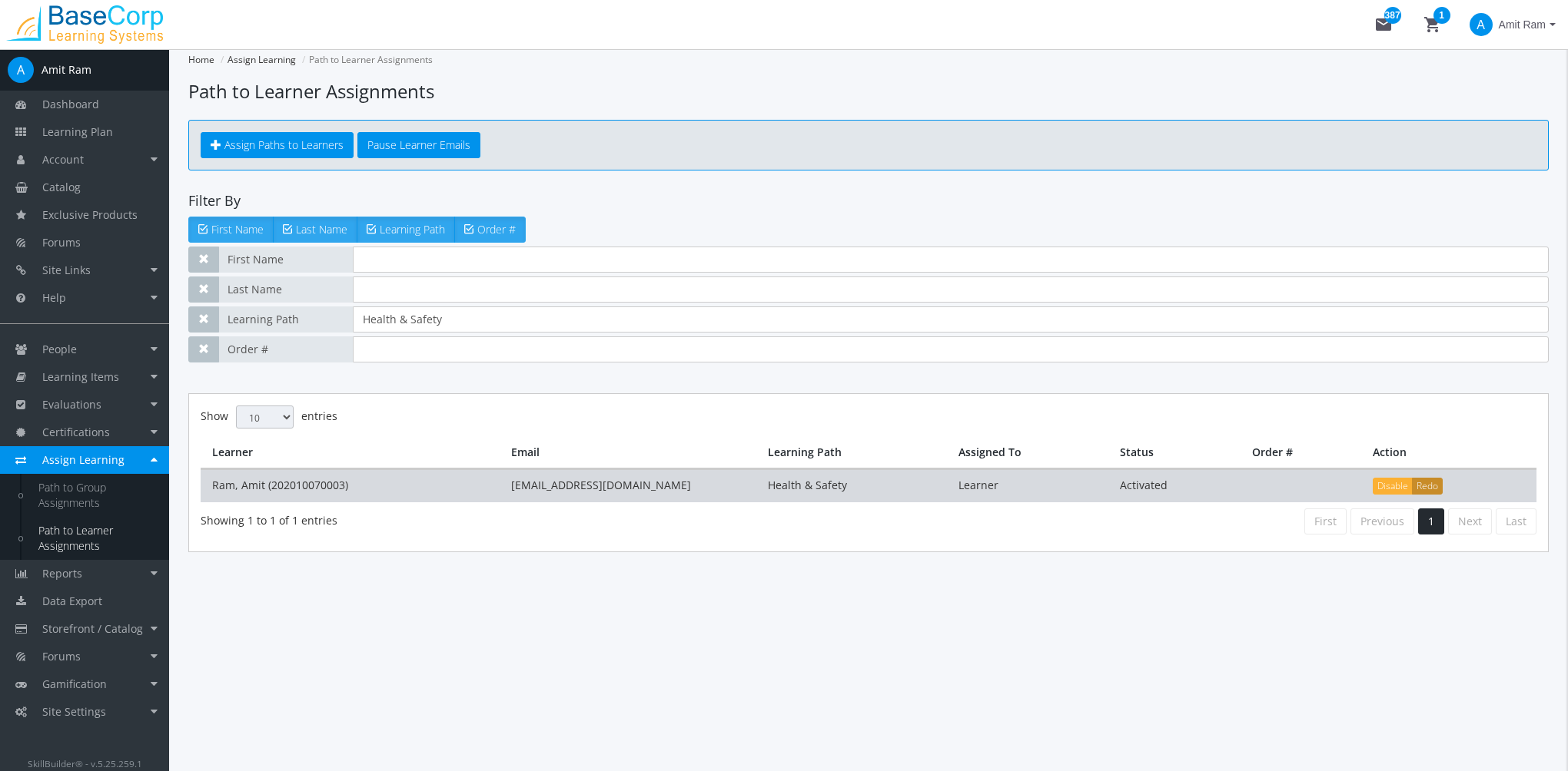
click at [1429, 485] on button "Redo" at bounding box center [1428, 486] width 31 height 17
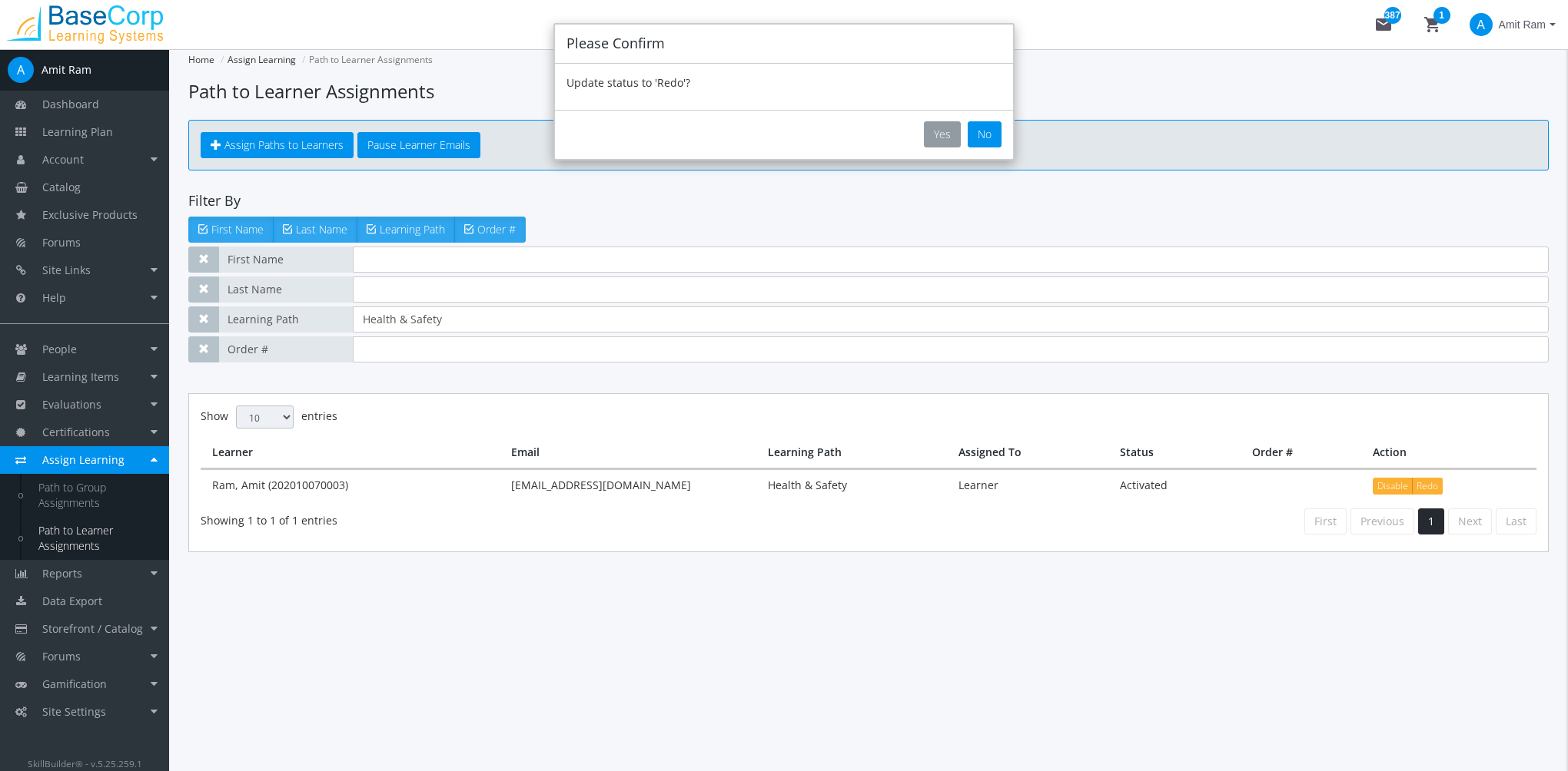
click at [944, 136] on button "Yes" at bounding box center [943, 134] width 37 height 26
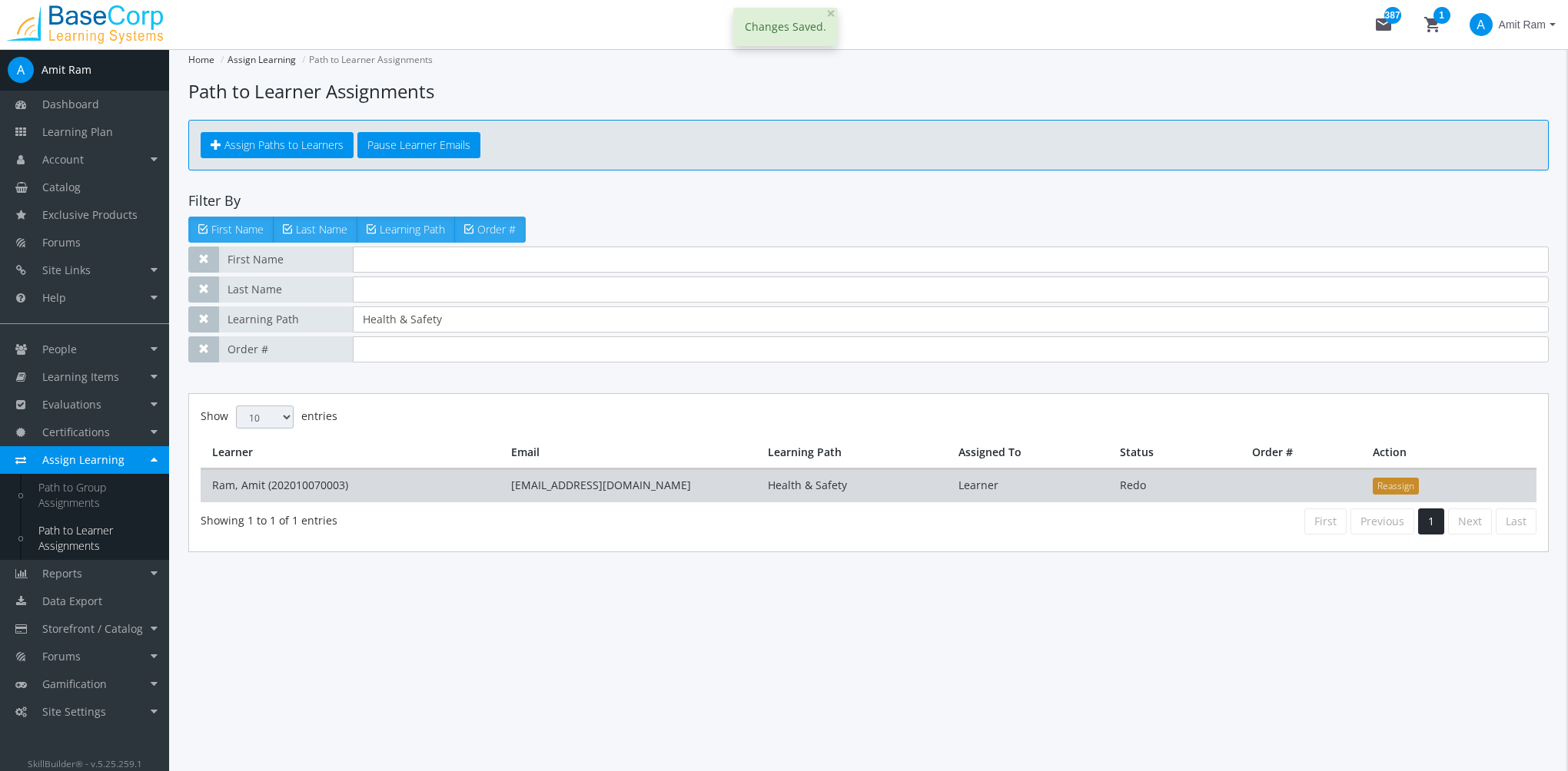
click at [1390, 485] on button "Reassign" at bounding box center [1396, 486] width 46 height 17
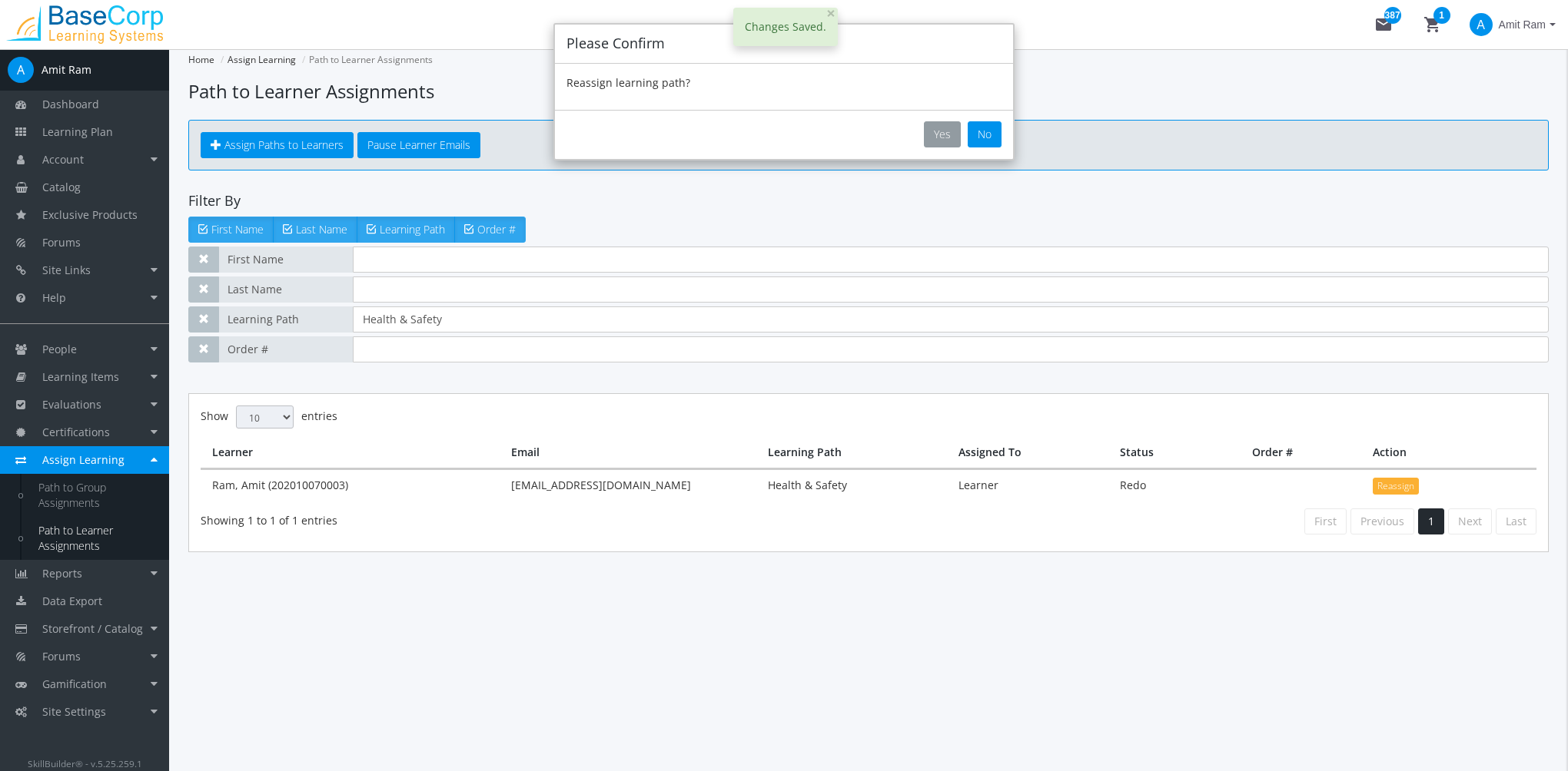
click at [935, 129] on button "Yes" at bounding box center [943, 134] width 37 height 26
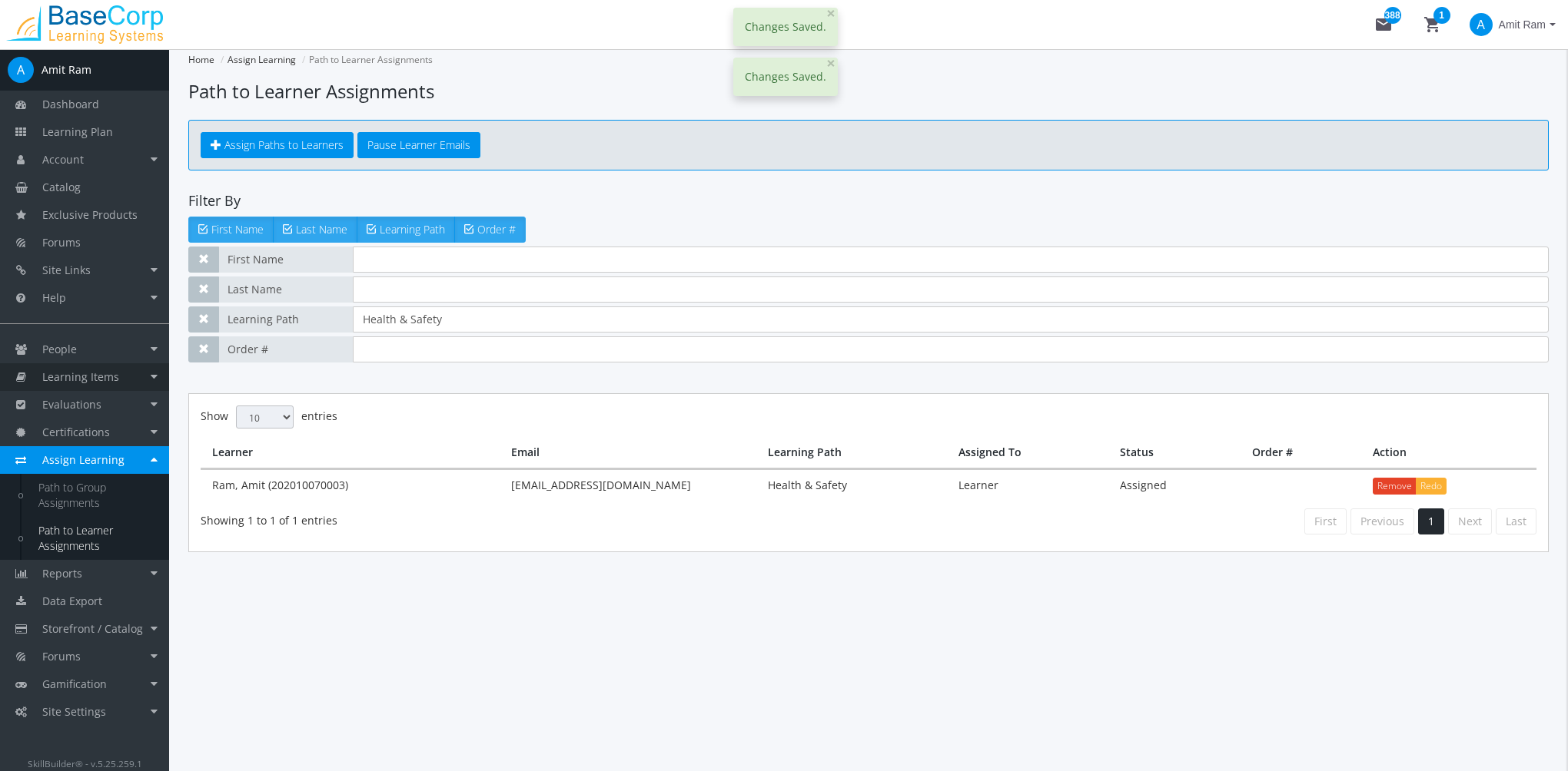
click at [104, 370] on span "Learning Items" at bounding box center [81, 376] width 77 height 14
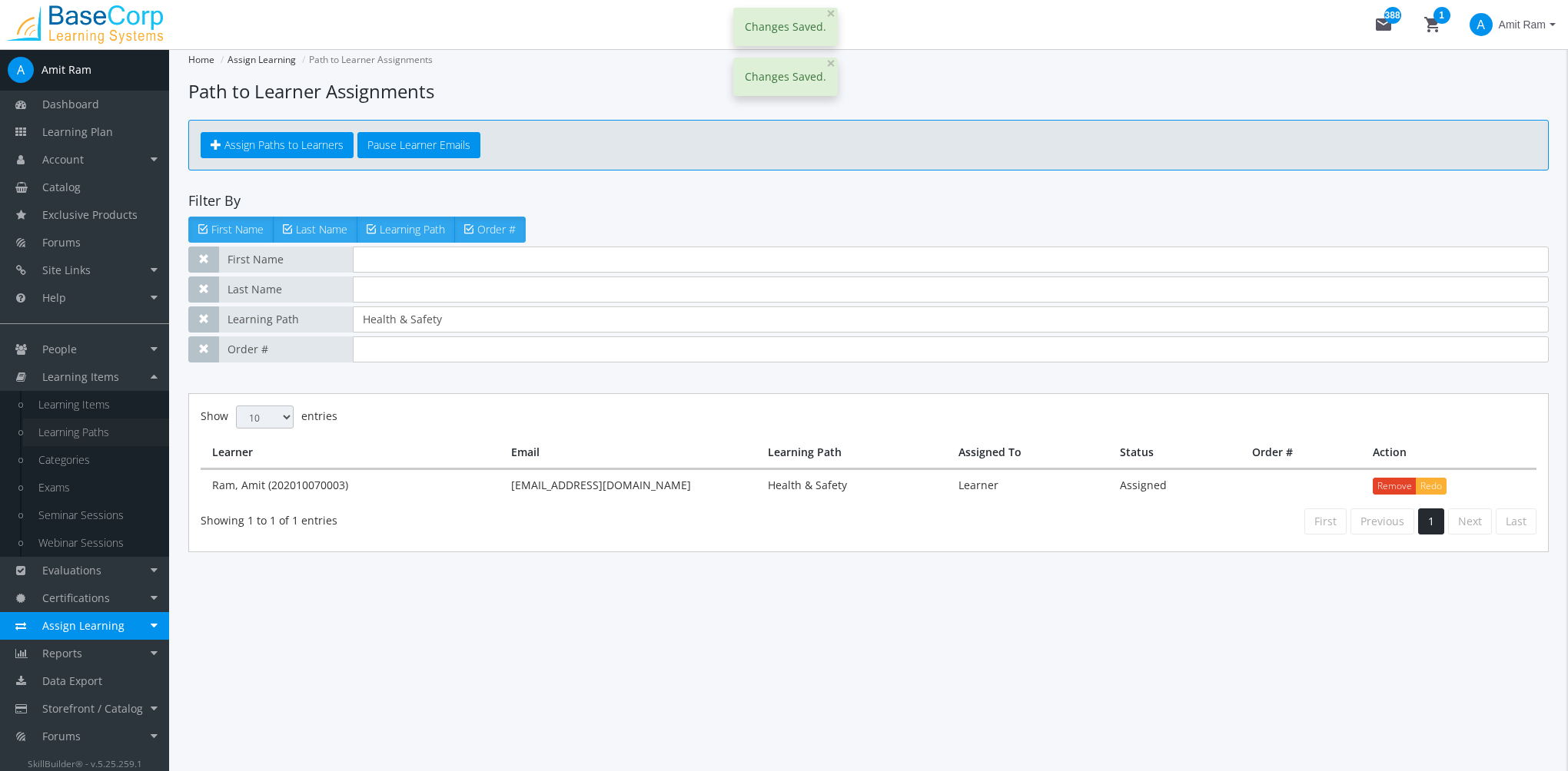
click at [98, 431] on link "Learning Paths" at bounding box center [96, 433] width 146 height 28
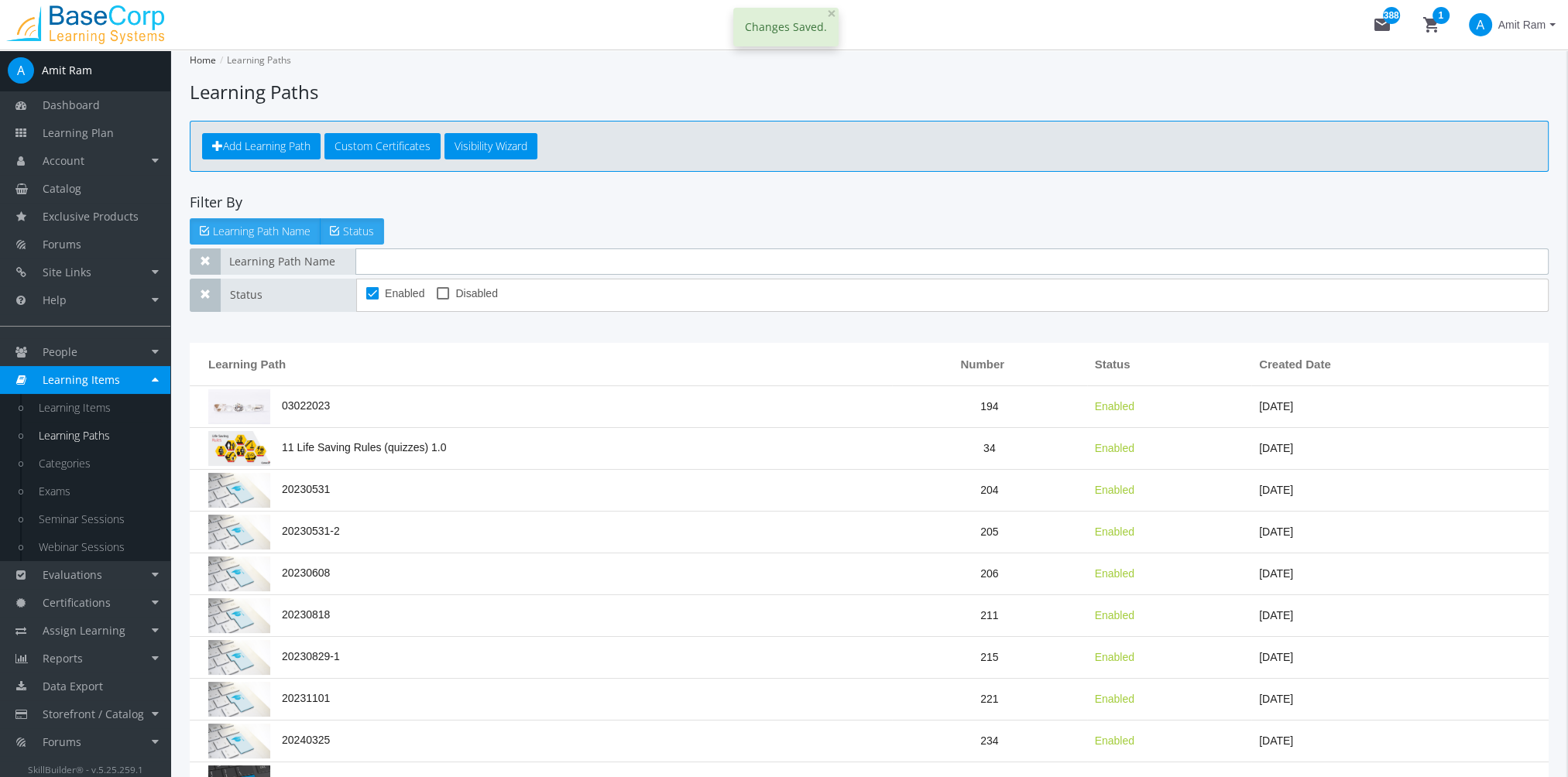
click at [391, 253] on input "text" at bounding box center [952, 262] width 1193 height 26
paste input "Health & Safety"
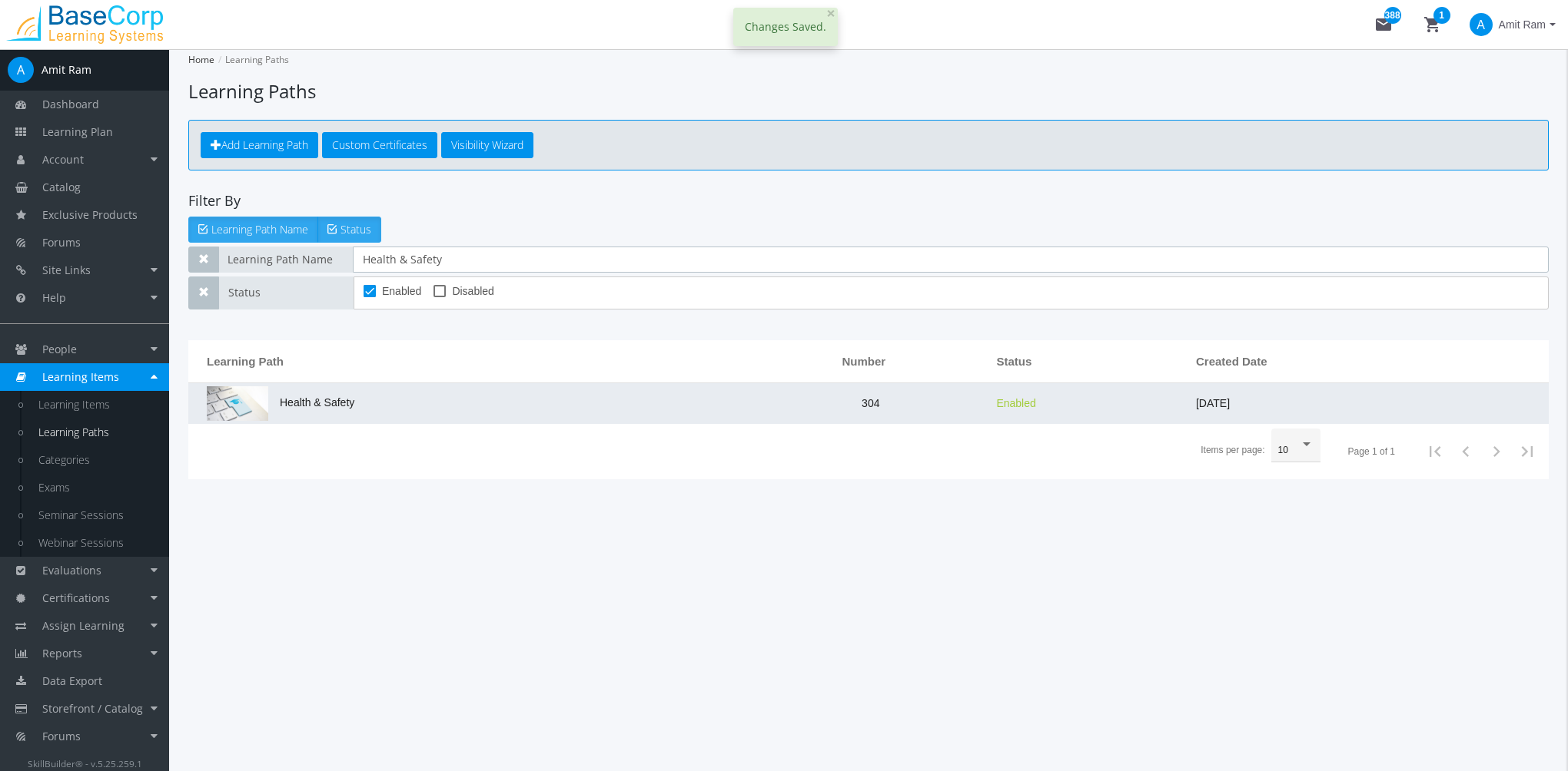
type input "Health & Safety"
click at [403, 397] on td "Health & Safety" at bounding box center [470, 404] width 565 height 40
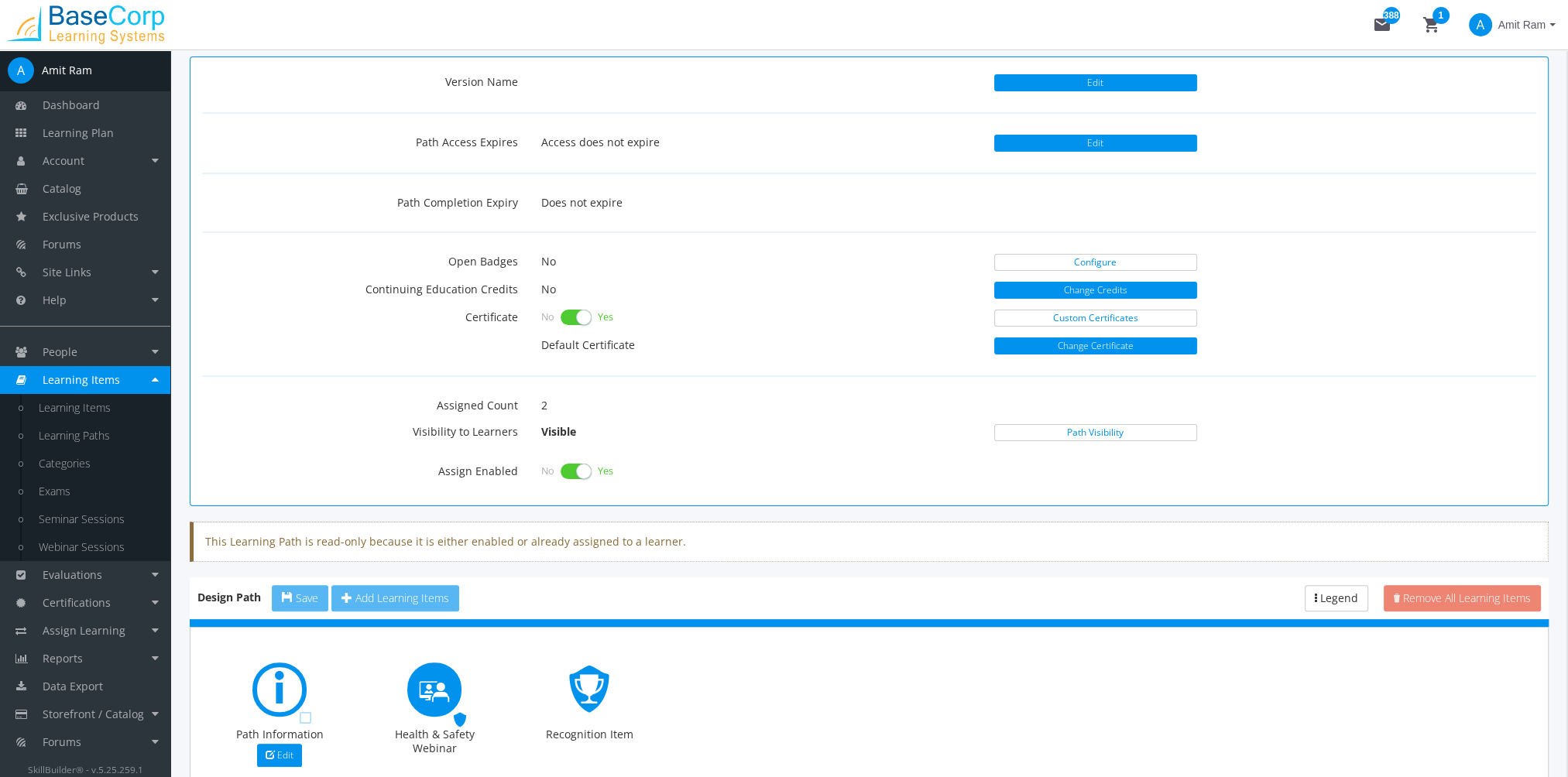
scroll to position [464, 0]
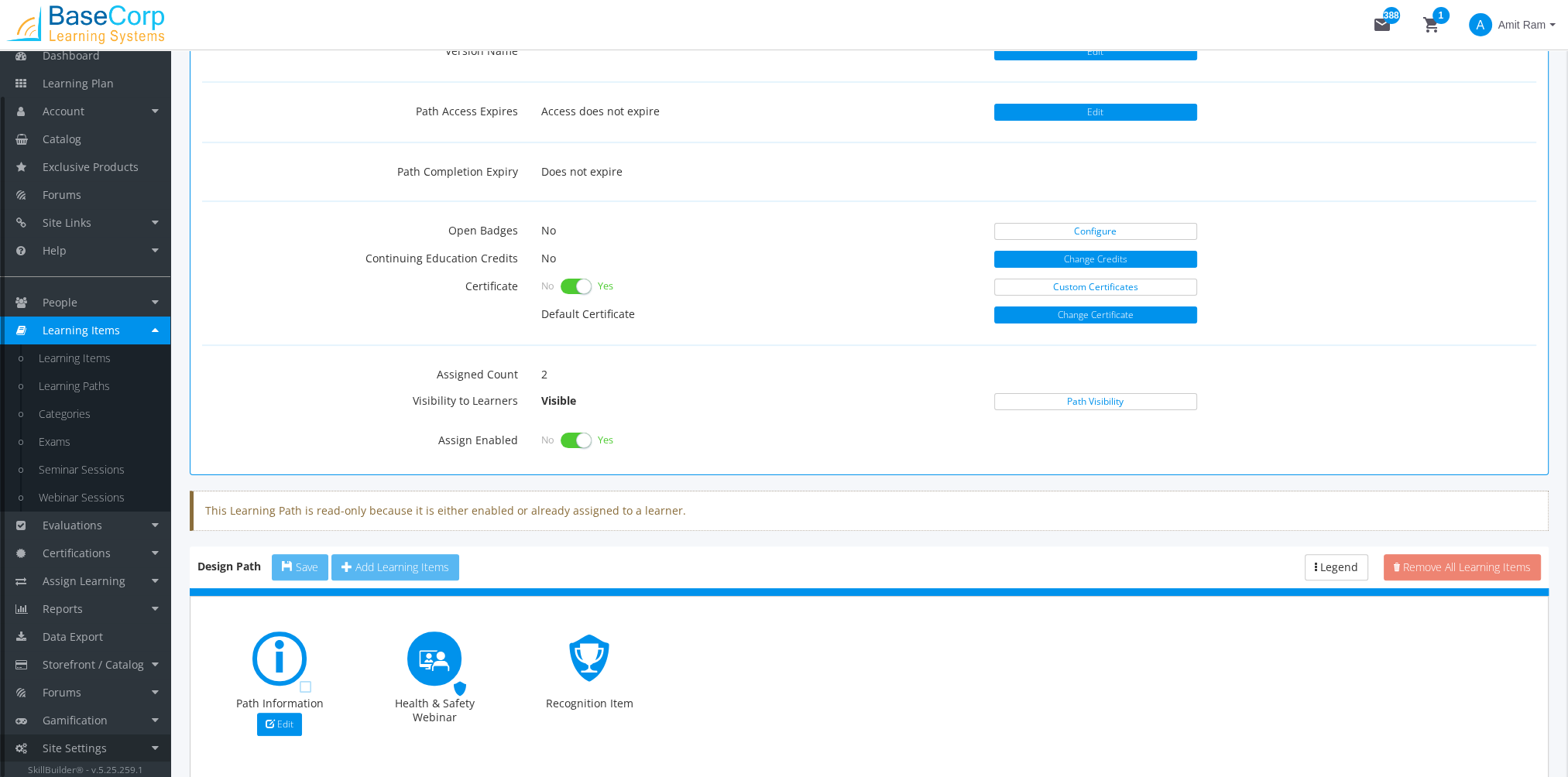
click at [114, 753] on link "Site Settings" at bounding box center [85, 748] width 171 height 28
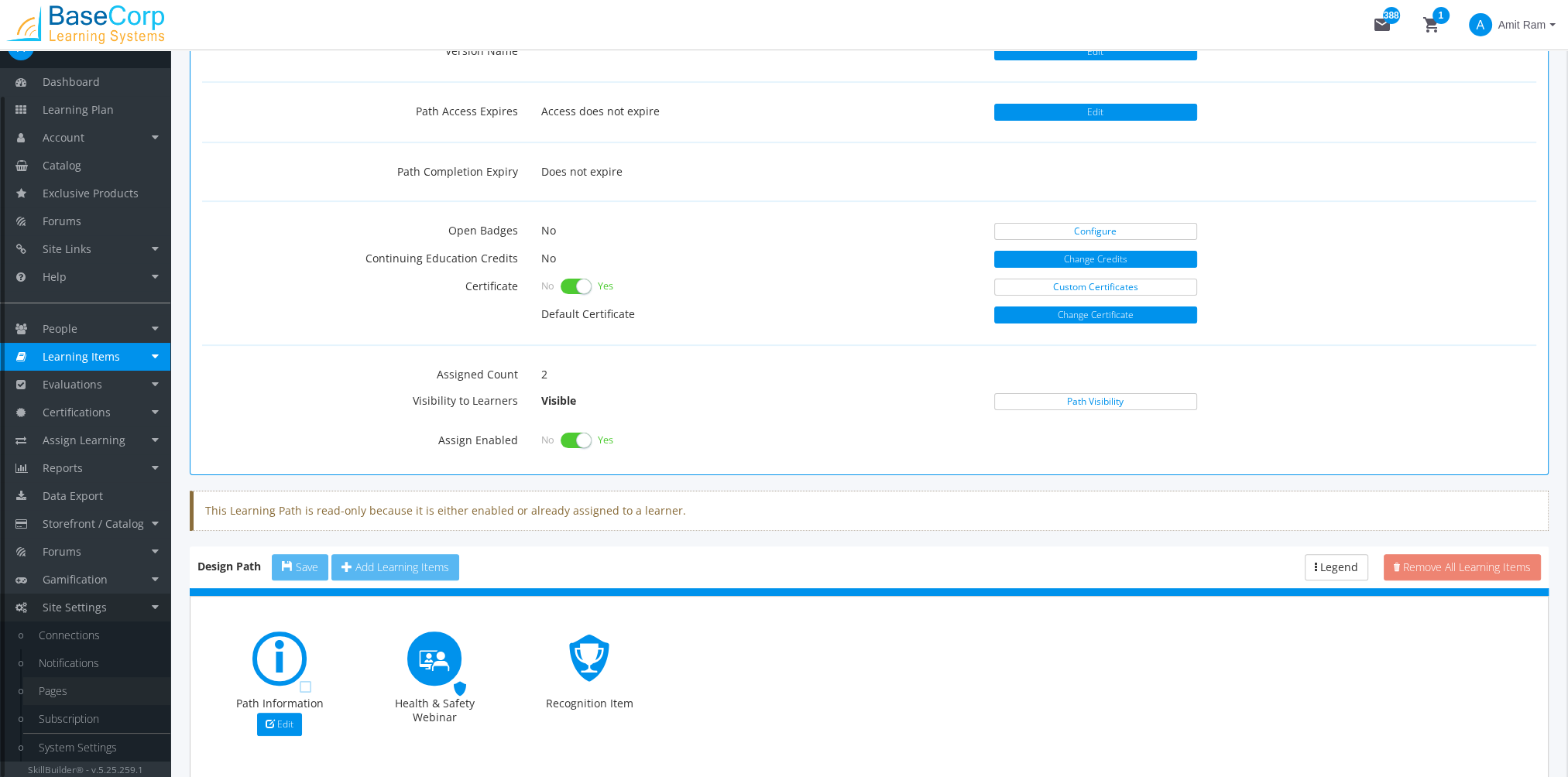
scroll to position [22, 0]
click at [127, 747] on link "System Settings" at bounding box center [97, 748] width 147 height 28
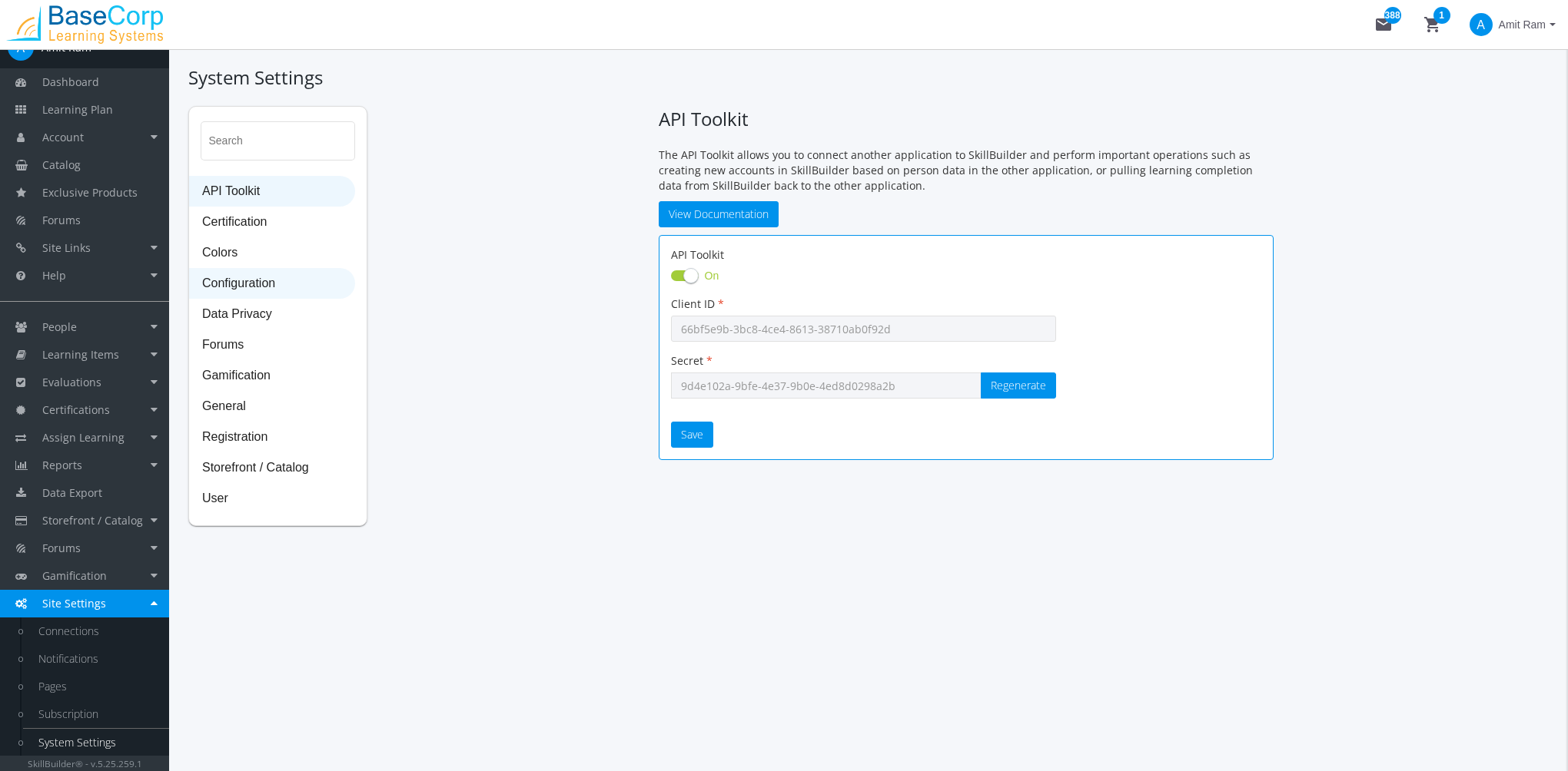
click at [259, 286] on span "Configuration" at bounding box center [271, 285] width 164 height 31
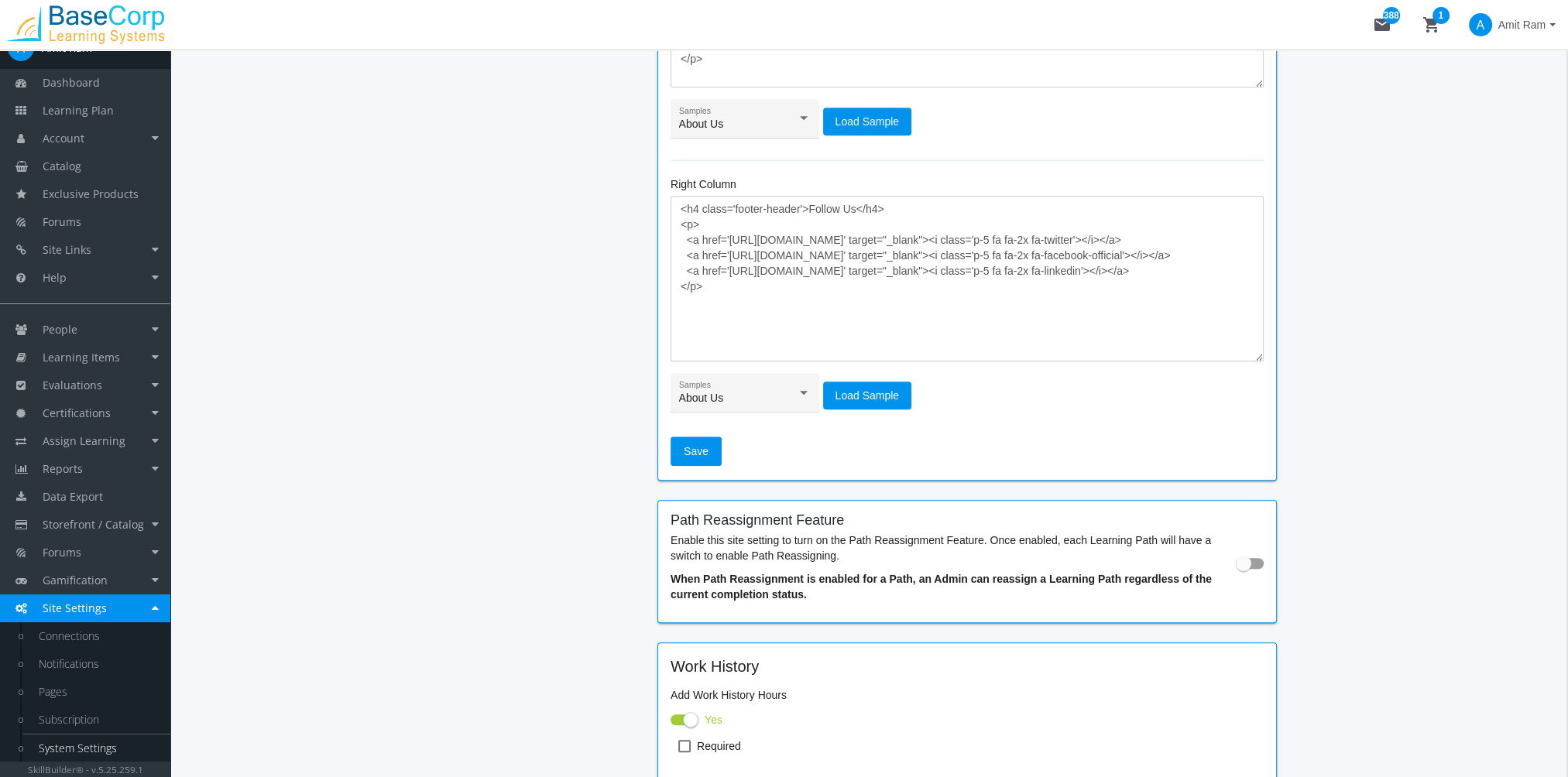
scroll to position [1653, 0]
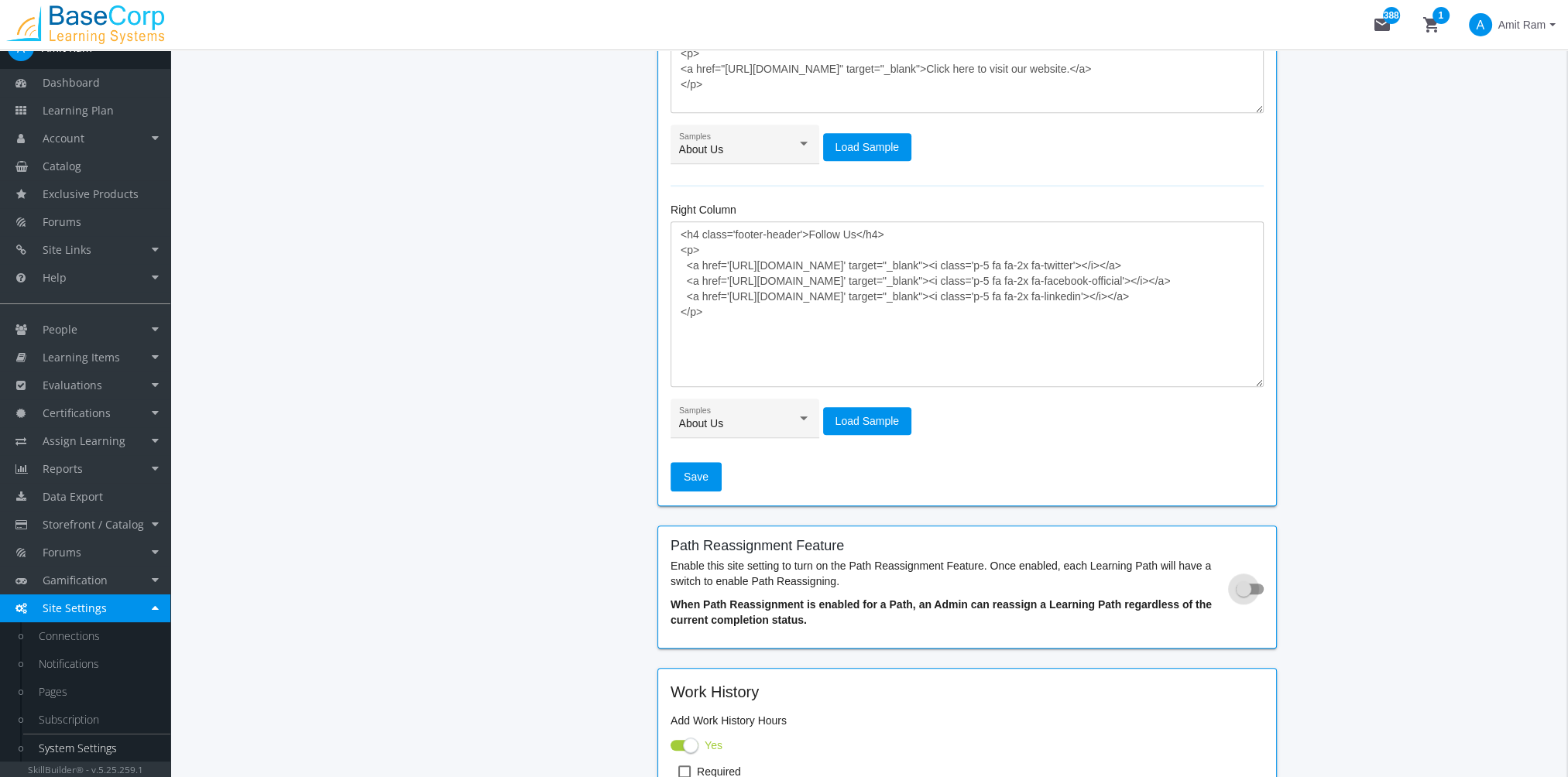
click at [1242, 582] on span at bounding box center [1243, 589] width 16 height 16
click at [1237, 594] on input "checkbox" at bounding box center [1236, 594] width 1 height 1
checkbox input "true"
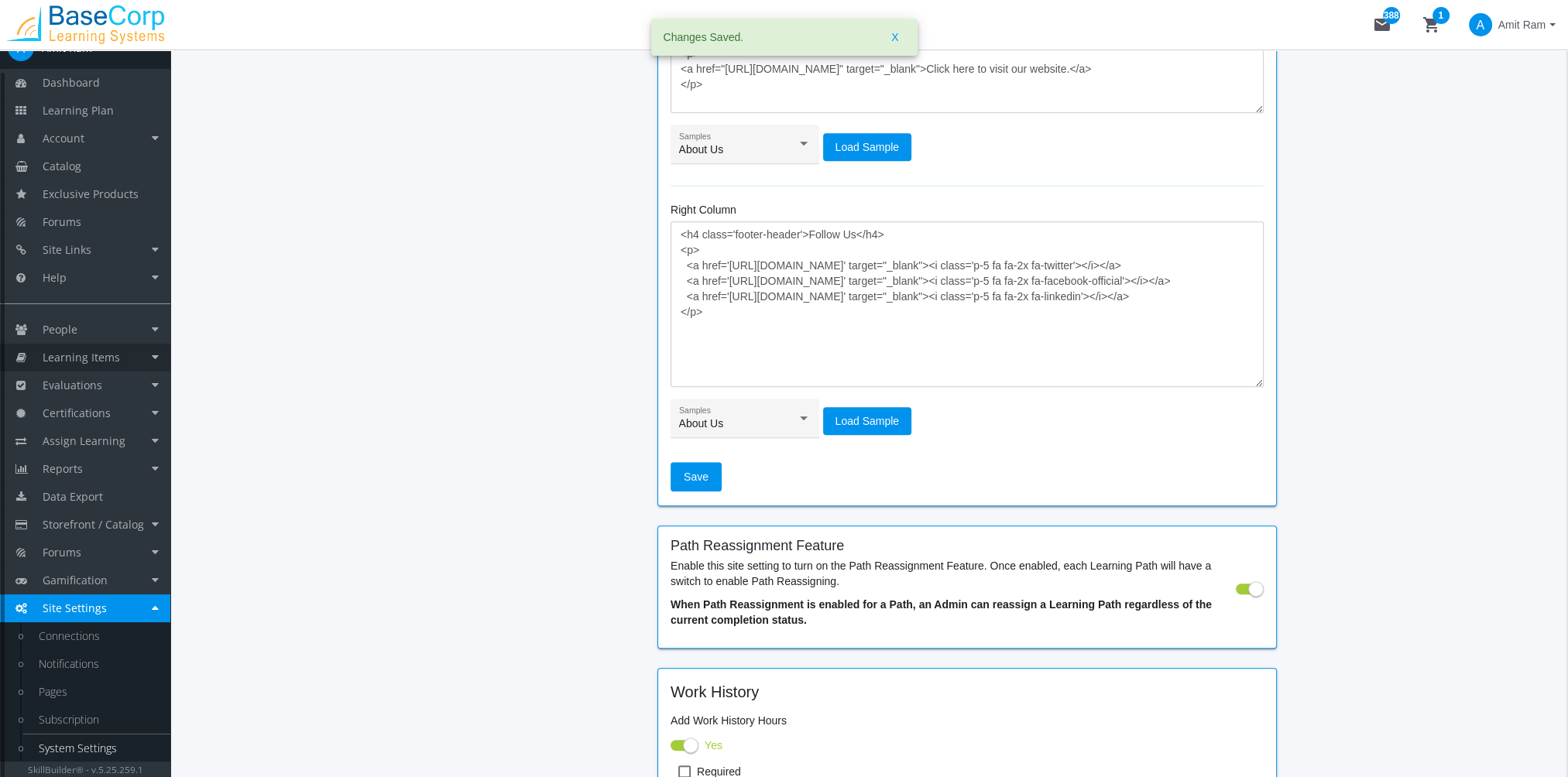
click at [102, 359] on span "Learning Items" at bounding box center [81, 357] width 78 height 15
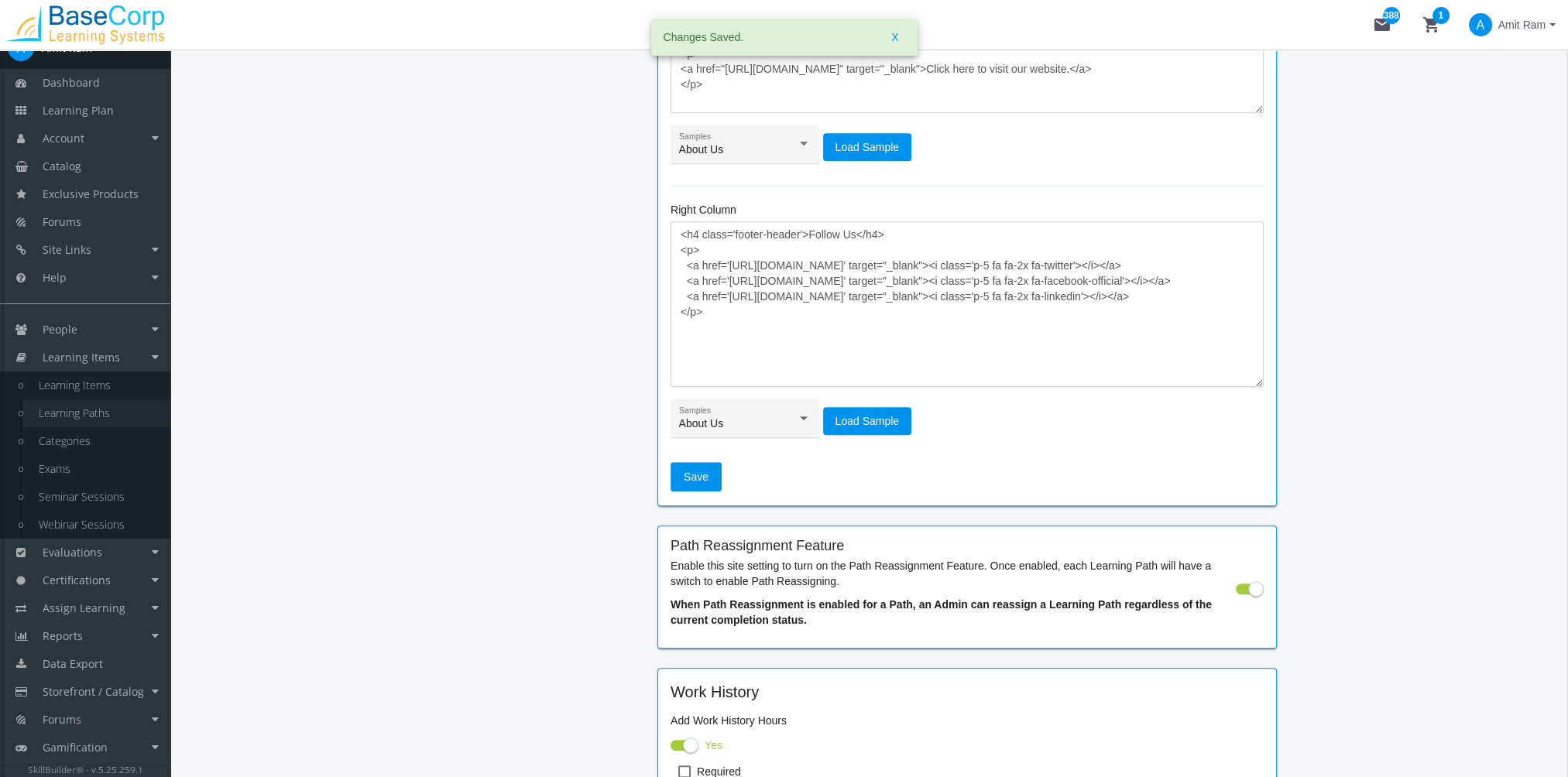
click at [105, 406] on link "Learning Paths" at bounding box center [97, 413] width 147 height 28
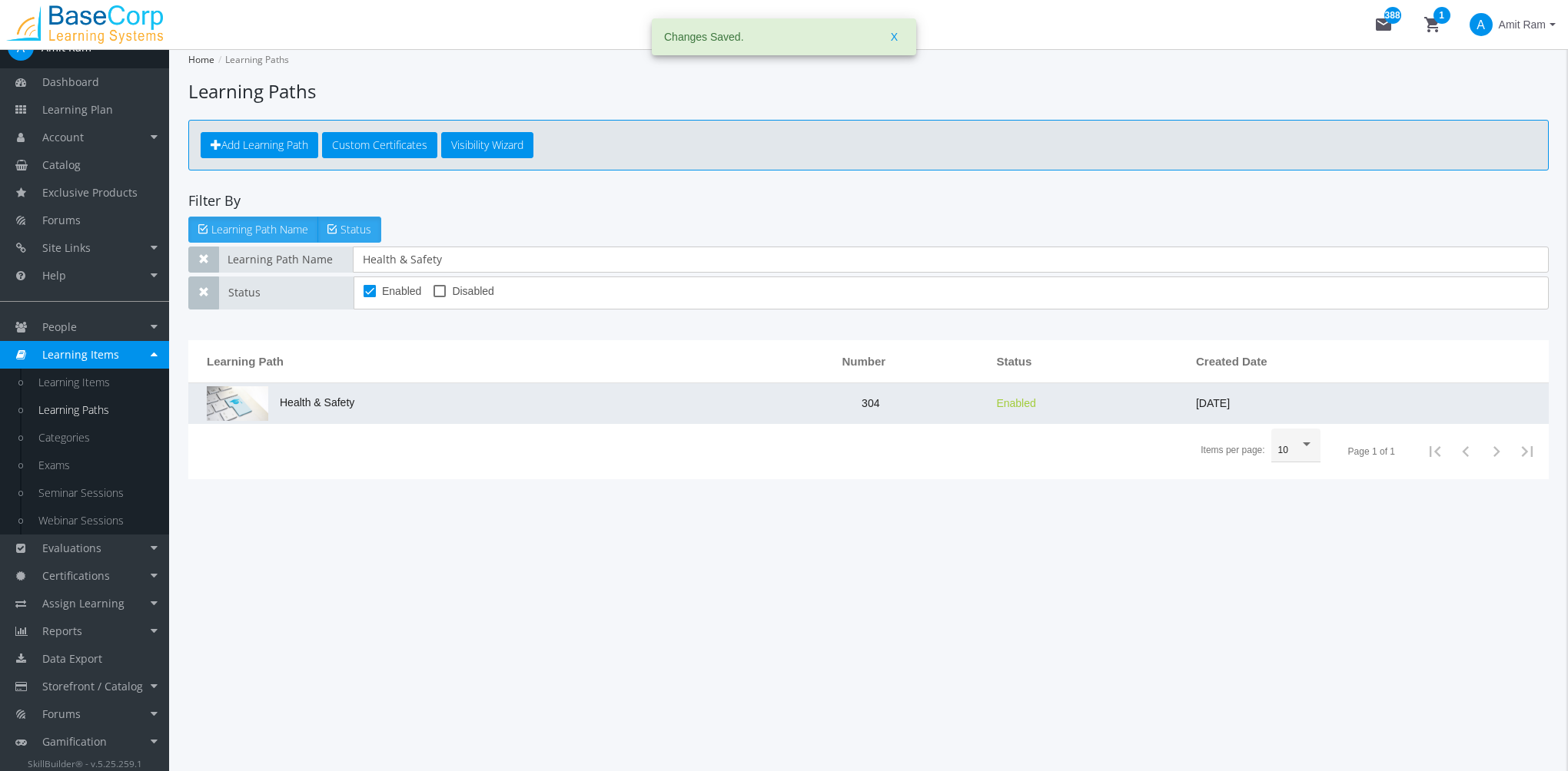
click at [335, 401] on span "Health & Safety" at bounding box center [280, 402] width 147 height 12
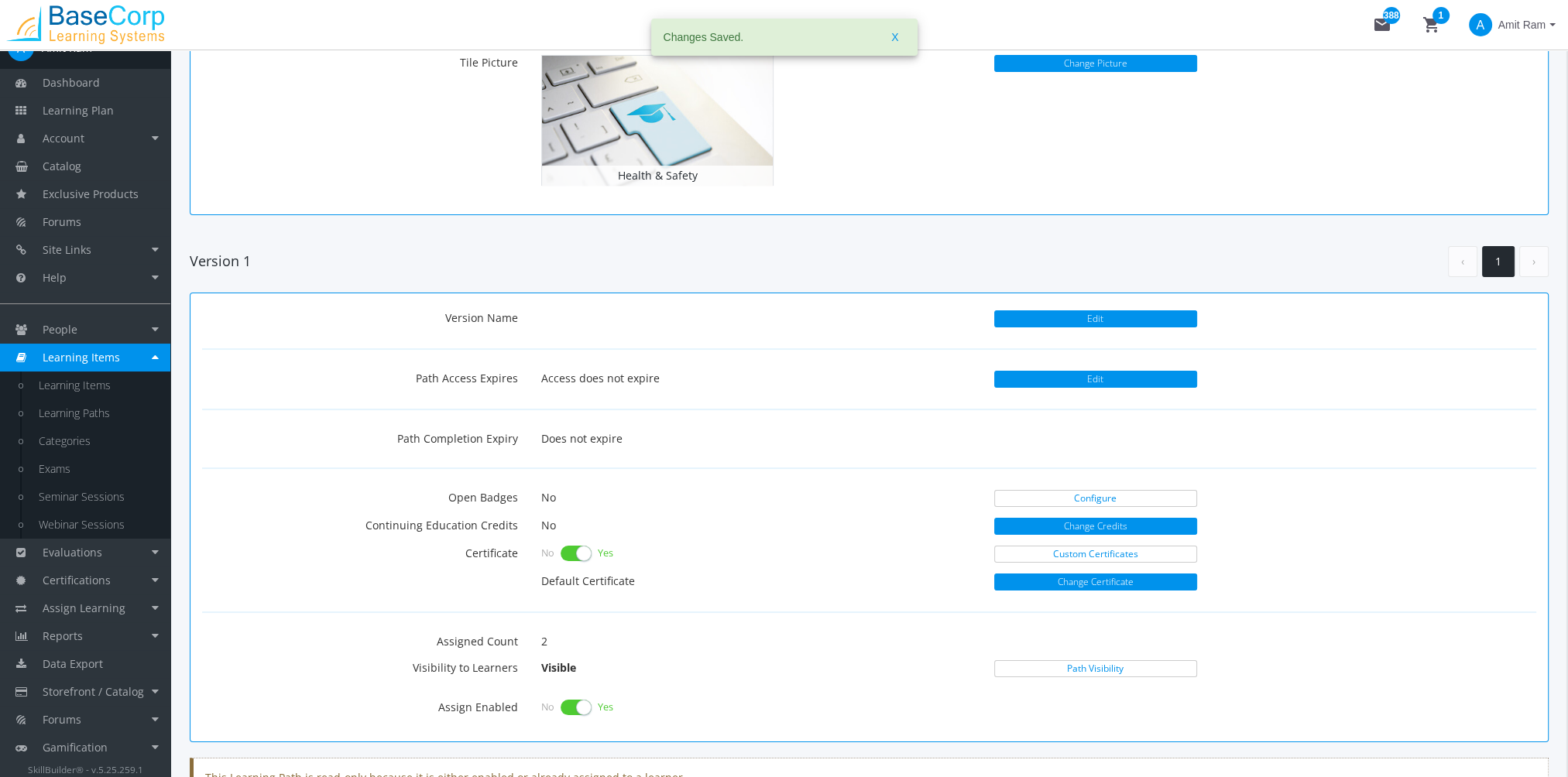
scroll to position [538, 0]
